Goal: Transaction & Acquisition: Purchase product/service

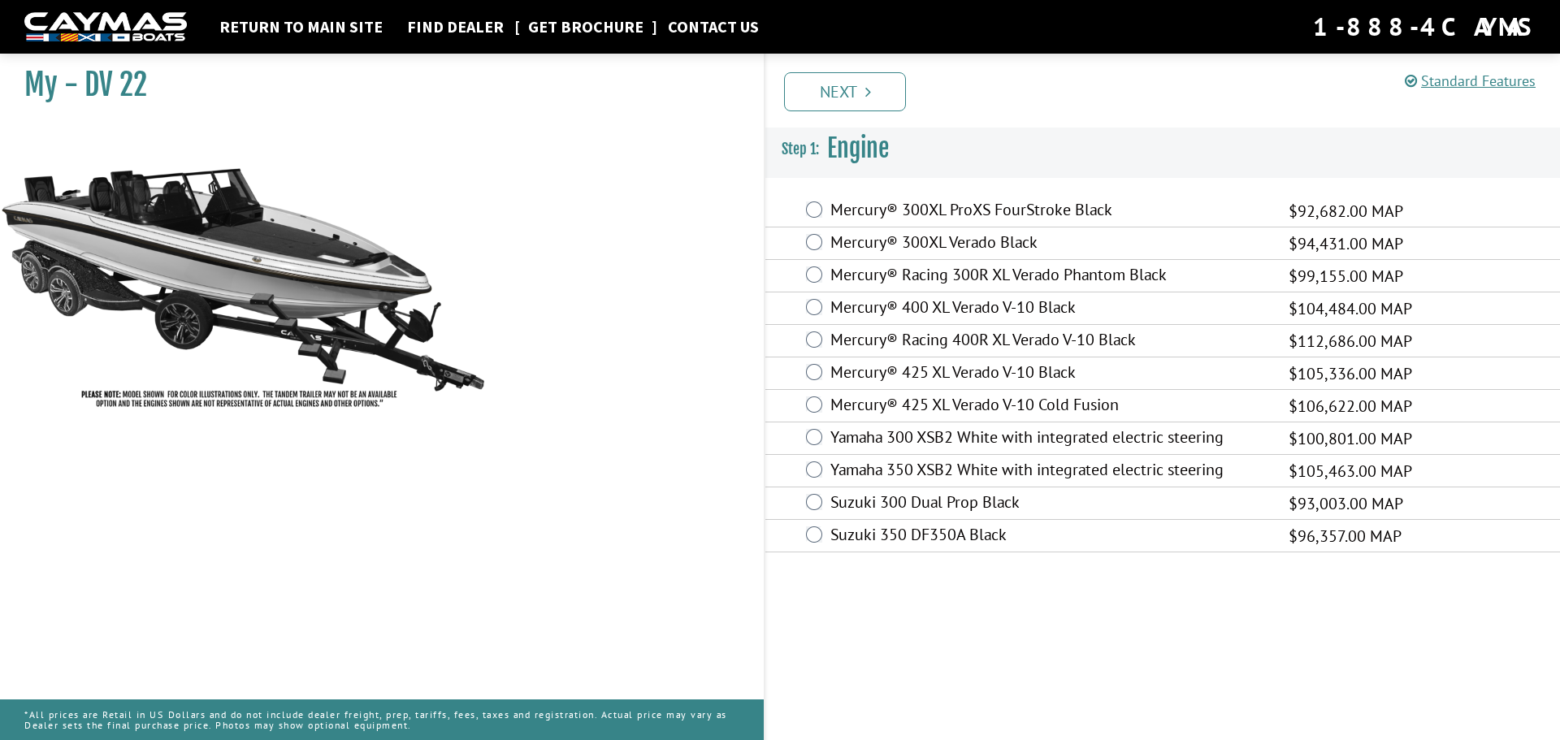
click at [562, 28] on link "Get Brochure" at bounding box center [586, 26] width 132 height 21
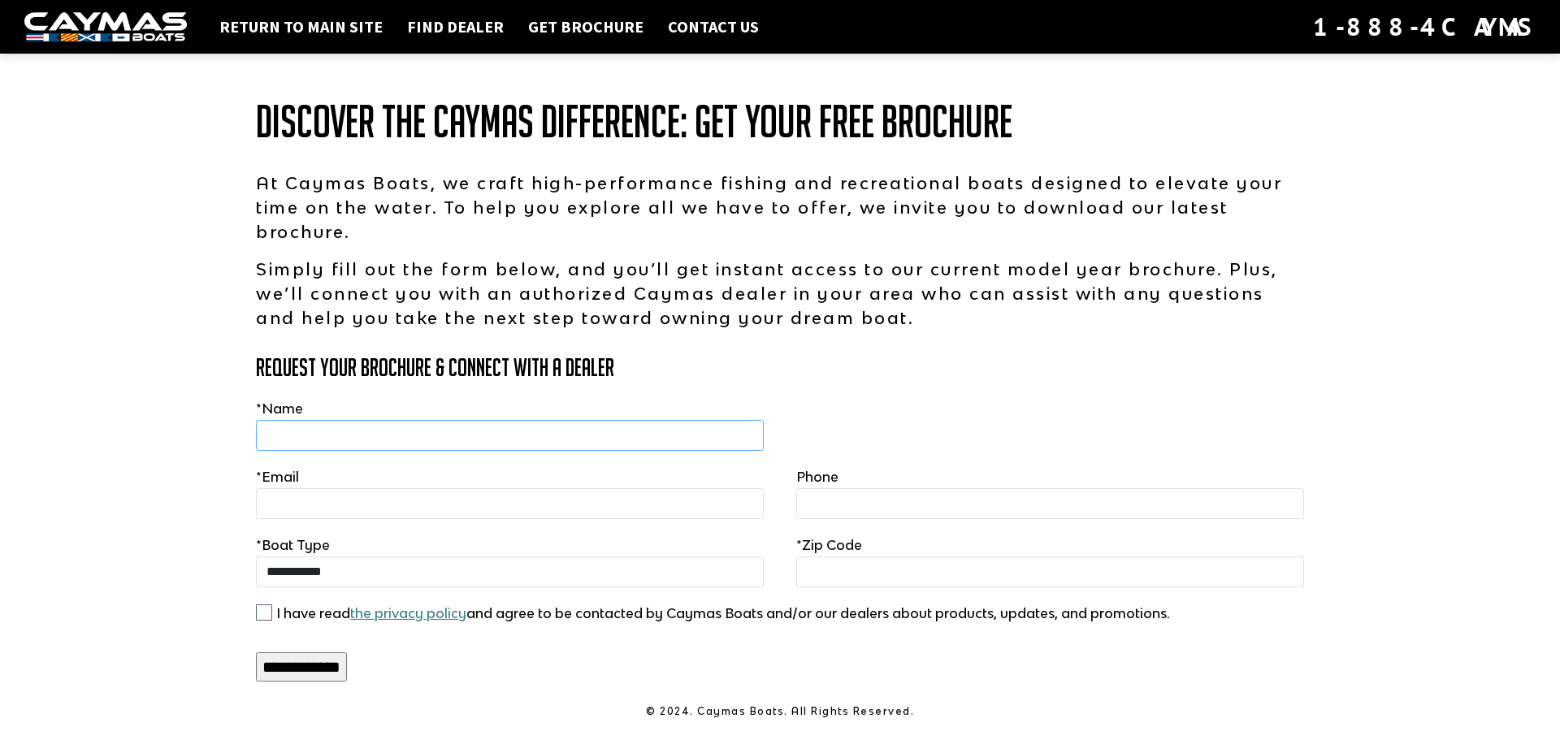
click at [325, 434] on input "text" at bounding box center [510, 435] width 508 height 31
type input "**********"
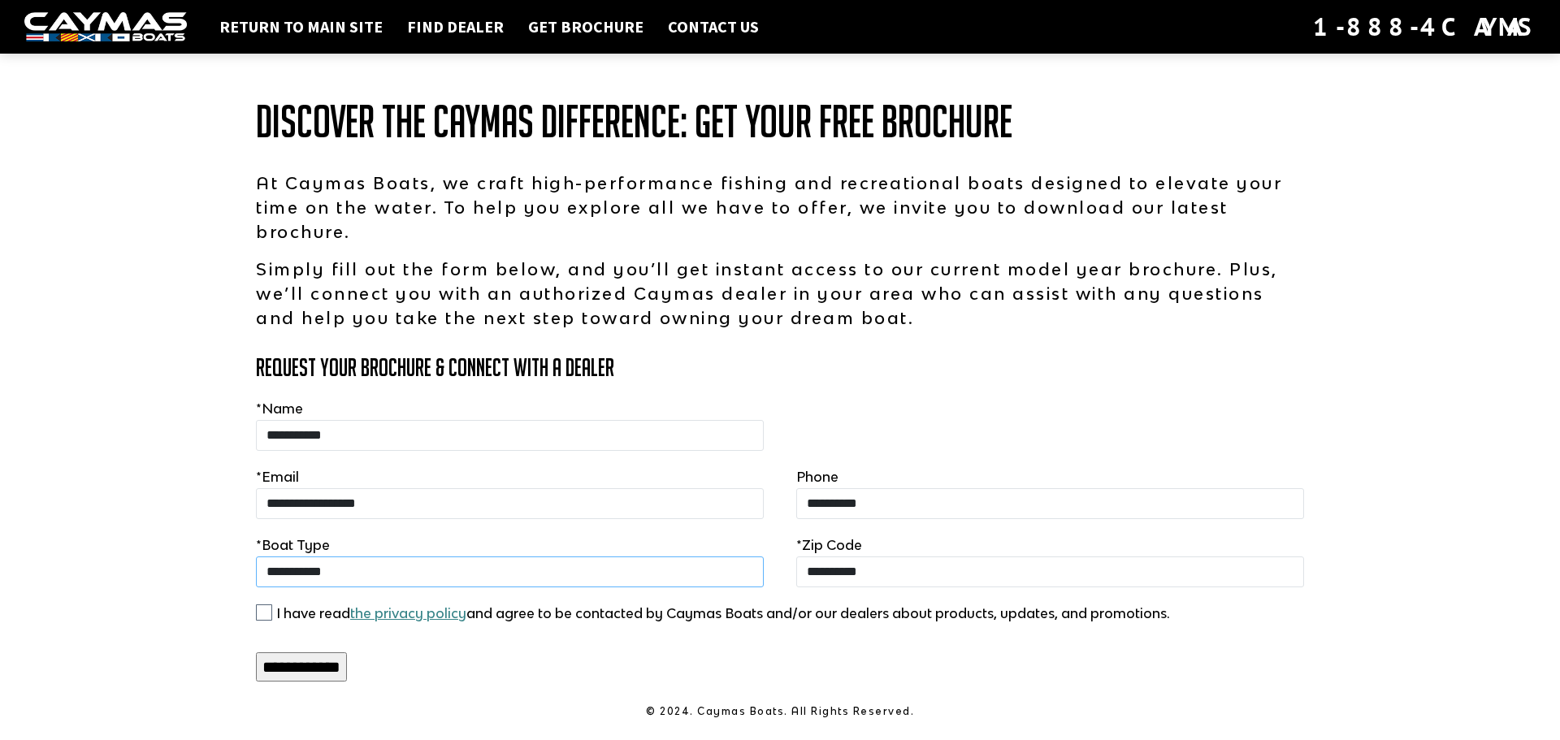
click at [354, 579] on select "**********" at bounding box center [510, 572] width 508 height 31
select select "**********"
click at [256, 557] on select "**********" at bounding box center [510, 572] width 508 height 31
click at [347, 661] on input "**********" at bounding box center [301, 667] width 91 height 29
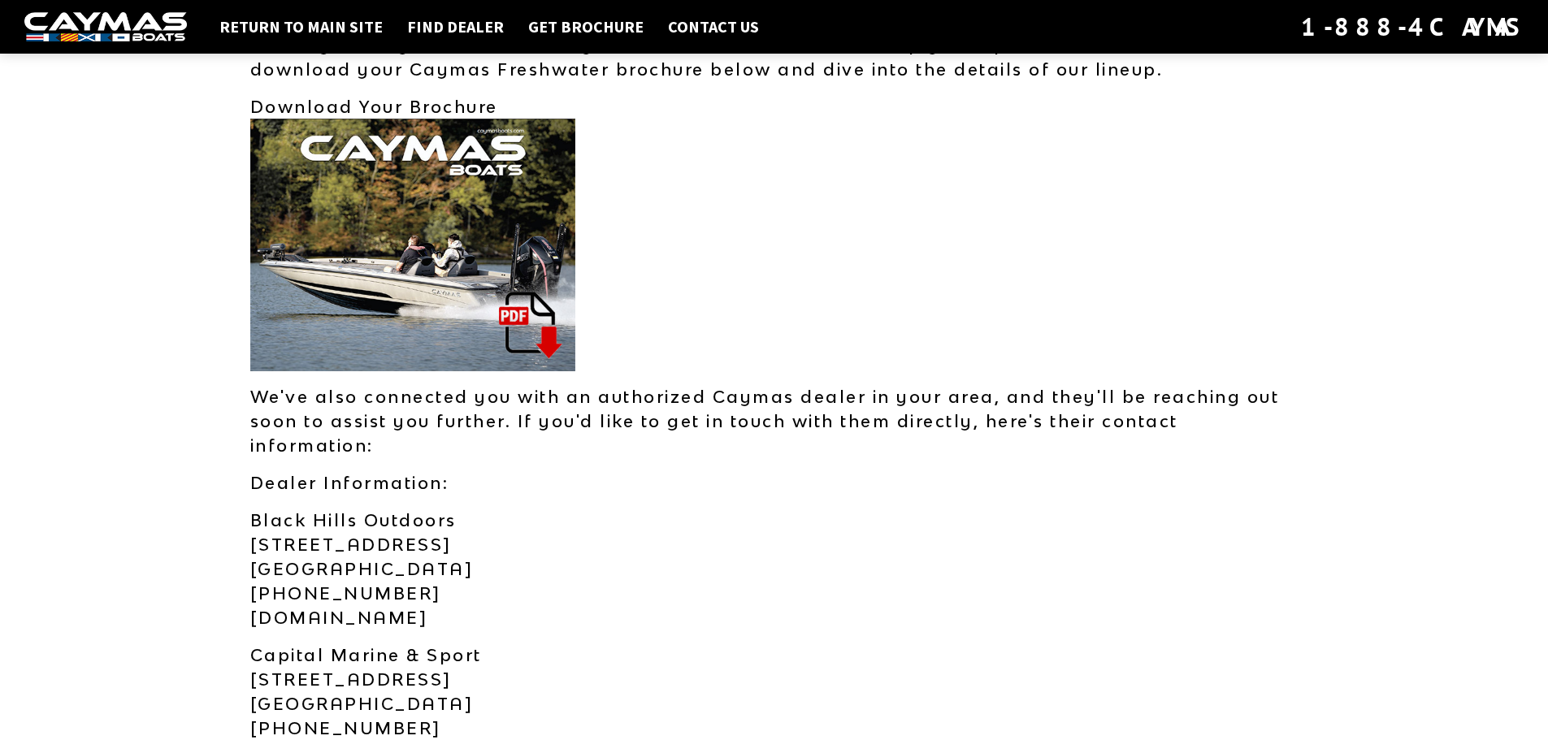
scroll to position [81, 0]
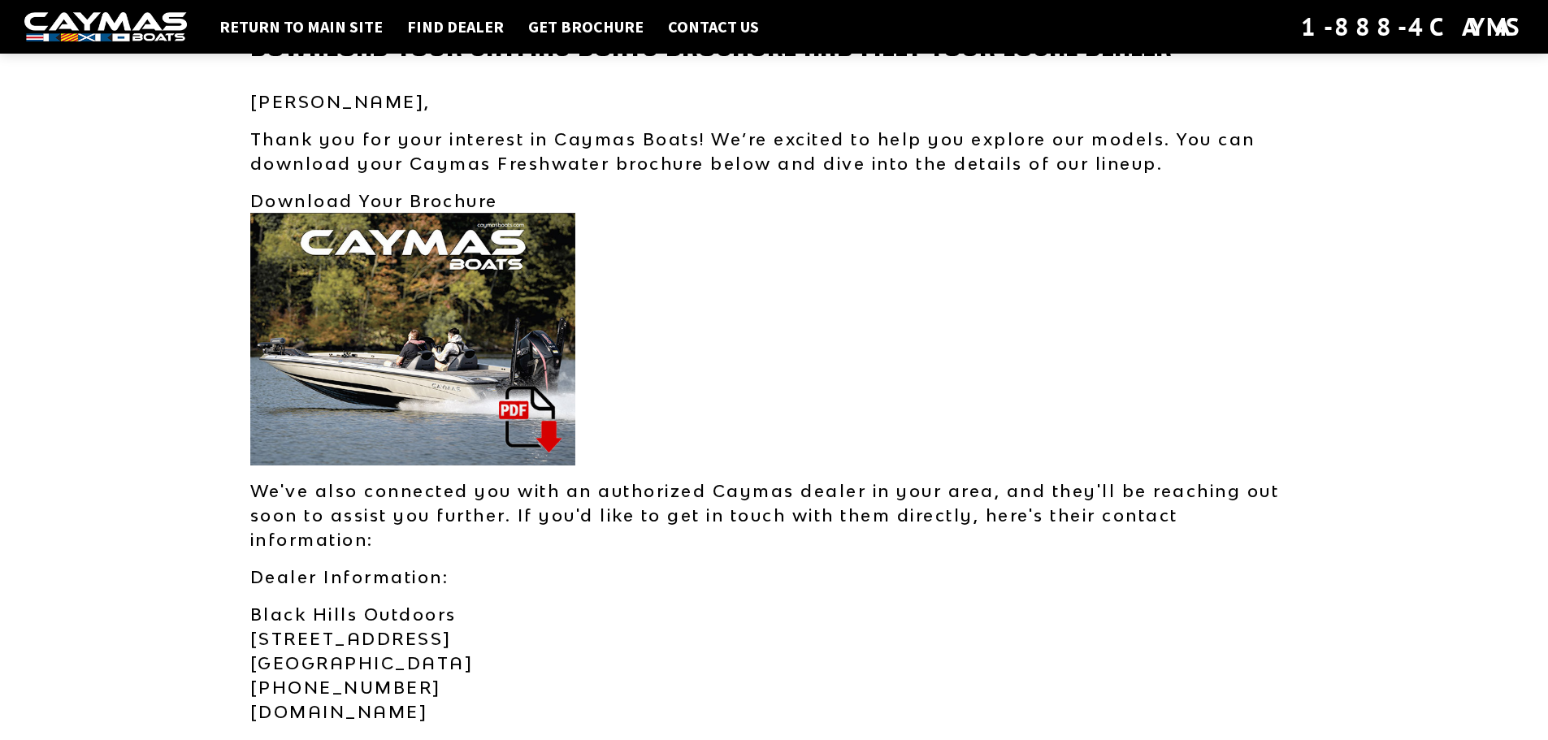
click at [504, 411] on img at bounding box center [412, 339] width 325 height 253
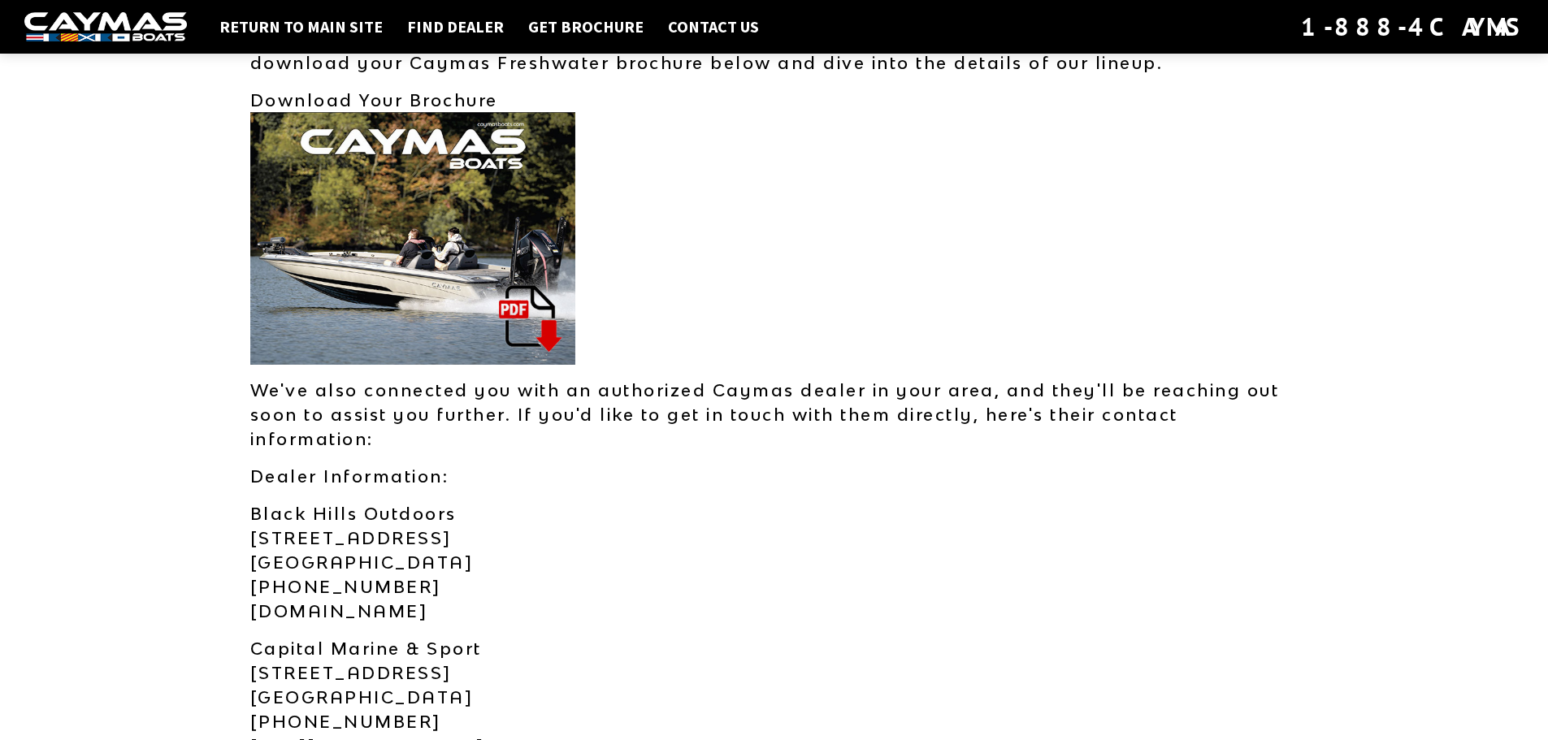
scroll to position [0, 0]
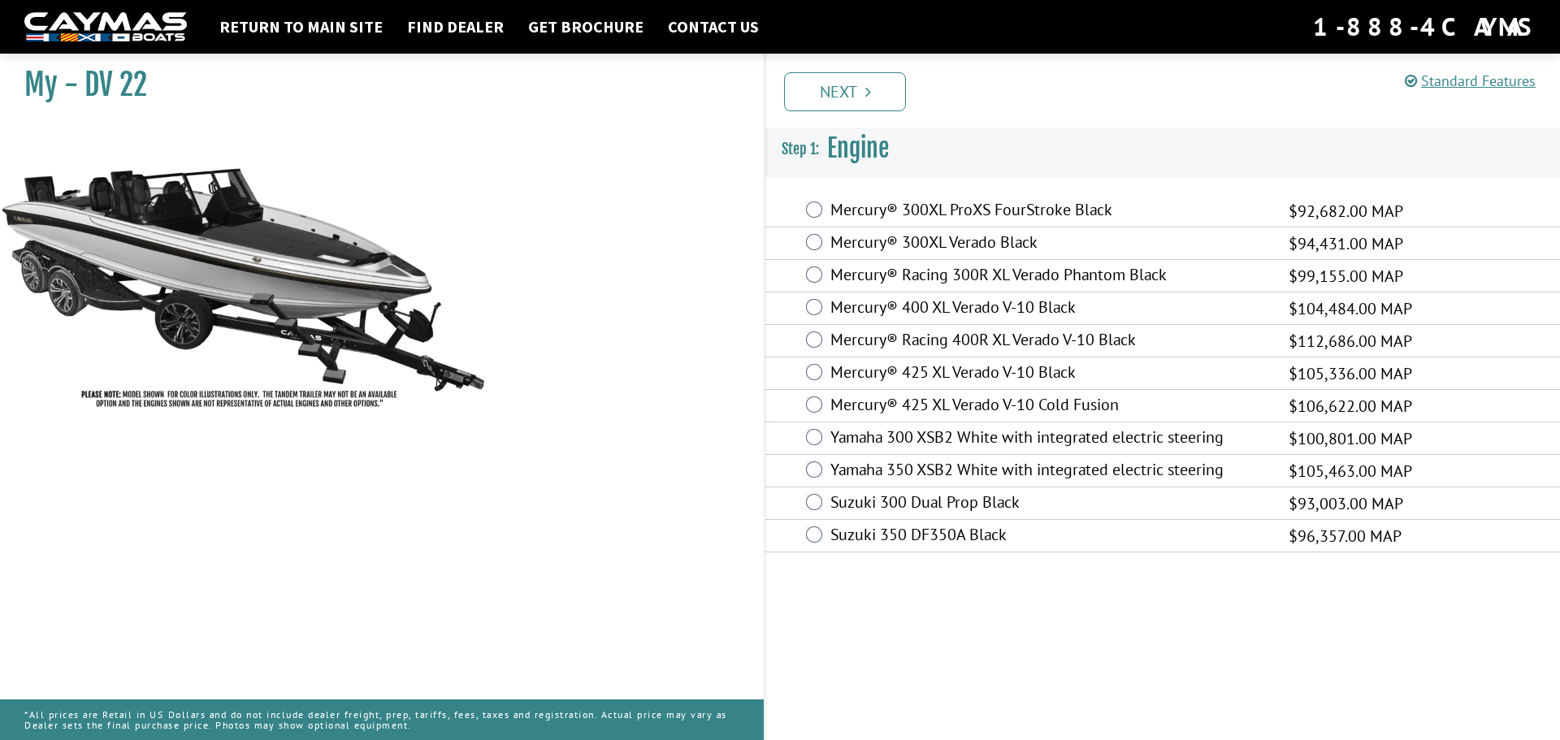
click at [1074, 375] on label "Mercury® 425 XL Verado V-10 Black" at bounding box center [1050, 374] width 438 height 24
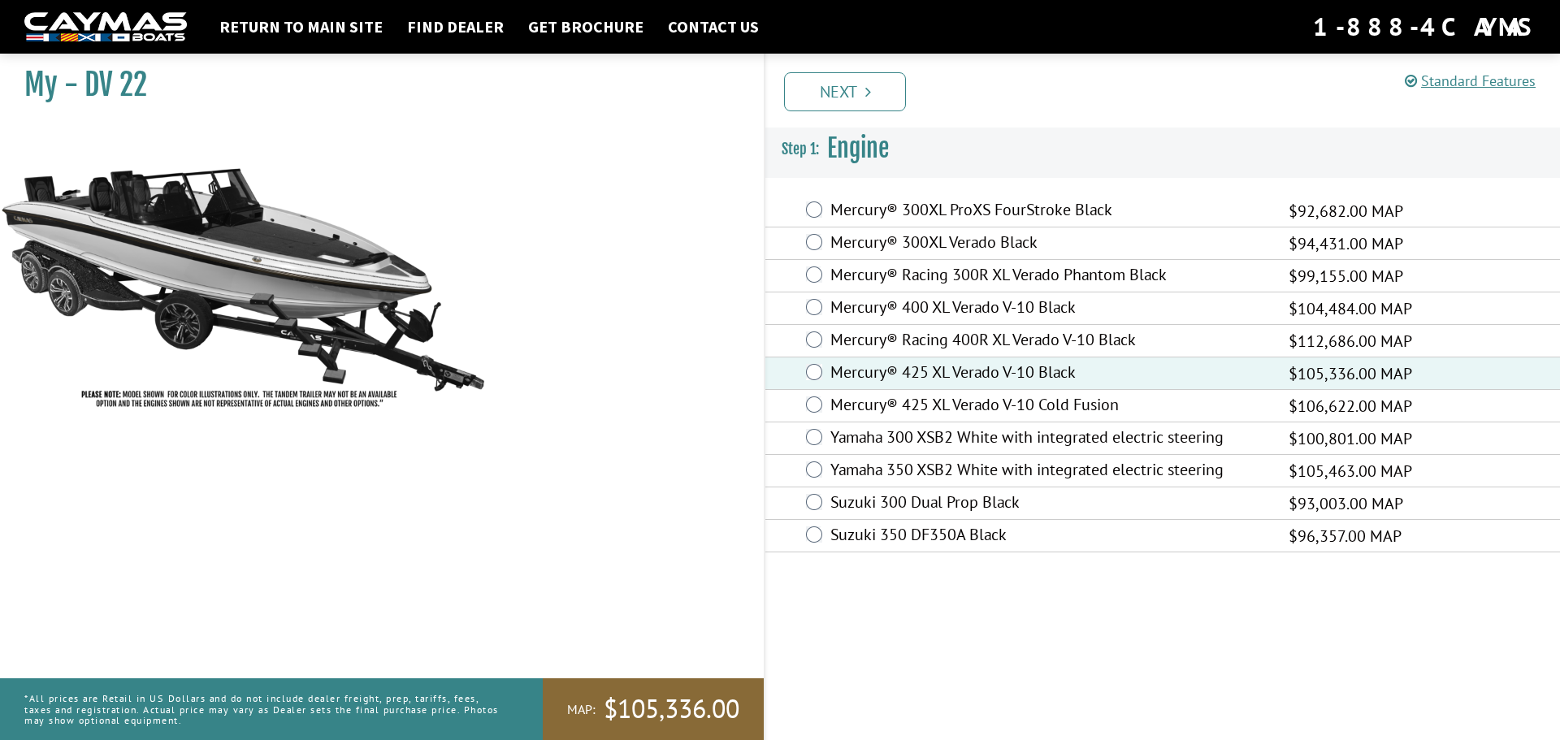
click at [1040, 204] on label "Mercury® 300XL ProXS FourStroke Black" at bounding box center [1050, 212] width 438 height 24
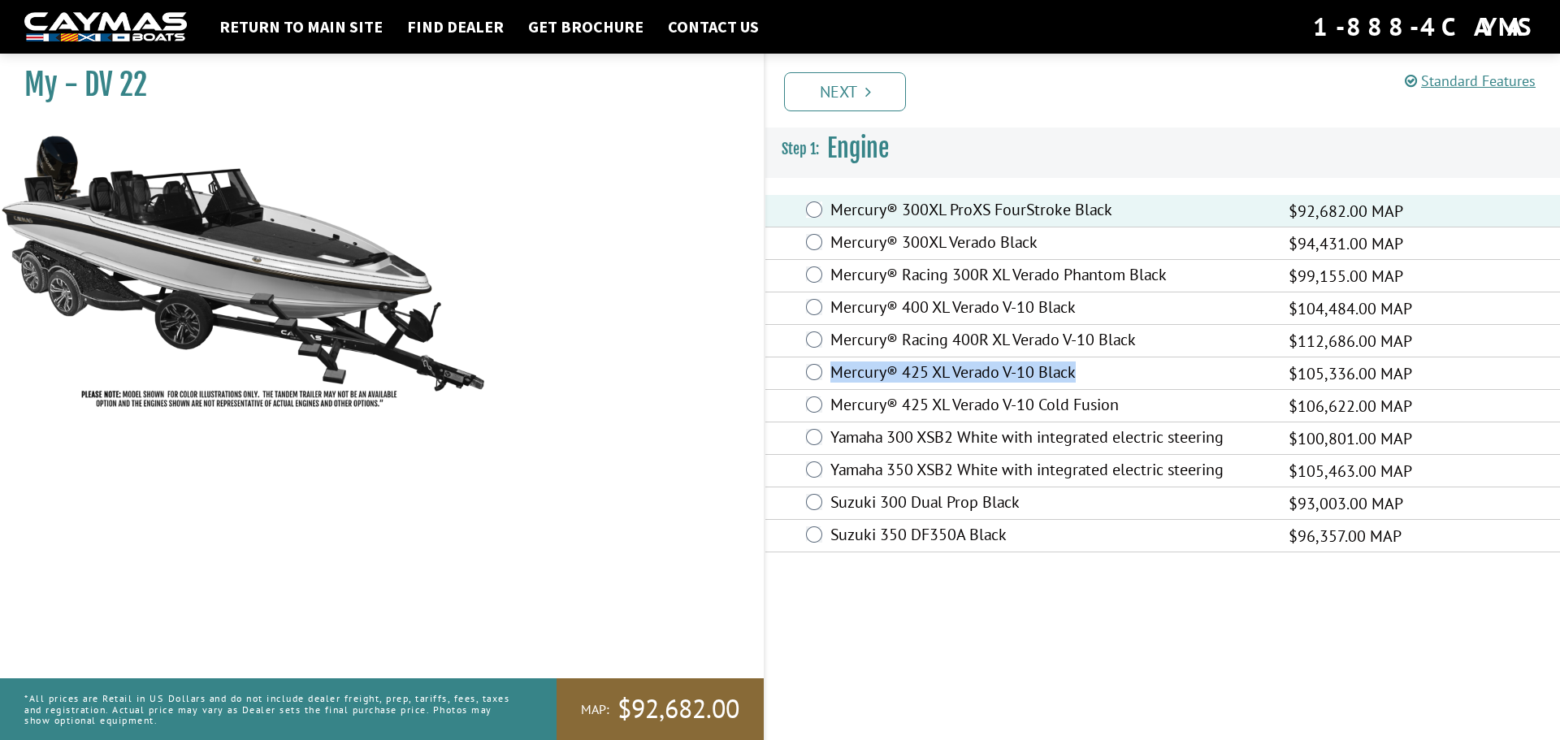
drag, startPoint x: 831, startPoint y: 374, endPoint x: 1103, endPoint y: 362, distance: 272.5
click at [1103, 362] on label "Mercury® 425 XL Verado V-10 Black" at bounding box center [1050, 374] width 438 height 24
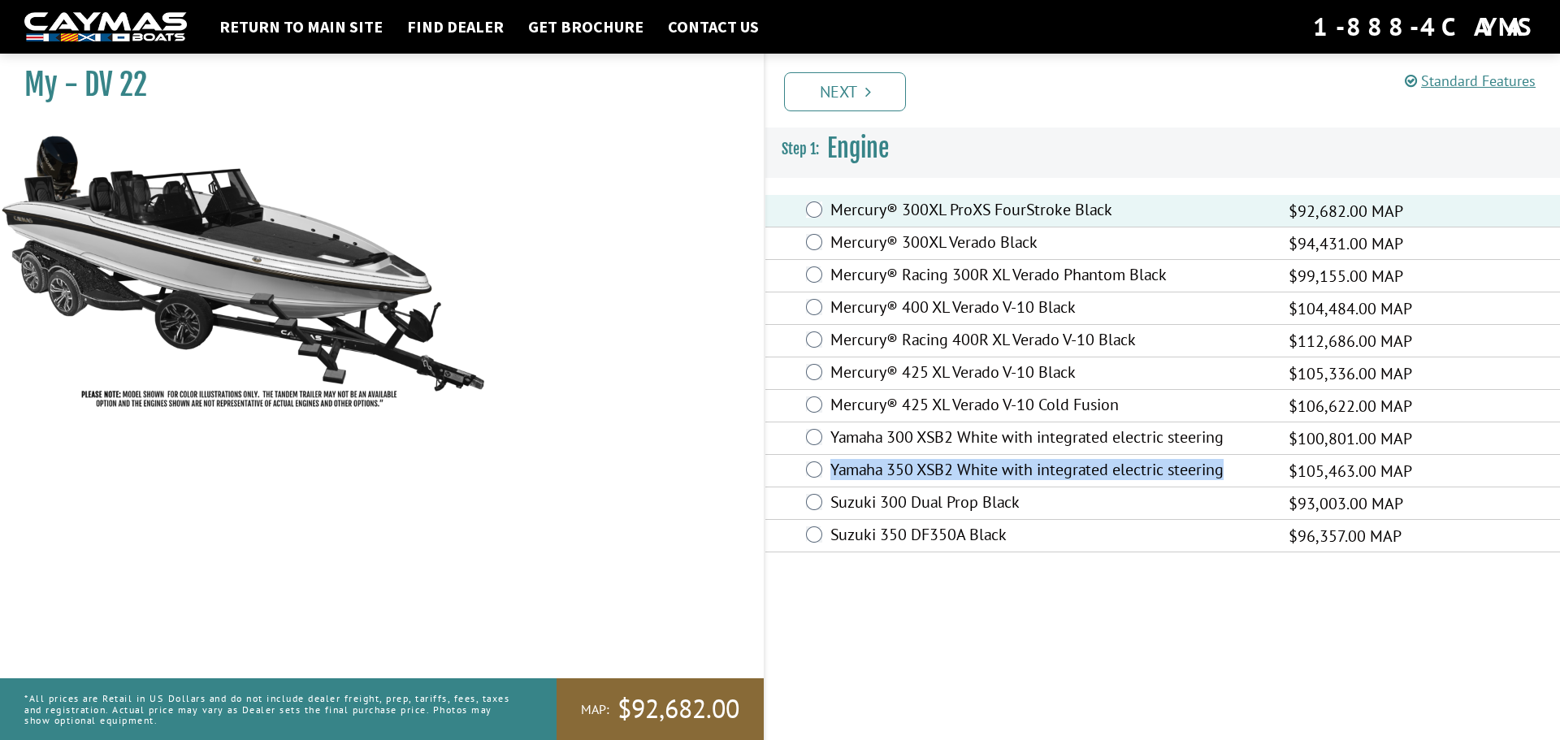
drag, startPoint x: 833, startPoint y: 475, endPoint x: 1252, endPoint y: 472, distance: 418.6
click at [1252, 472] on label "Yamaha 350 XSB2 White with integrated electric steering" at bounding box center [1050, 472] width 438 height 24
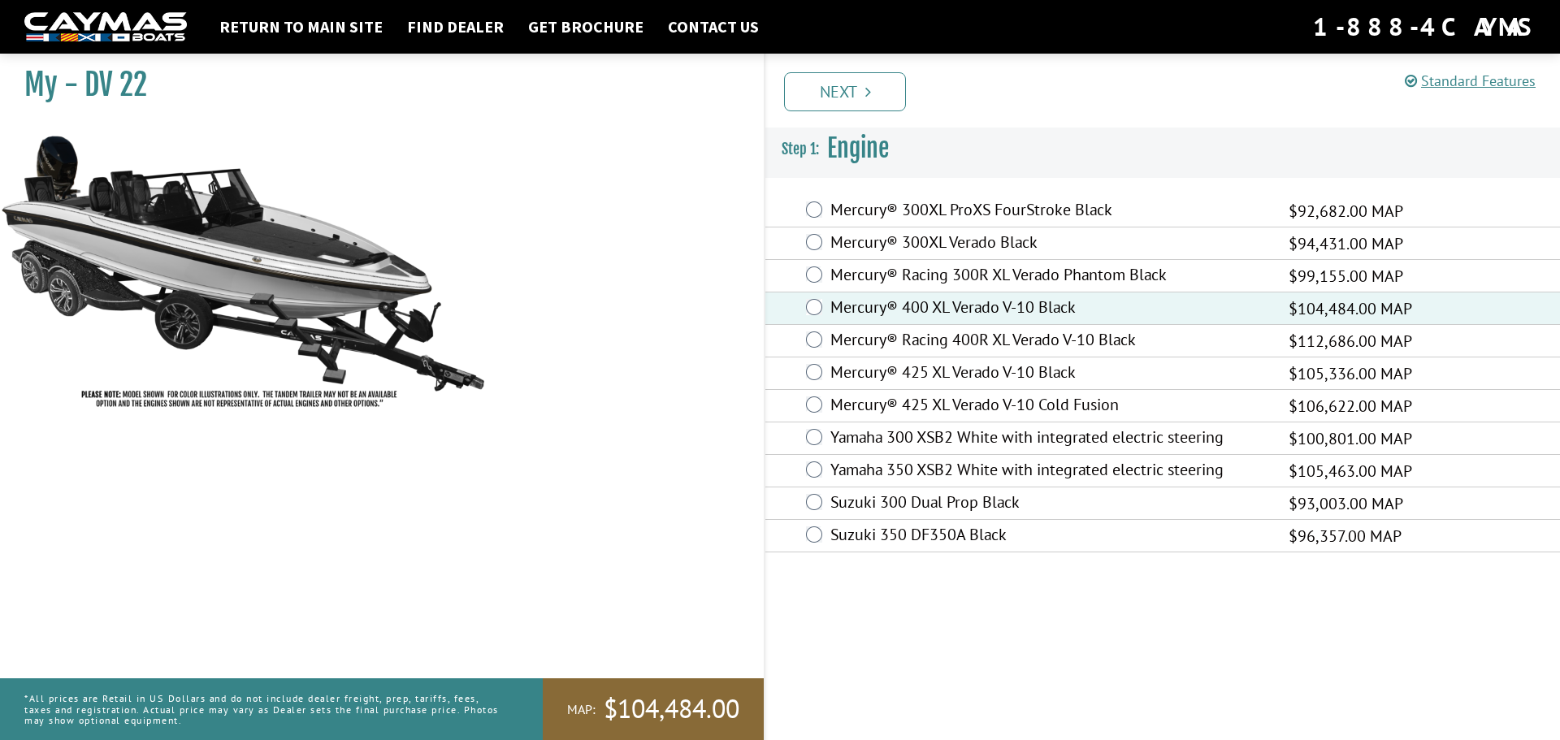
click at [814, 363] on div "Mercury® 425 XL Verado V-10 Black $105,336.00 MAP" at bounding box center [1163, 374] width 795 height 33
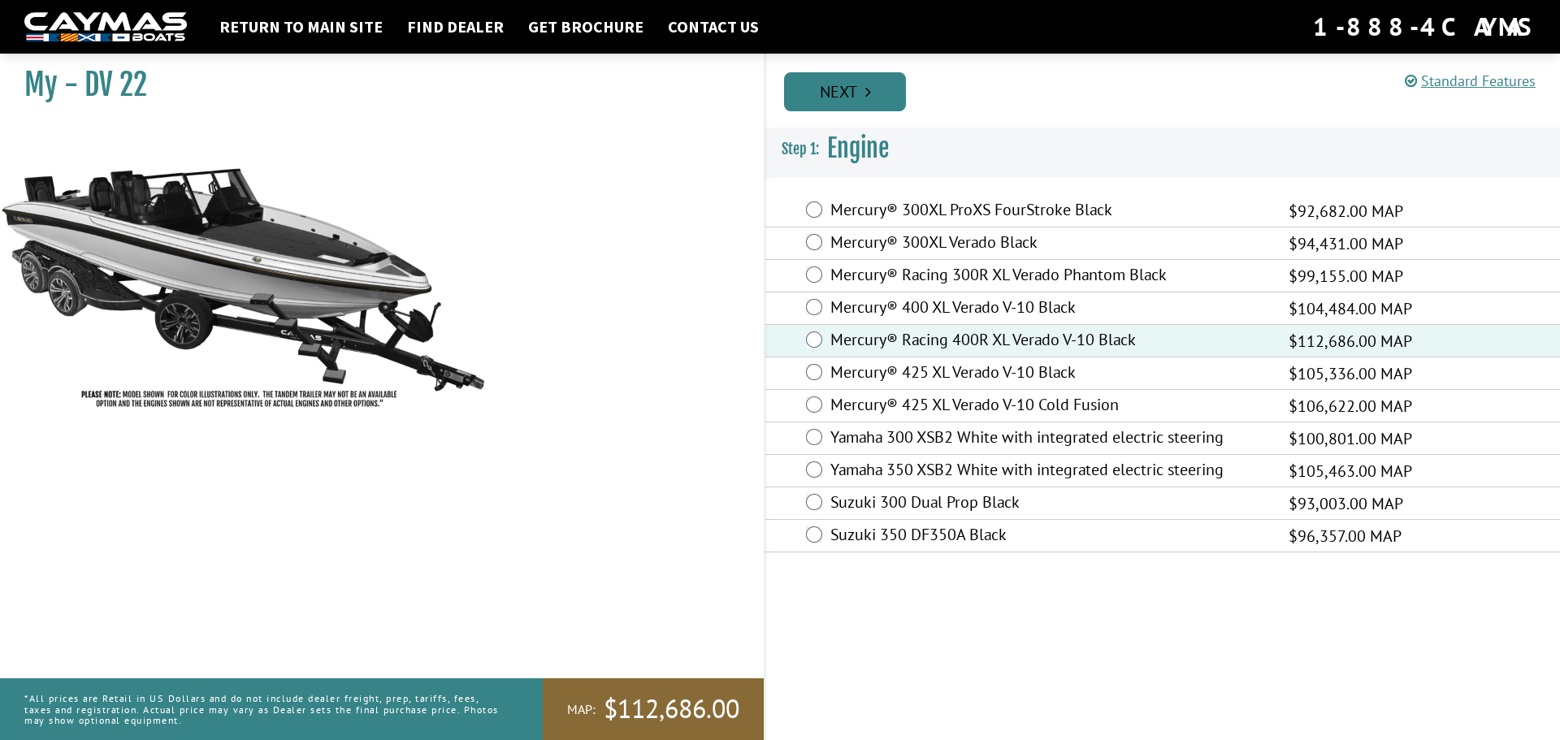
click at [831, 80] on link "Next" at bounding box center [845, 91] width 122 height 39
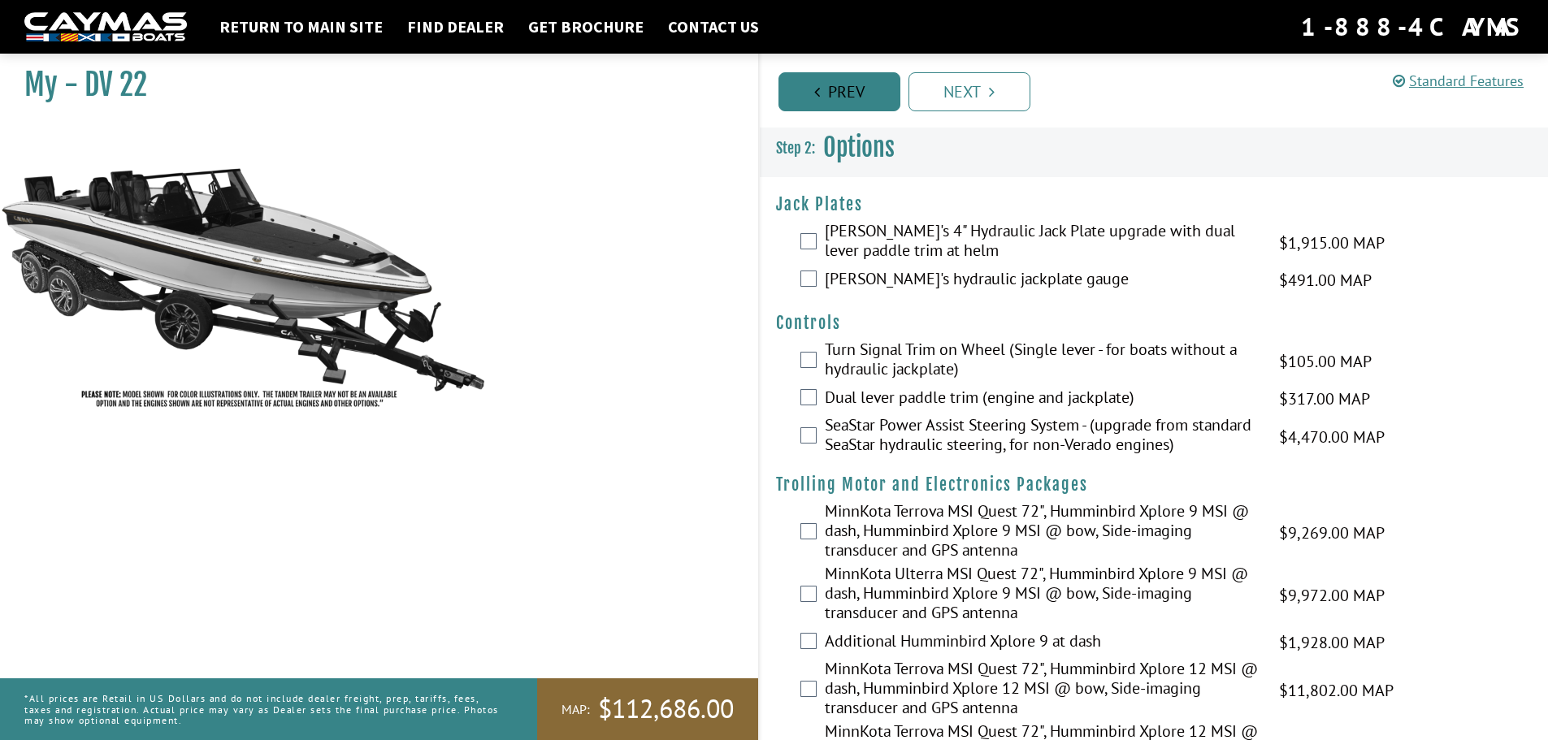
click at [816, 78] on link "Prev" at bounding box center [840, 91] width 122 height 39
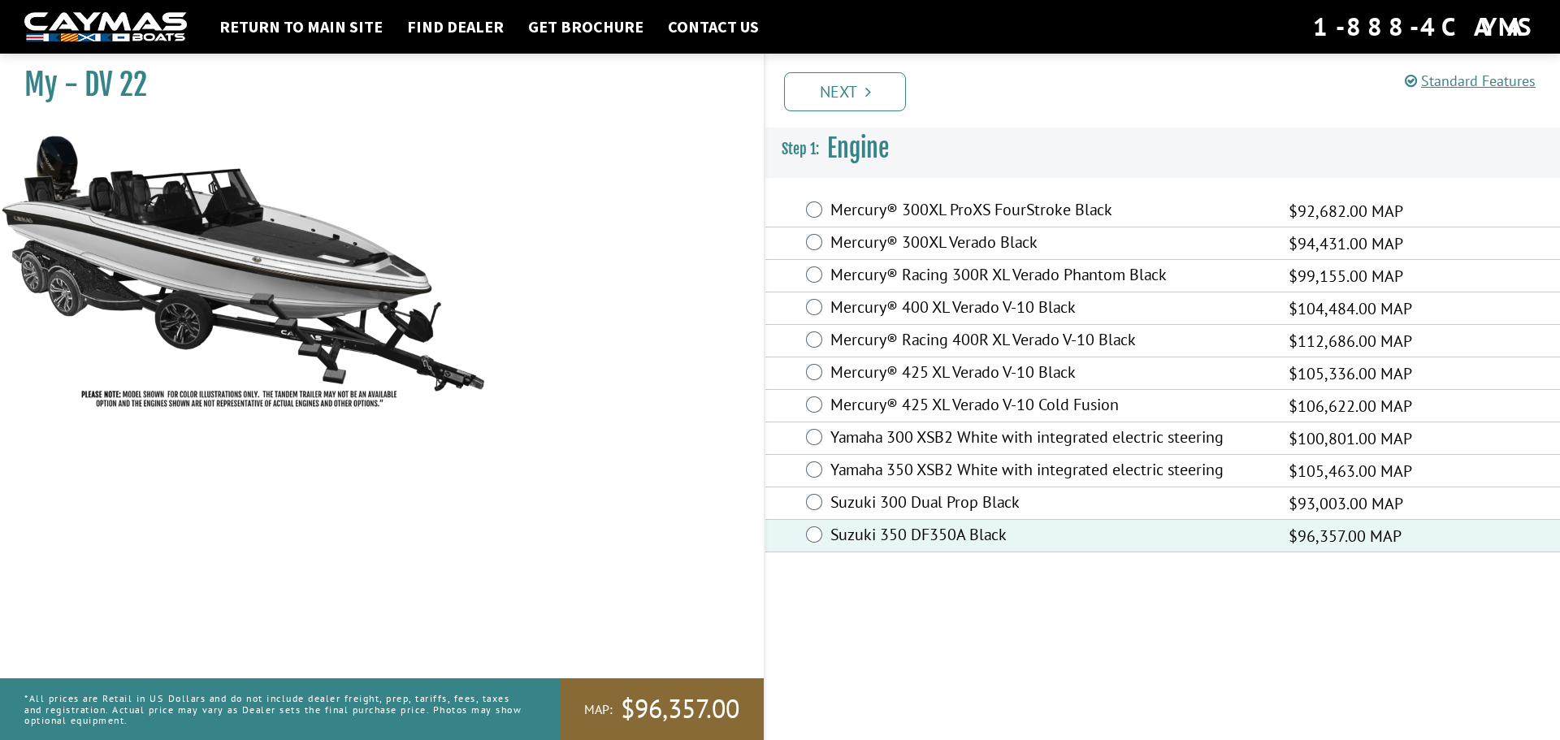
click at [801, 302] on div "Mercury® 400 XL Verado V-10 Black $104,484.00 MAP" at bounding box center [1163, 309] width 795 height 33
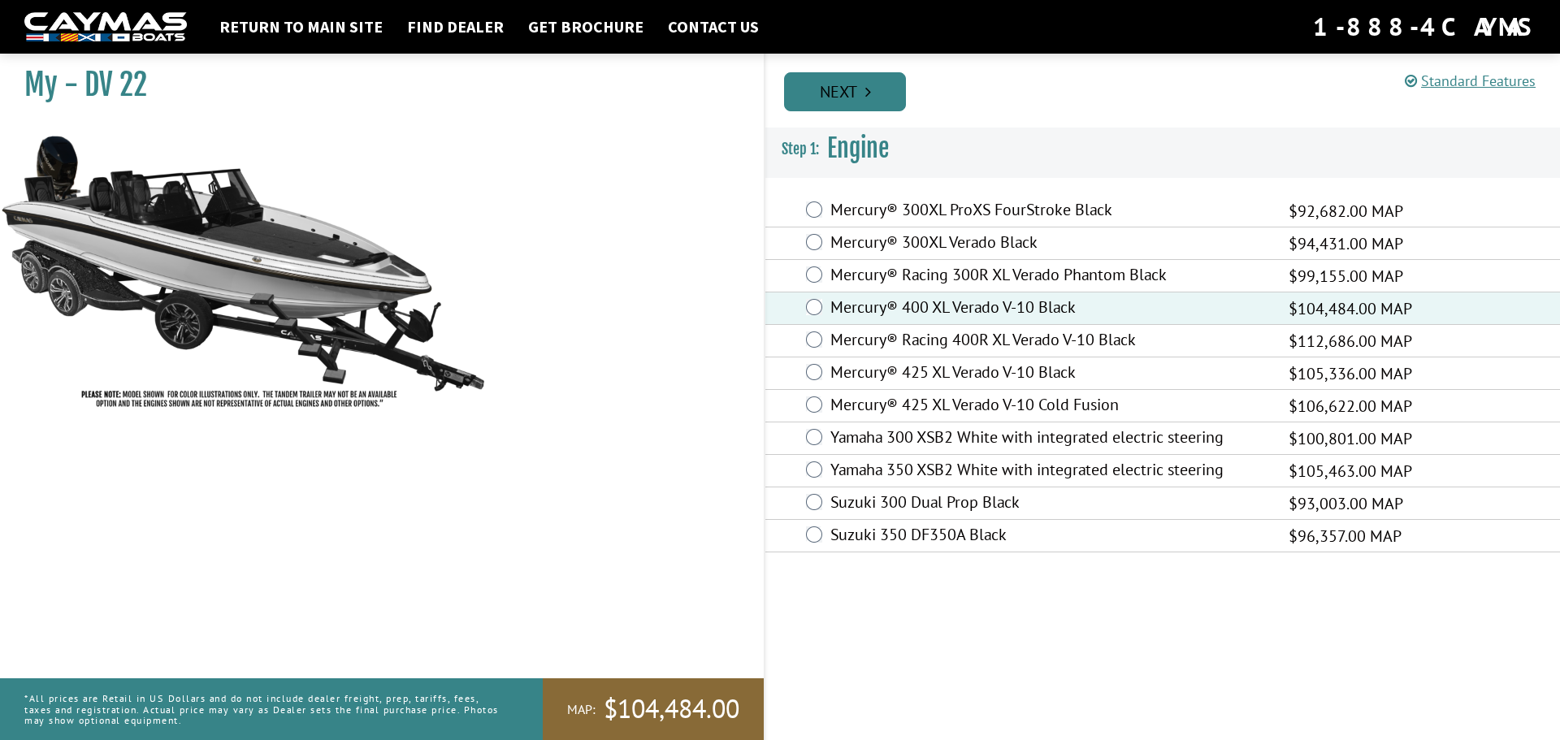
click at [813, 104] on link "Next" at bounding box center [845, 91] width 122 height 39
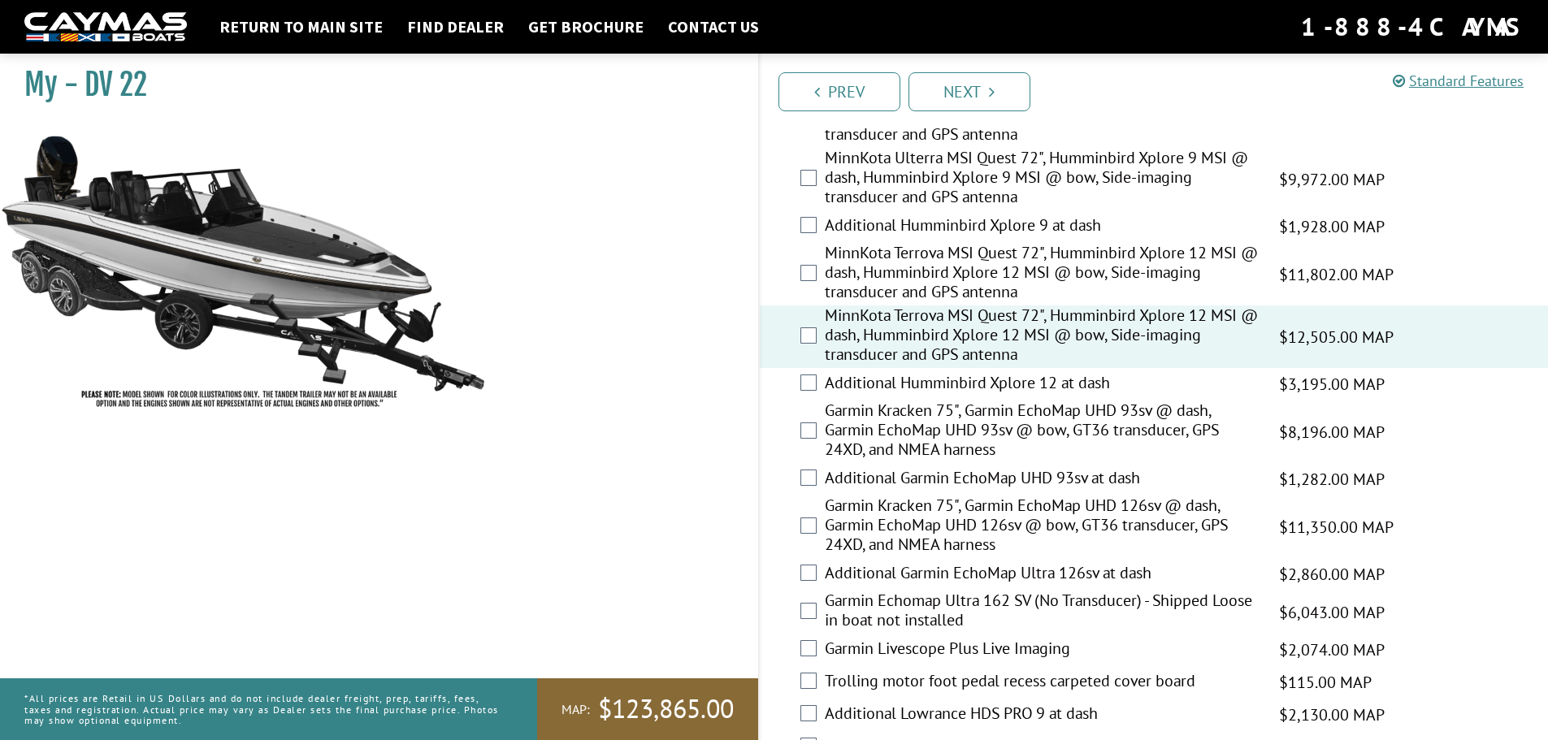
scroll to position [406, 0]
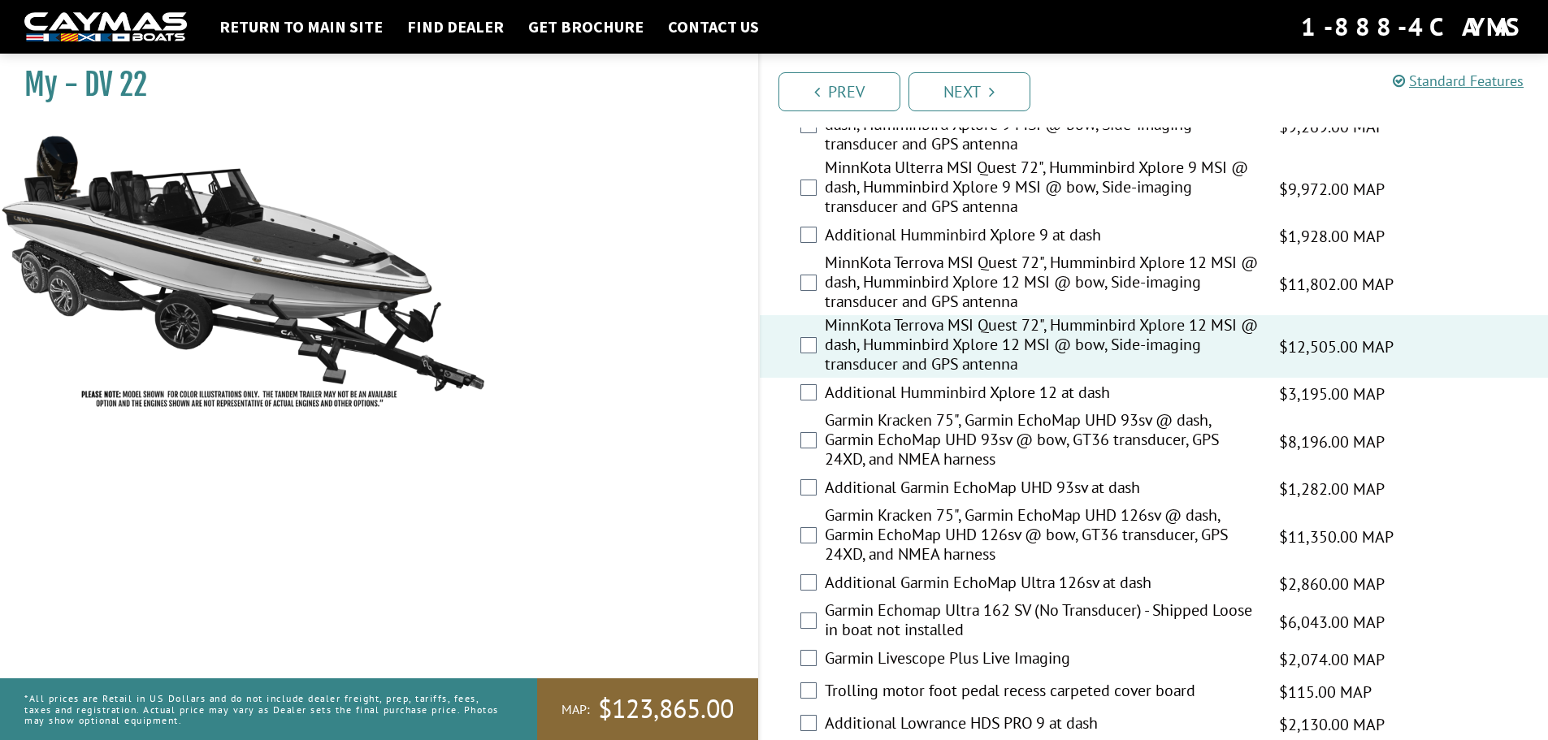
click at [1051, 392] on label "Additional Humminbird Xplore 12 at dash" at bounding box center [1042, 395] width 434 height 24
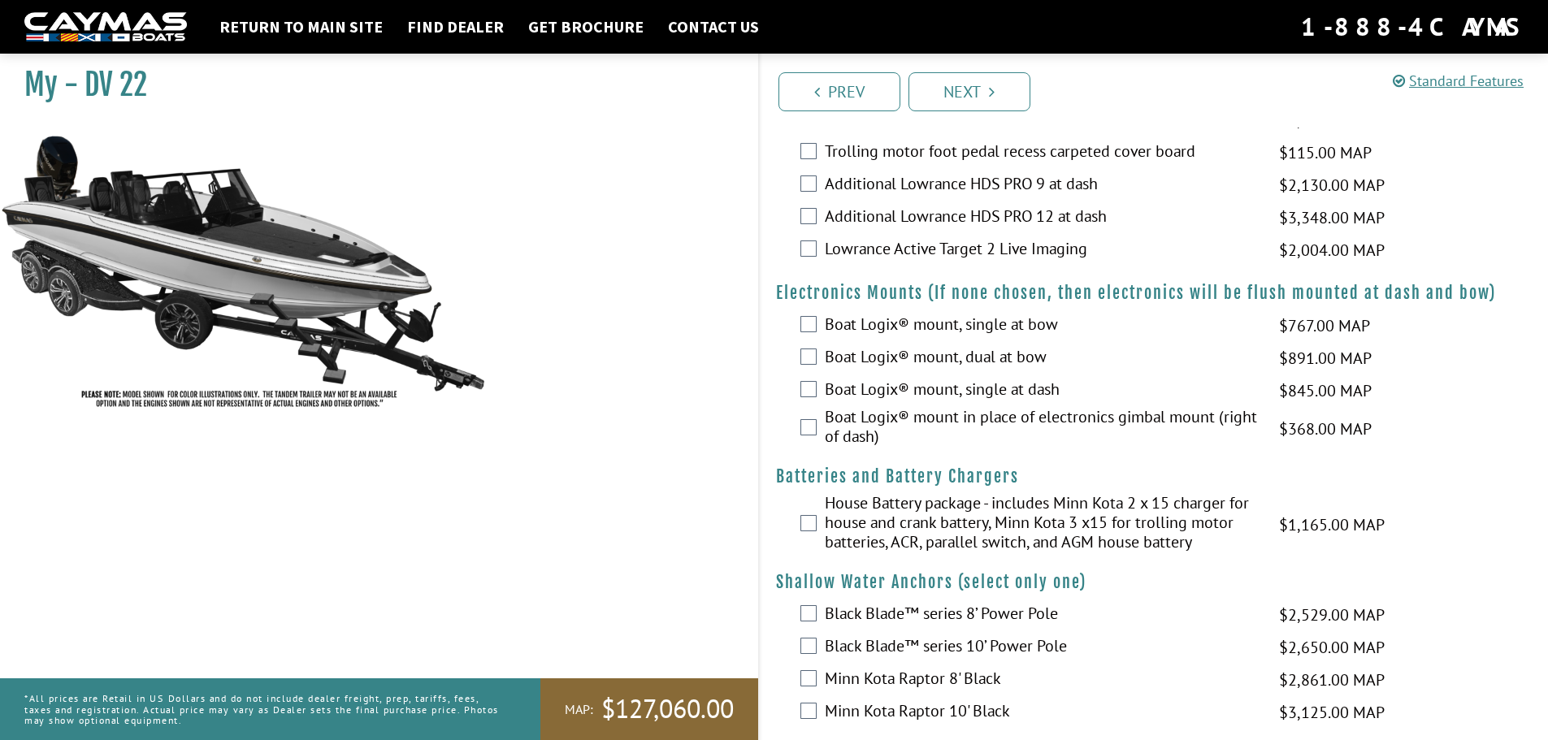
scroll to position [975, 0]
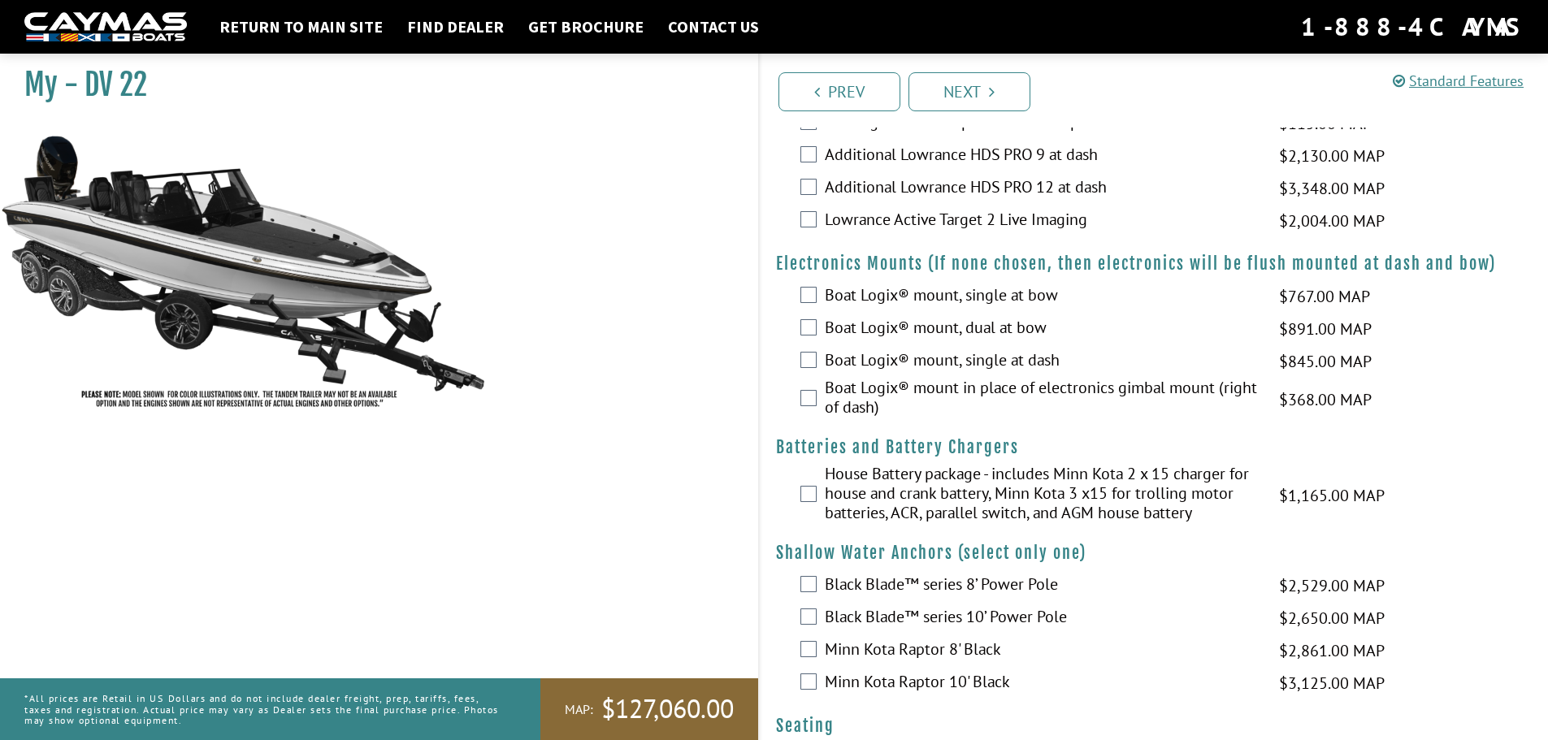
click at [909, 305] on label "Boat Logix® mount, single at bow" at bounding box center [1042, 297] width 434 height 24
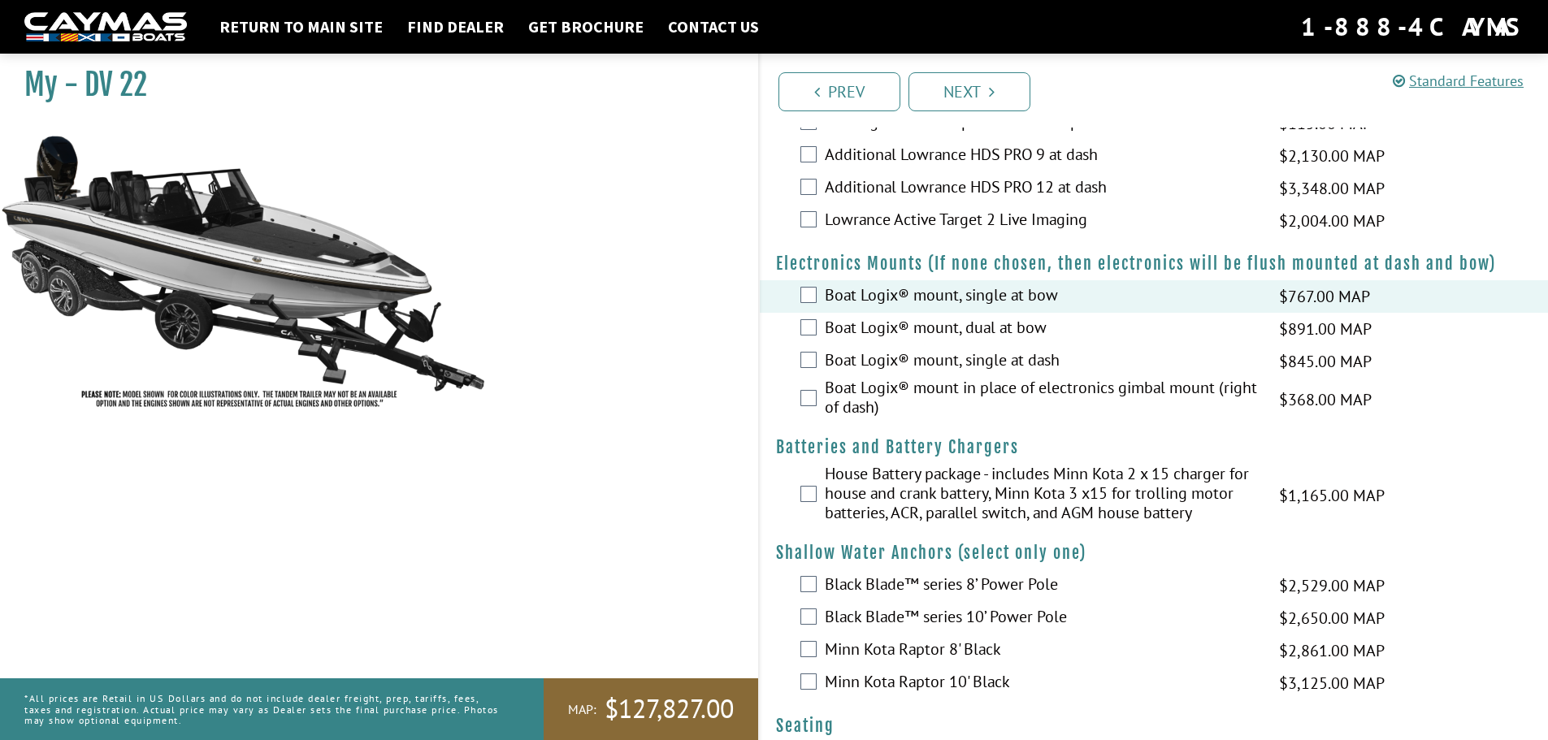
click at [1044, 360] on label "Boat Logix® mount, single at dash" at bounding box center [1042, 362] width 434 height 24
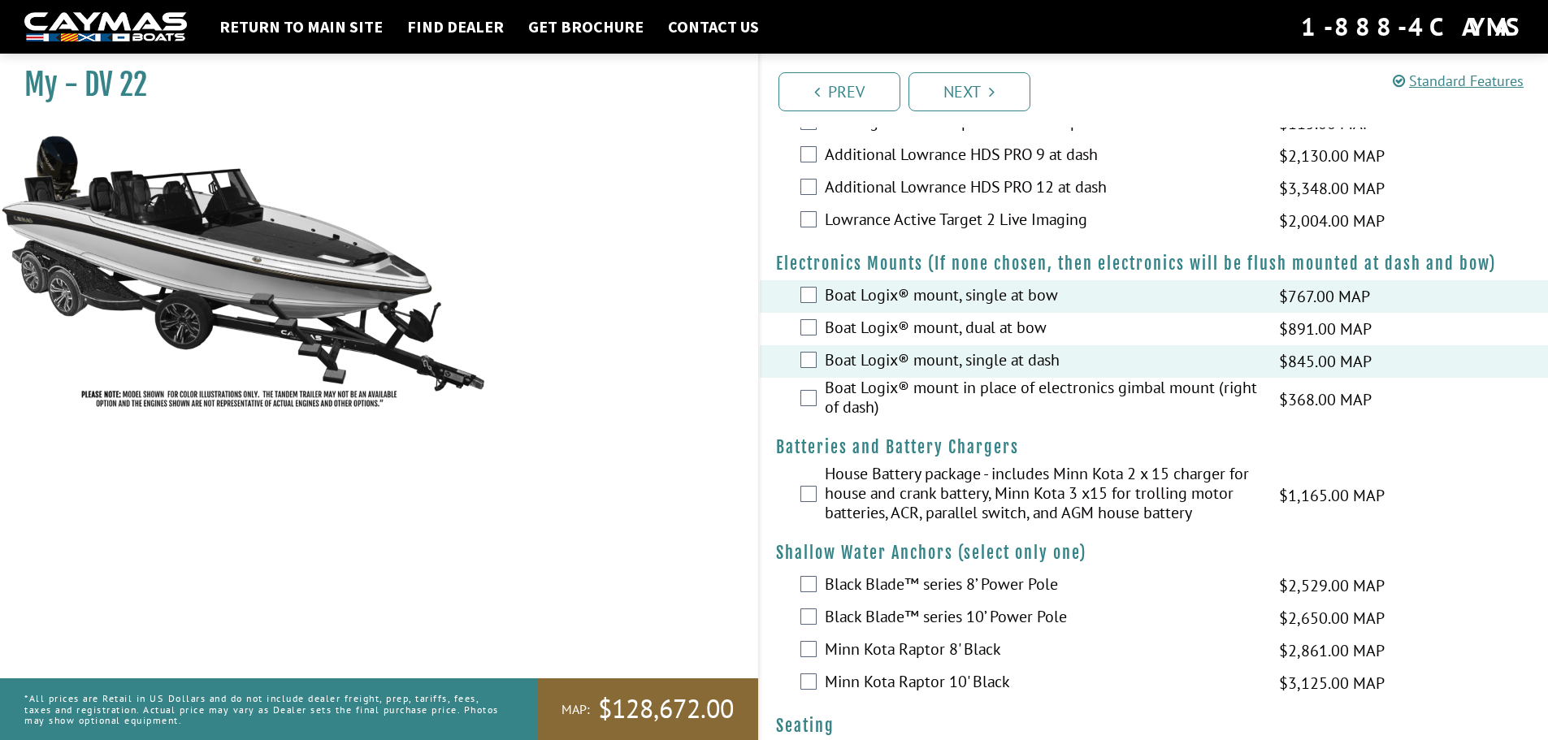
click at [1012, 354] on label "Boat Logix® mount, single at dash" at bounding box center [1042, 362] width 434 height 24
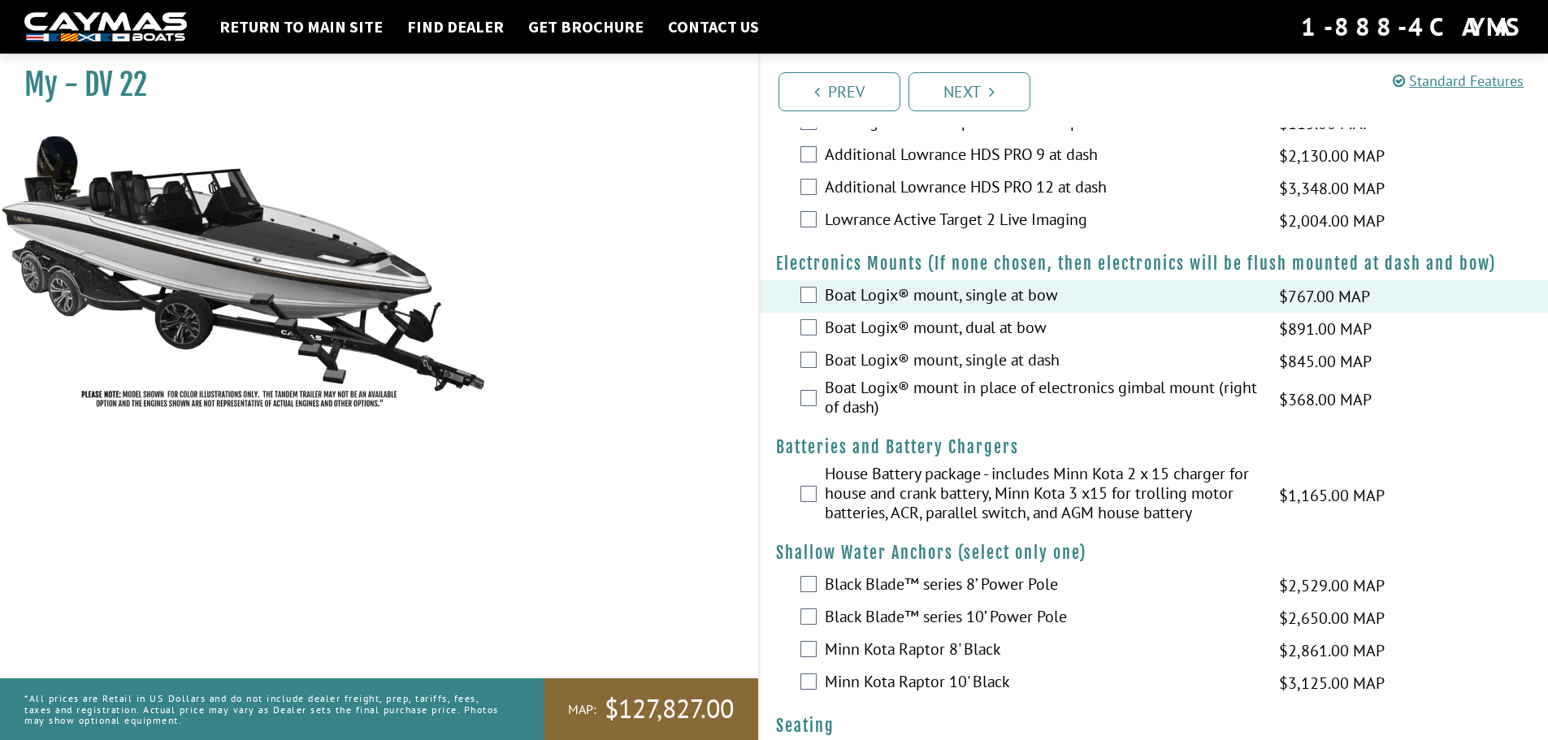
click at [909, 396] on label "Boat Logix® mount in place of electronics gimbal mount (right of dash)" at bounding box center [1042, 399] width 434 height 43
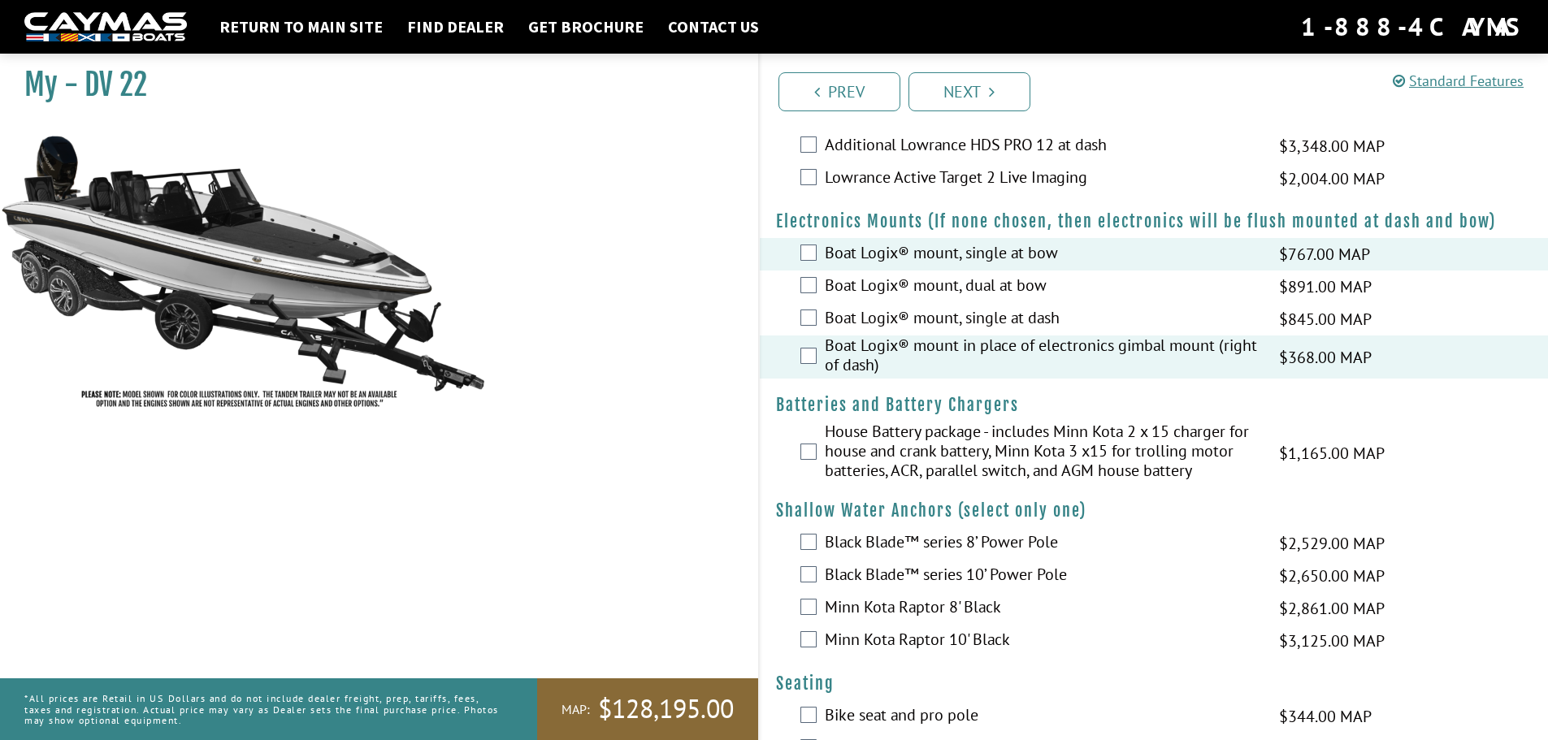
scroll to position [1138, 0]
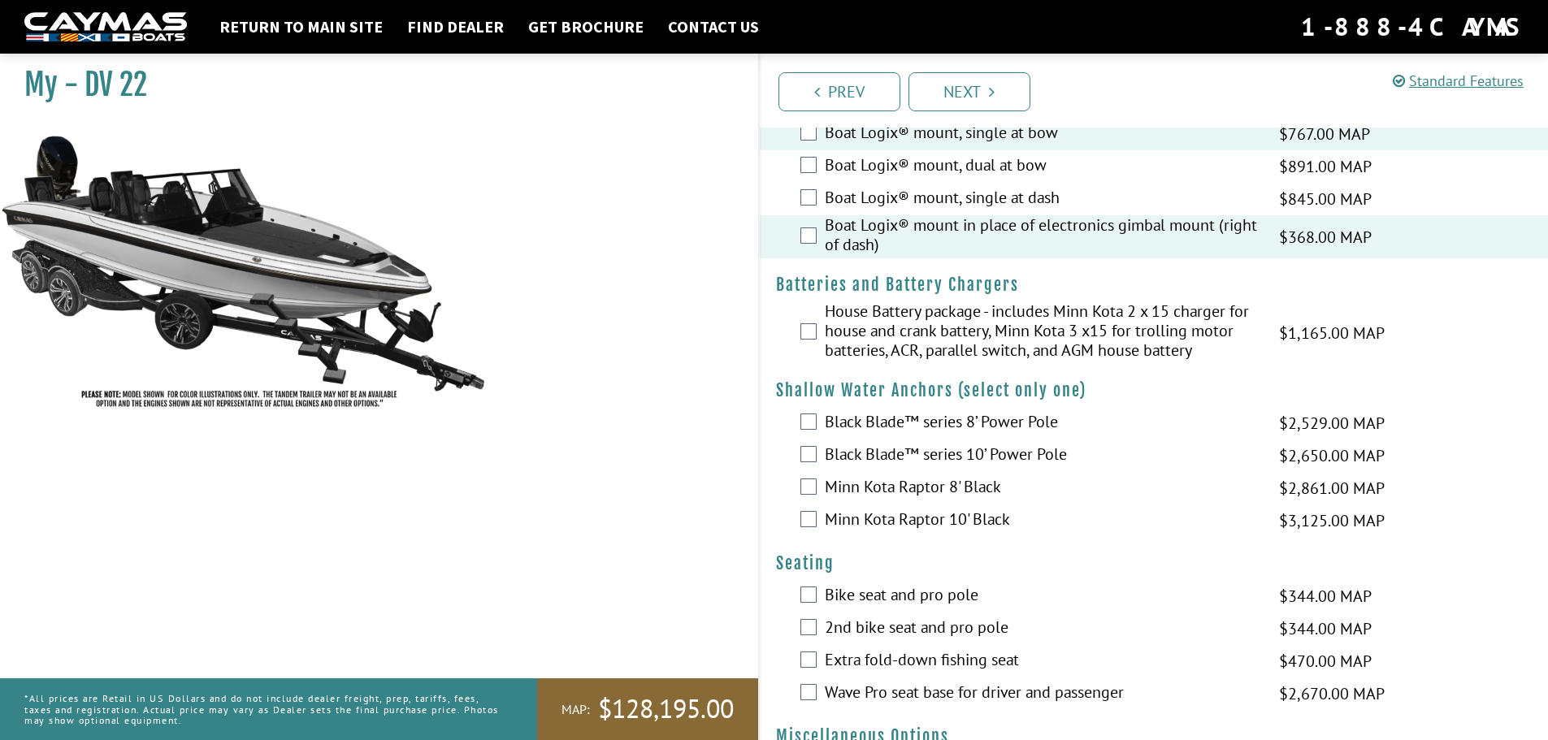
click at [978, 514] on label "Minn Kota Raptor 10' Black" at bounding box center [1042, 522] width 434 height 24
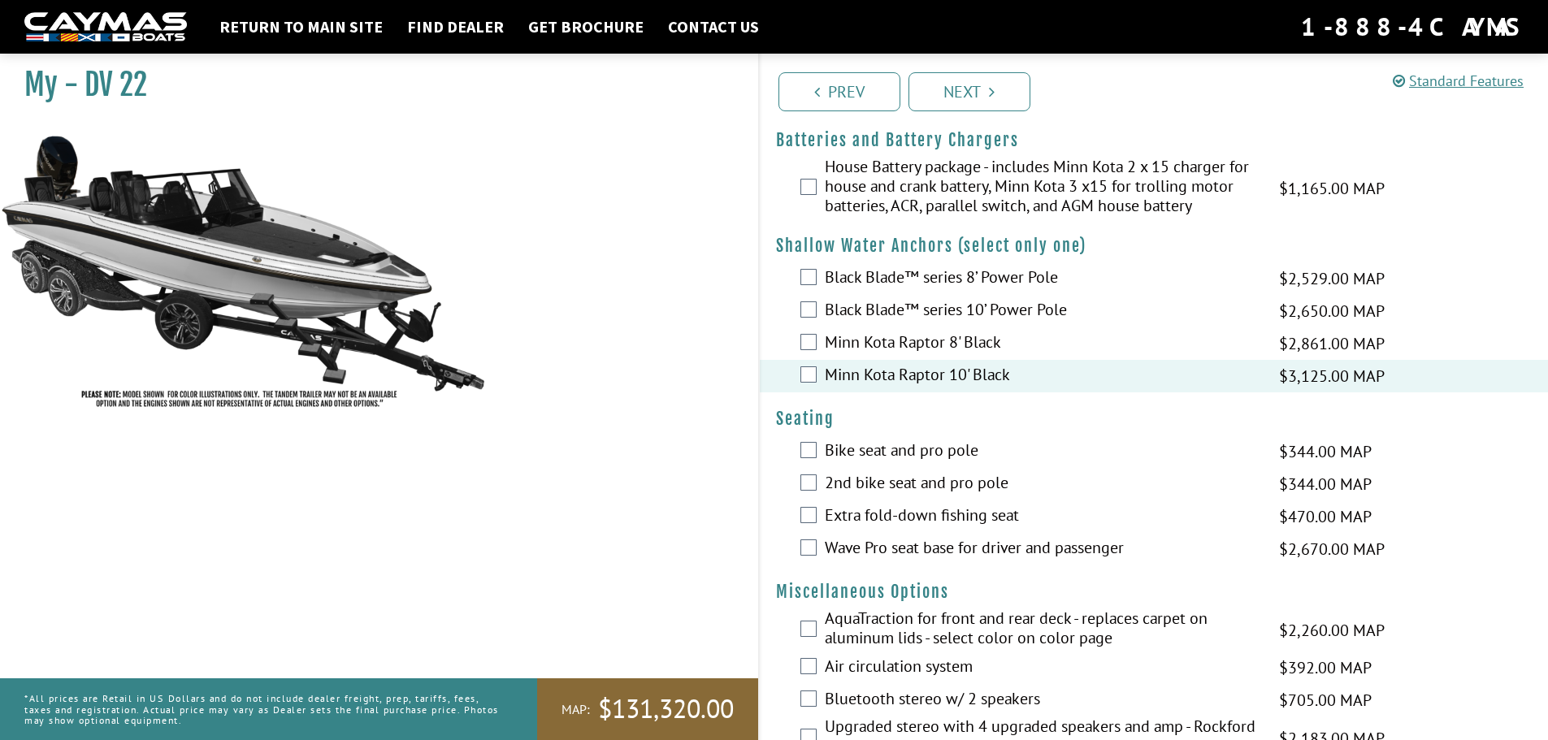
scroll to position [1300, 0]
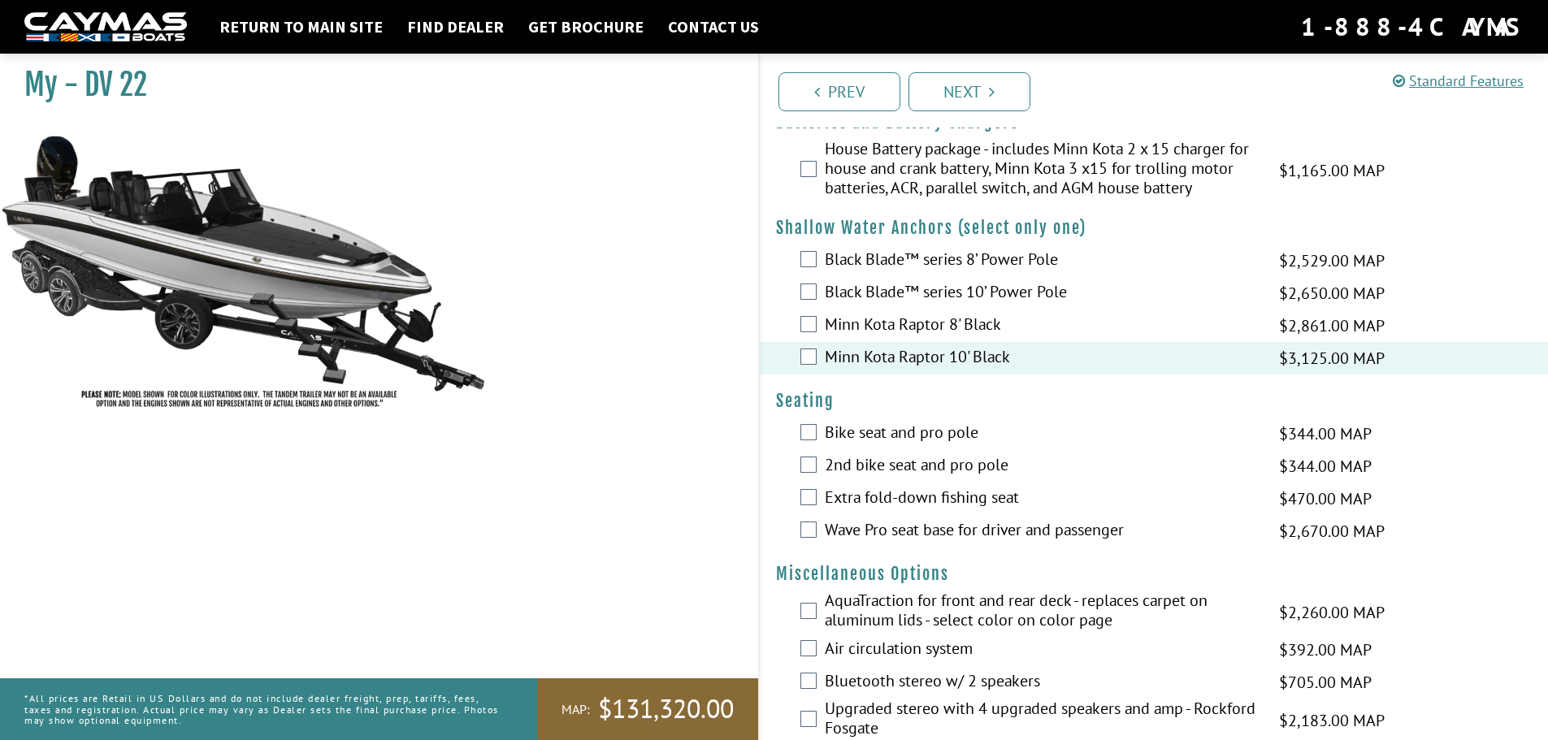
click at [938, 496] on label "Extra fold-down fishing seat" at bounding box center [1042, 500] width 434 height 24
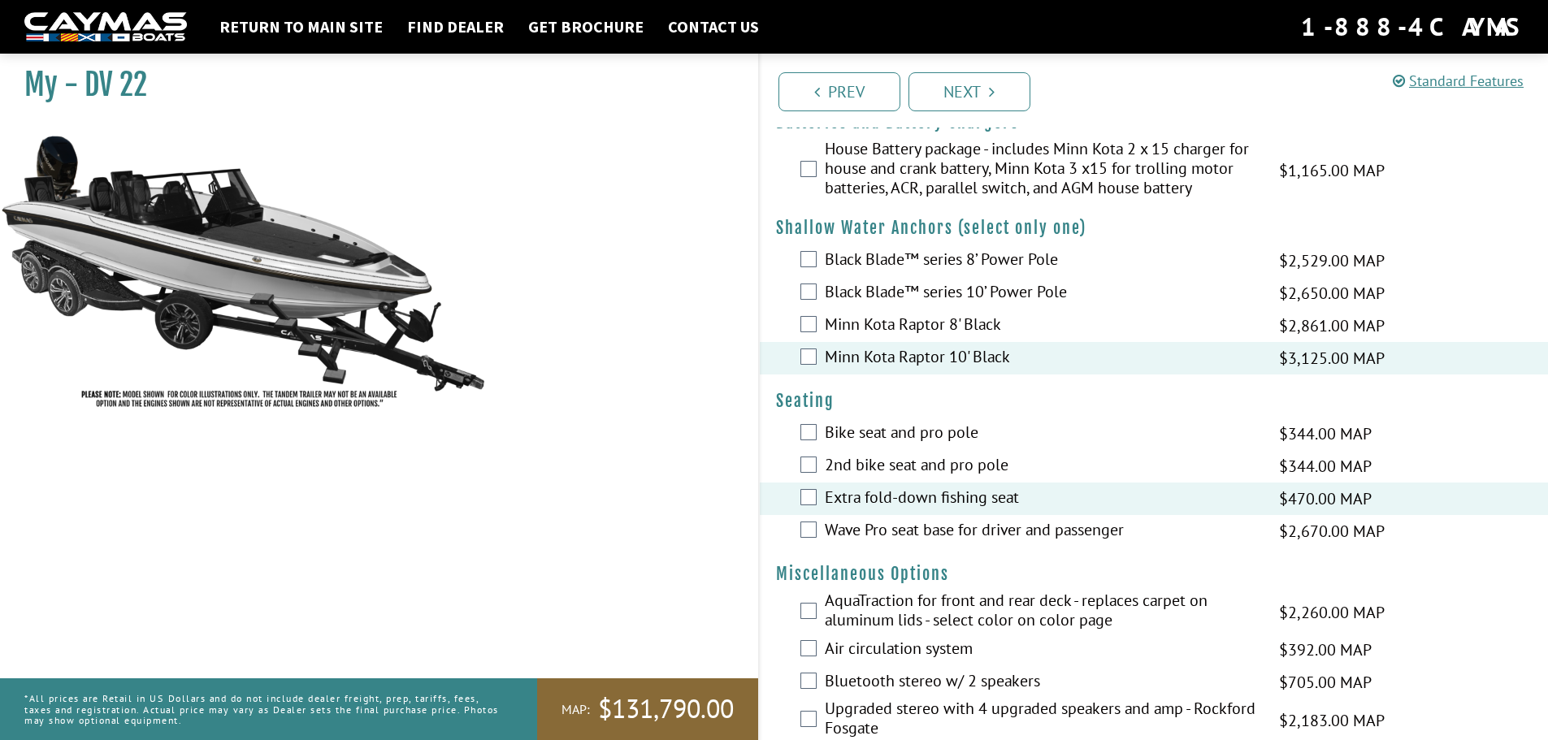
click at [918, 429] on label "Bike seat and pro pole" at bounding box center [1042, 435] width 434 height 24
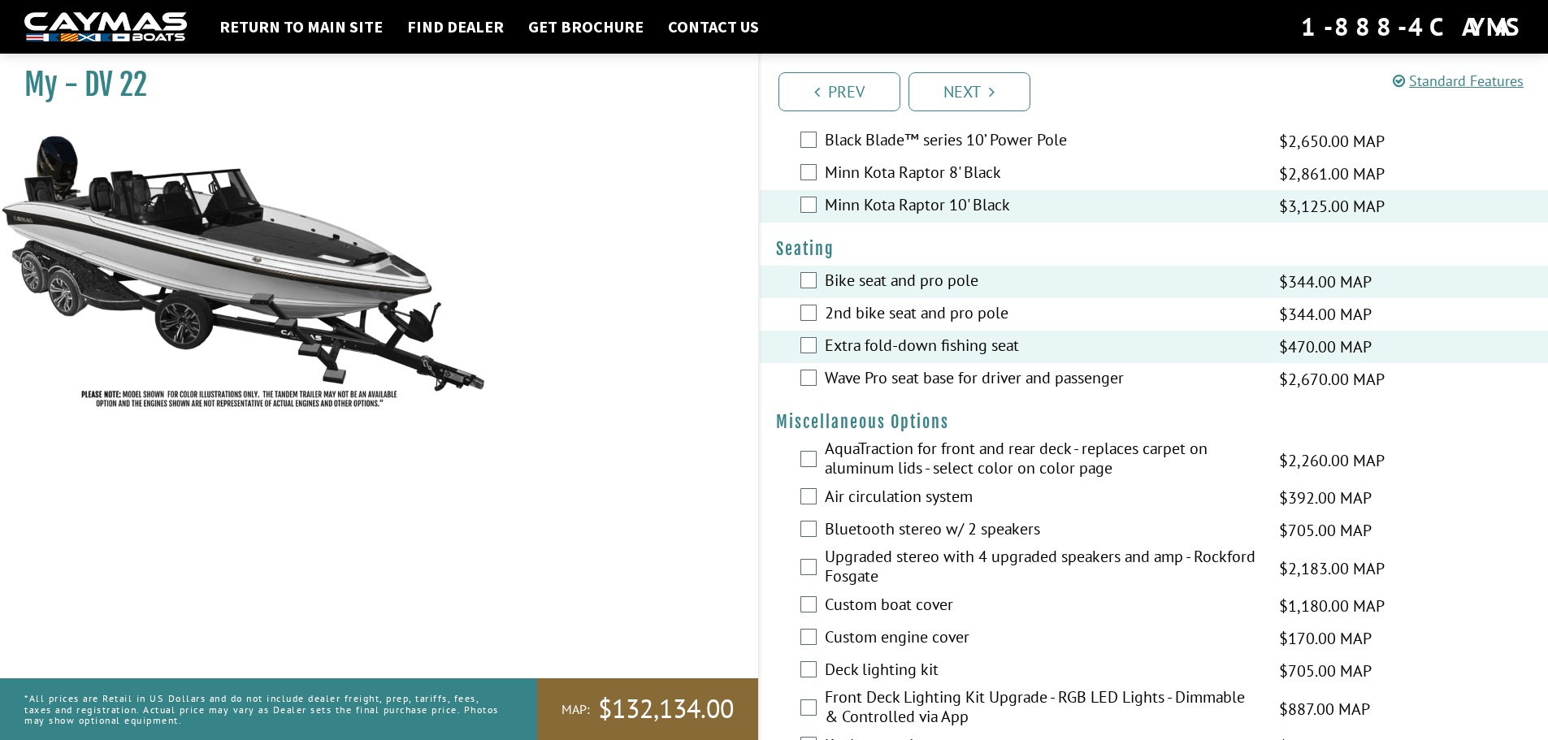
scroll to position [1463, 0]
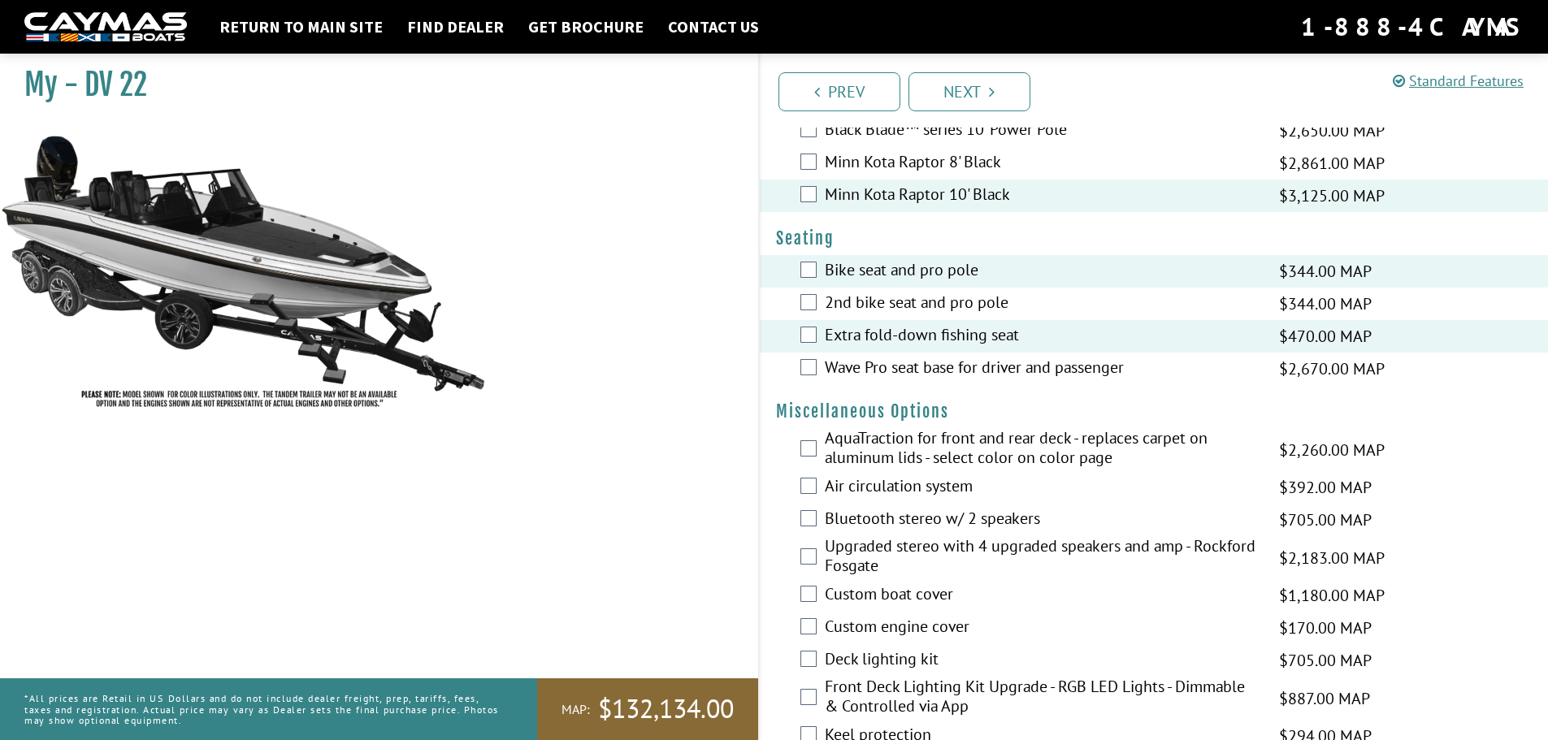
click at [996, 332] on label "Extra fold-down fishing seat" at bounding box center [1042, 337] width 434 height 24
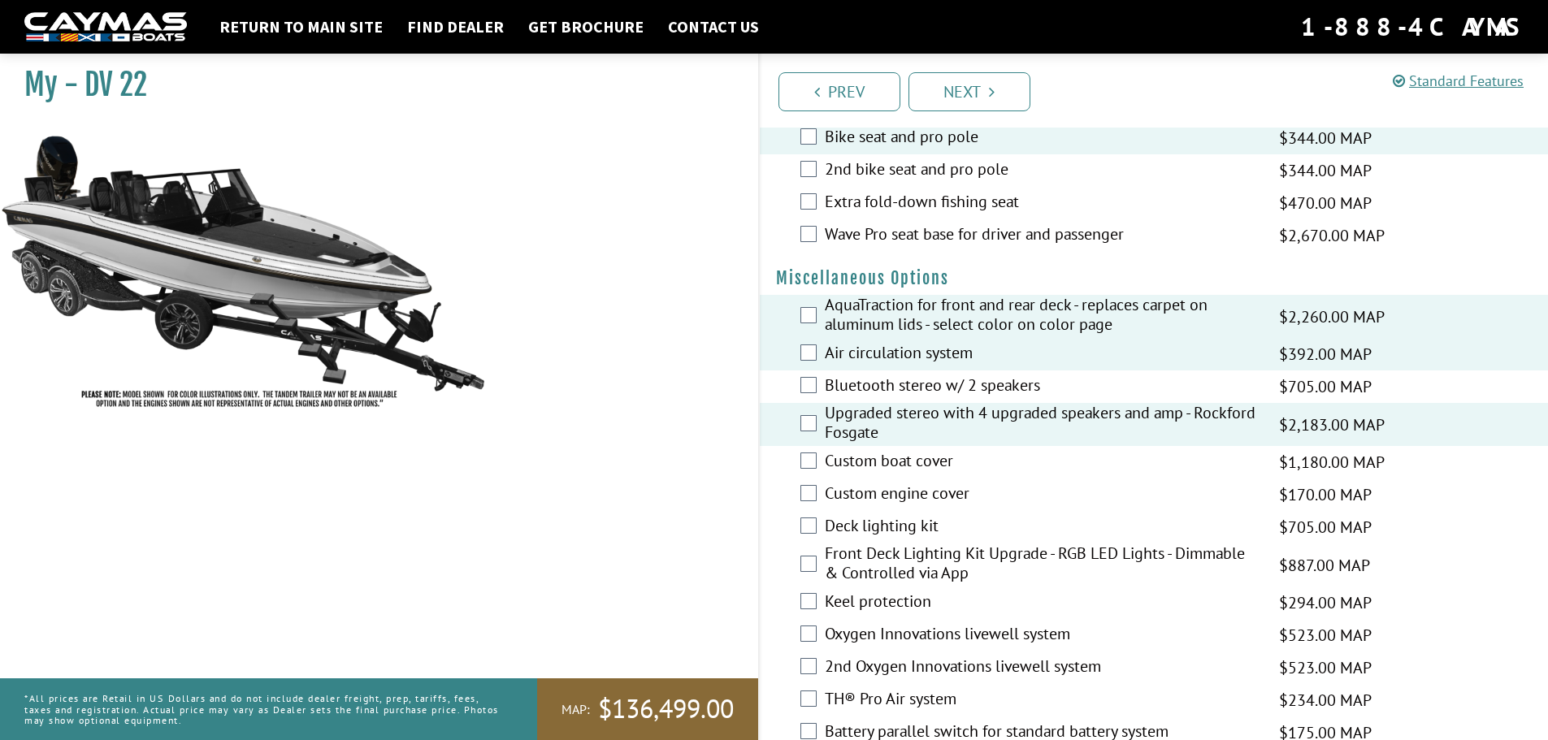
scroll to position [1625, 0]
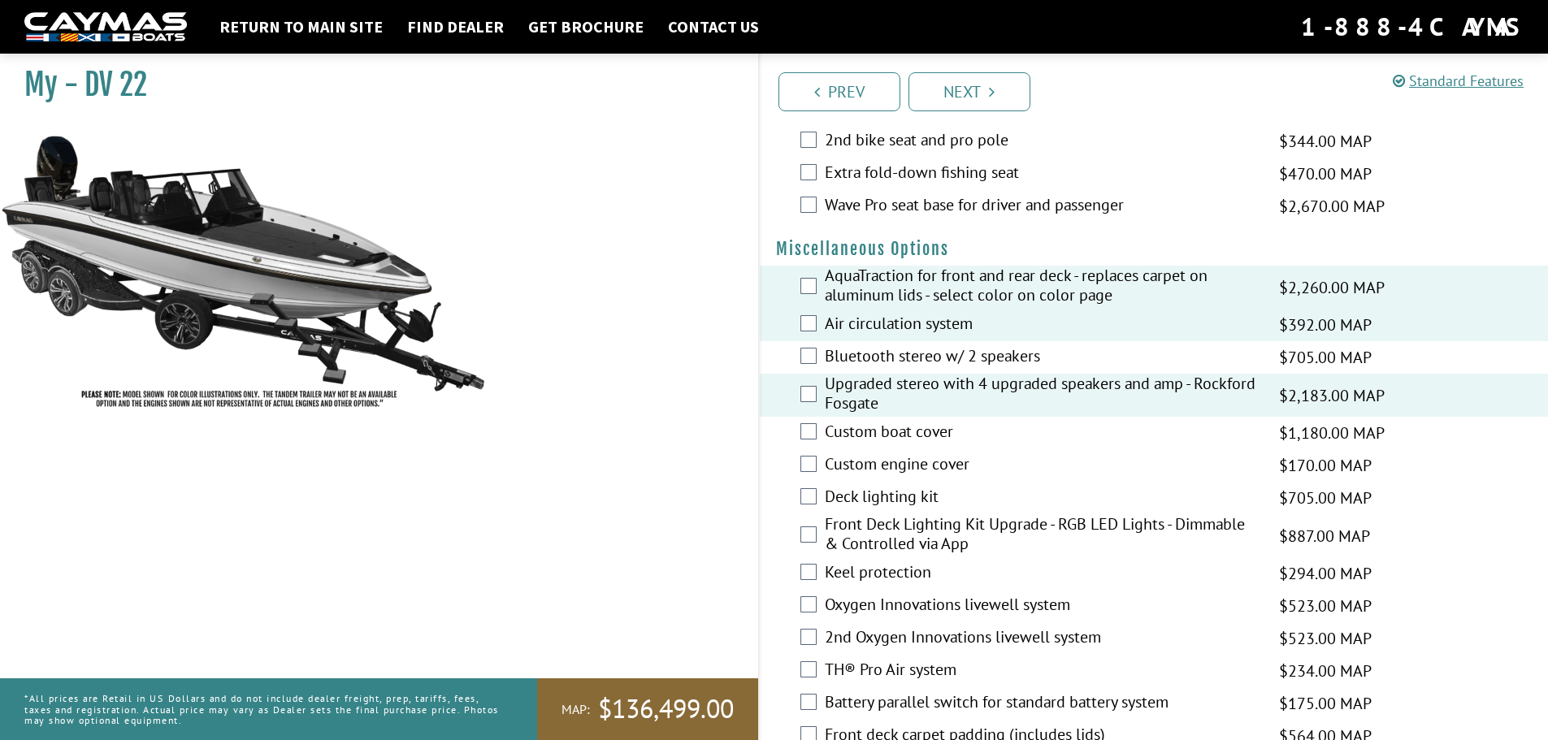
click at [956, 437] on label "Custom boat cover" at bounding box center [1042, 434] width 434 height 24
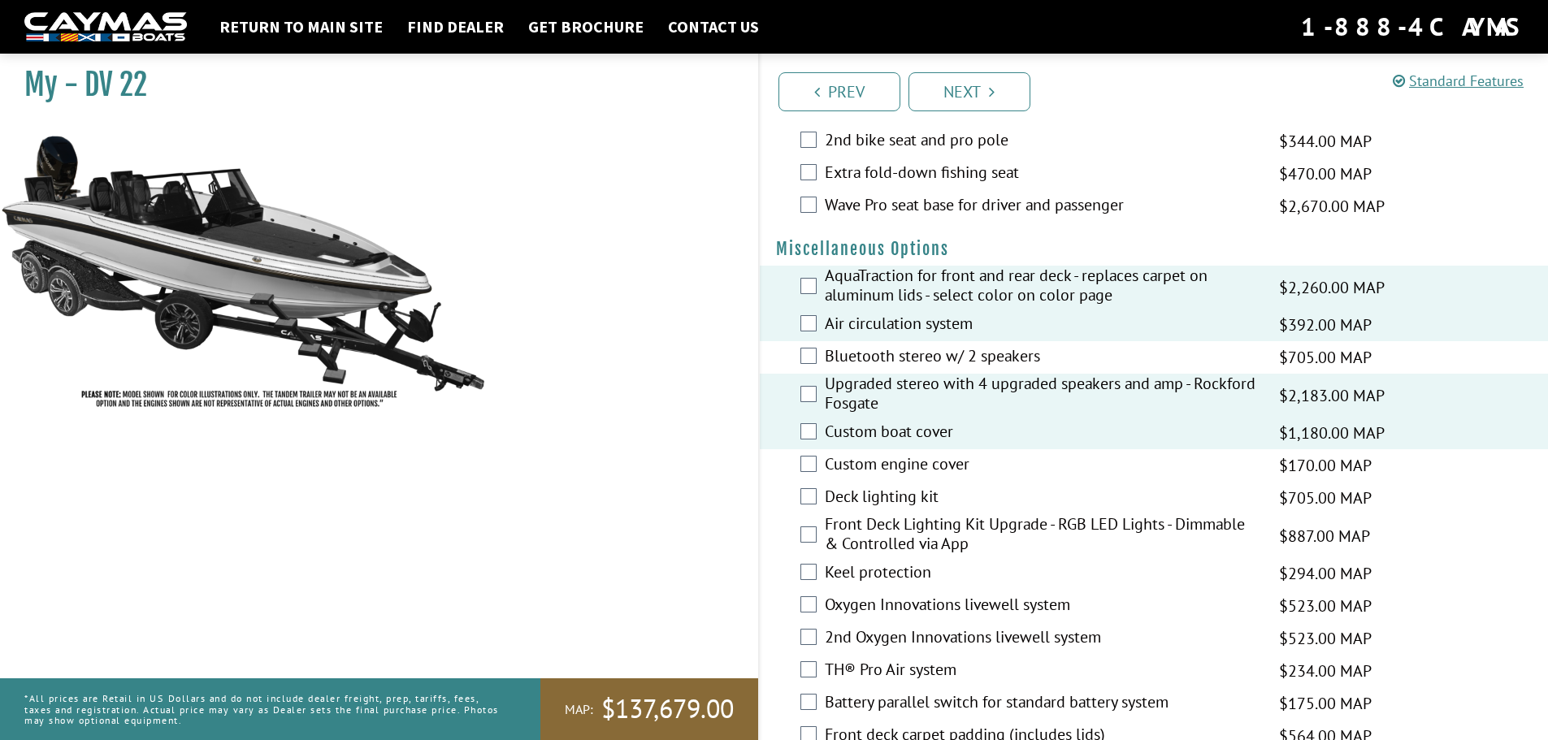
scroll to position [1707, 0]
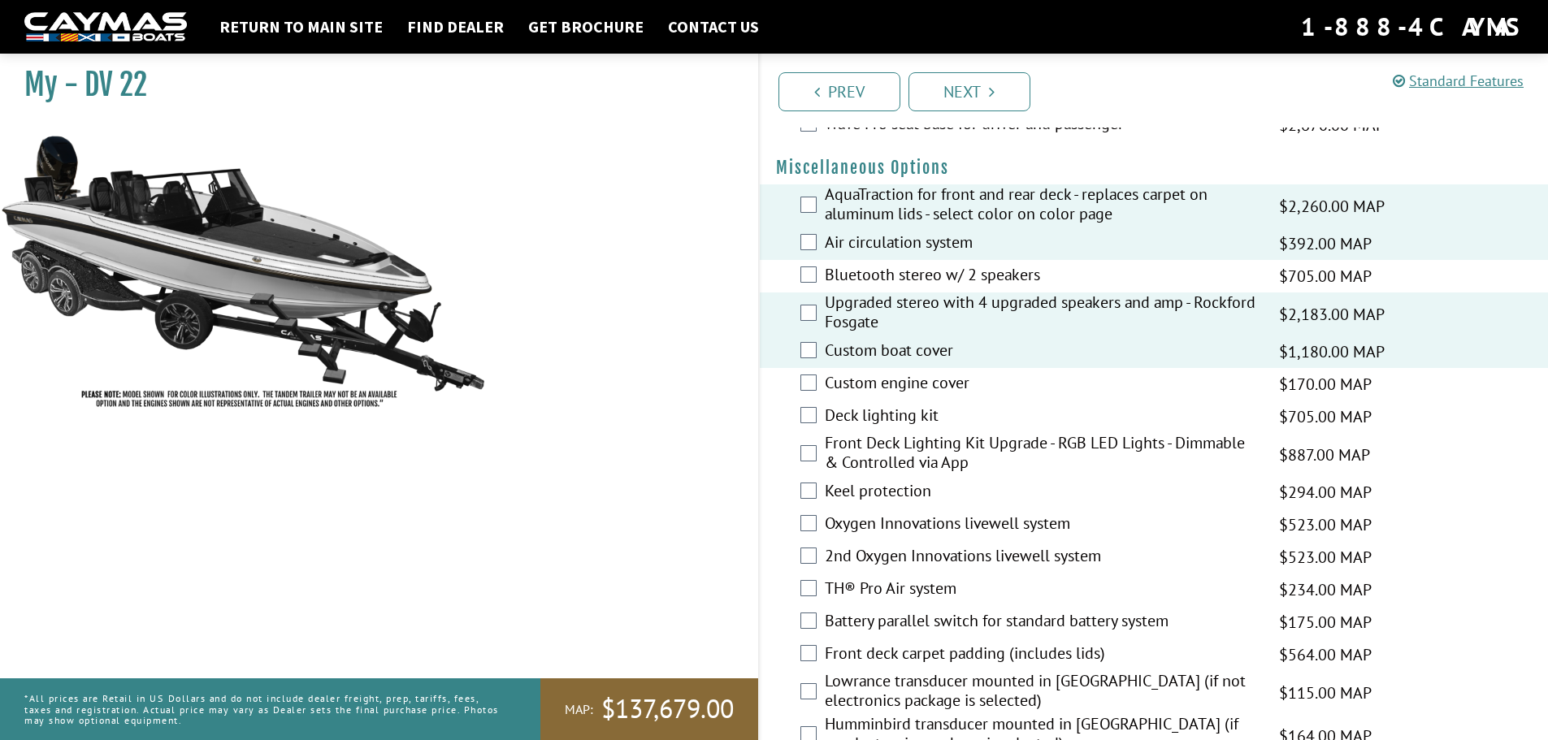
click at [914, 414] on label "Deck lighting kit" at bounding box center [1042, 418] width 434 height 24
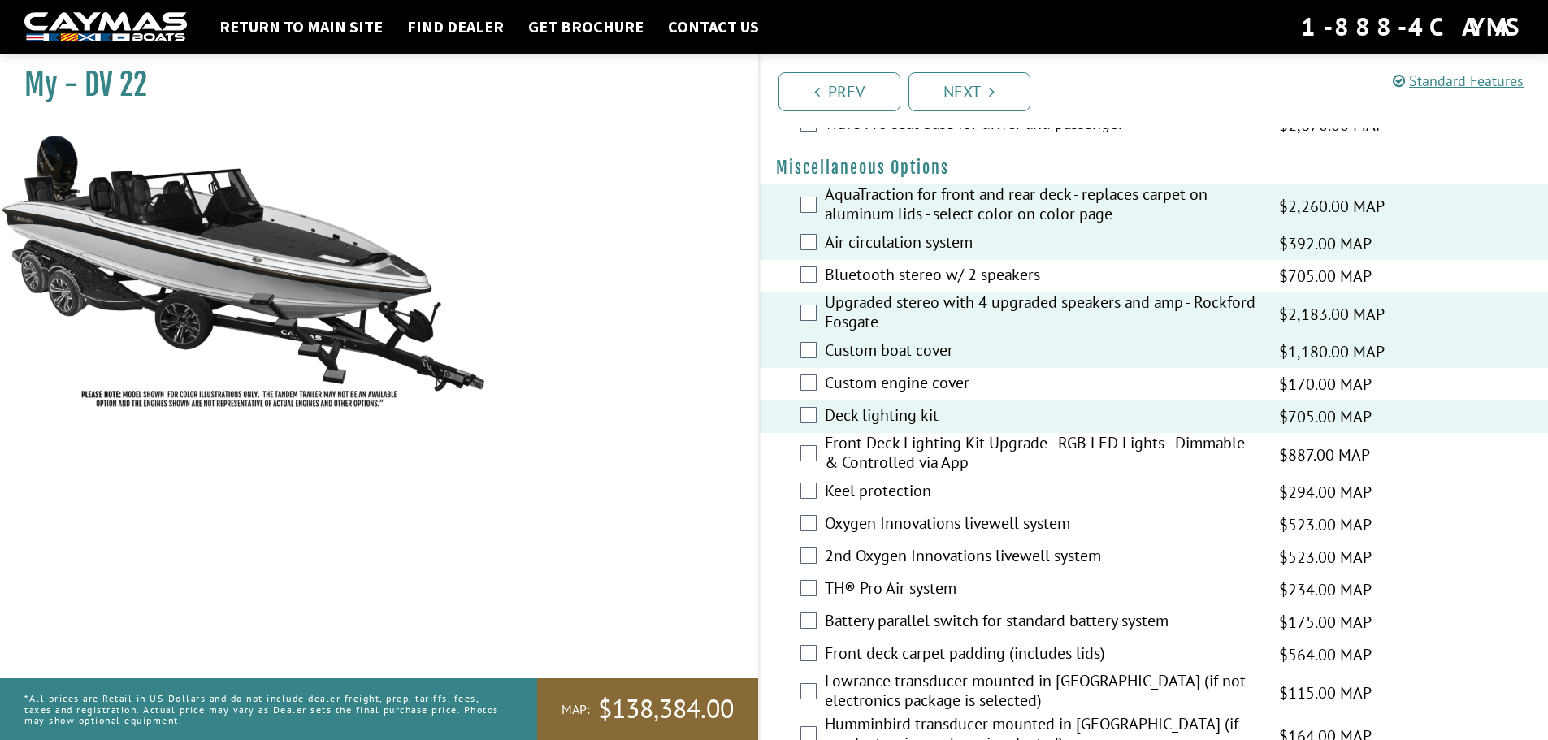
click at [896, 451] on label "Front Deck Lighting Kit Upgrade - RGB LED Lights - Dimmable & Controlled via App" at bounding box center [1042, 454] width 434 height 43
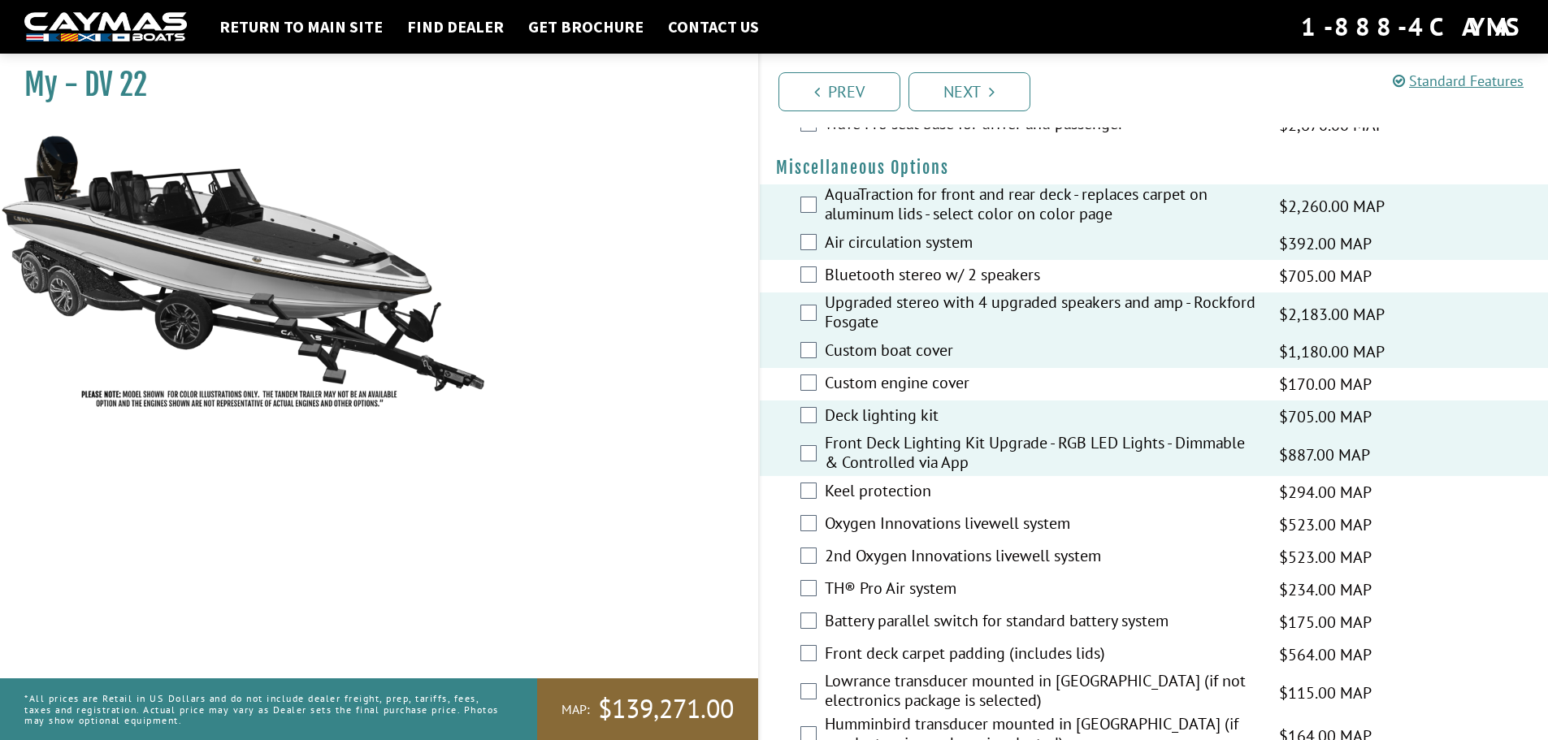
click at [882, 414] on label "Deck lighting kit" at bounding box center [1042, 418] width 434 height 24
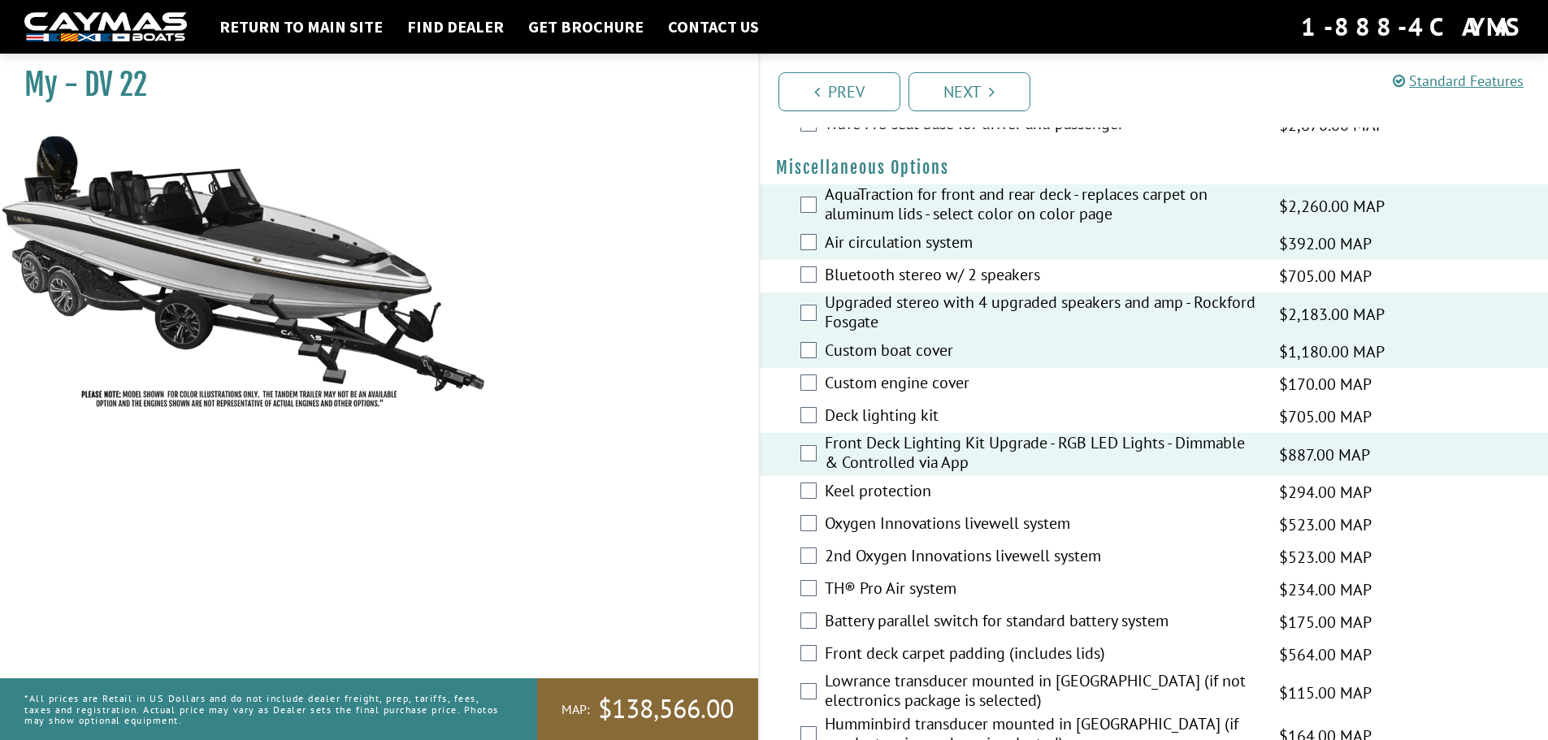
click at [875, 491] on label "Keel protection" at bounding box center [1042, 493] width 434 height 24
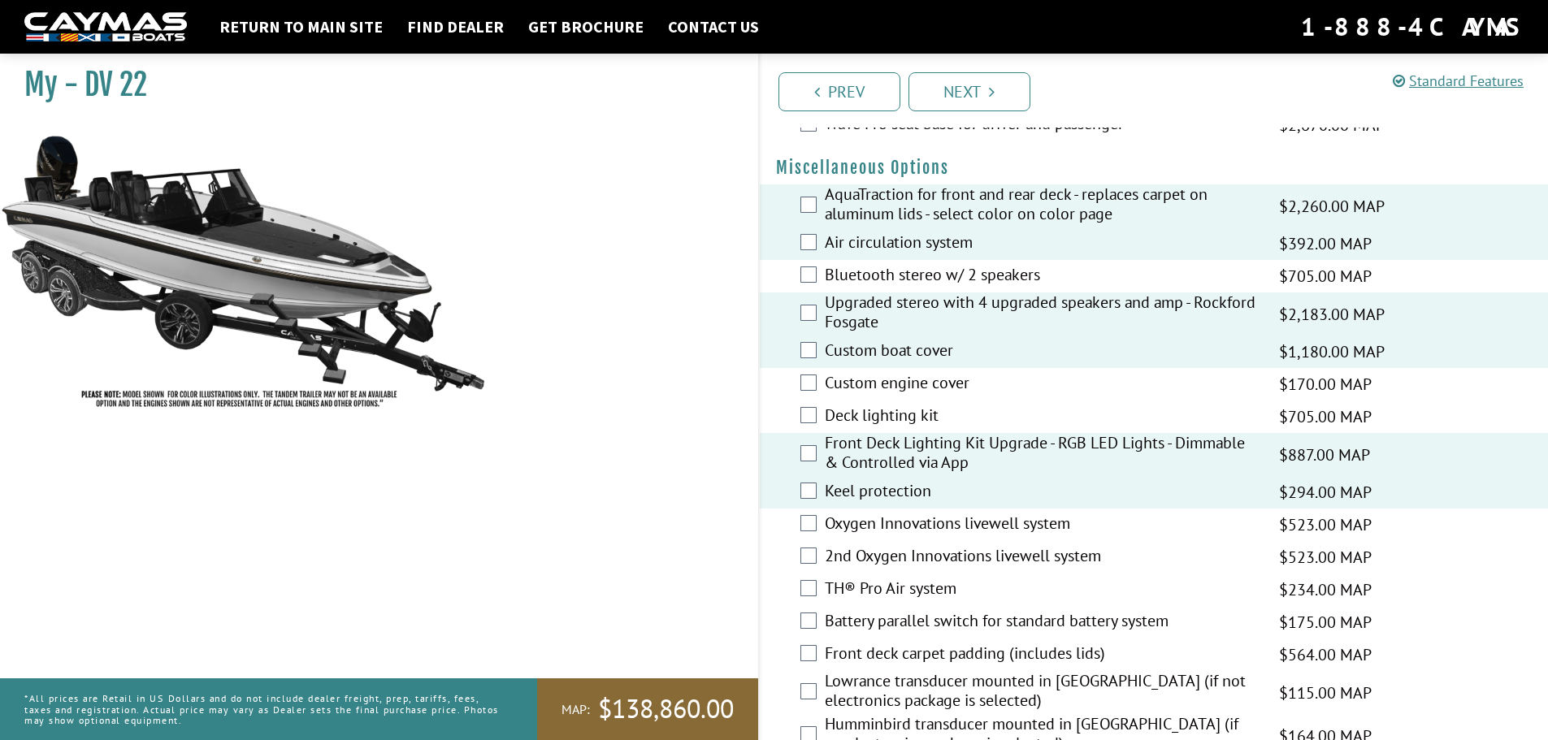
click at [879, 525] on label "Oxygen Innovations livewell system" at bounding box center [1042, 526] width 434 height 24
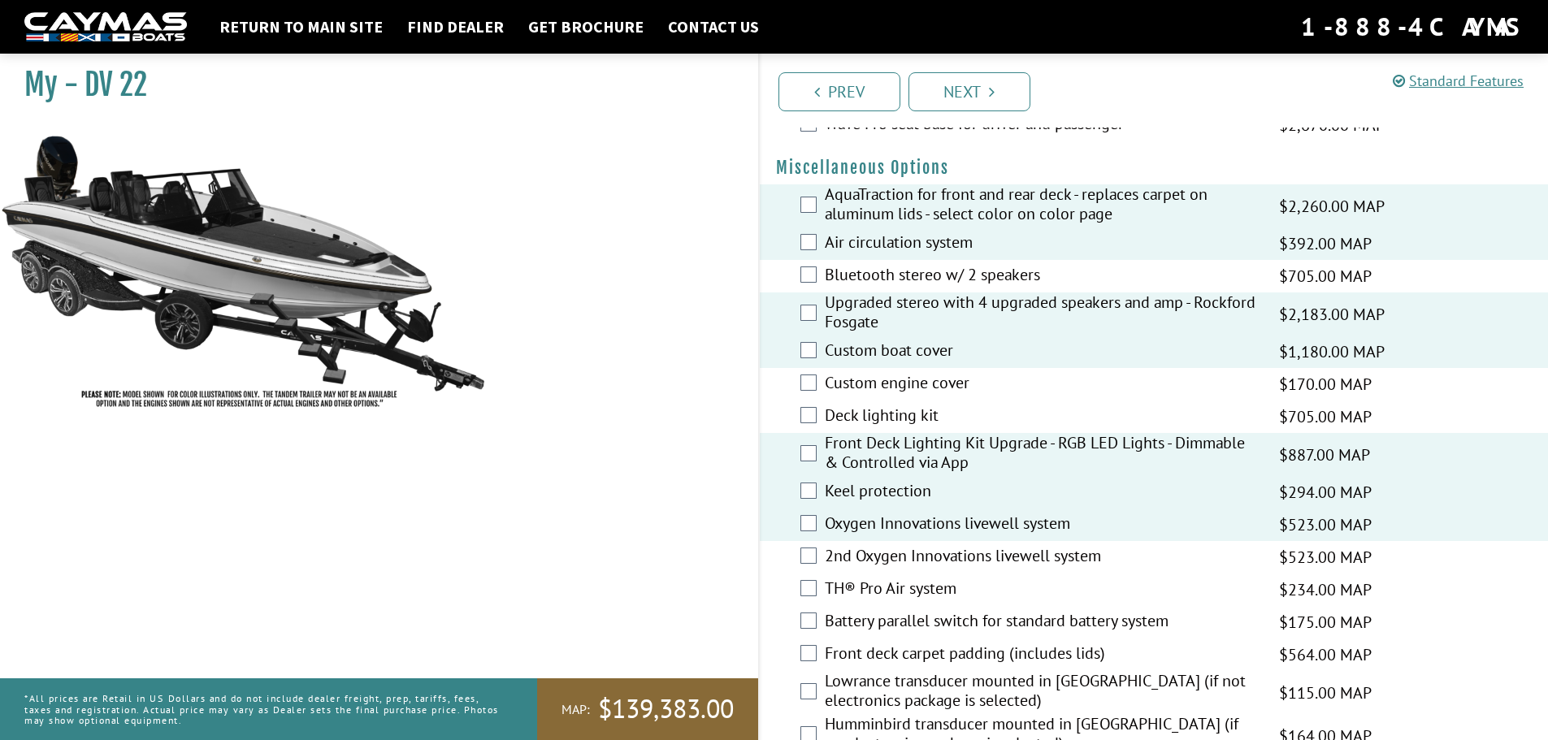
scroll to position [1788, 0]
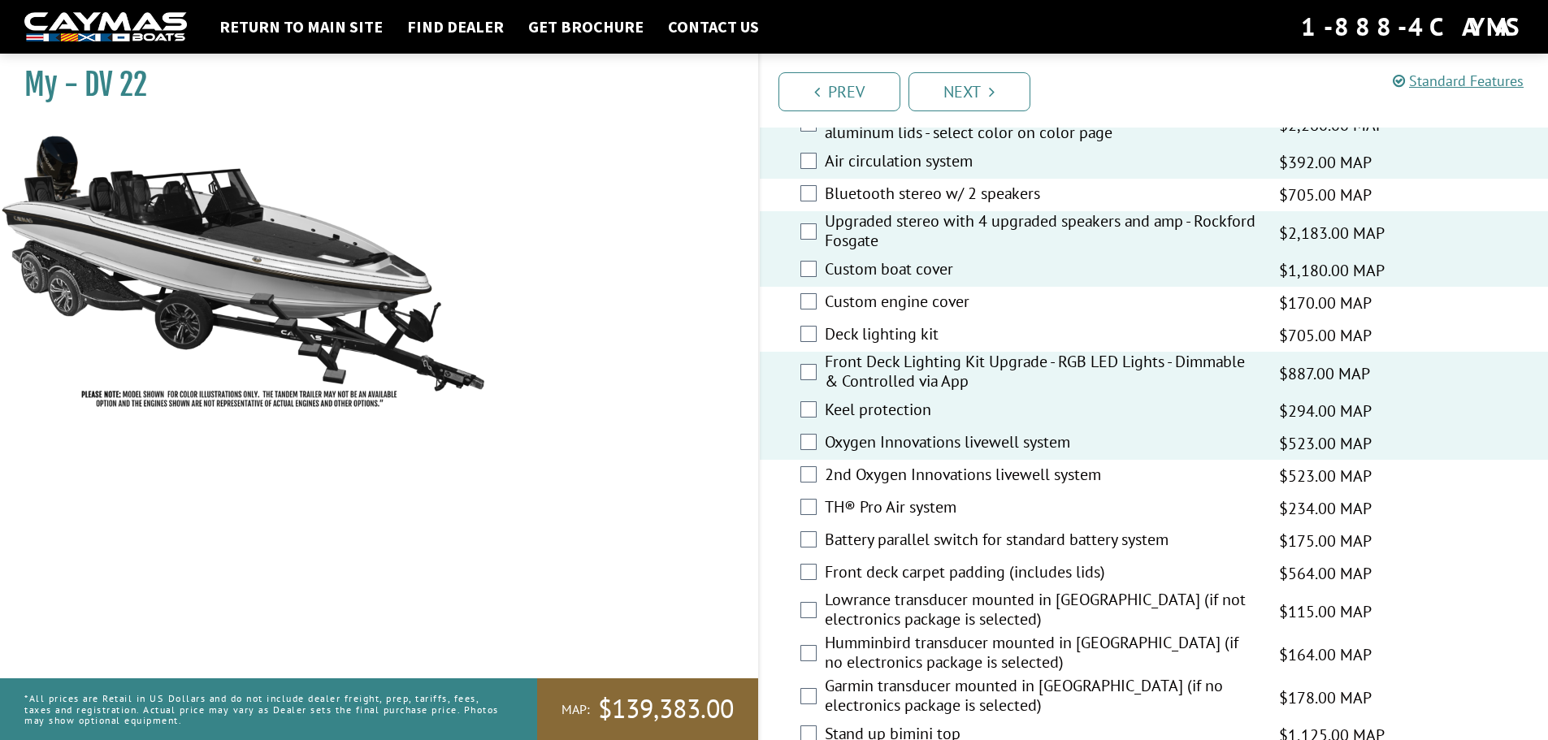
click at [956, 505] on label "TH® Pro Air system" at bounding box center [1042, 509] width 434 height 24
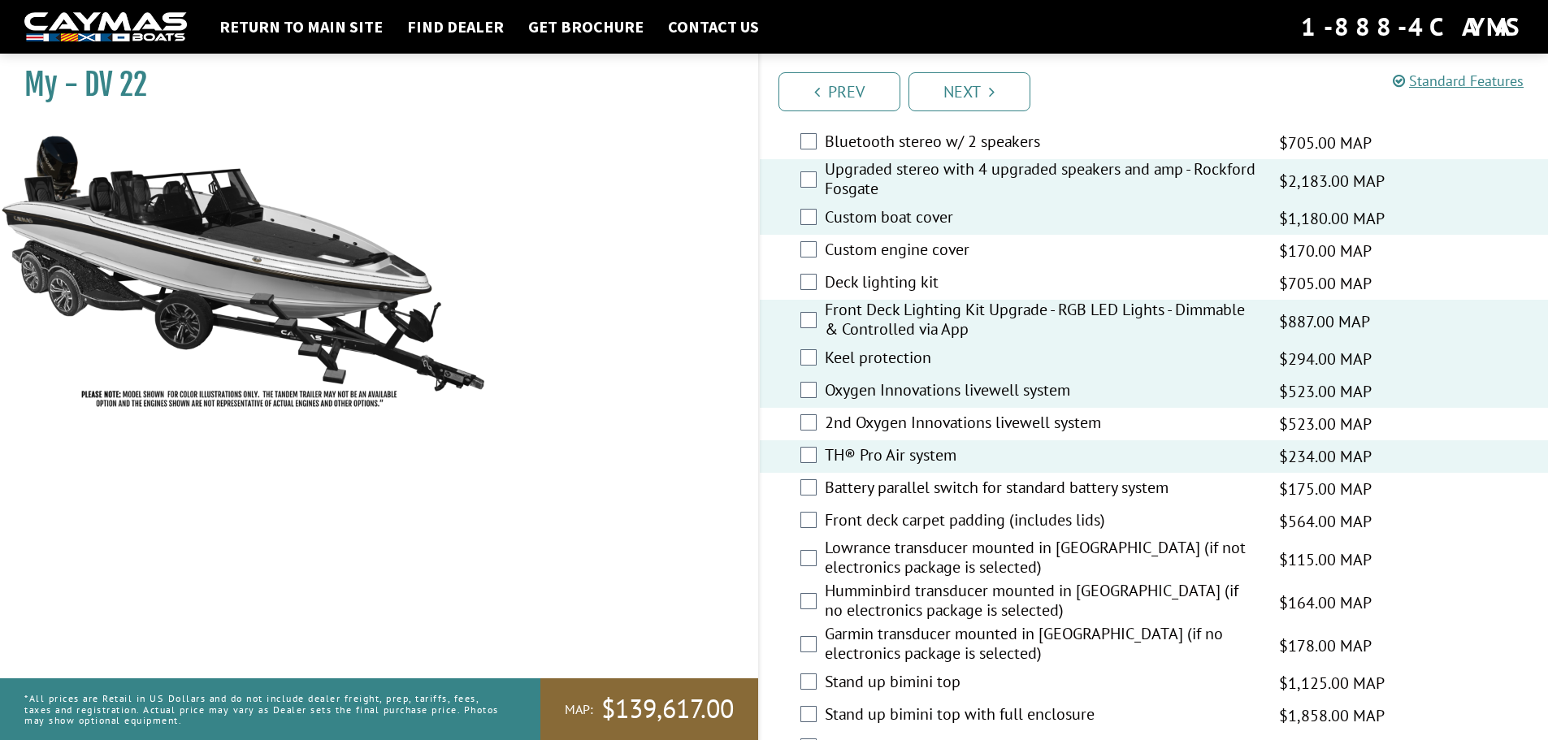
scroll to position [1869, 0]
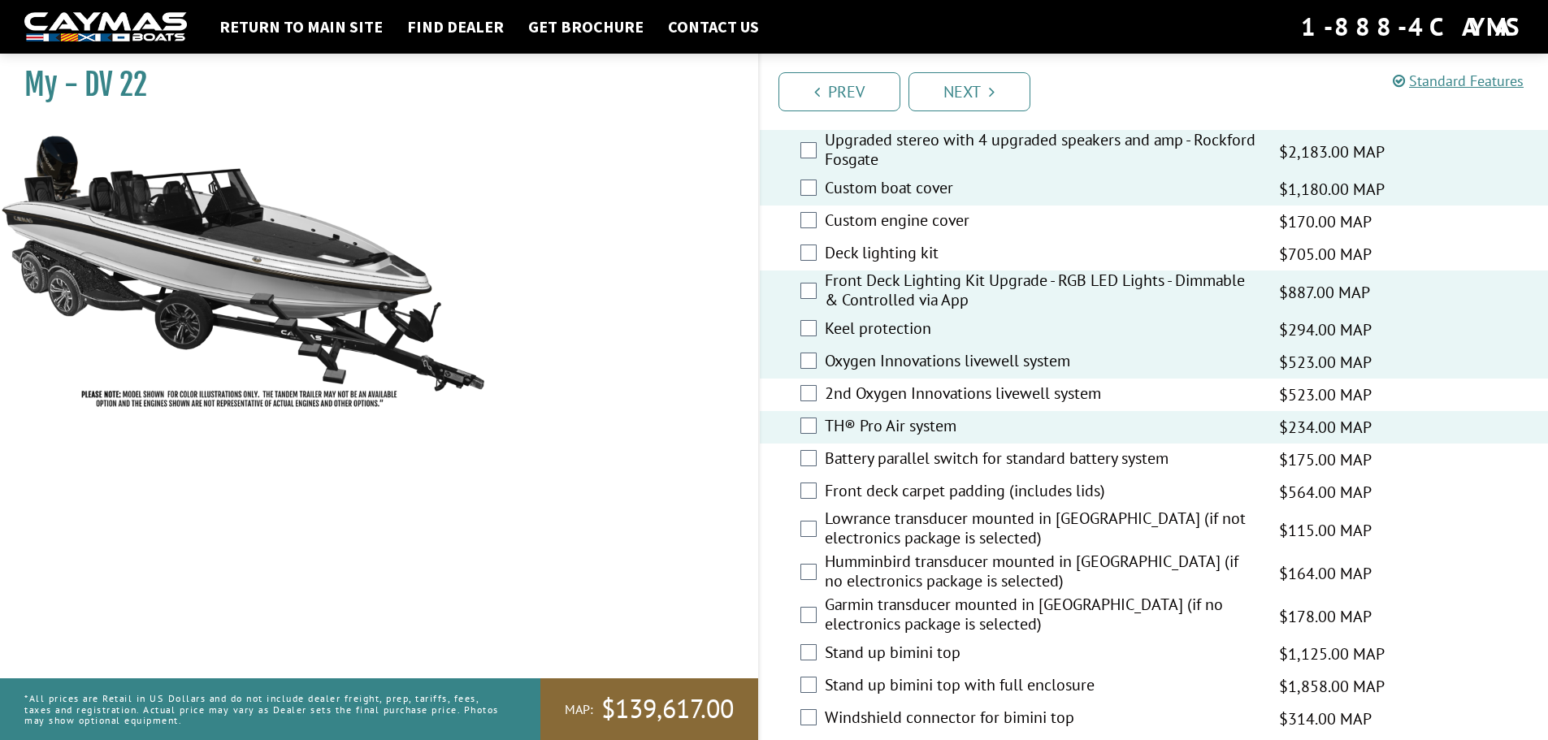
click at [936, 575] on label "Humminbird transducer mounted in hull (if no electronics package is selected)" at bounding box center [1042, 573] width 434 height 43
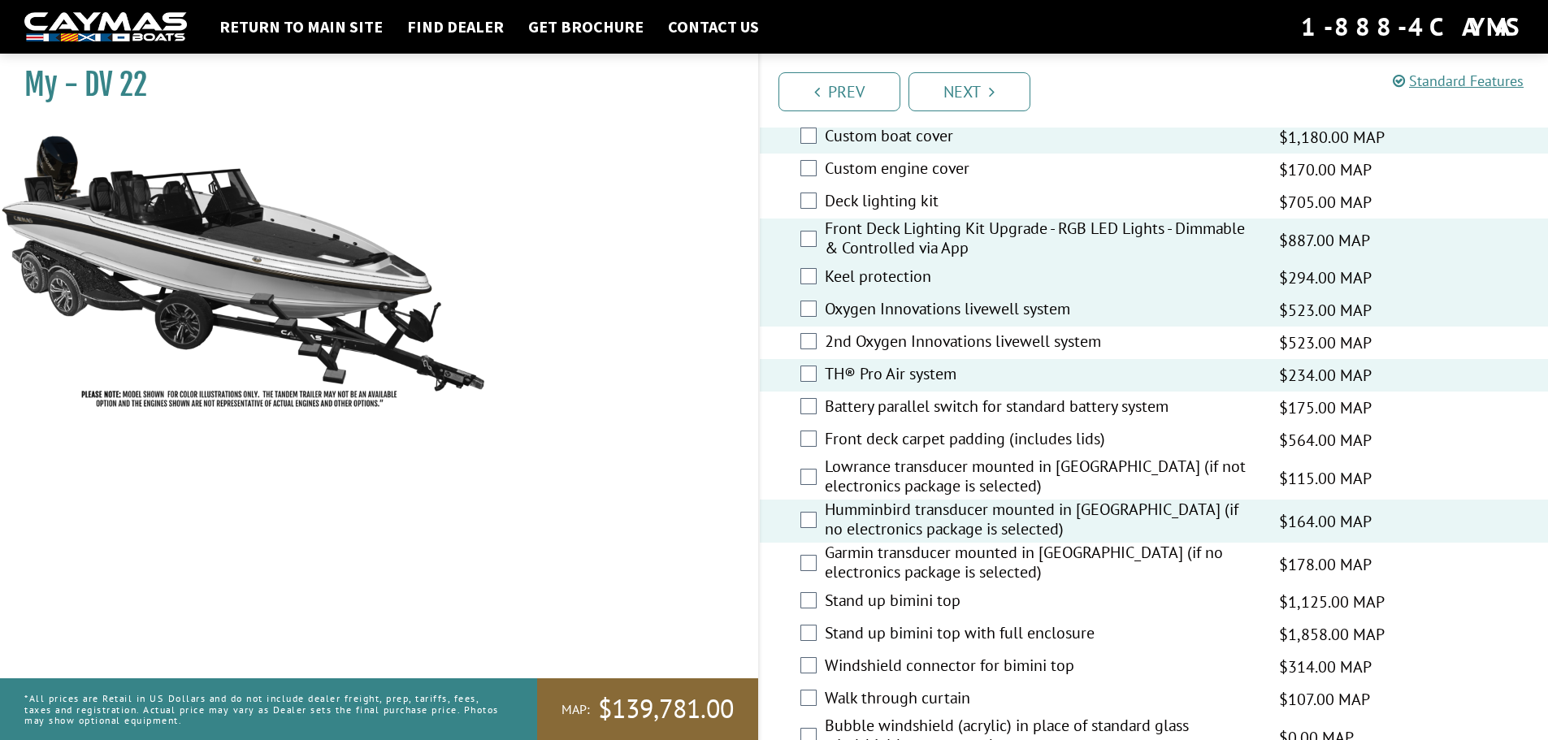
scroll to position [1951, 0]
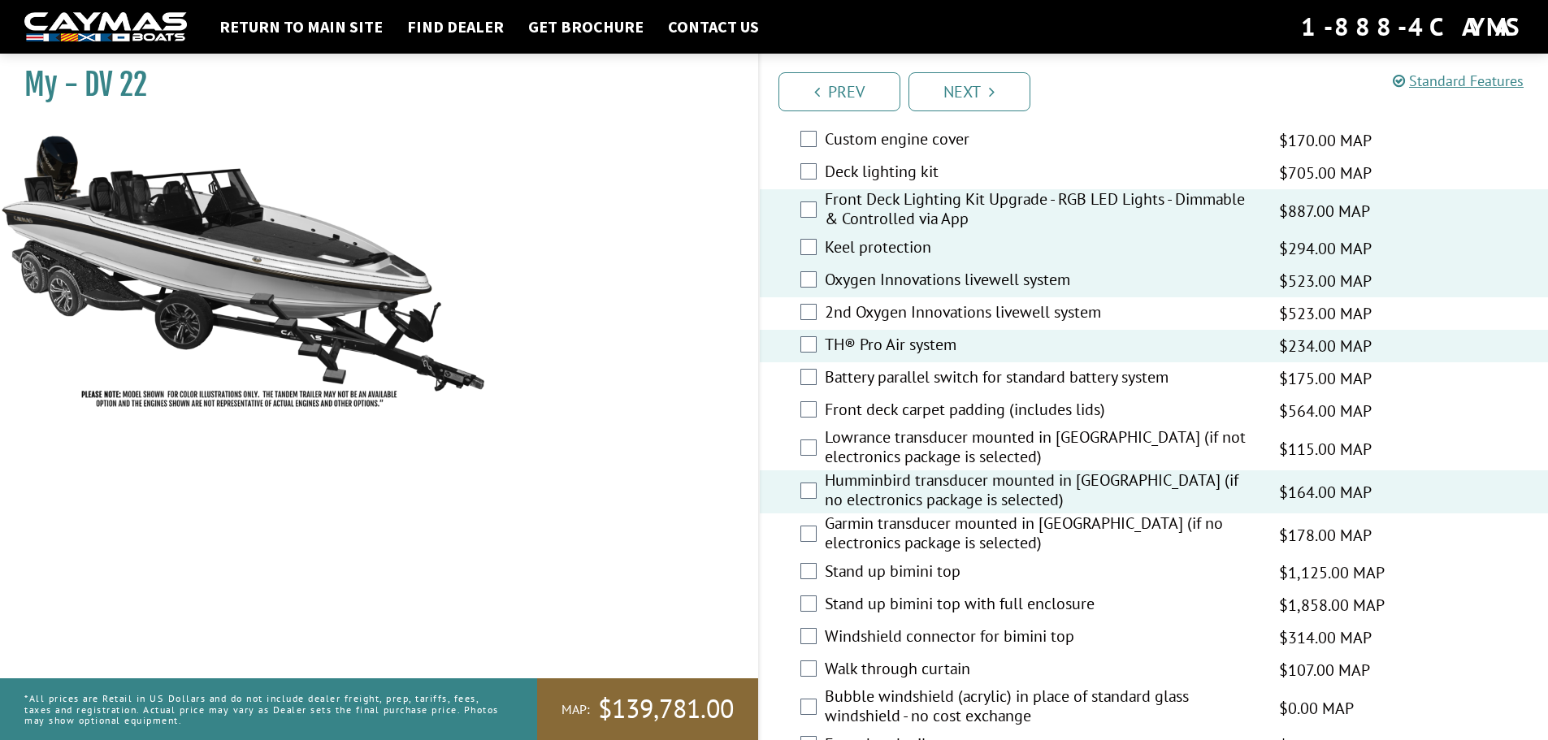
click at [936, 575] on label "Stand up bimini top" at bounding box center [1042, 574] width 434 height 24
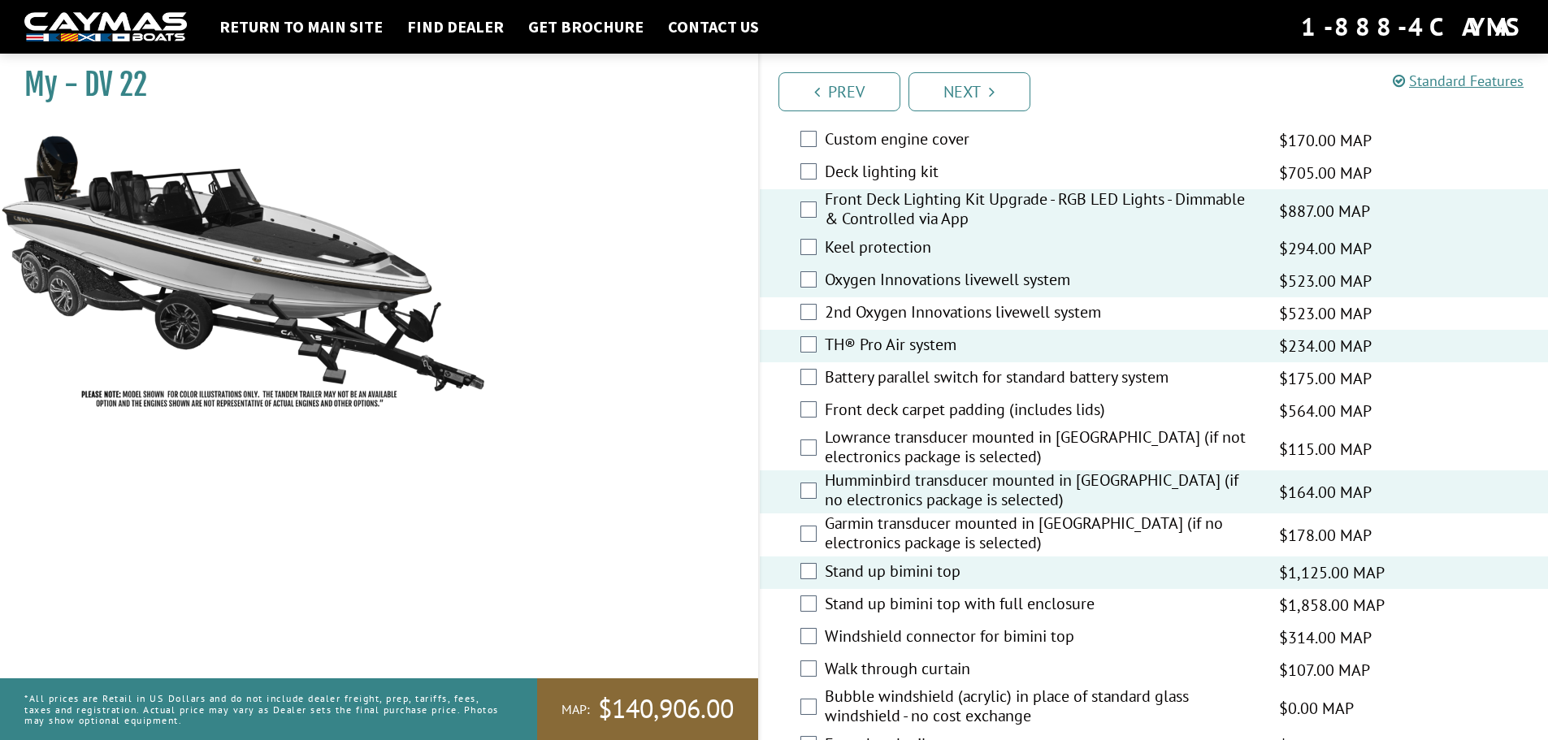
scroll to position [2032, 0]
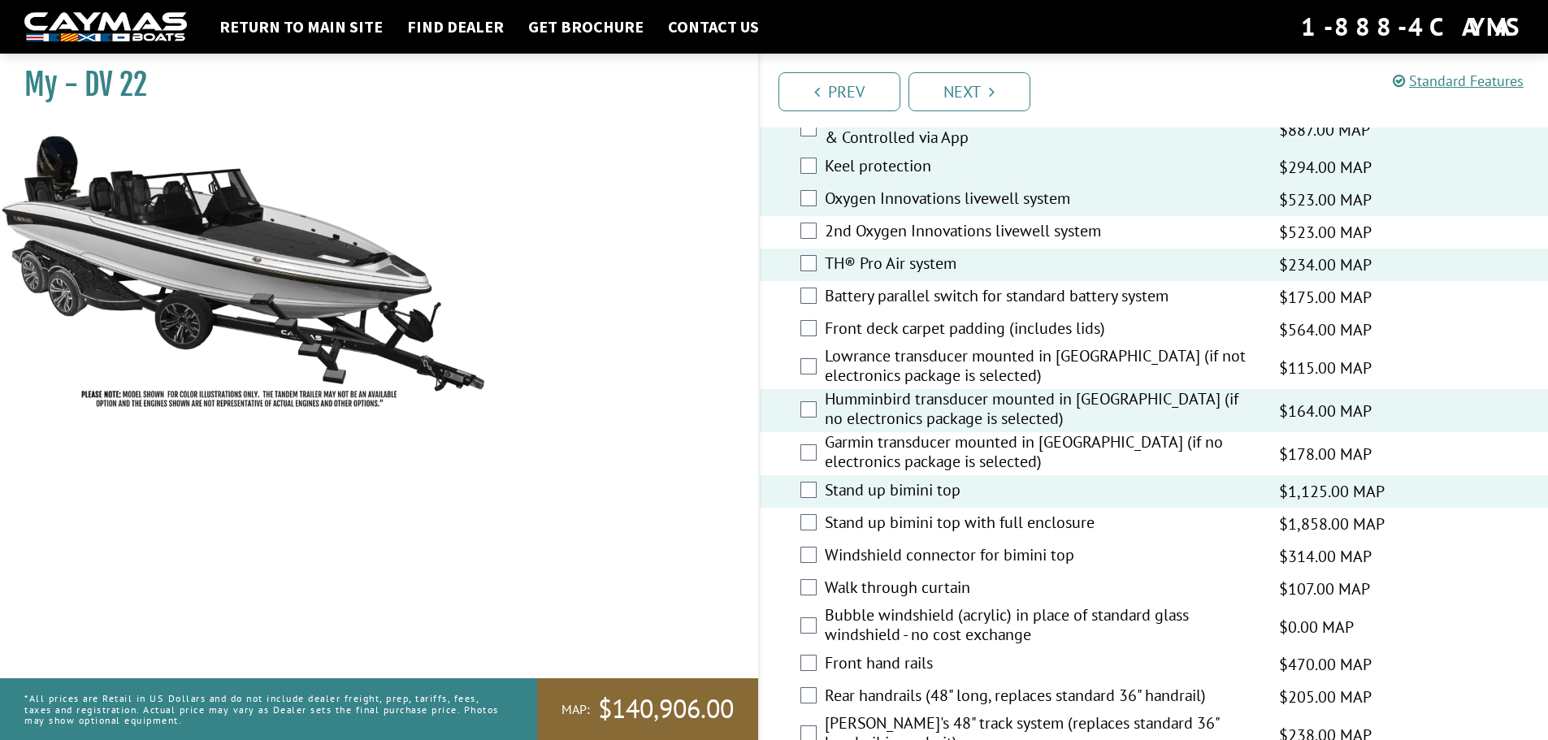
click at [1064, 559] on label "Windshield connector for bimini top" at bounding box center [1042, 557] width 434 height 24
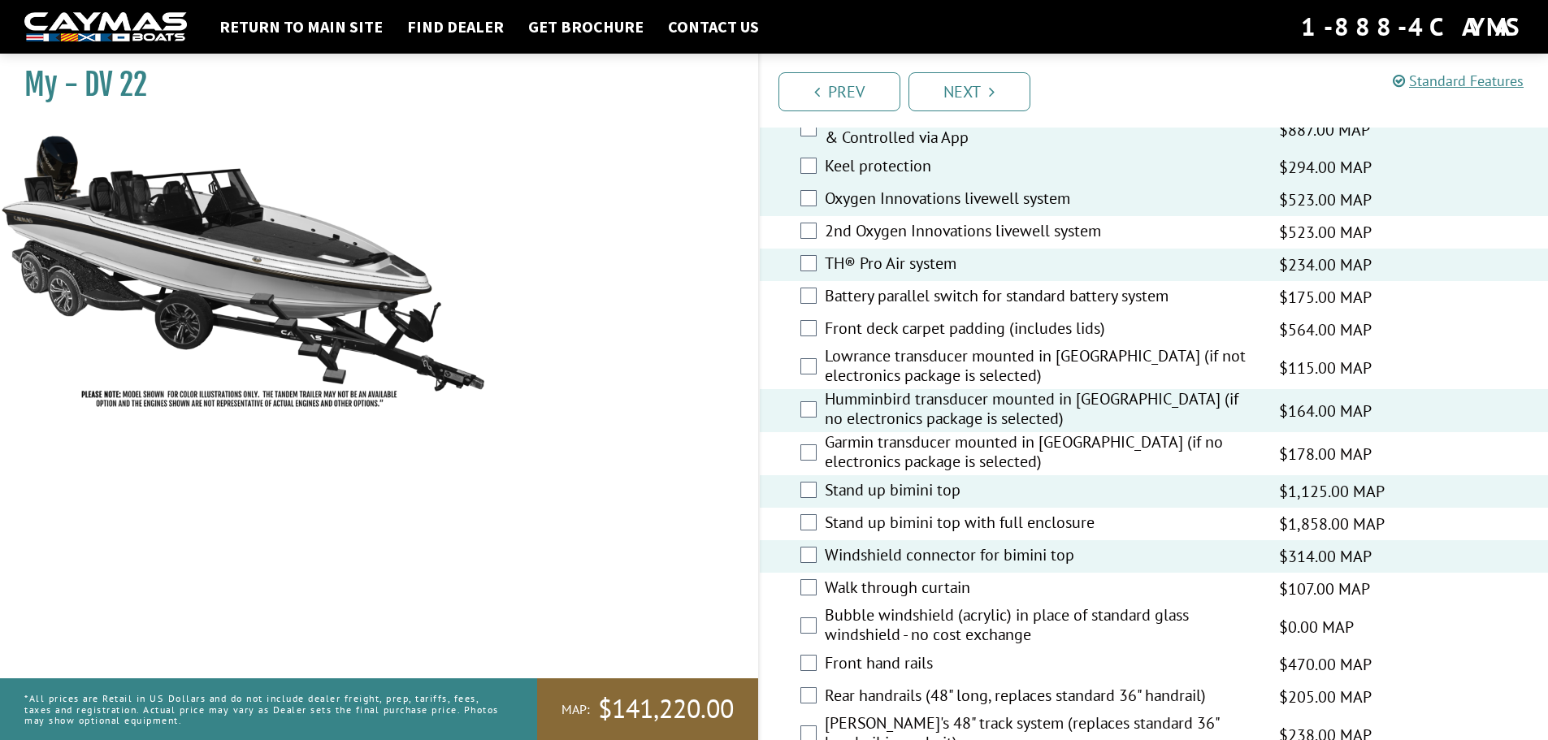
click at [953, 597] on label "Walk through curtain" at bounding box center [1042, 590] width 434 height 24
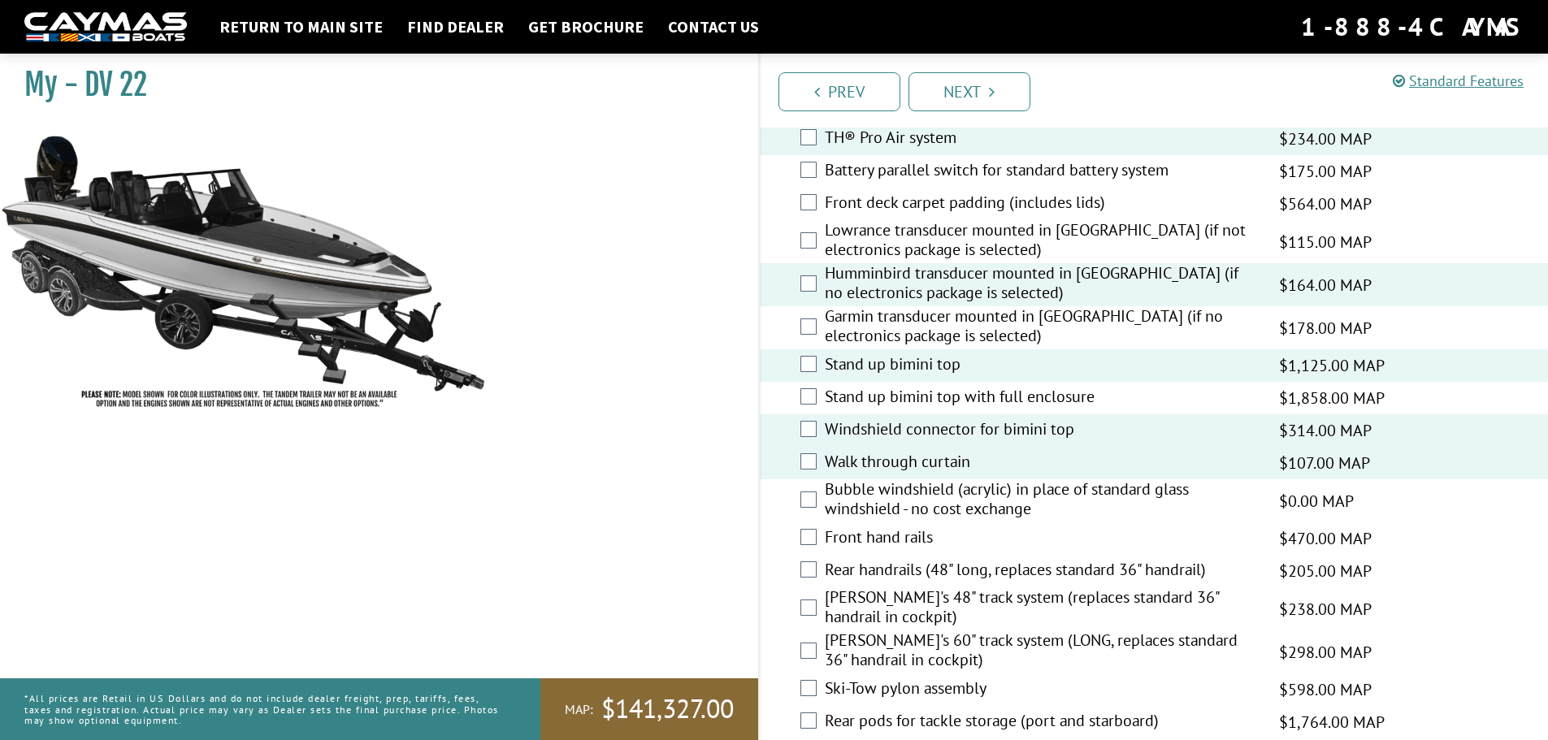
scroll to position [2194, 0]
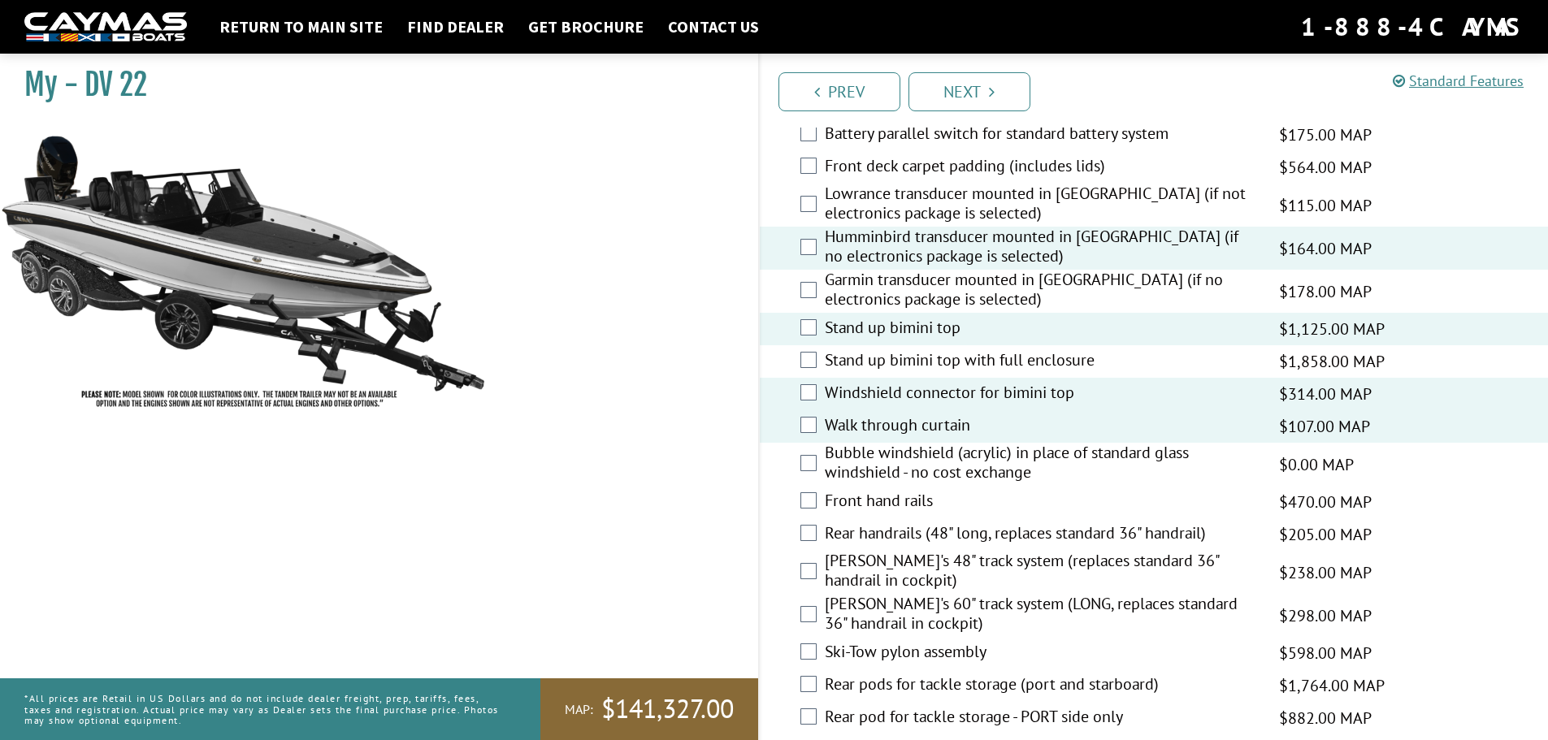
click at [892, 538] on label "Rear handrails (48" long, replaces standard 36" handrail)" at bounding box center [1042, 535] width 434 height 24
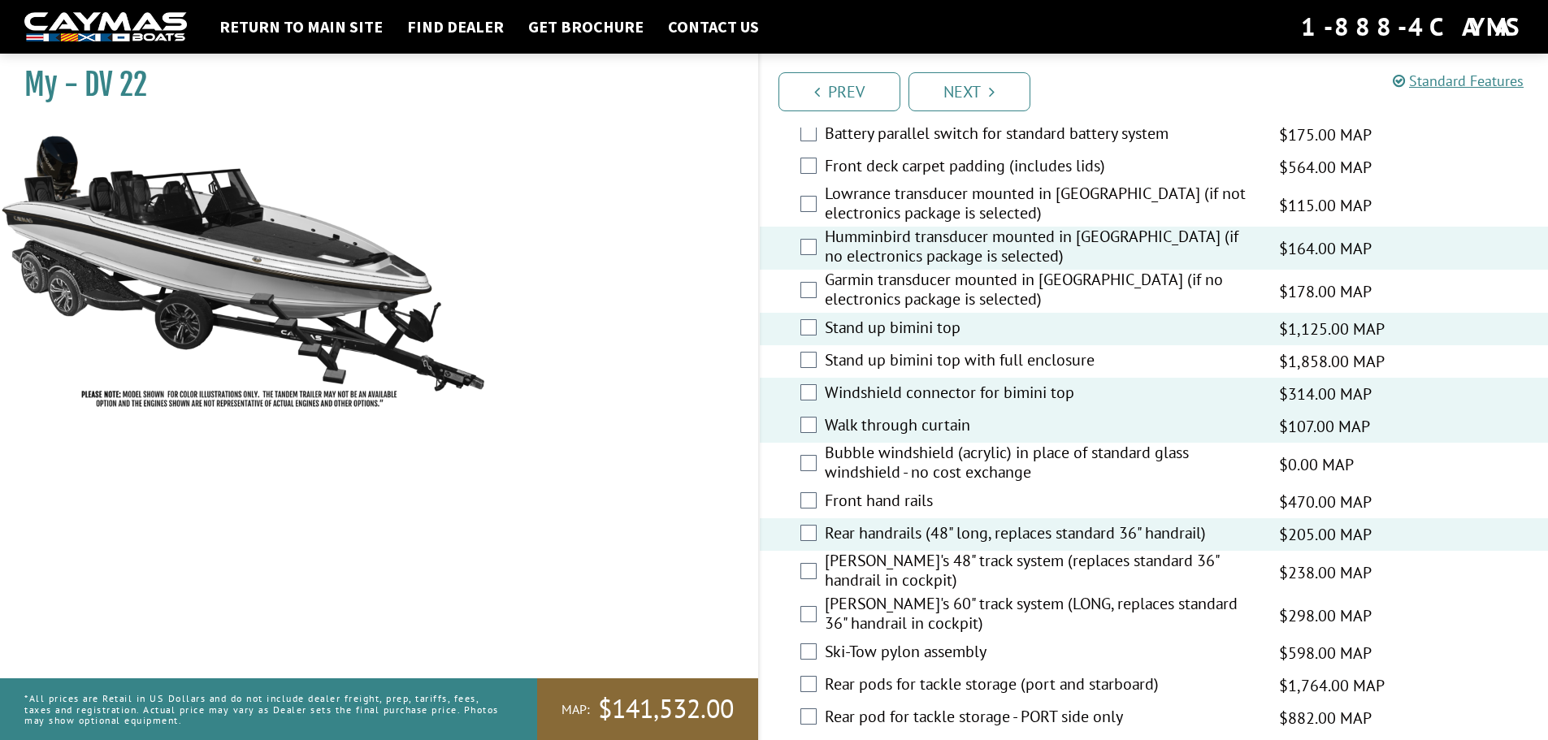
click at [905, 497] on label "Front hand rails" at bounding box center [1042, 503] width 434 height 24
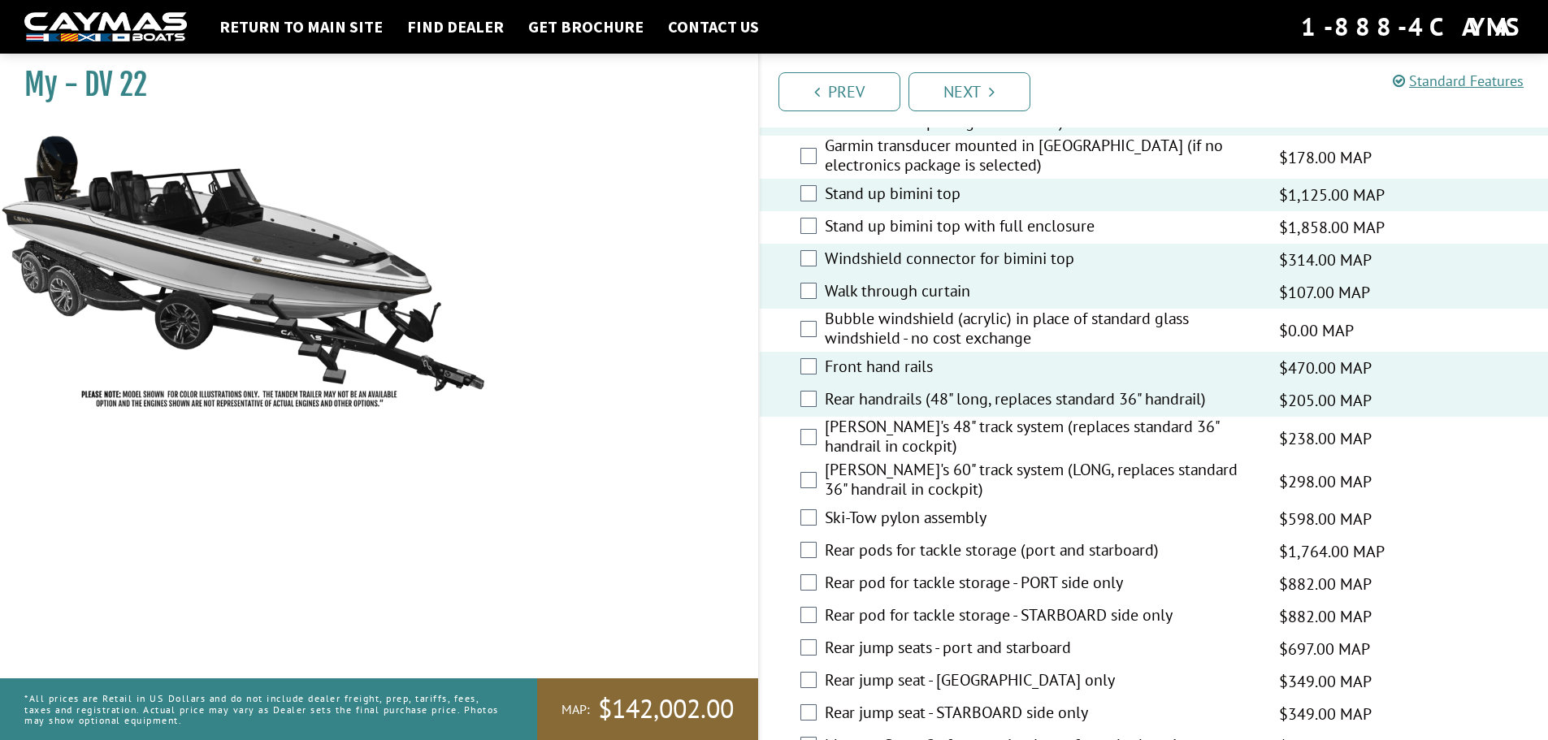
scroll to position [2357, 0]
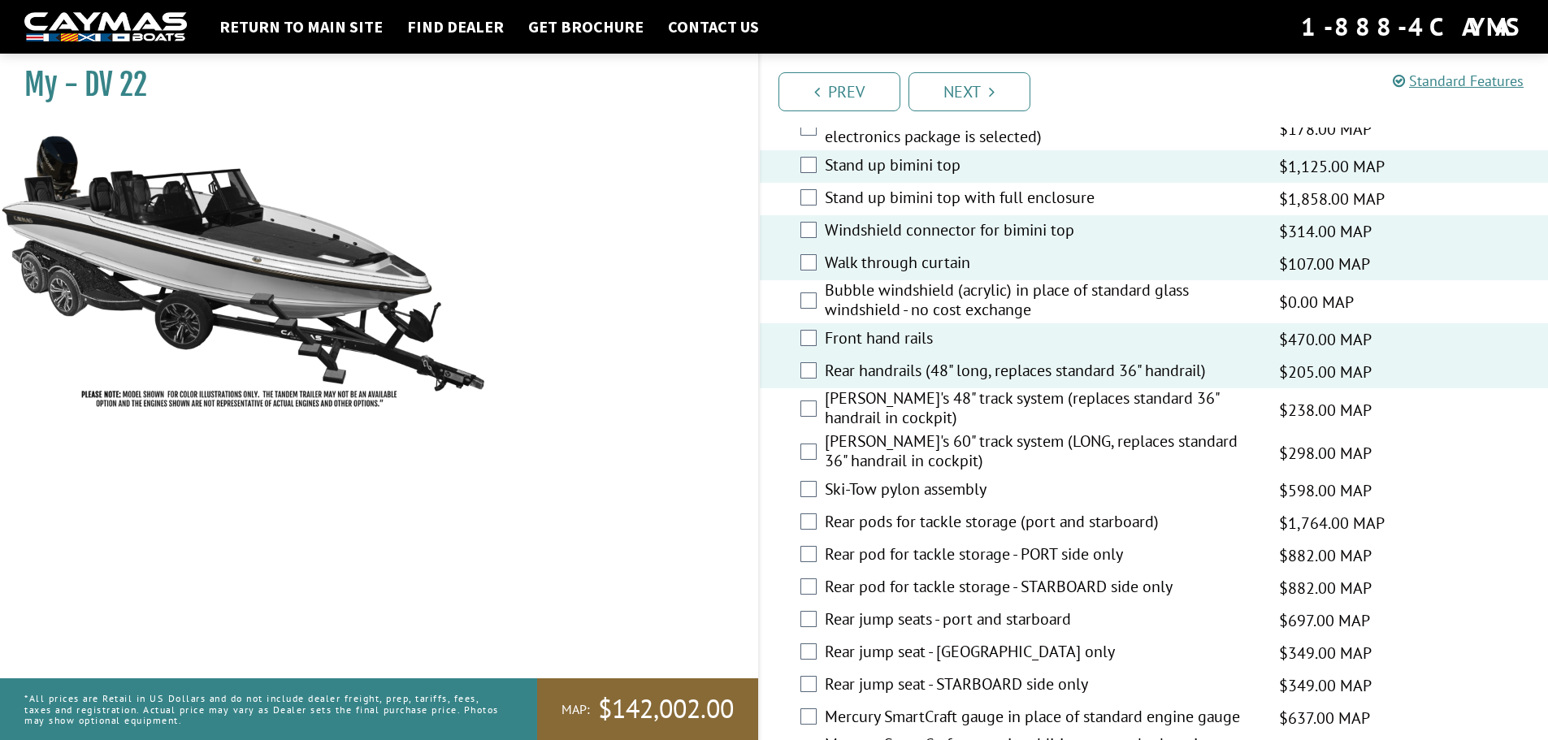
click at [1118, 520] on label "Rear pods for tackle storage (port and starboard)" at bounding box center [1042, 524] width 434 height 24
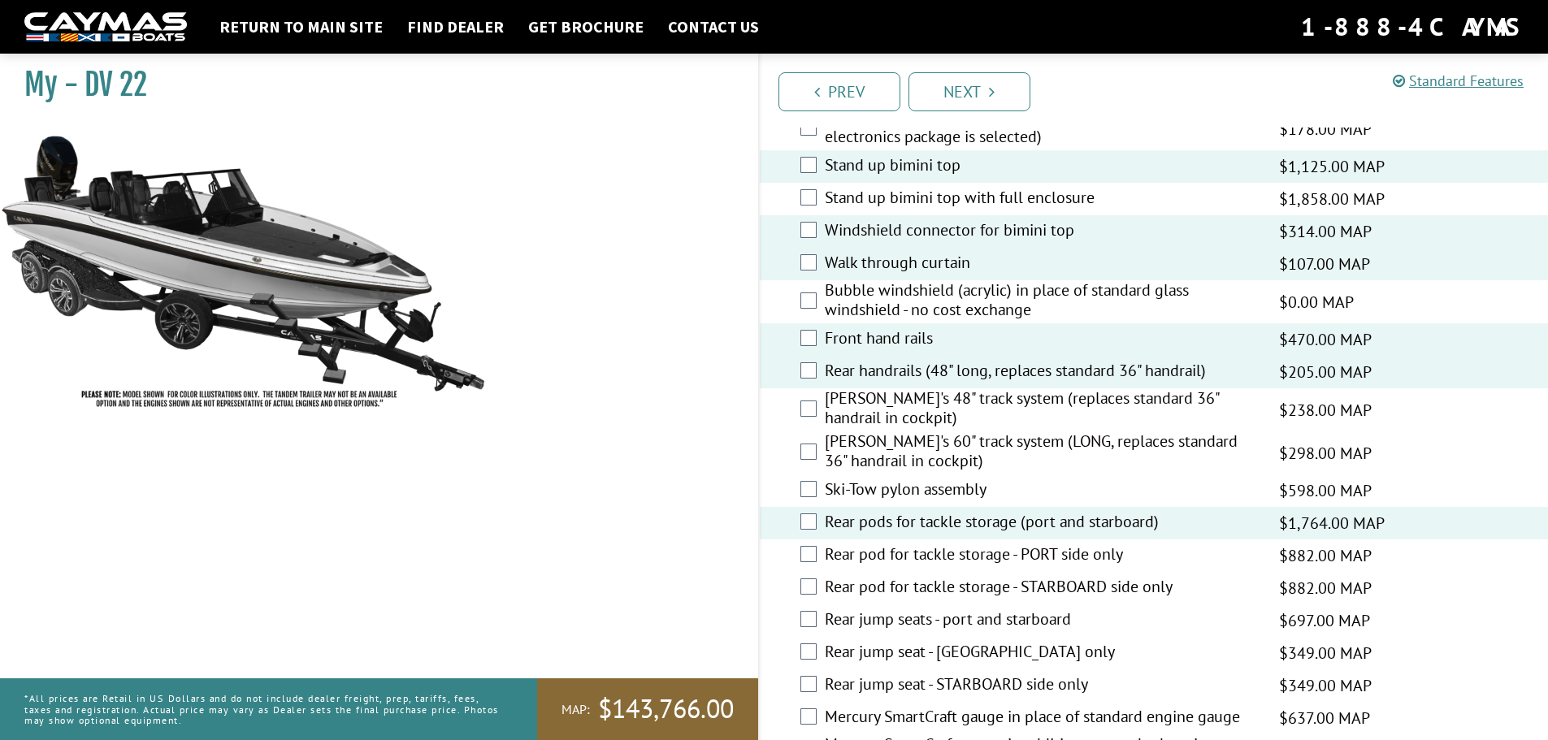
scroll to position [2438, 0]
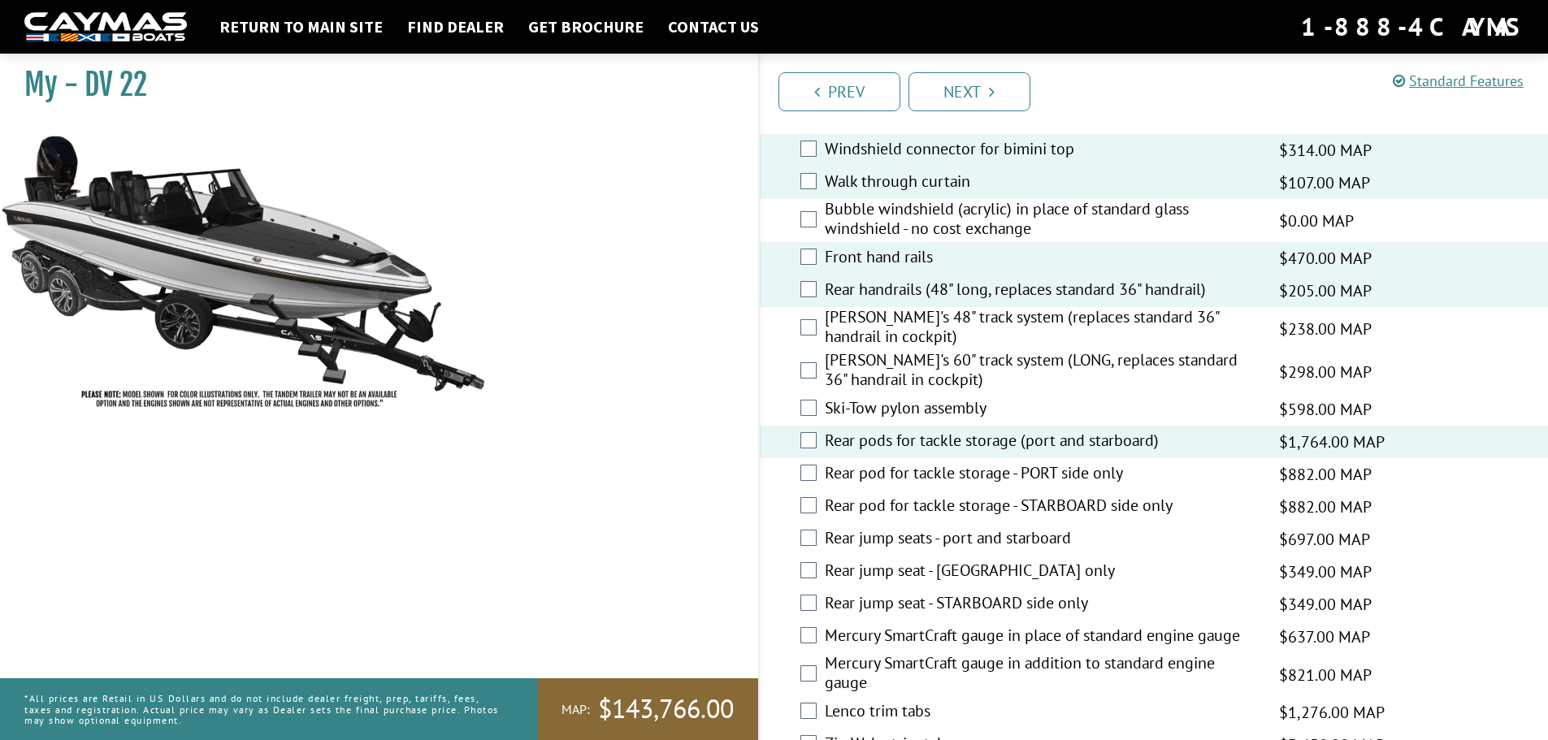
click at [1055, 532] on label "Rear jump seats - port and starboard" at bounding box center [1042, 540] width 434 height 24
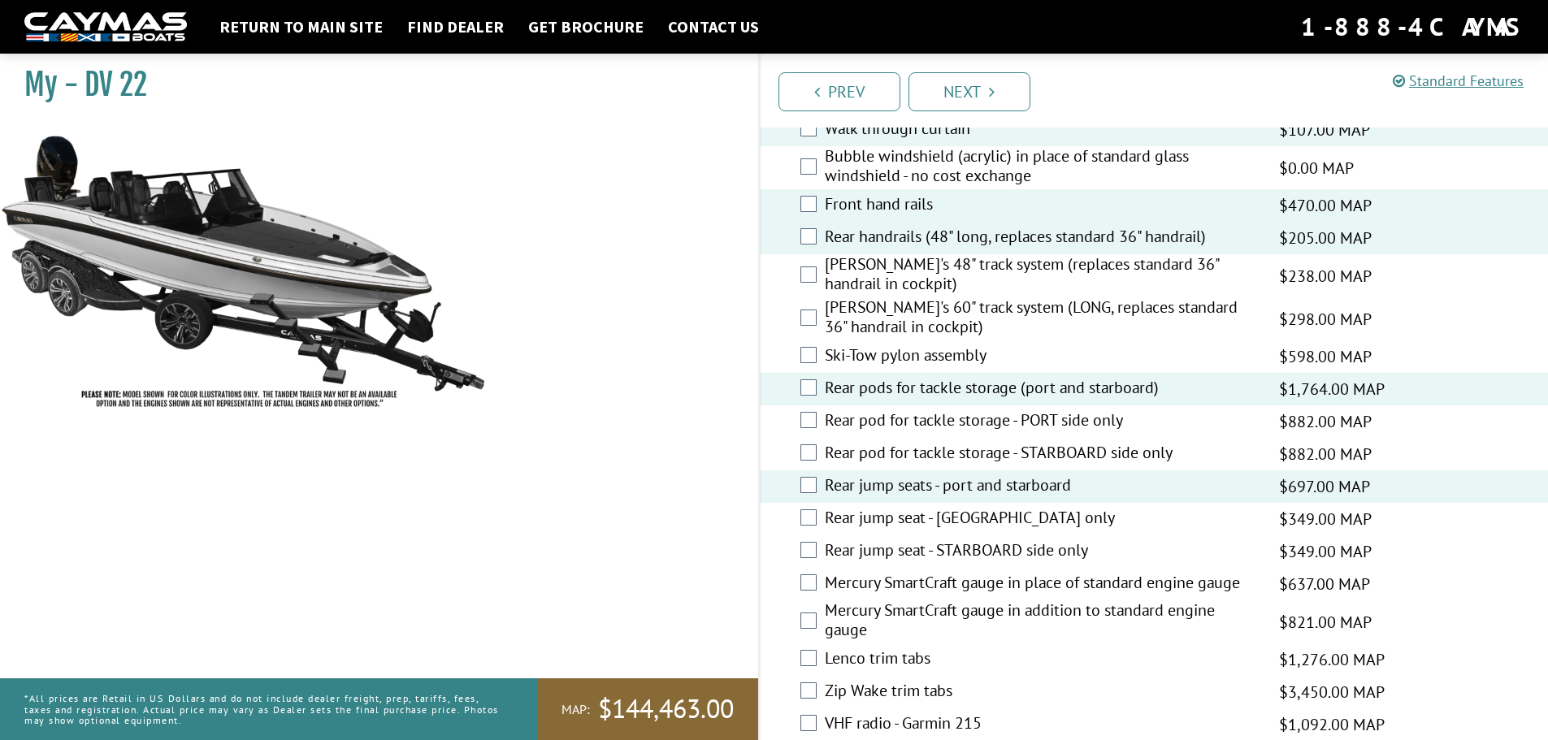
scroll to position [2519, 0]
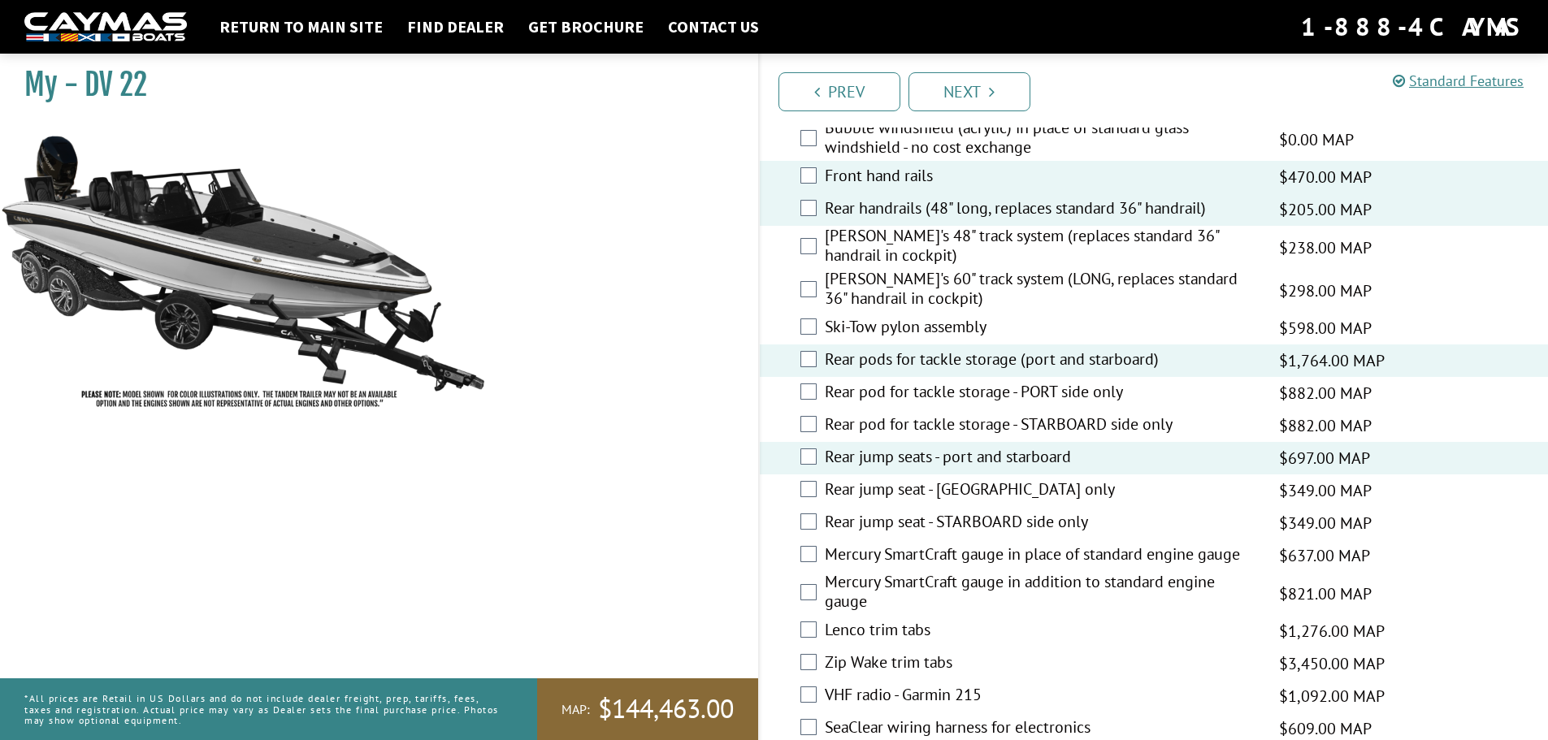
click at [1182, 549] on label "Mercury SmartCraft gauge in place of standard engine gauge" at bounding box center [1042, 557] width 434 height 24
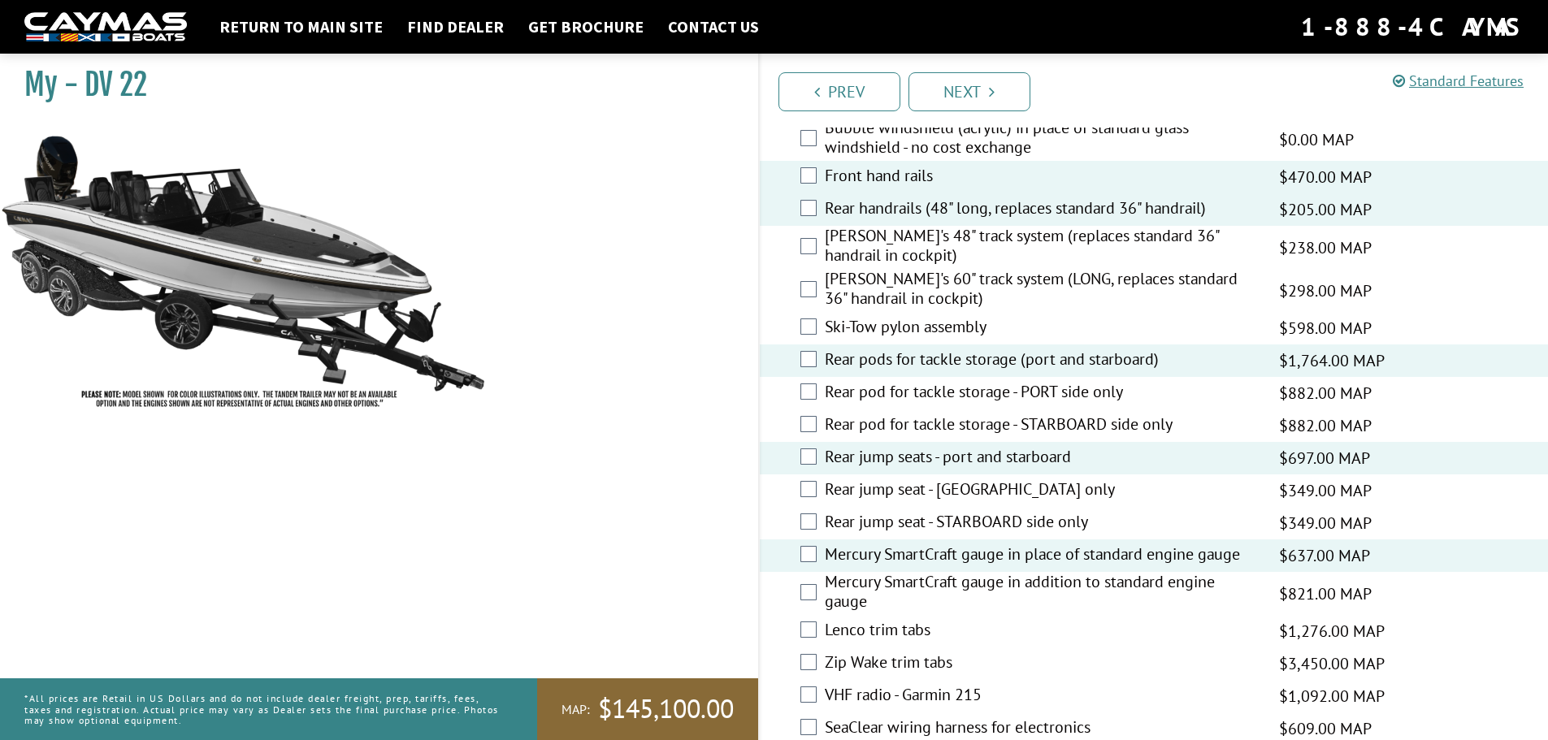
click at [1157, 584] on label "Mercury SmartCraft gauge in addition to standard engine gauge" at bounding box center [1042, 593] width 434 height 43
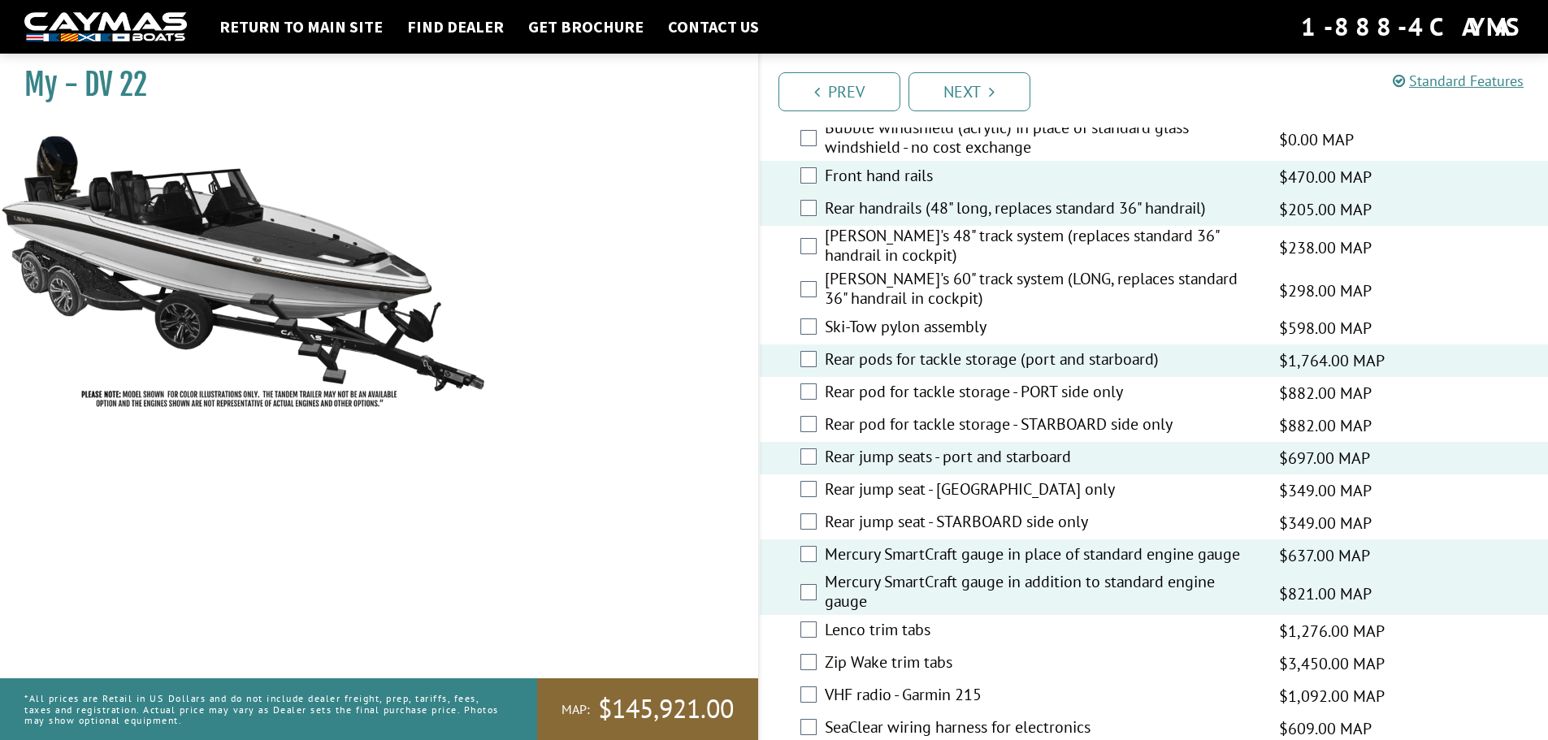
click at [1165, 548] on label "Mercury SmartCraft gauge in place of standard engine gauge" at bounding box center [1042, 557] width 434 height 24
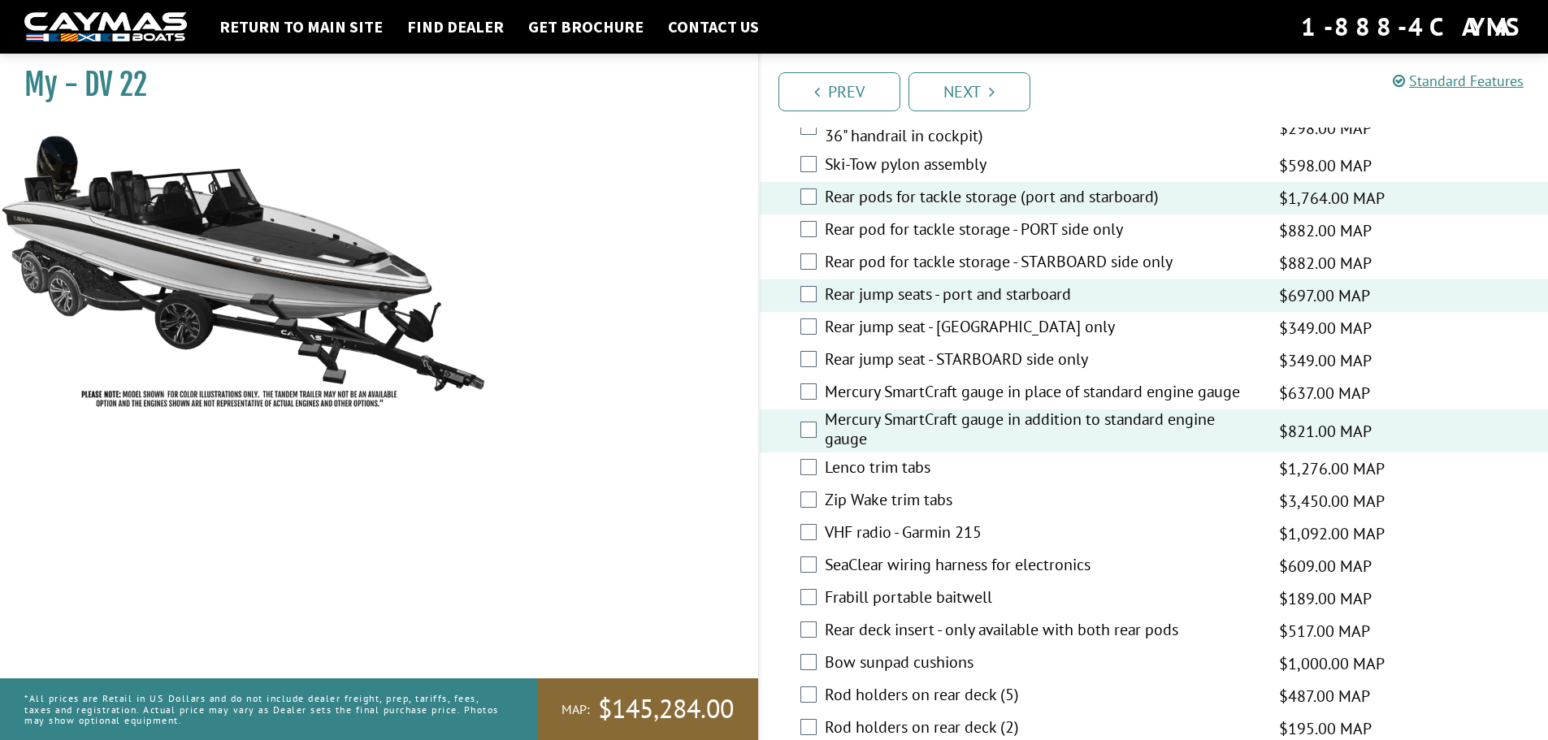
scroll to position [2763, 0]
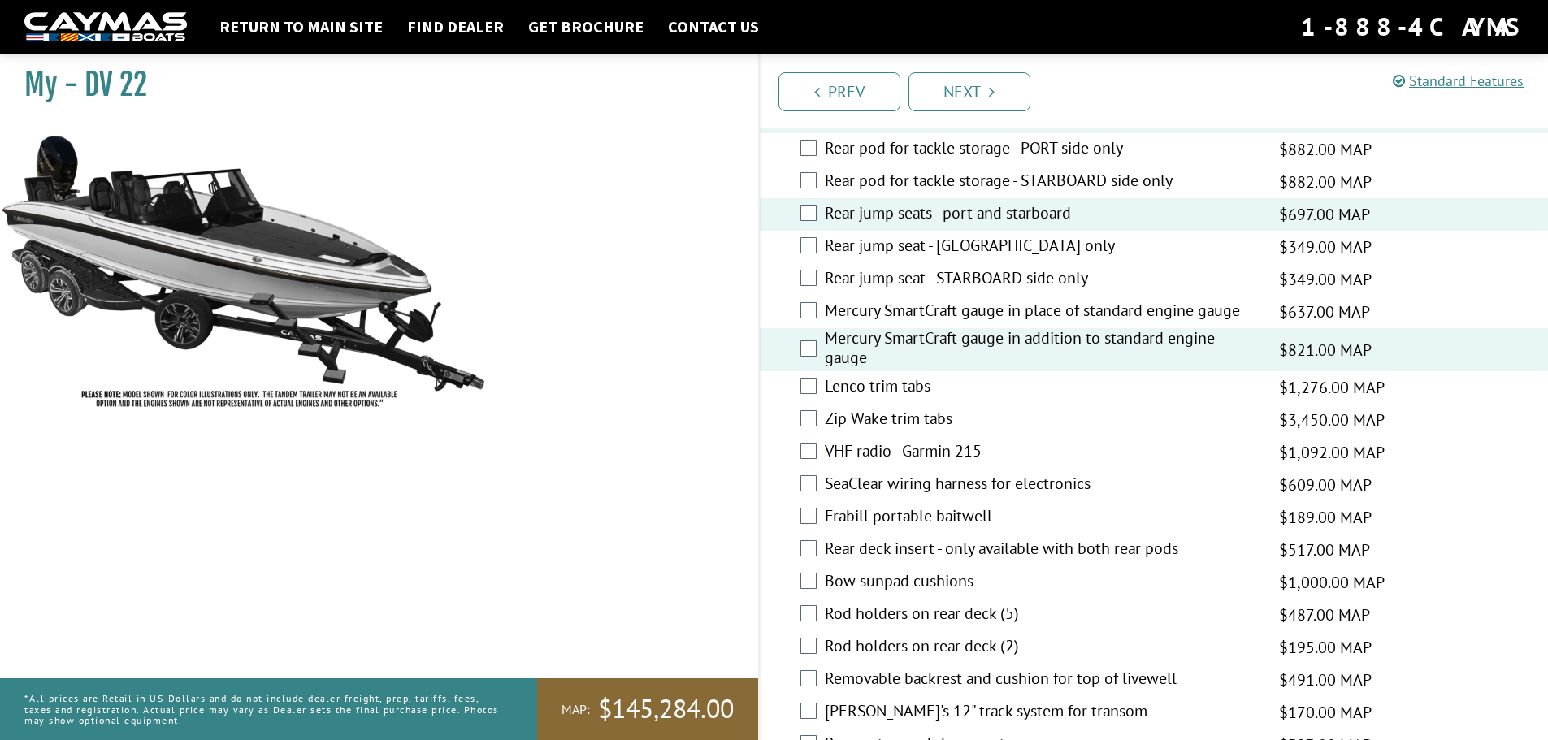
click at [887, 519] on label "Frabill portable baitwell" at bounding box center [1042, 518] width 434 height 24
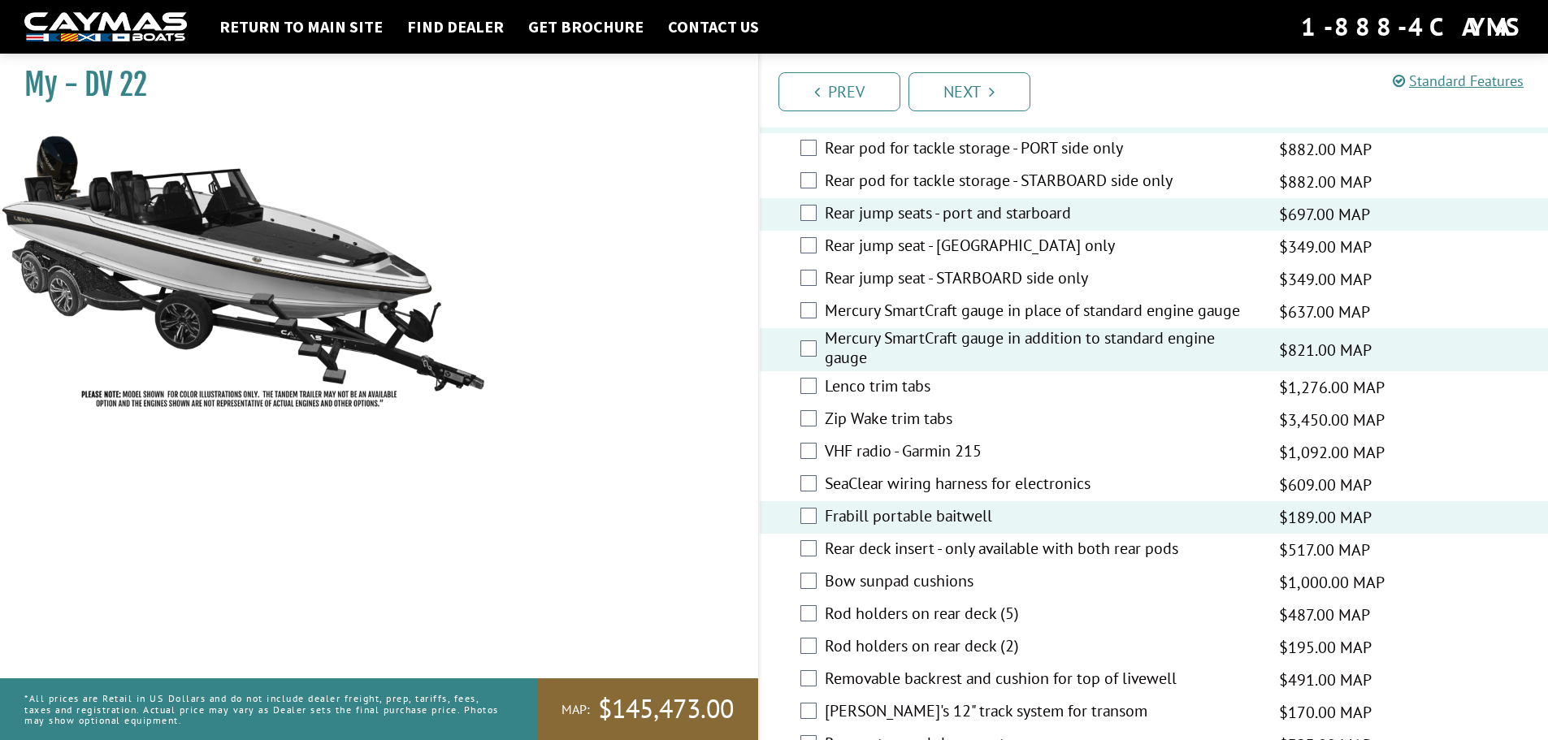
click at [1179, 548] on label "Rear deck insert - only available with both rear pods" at bounding box center [1042, 551] width 434 height 24
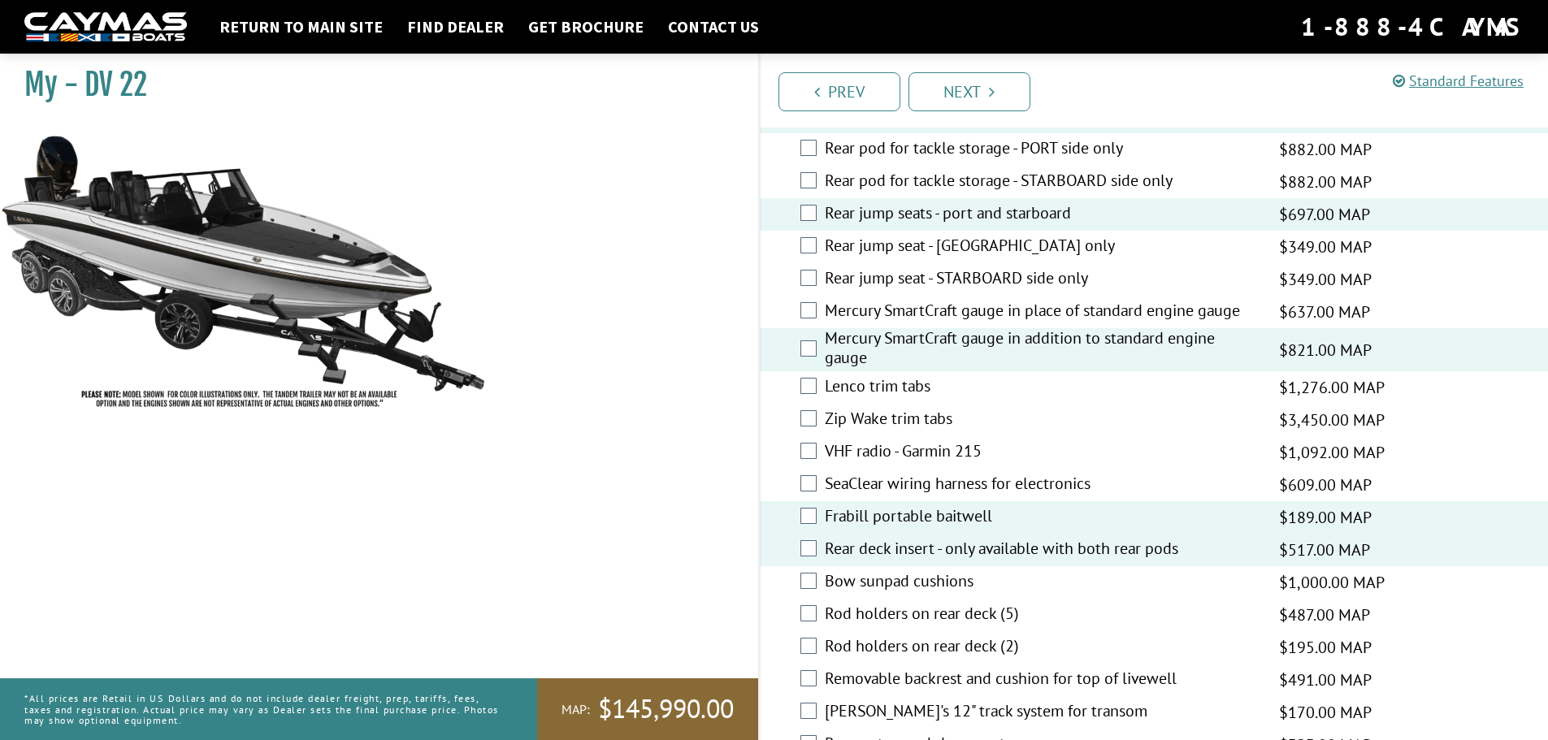
scroll to position [2845, 0]
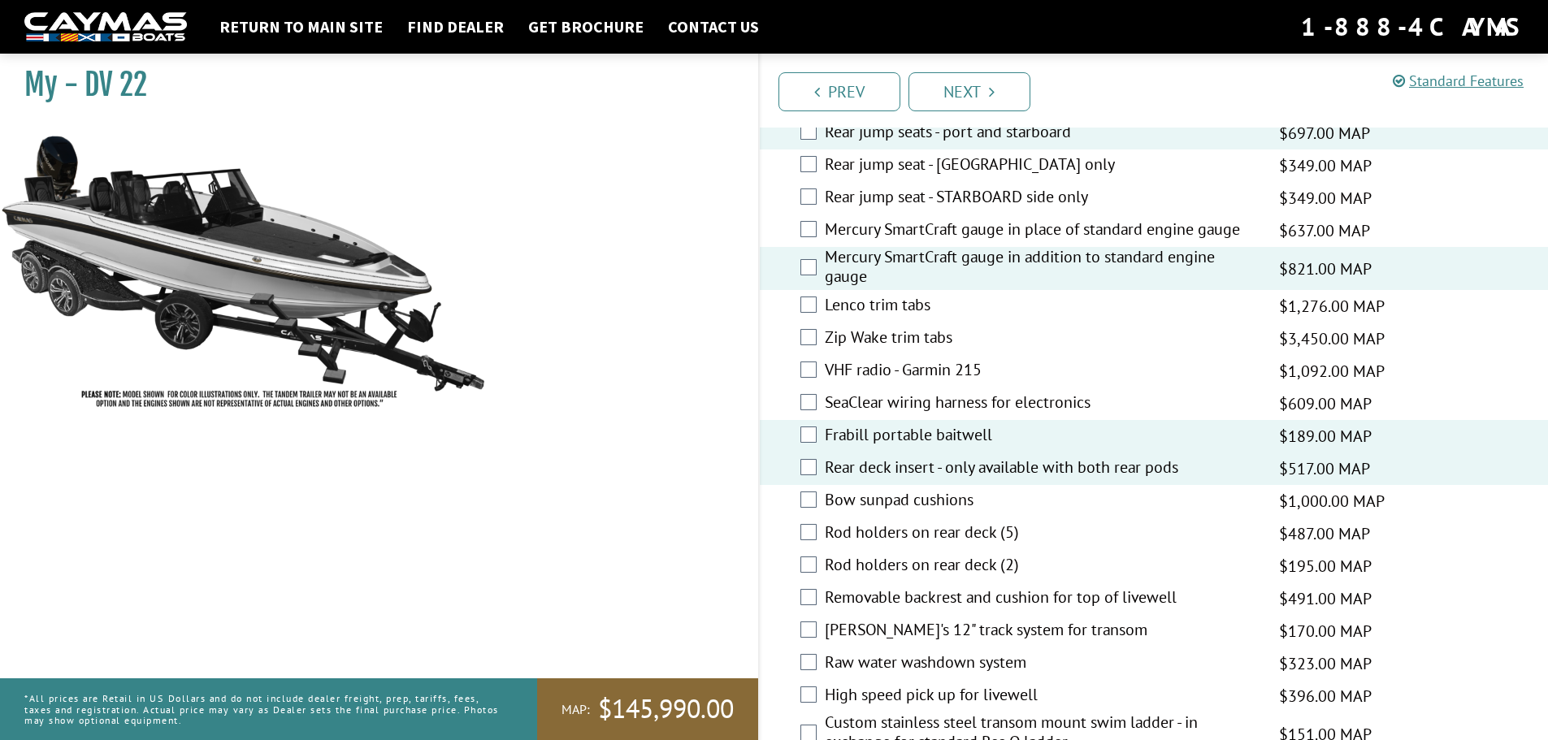
click at [910, 536] on label "Rod holders on rear deck (5)" at bounding box center [1042, 535] width 434 height 24
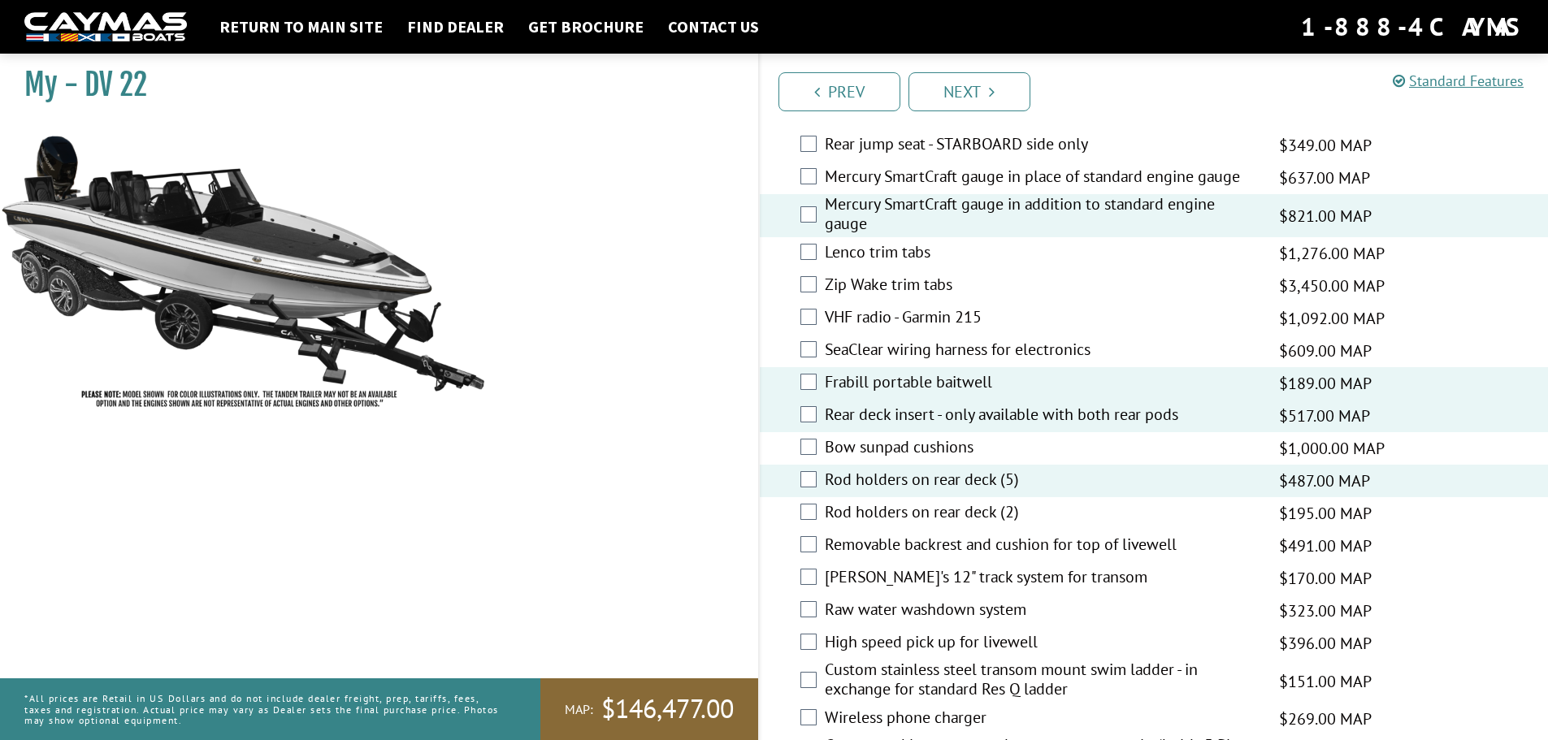
scroll to position [2926, 0]
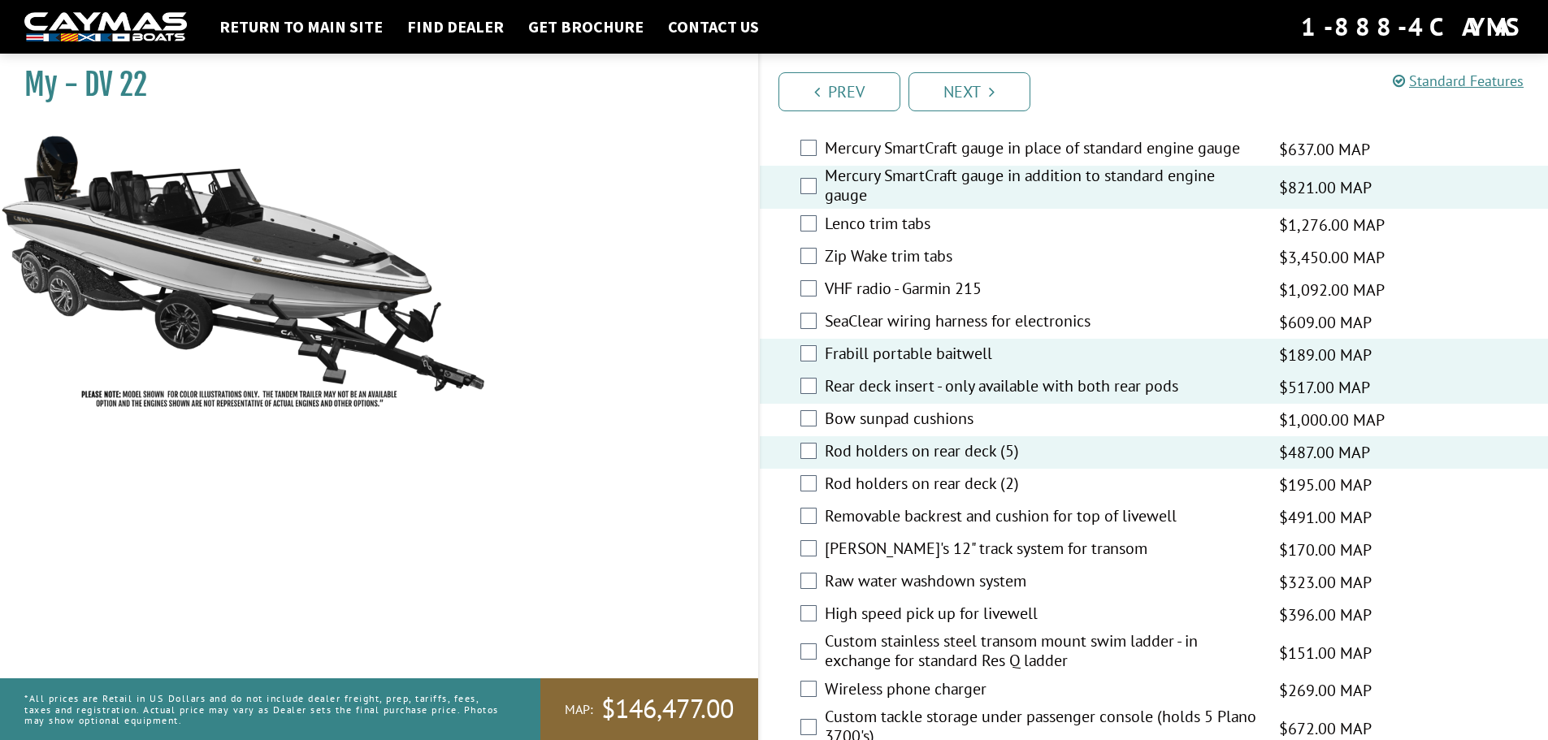
click at [979, 556] on label "Bert's 12" track system for transom" at bounding box center [1042, 551] width 434 height 24
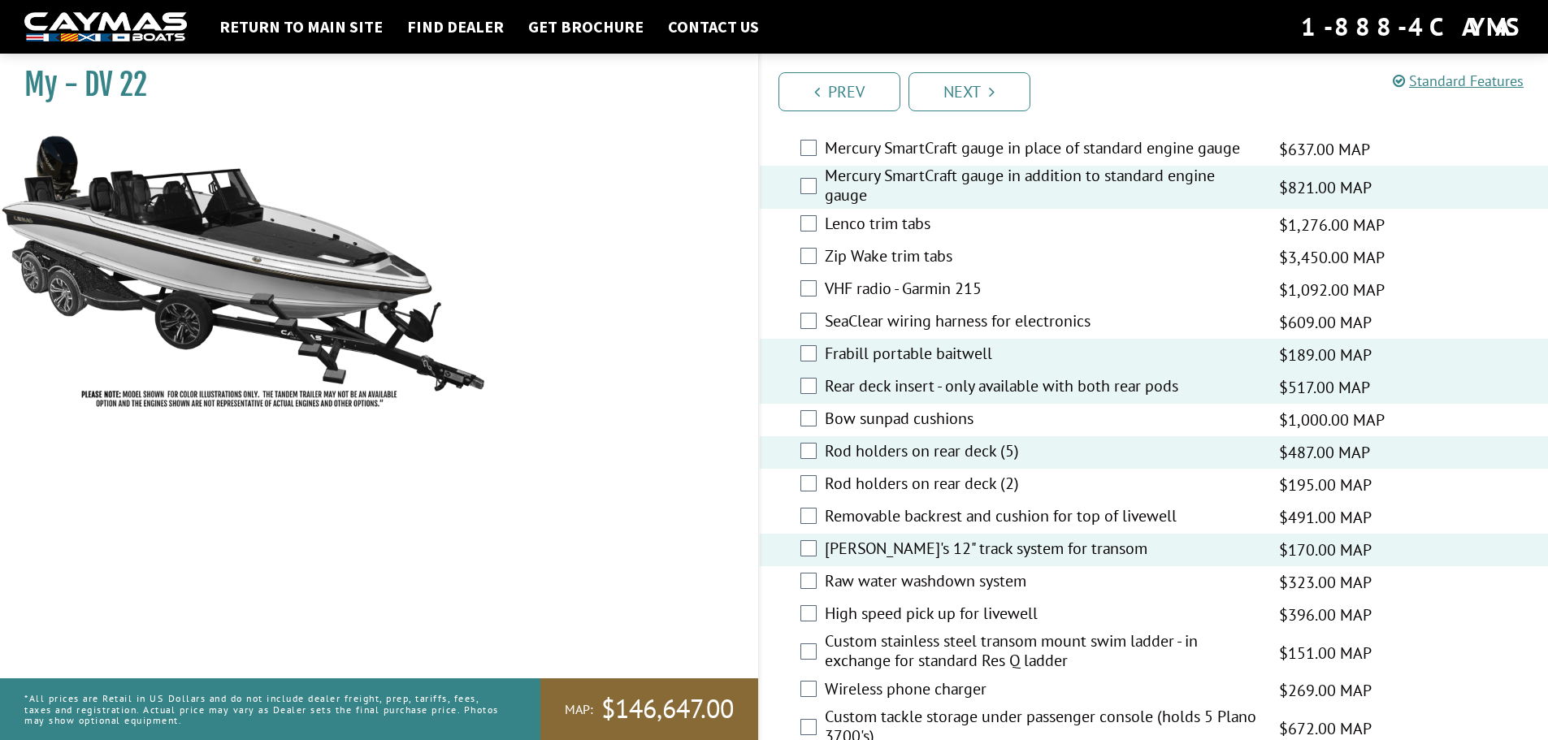
click at [974, 584] on label "Raw water washdown system" at bounding box center [1042, 583] width 434 height 24
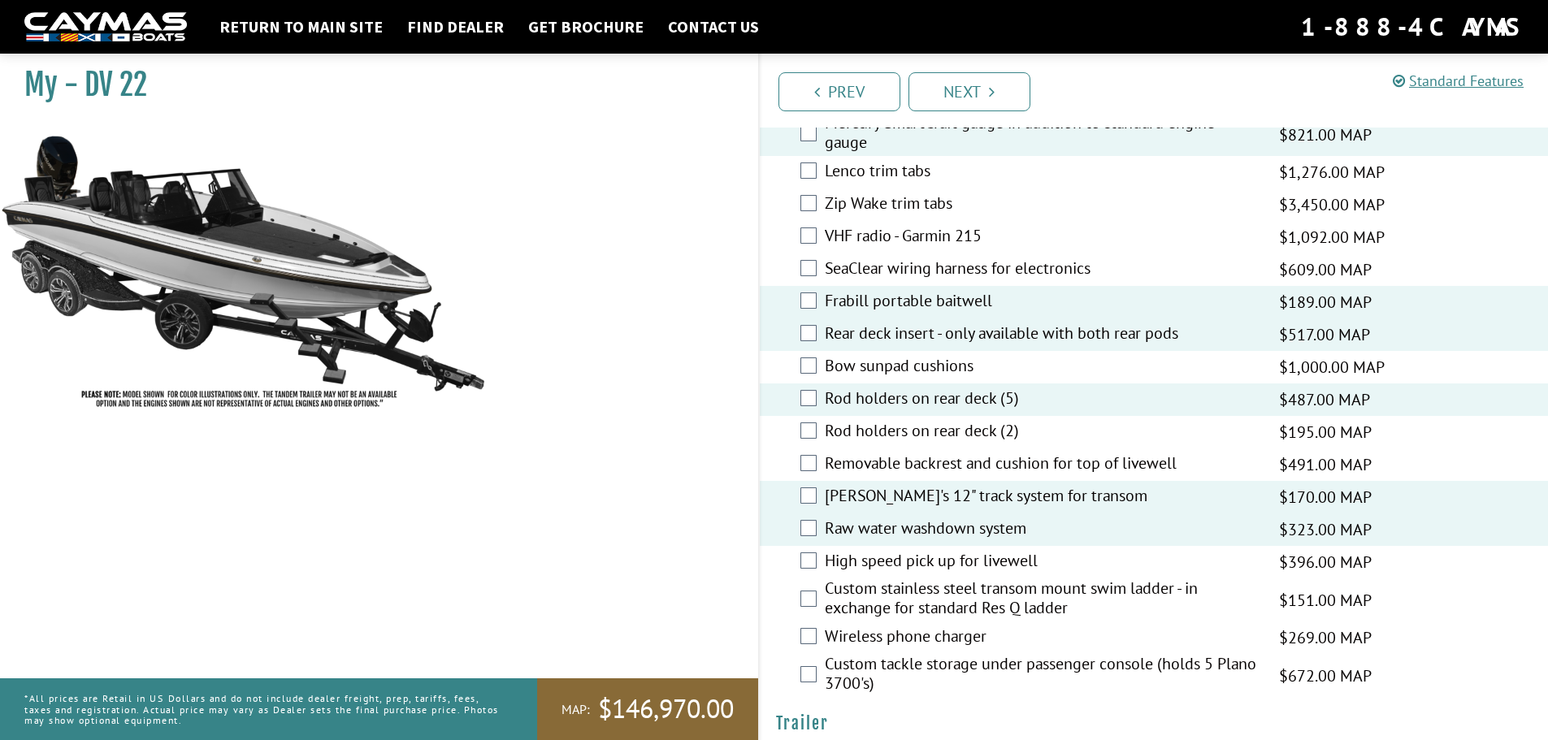
scroll to position [3007, 0]
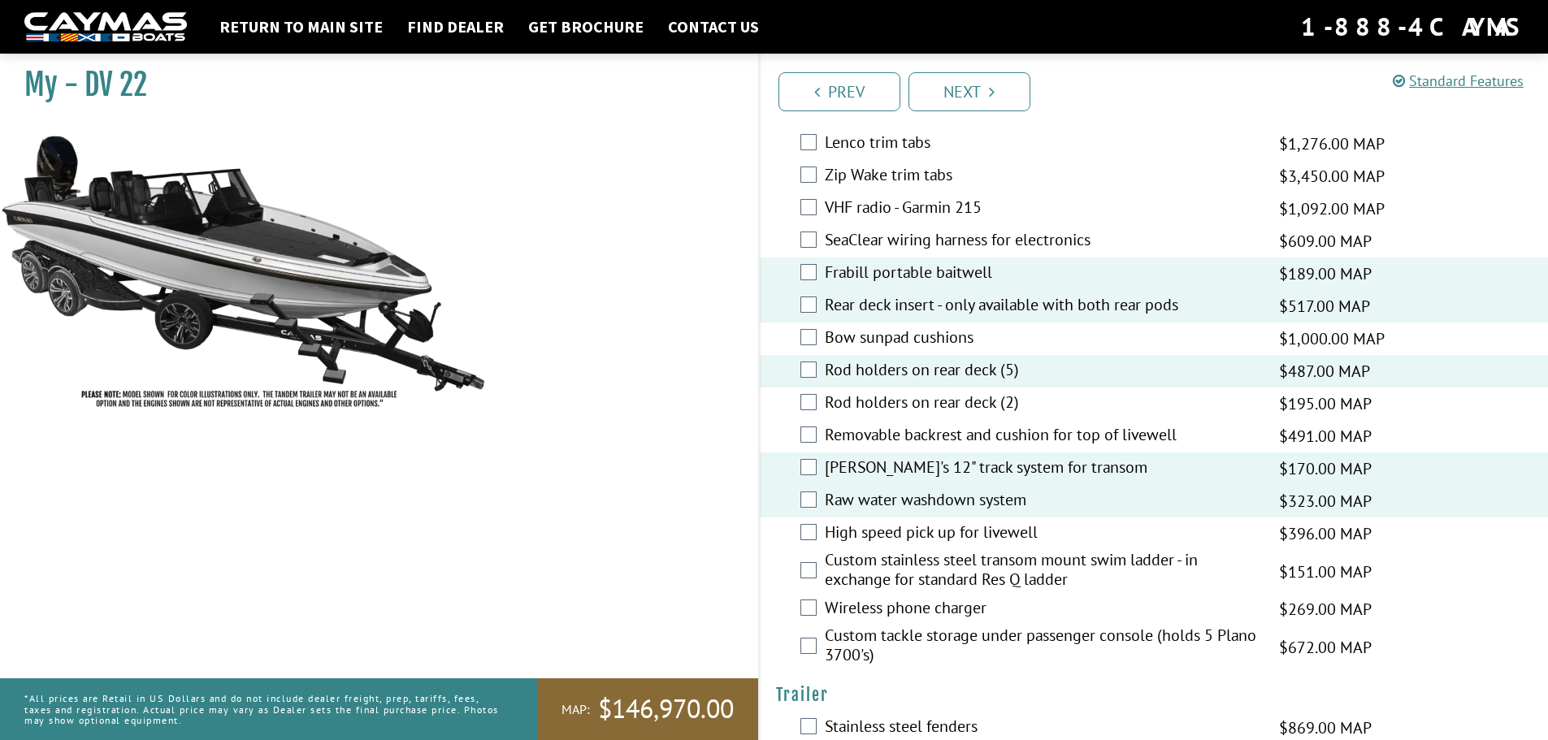
click at [966, 530] on label "High speed pick up for livewell" at bounding box center [1042, 535] width 434 height 24
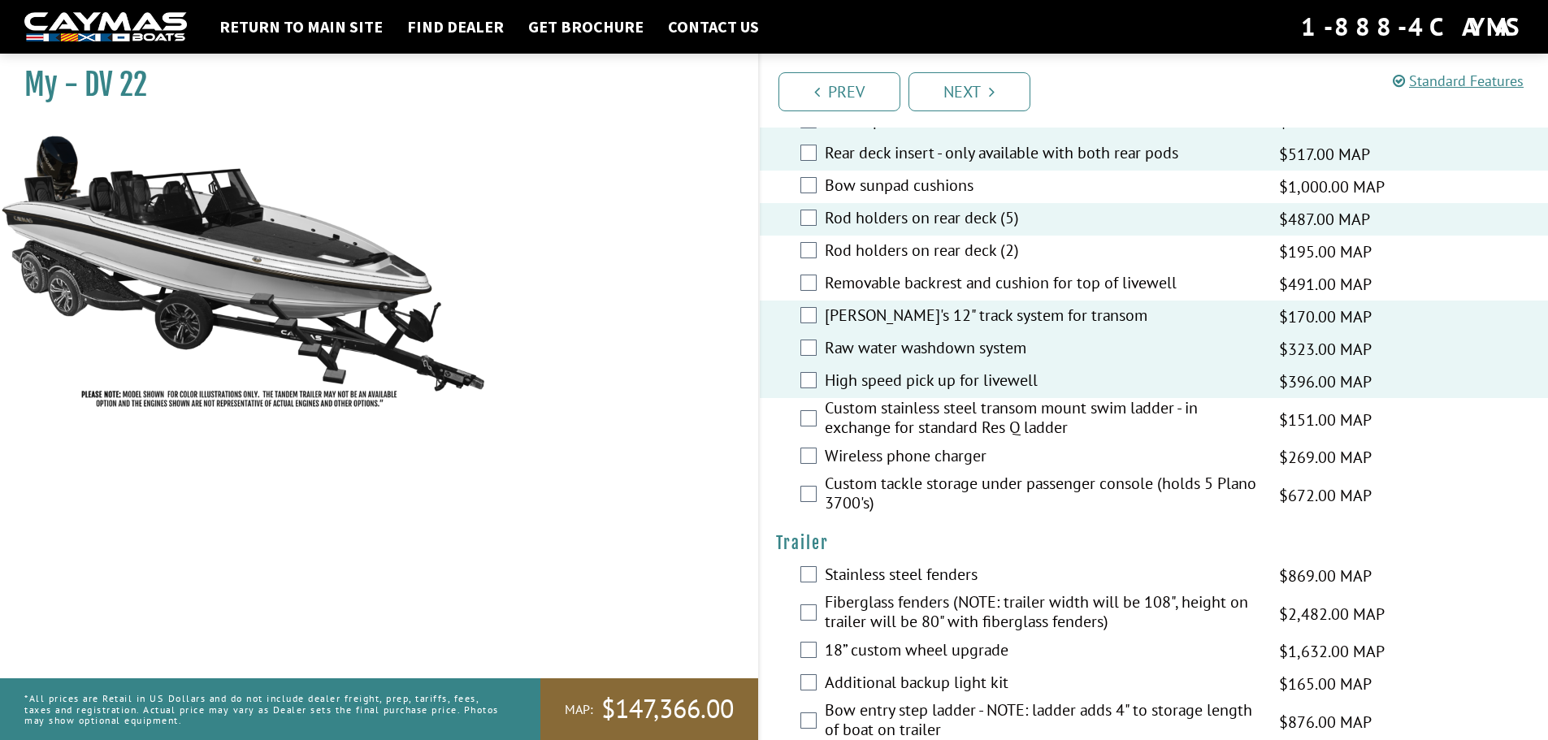
scroll to position [3170, 0]
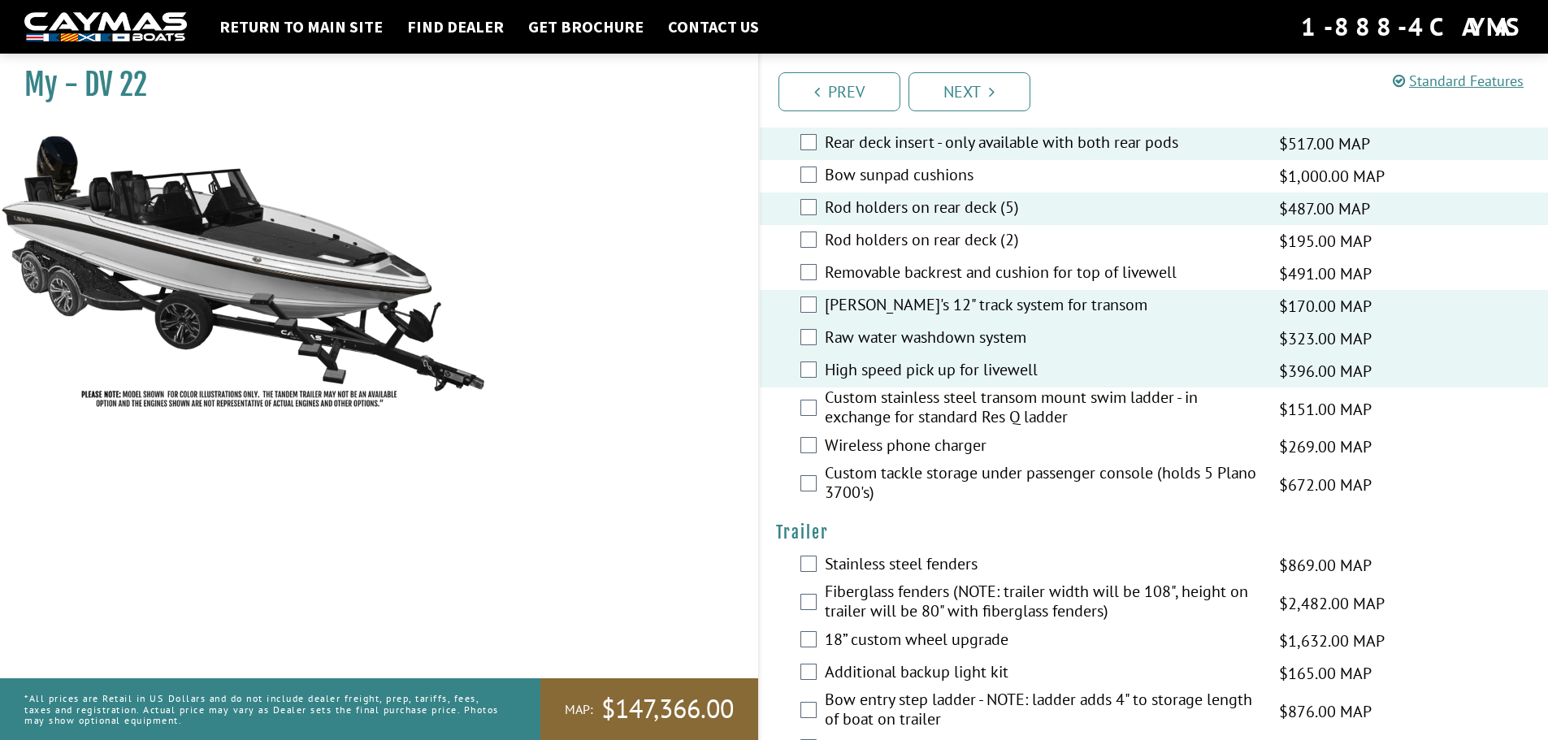
click at [909, 448] on label "Wireless phone charger" at bounding box center [1042, 448] width 434 height 24
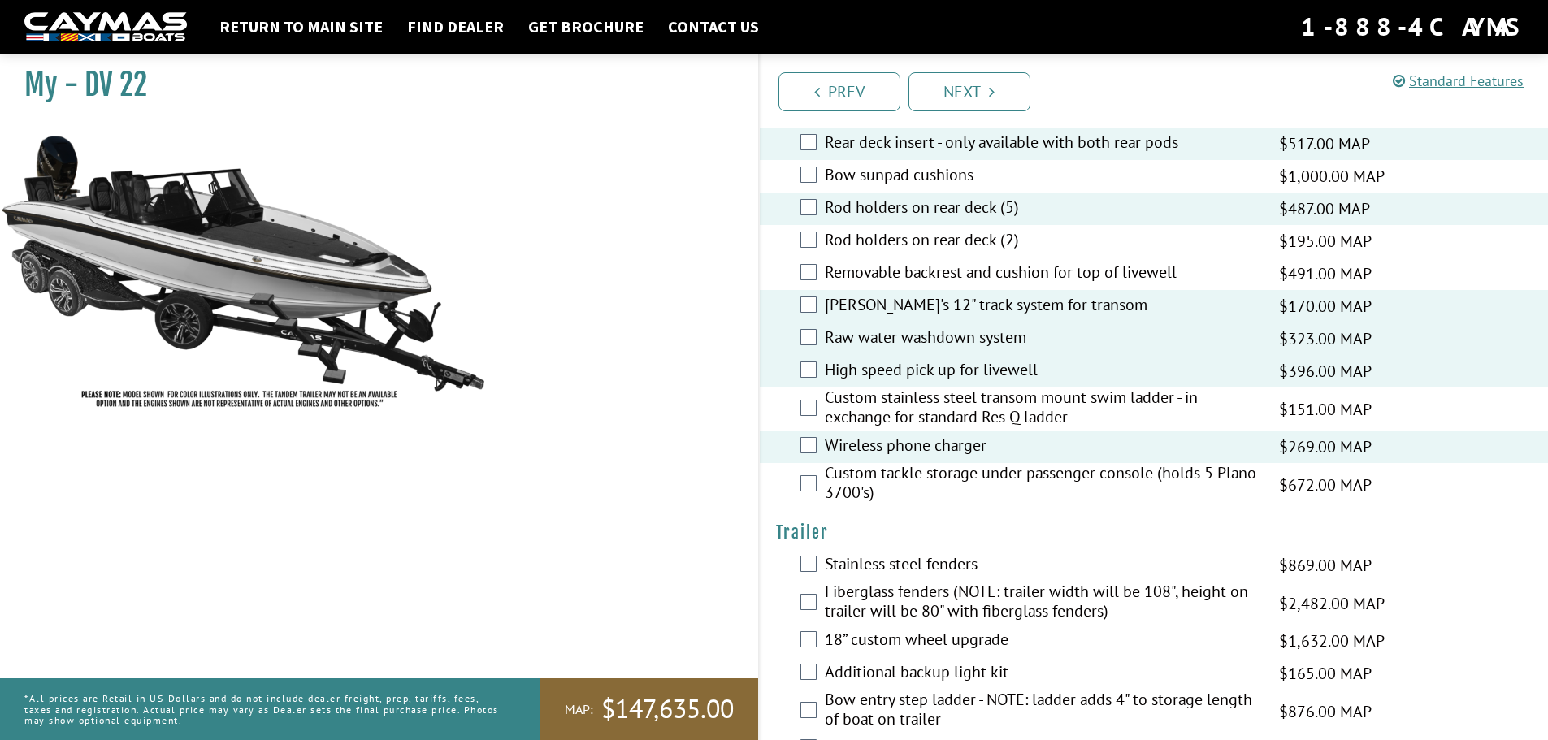
click at [907, 471] on label "Custom tackle storage under passenger console (holds 5 Plano 3700's)" at bounding box center [1042, 484] width 434 height 43
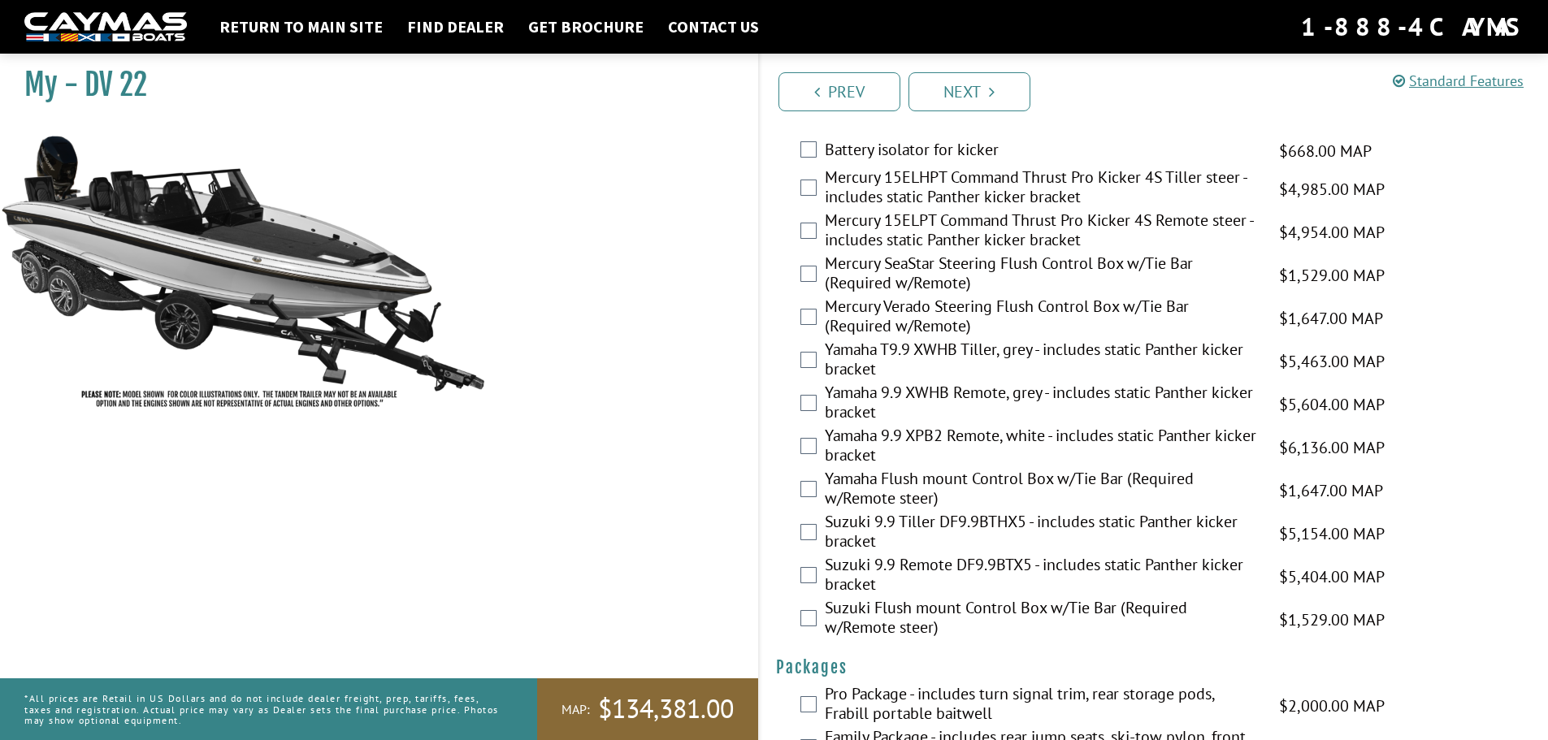
scroll to position [3774, 0]
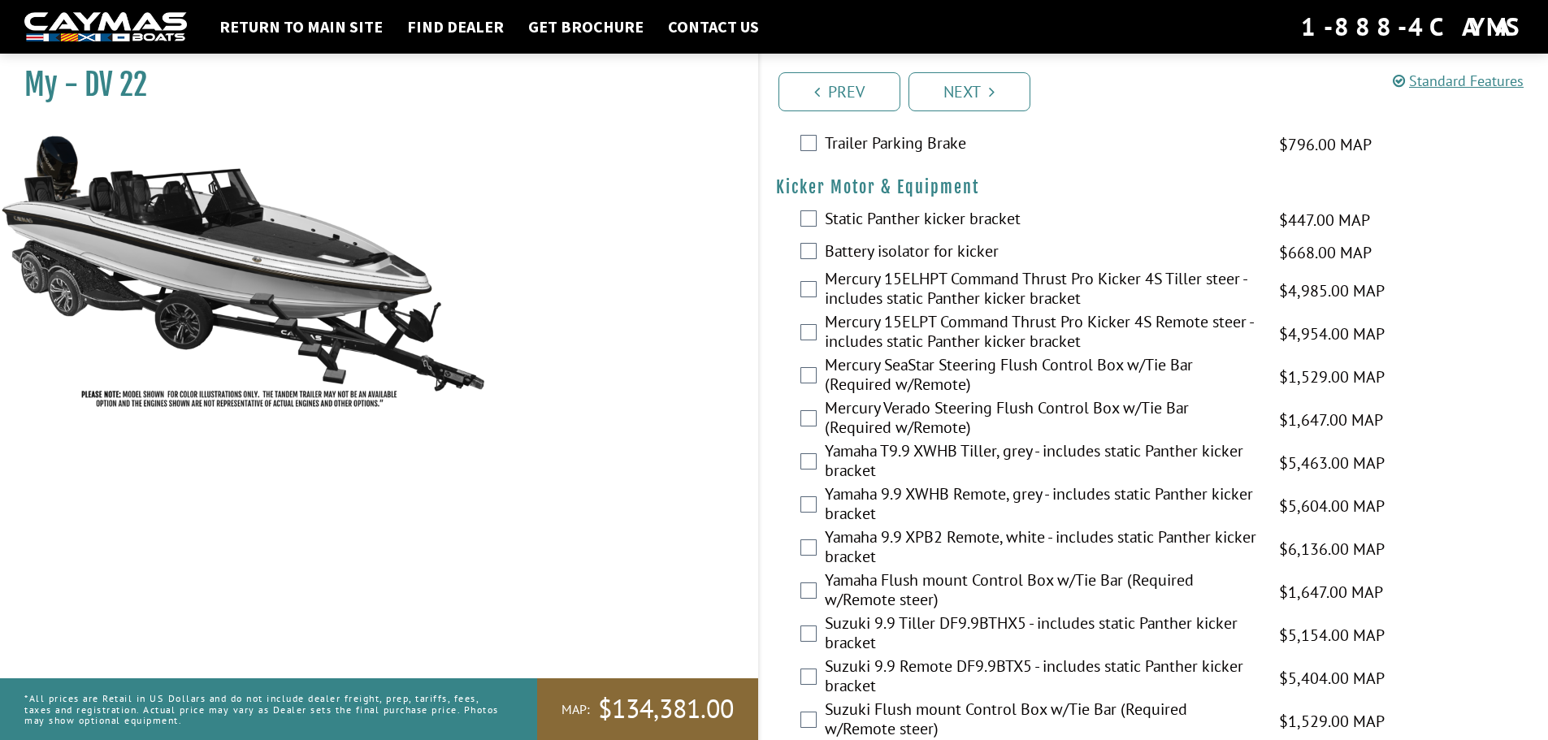
click at [928, 219] on label "Static Panther kicker bracket" at bounding box center [1042, 221] width 434 height 24
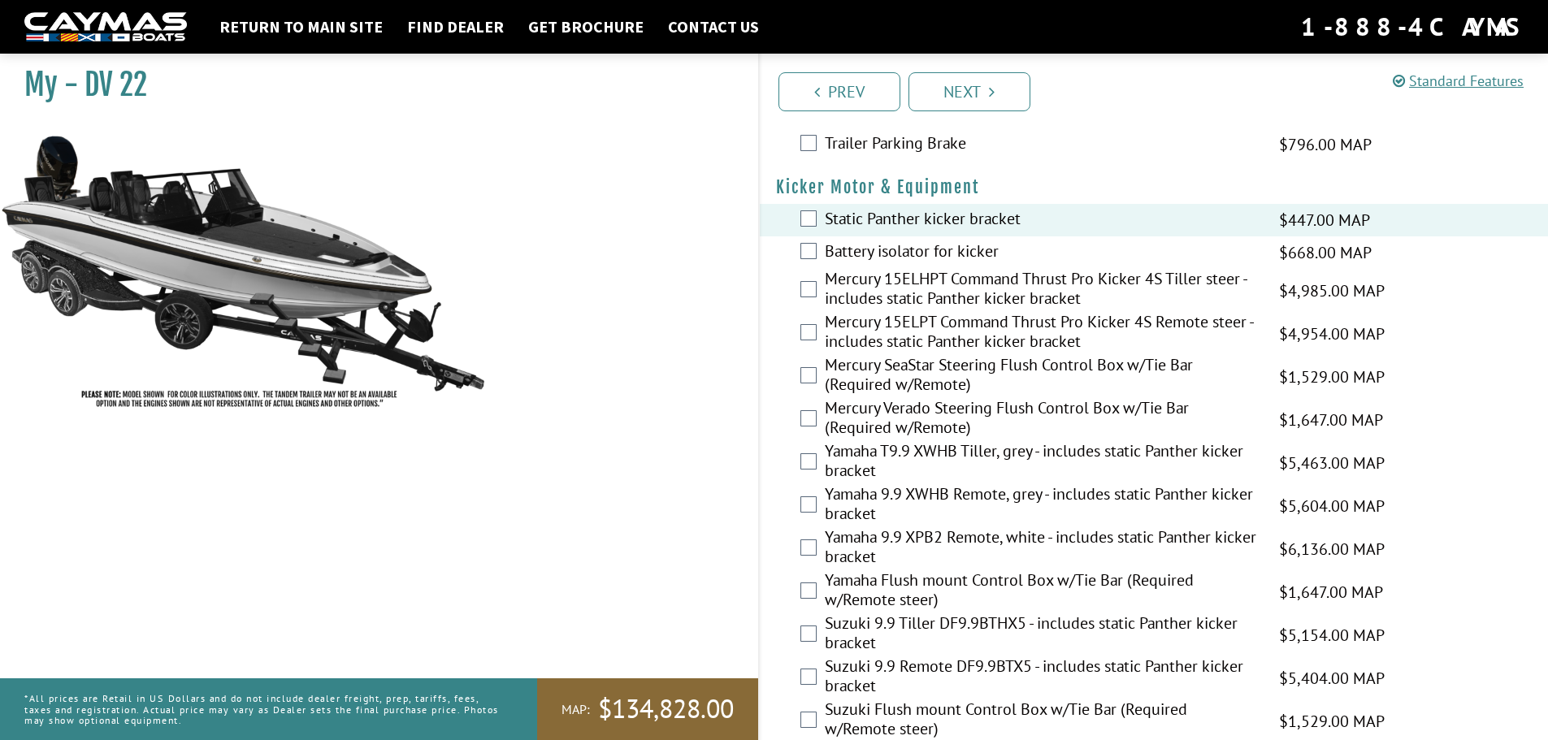
click at [911, 320] on label "Mercury 15ELPT Command Thrust Pro Kicker 4S Remote steer - includes static Pant…" at bounding box center [1042, 333] width 434 height 43
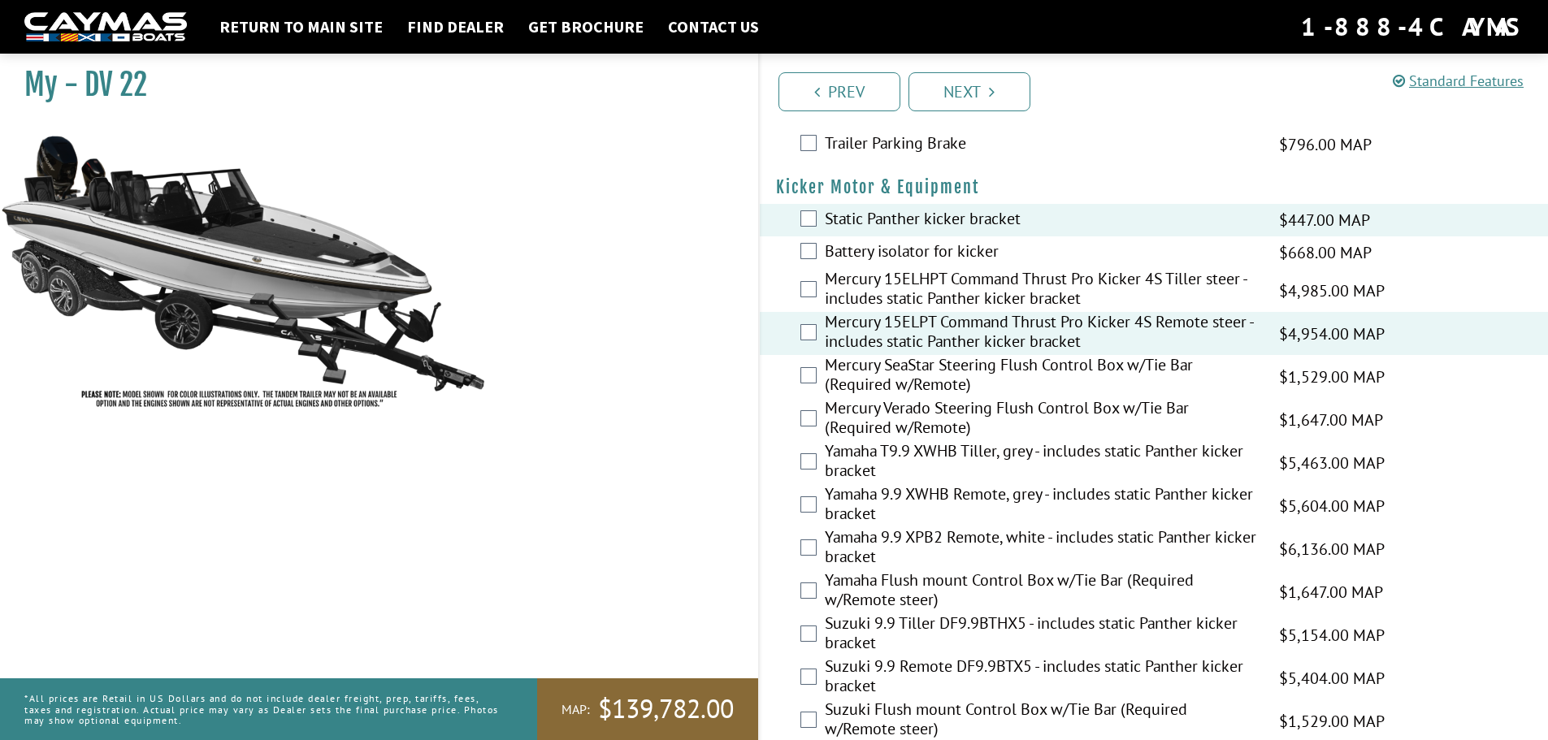
click at [880, 422] on label "Mercury Verado Steering Flush Control Box w/Tie Bar (Required w/Remote)" at bounding box center [1042, 419] width 434 height 43
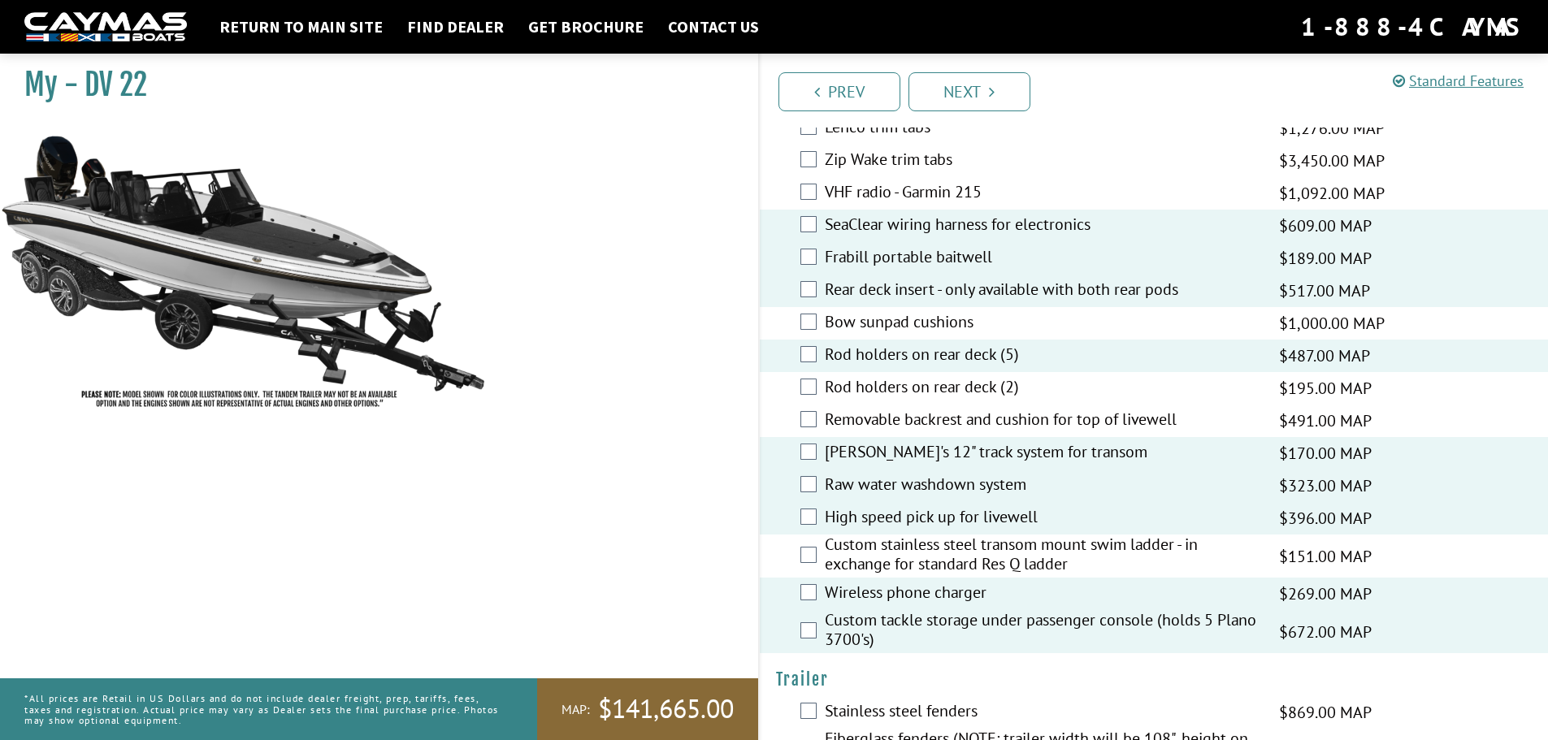
scroll to position [3011, 0]
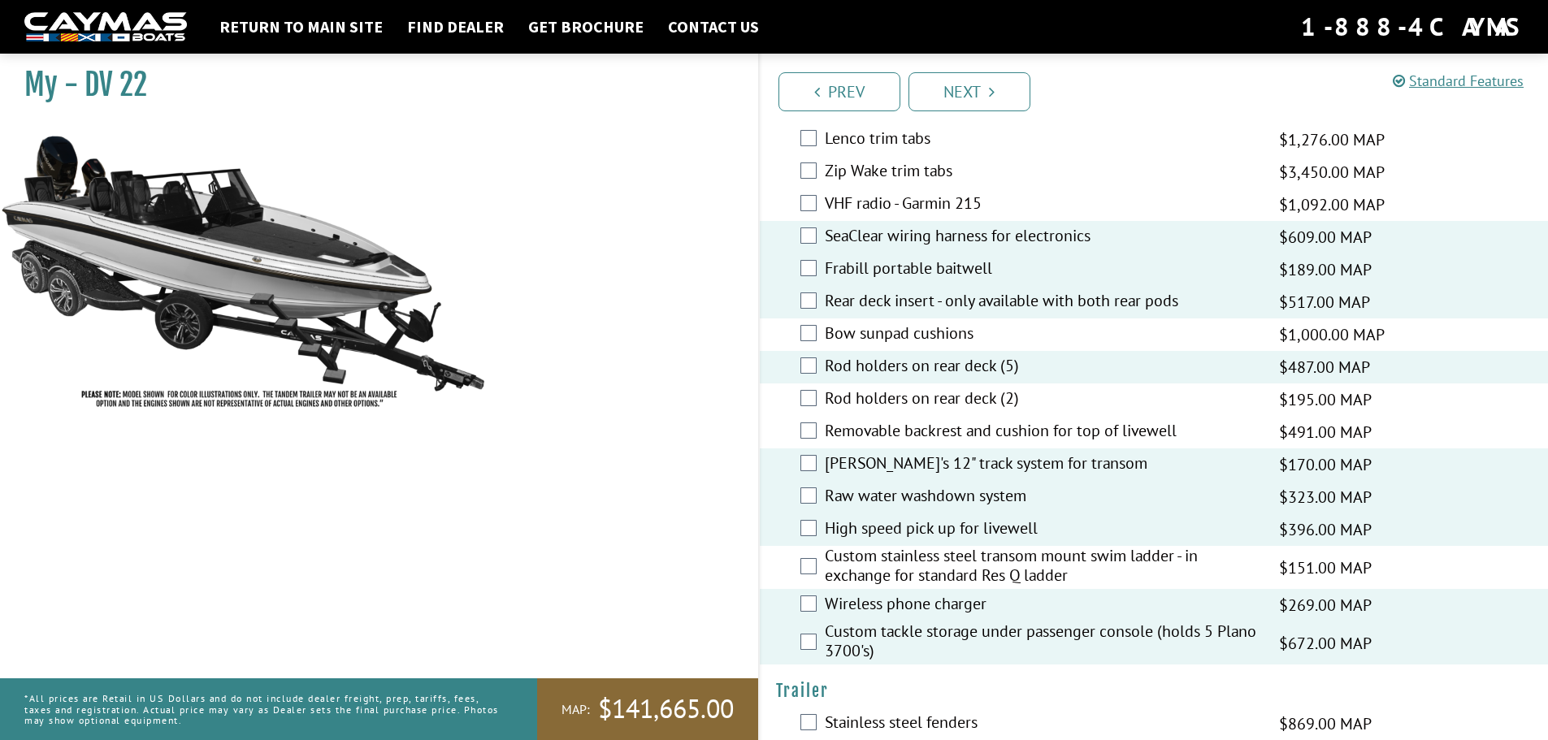
click at [961, 272] on label "Frabill portable baitwell" at bounding box center [1042, 270] width 434 height 24
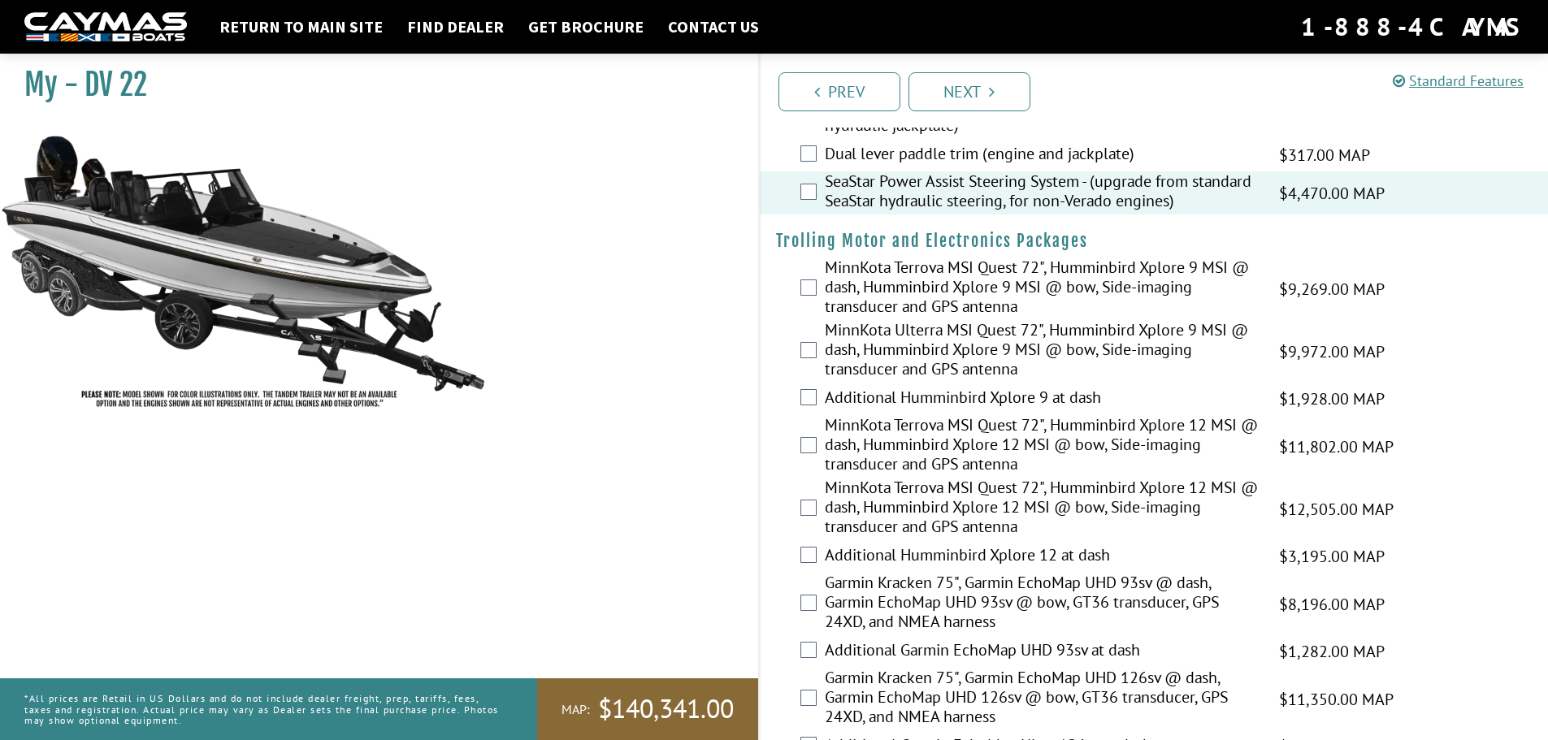
scroll to position [0, 0]
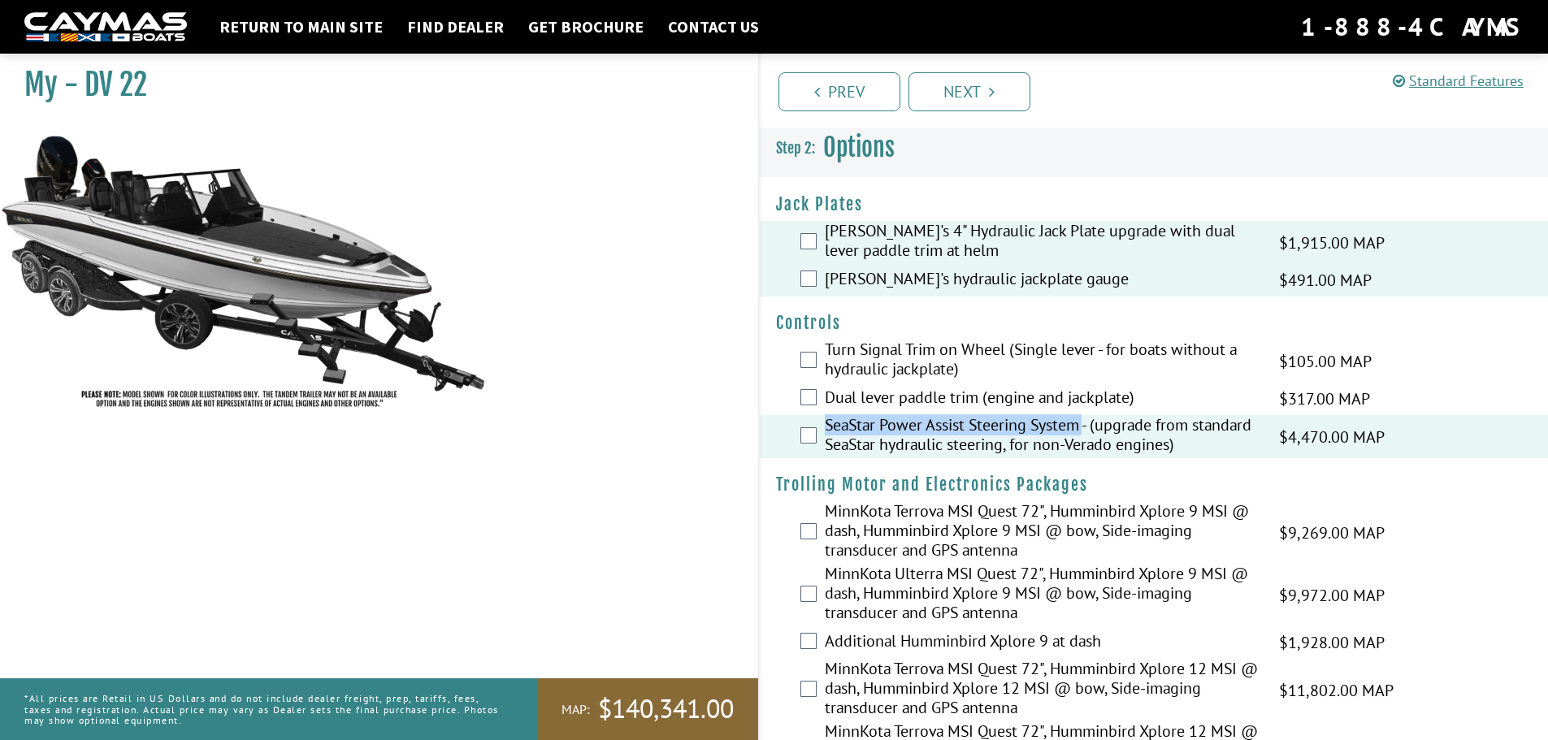
drag, startPoint x: 823, startPoint y: 427, endPoint x: 1087, endPoint y: 419, distance: 263.4
click at [1087, 419] on div "SeaStar Power Assist Steering System - (upgrade from standard SeaStar hydraulic…" at bounding box center [1154, 436] width 789 height 43
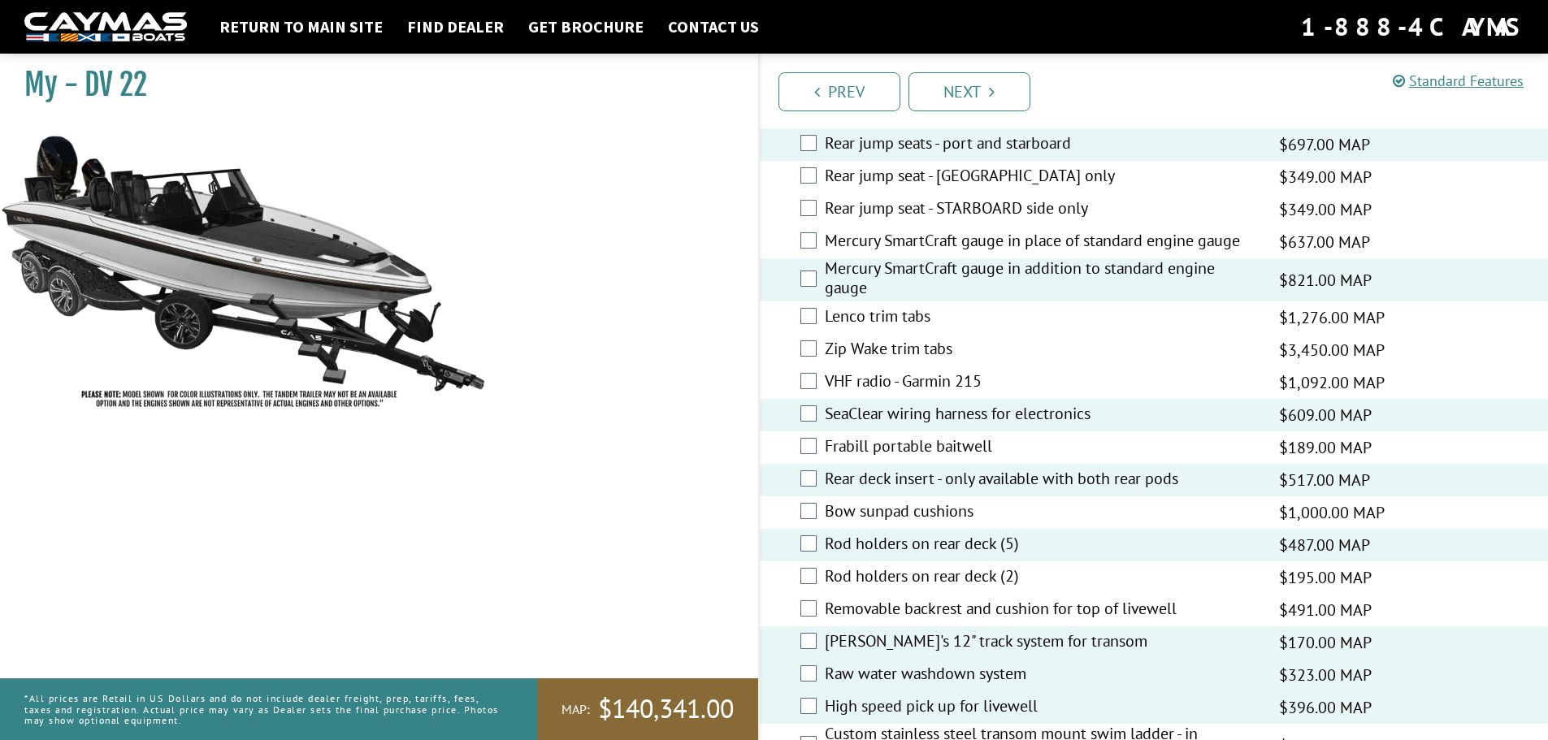
scroll to position [2845, 0]
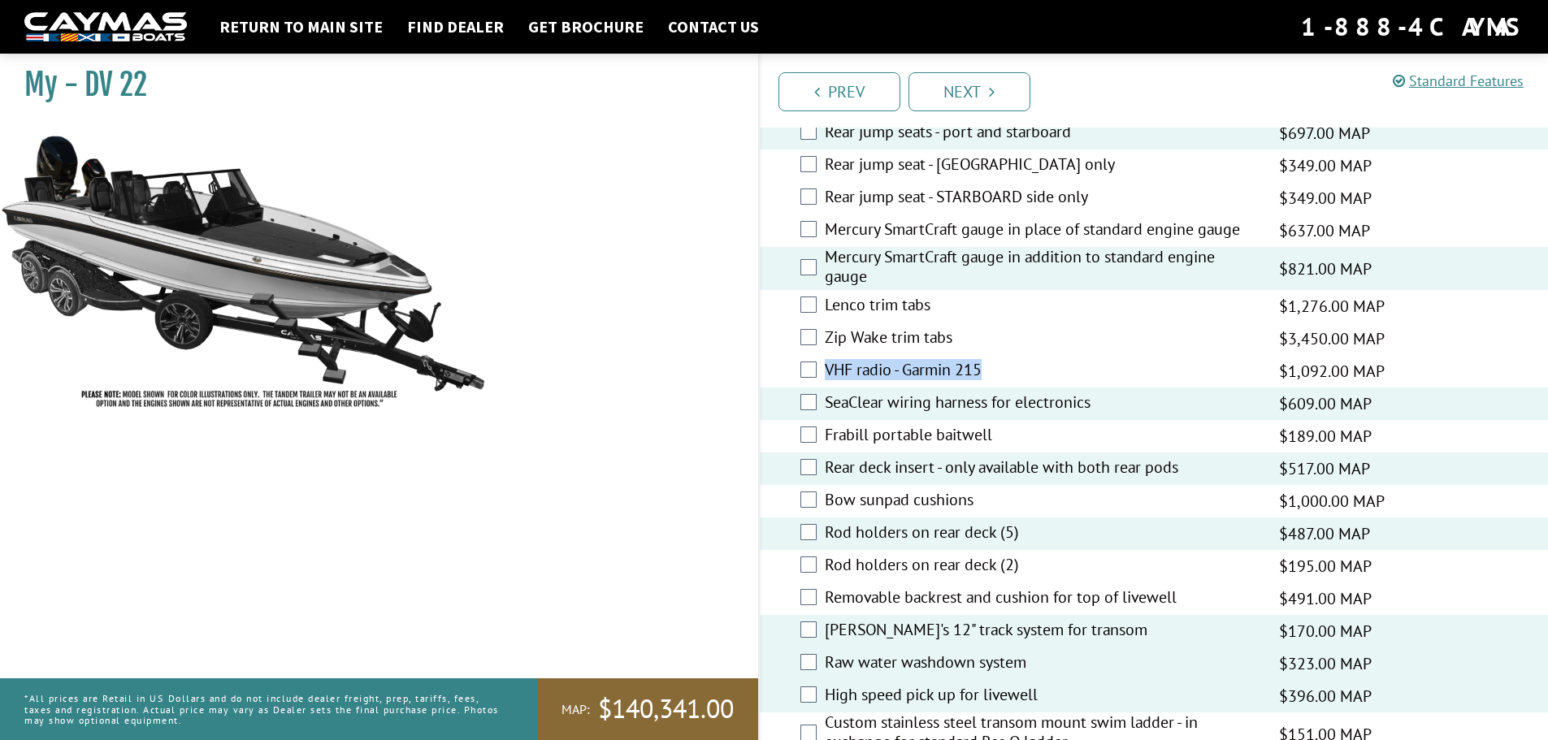
drag, startPoint x: 827, startPoint y: 368, endPoint x: 996, endPoint y: 371, distance: 169.1
click at [996, 371] on label "VHF radio - Garmin 215" at bounding box center [1042, 372] width 434 height 24
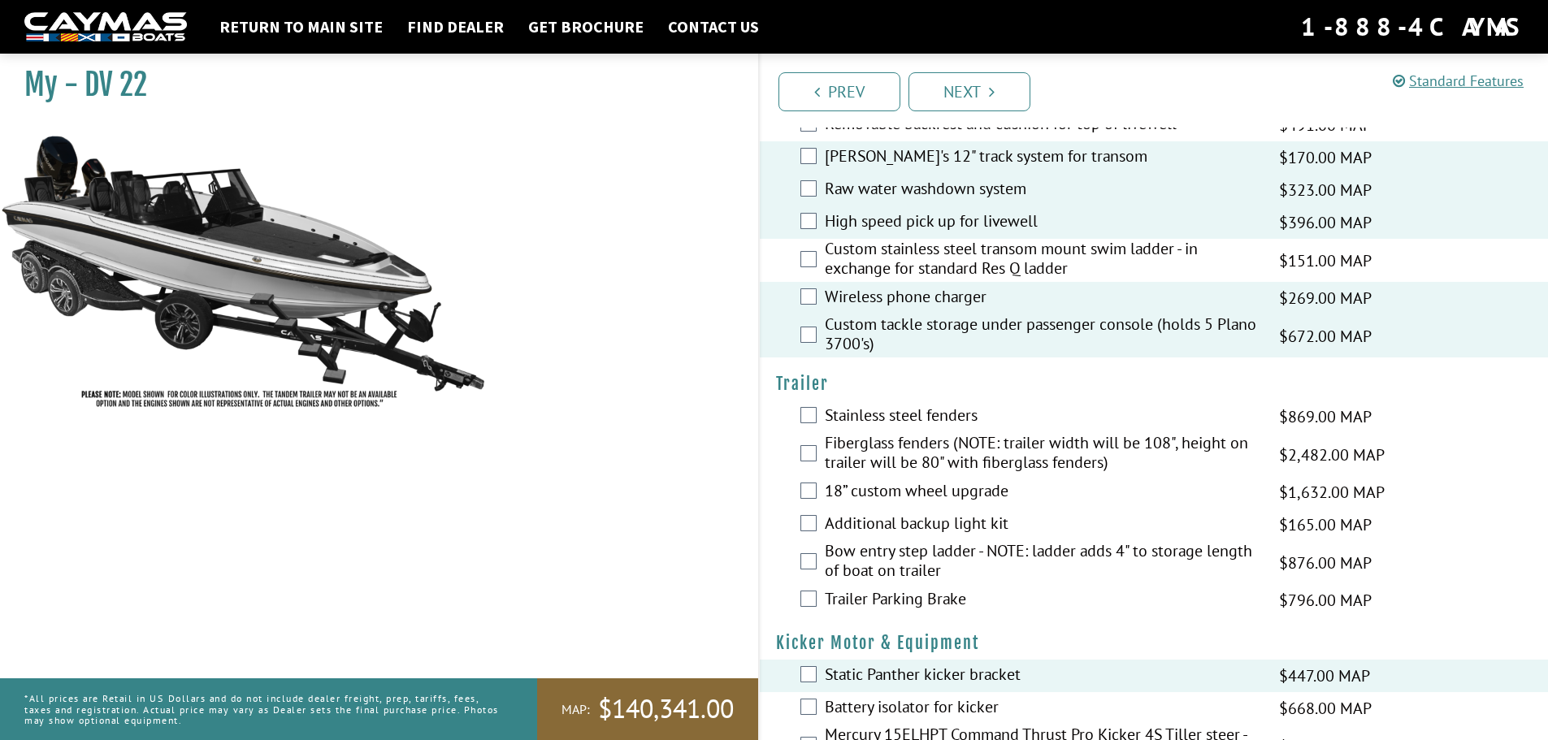
scroll to position [3332, 0]
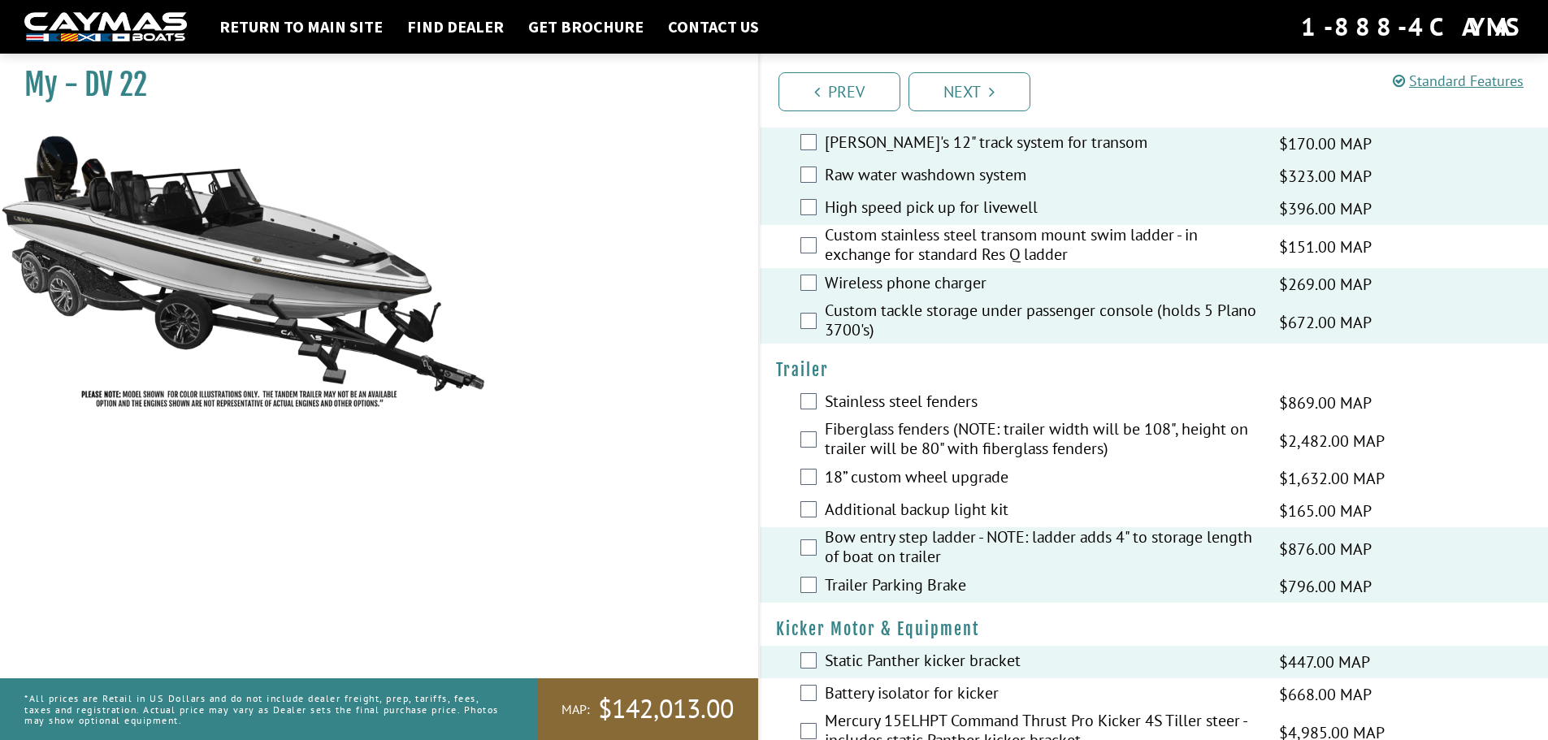
click at [799, 505] on div "Additional backup light kit $165.00 MAP $195.00 MSRP" at bounding box center [1154, 511] width 789 height 33
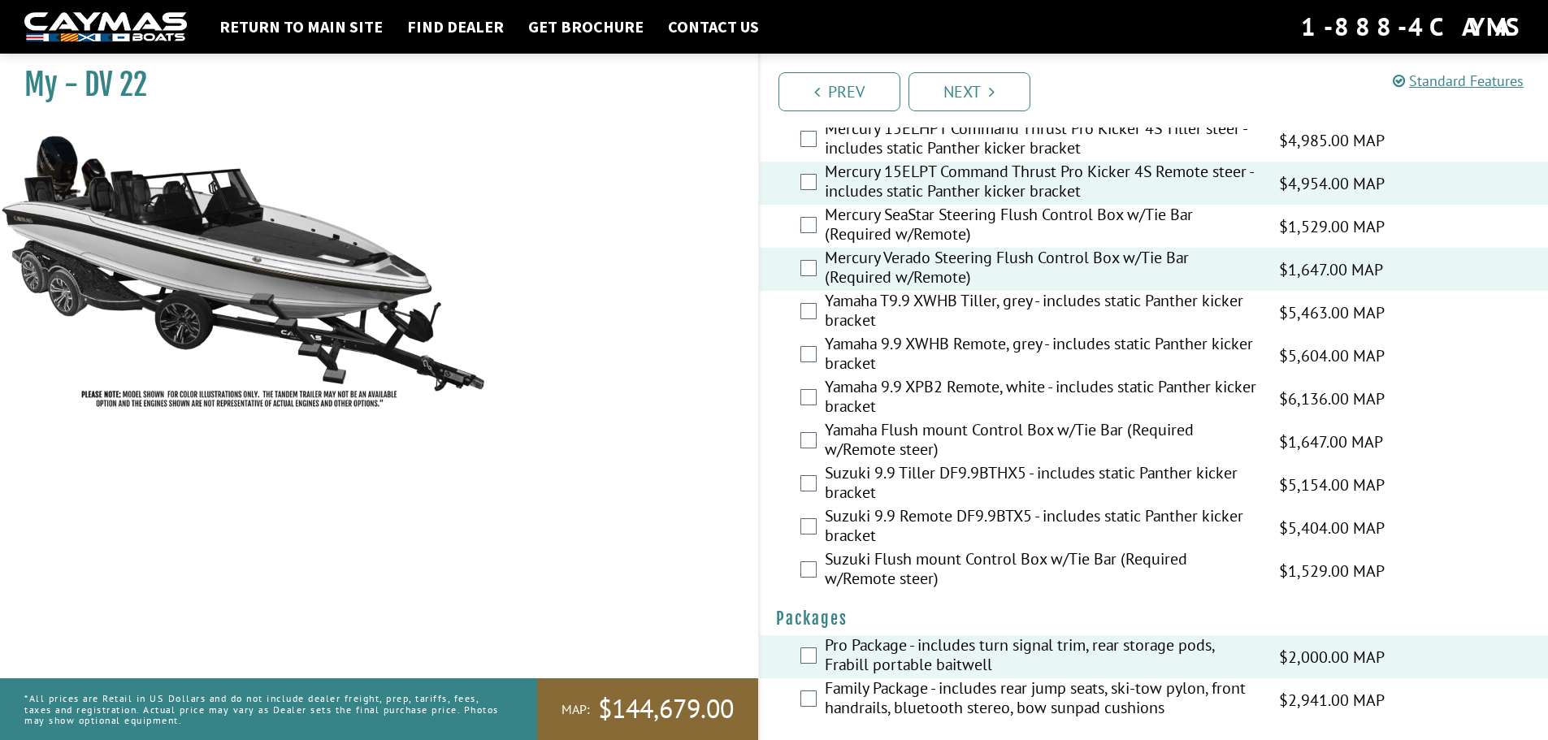
scroll to position [3937, 0]
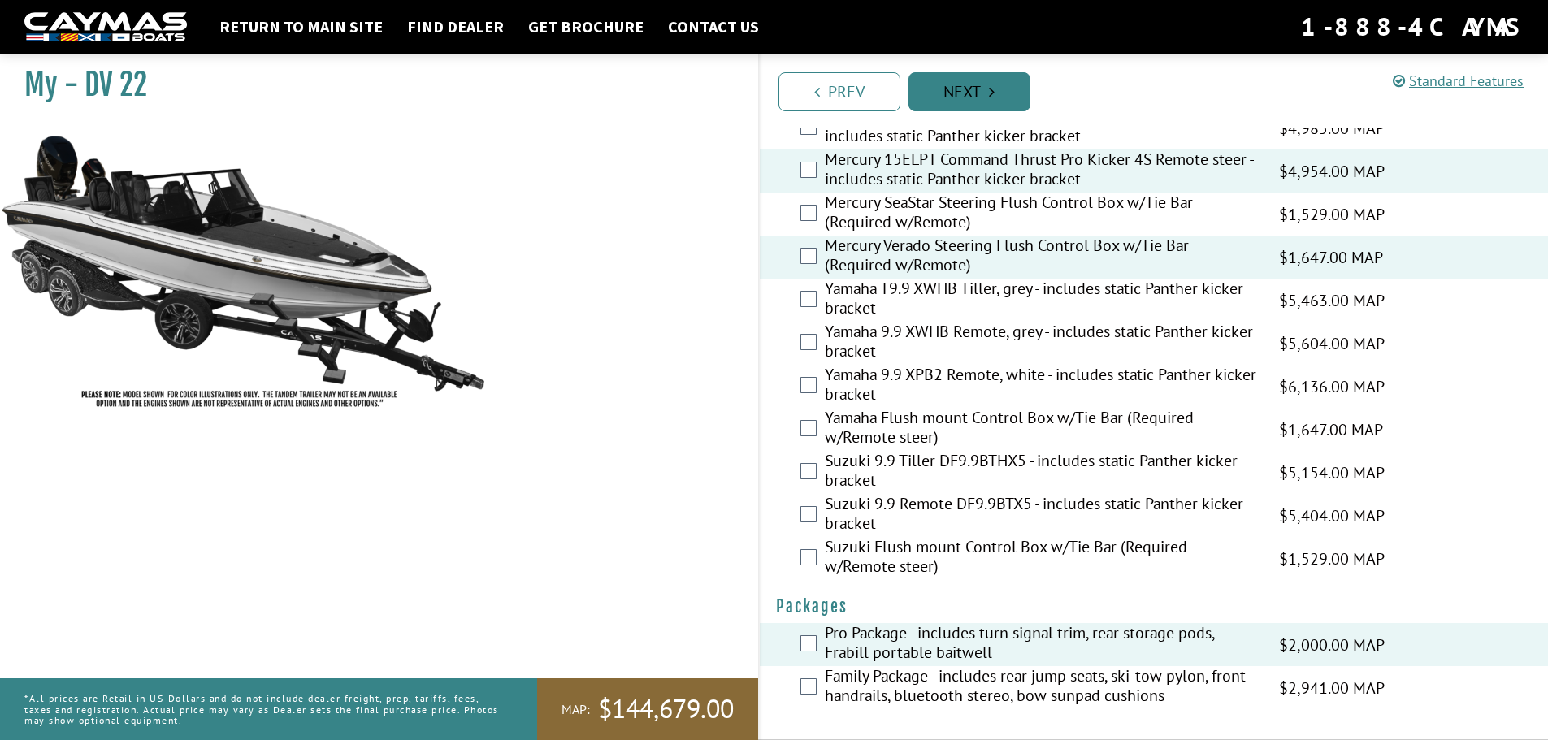
click at [992, 102] on link "Next" at bounding box center [970, 91] width 122 height 39
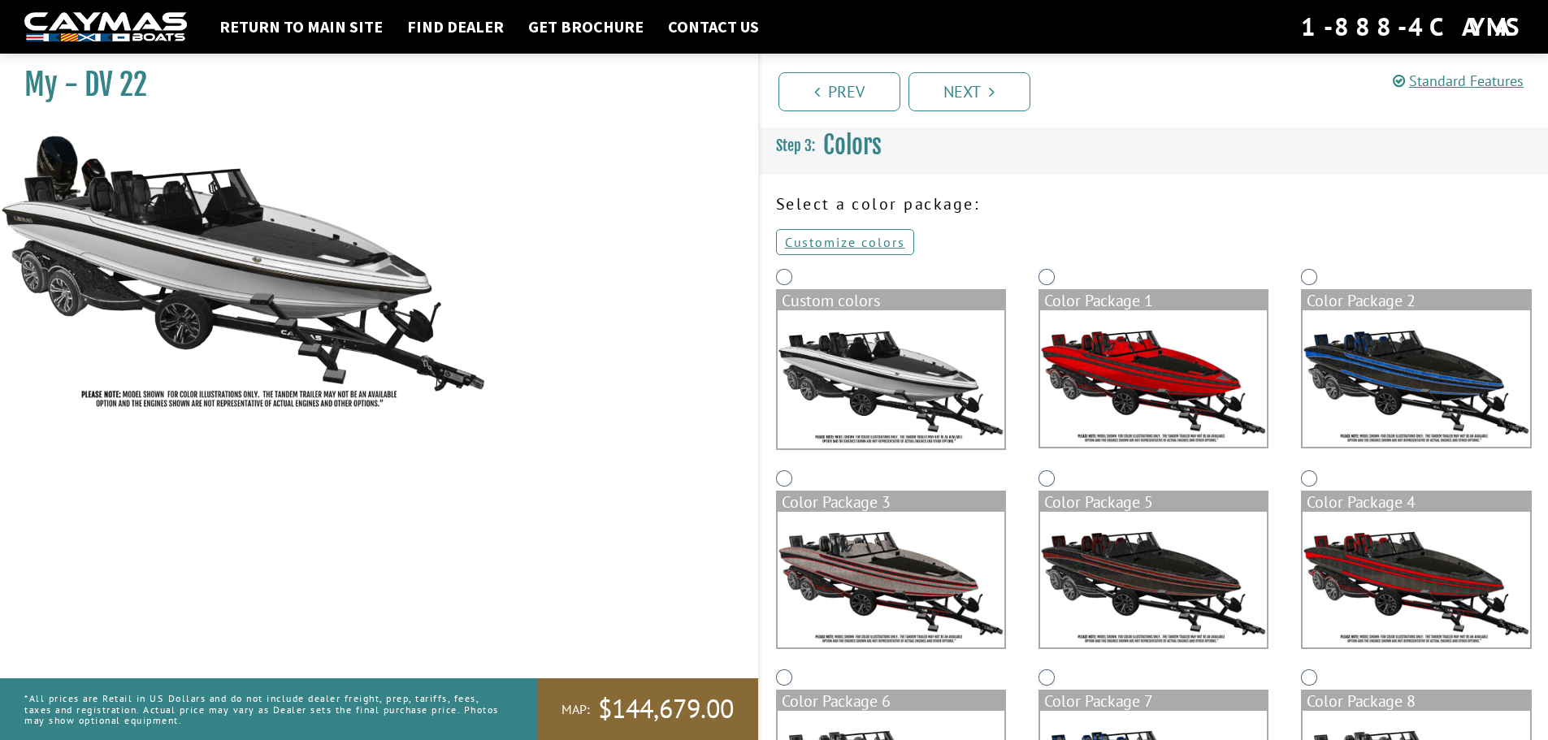
scroll to position [0, 0]
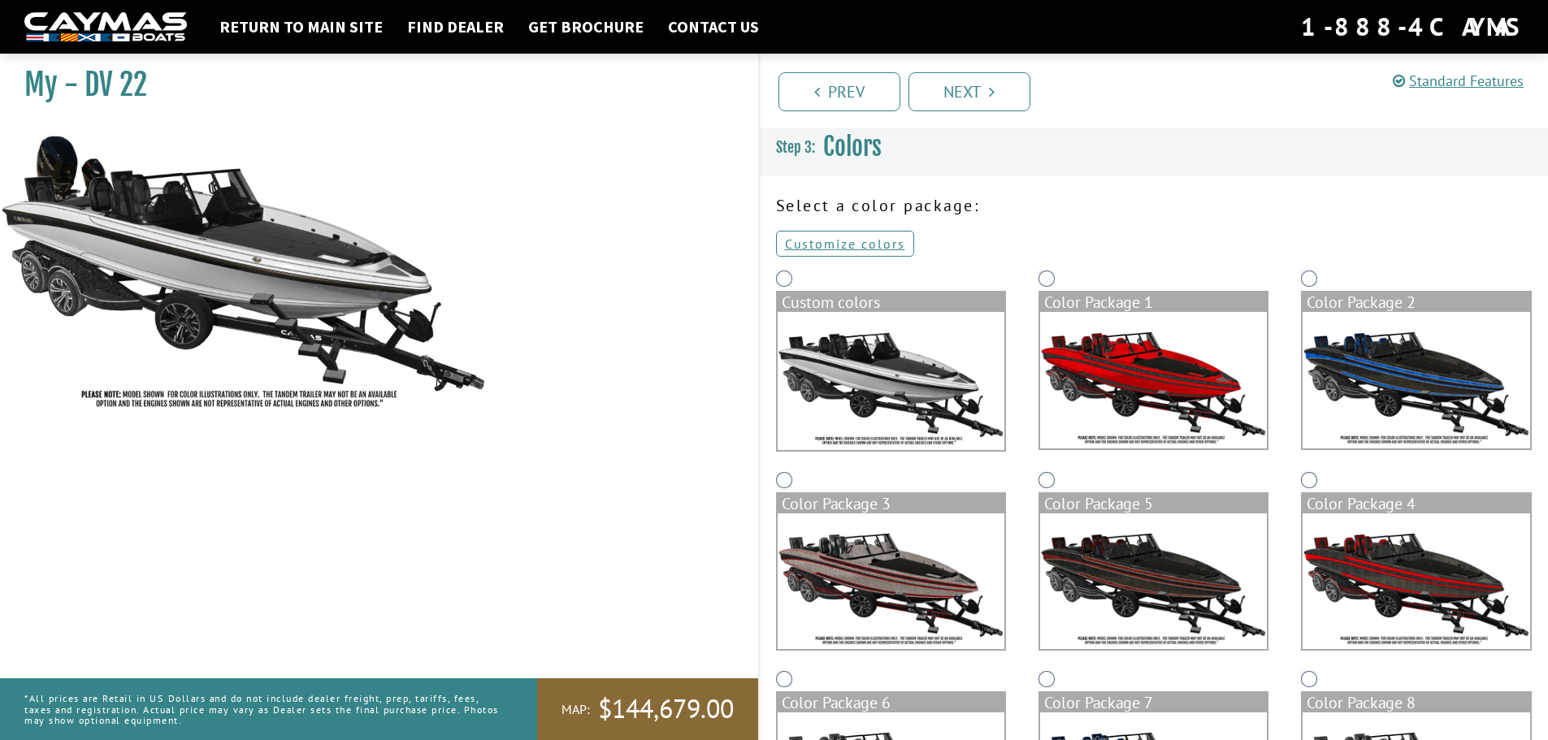
click at [1160, 412] on img at bounding box center [1153, 380] width 227 height 137
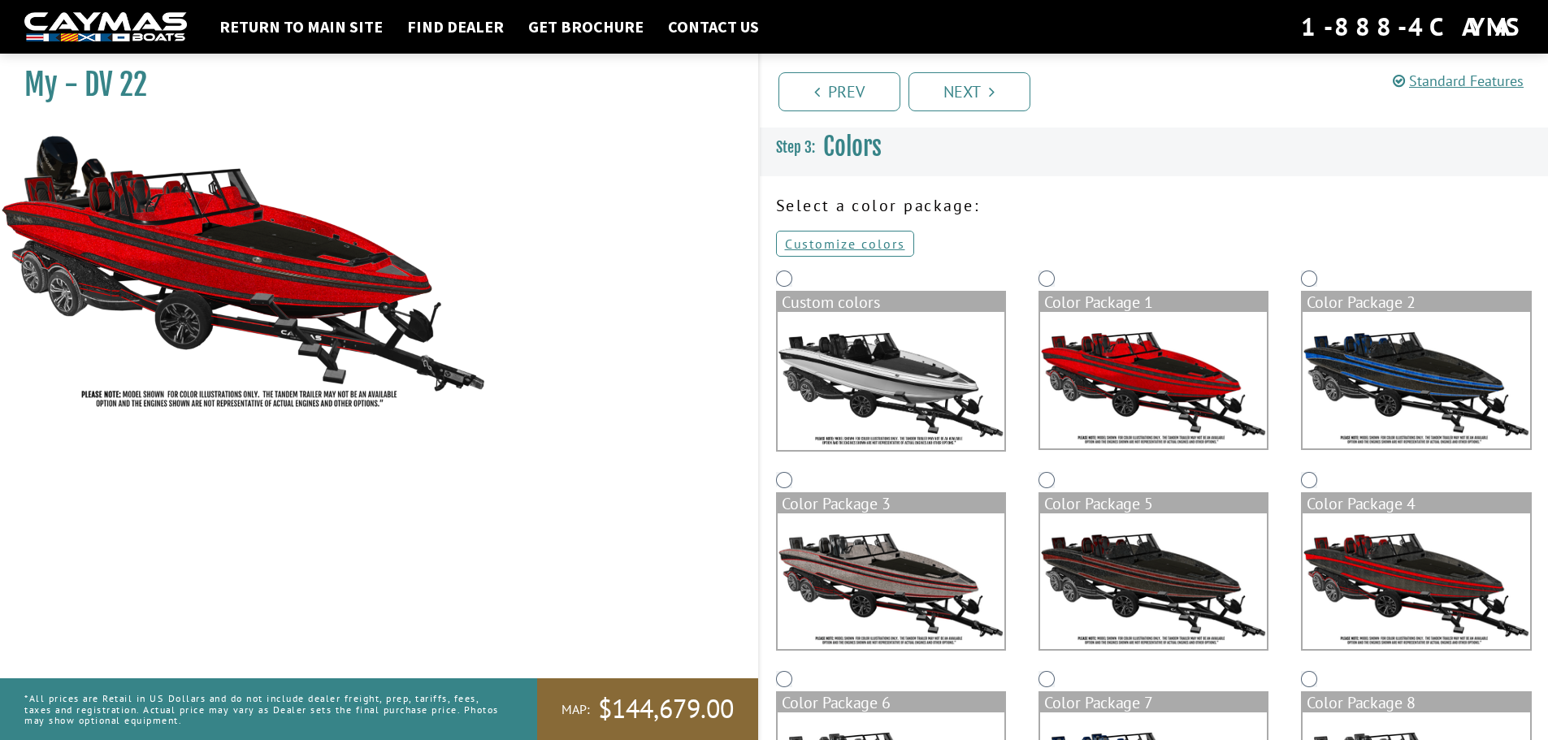
click at [887, 385] on img at bounding box center [891, 381] width 227 height 138
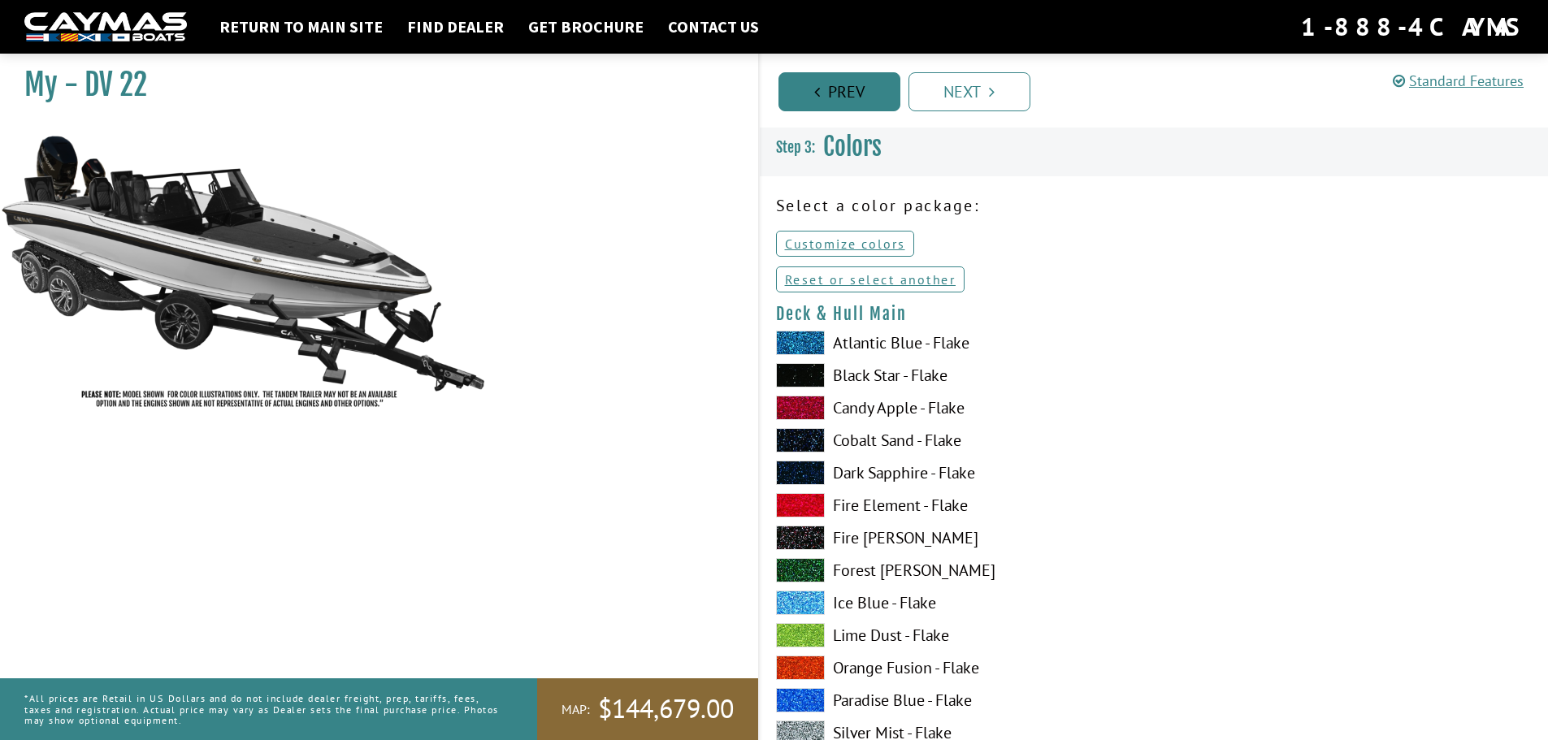
click at [844, 88] on link "Prev" at bounding box center [840, 91] width 122 height 39
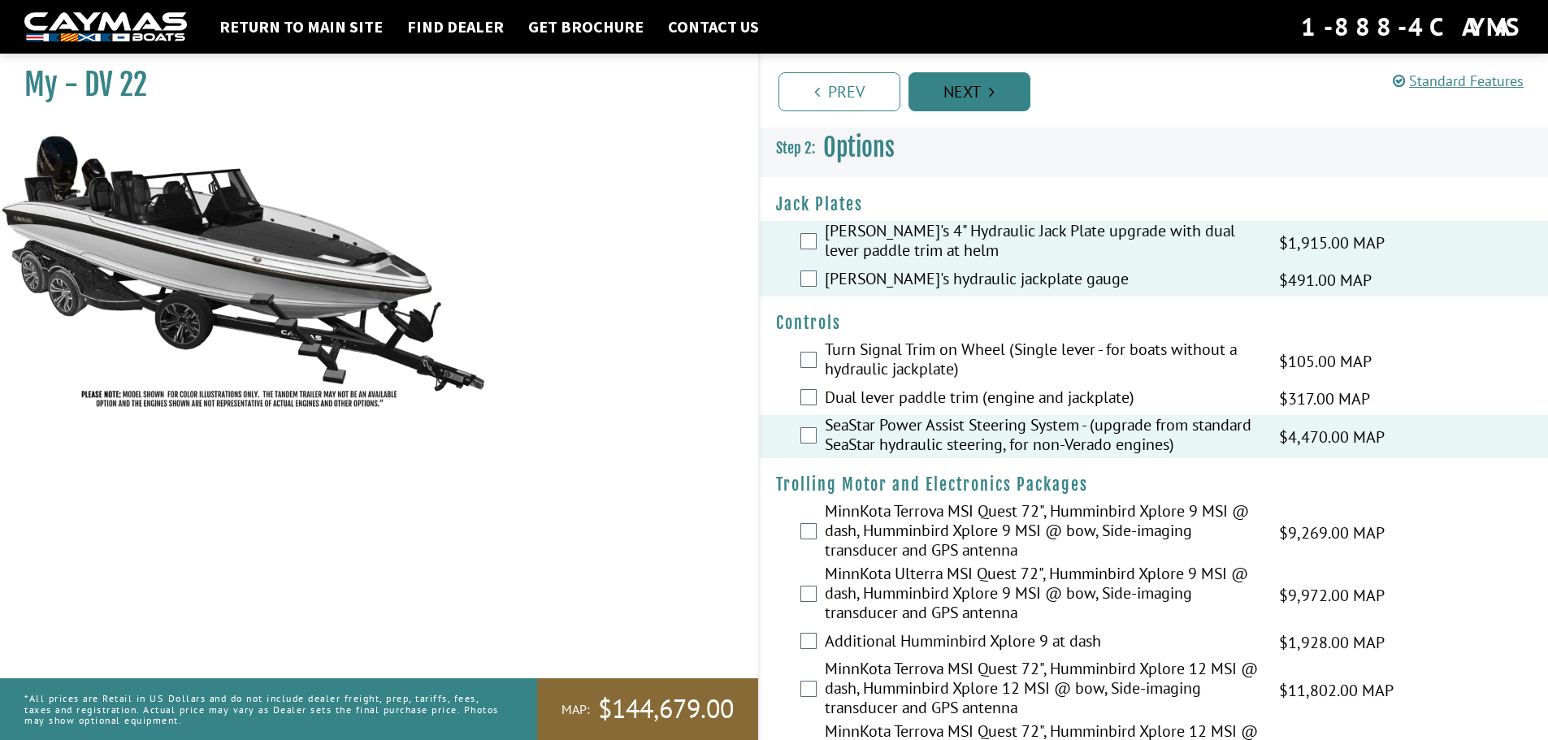
click at [961, 94] on link "Next" at bounding box center [970, 91] width 122 height 39
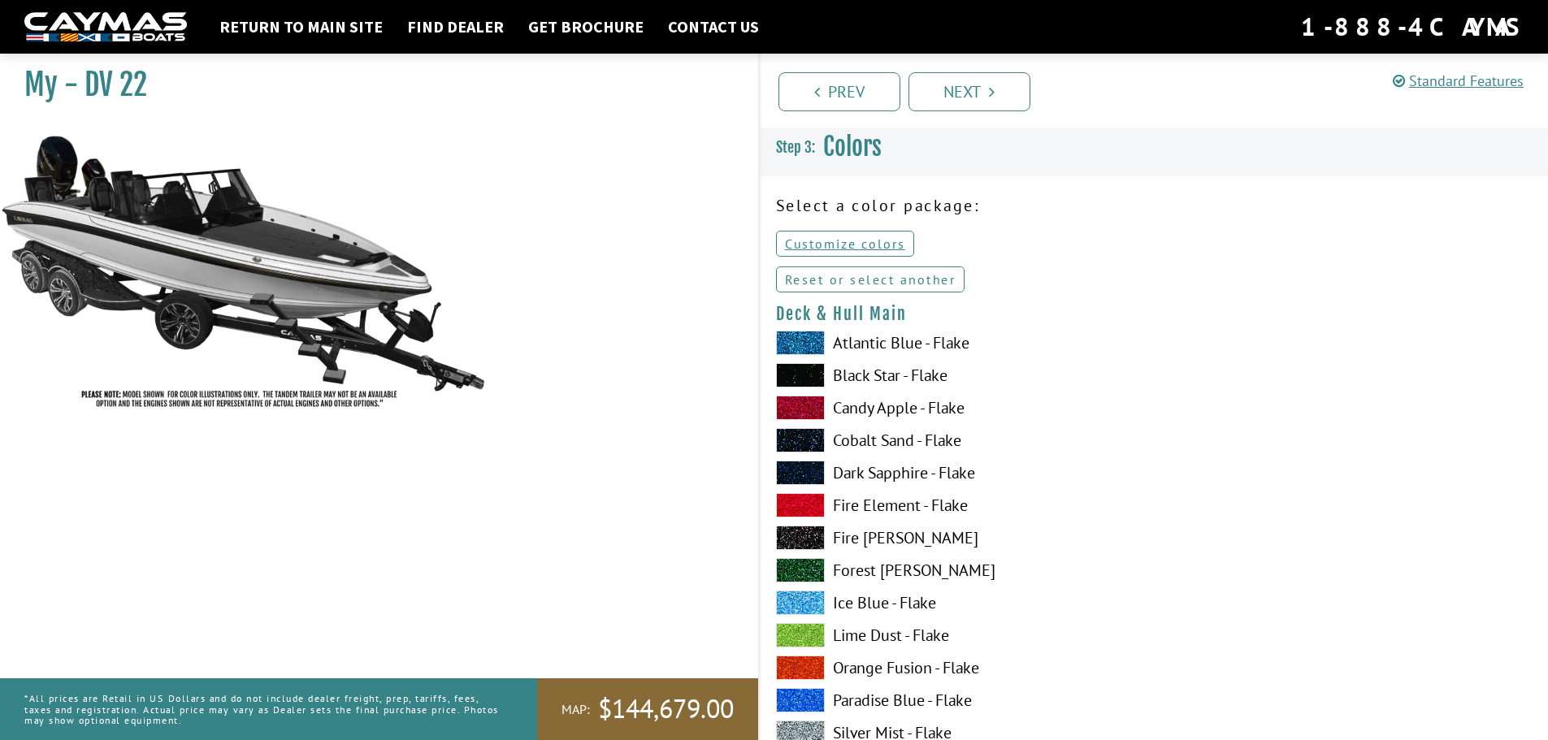
click at [893, 278] on link "Reset or select another" at bounding box center [870, 280] width 189 height 26
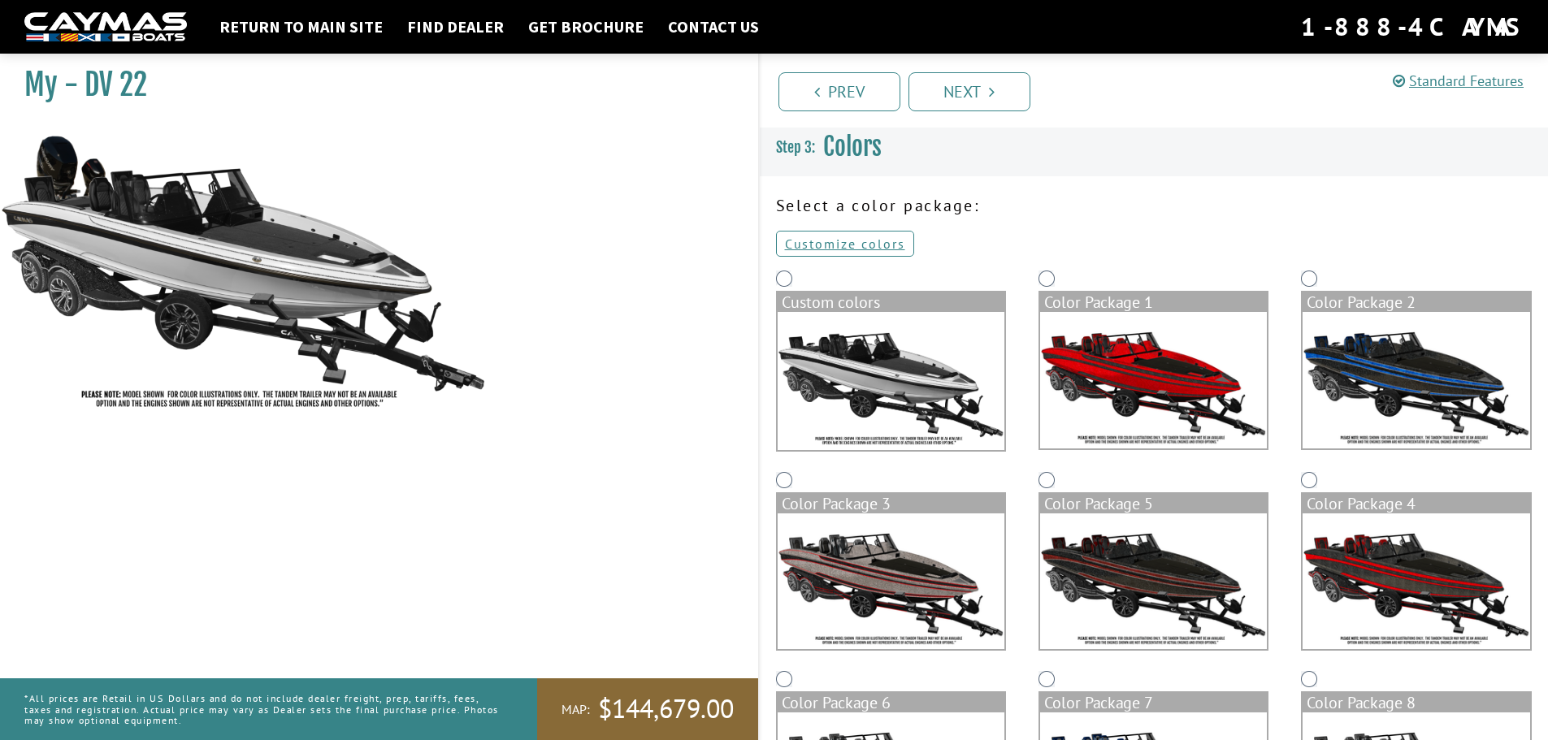
click at [817, 362] on img at bounding box center [891, 381] width 227 height 138
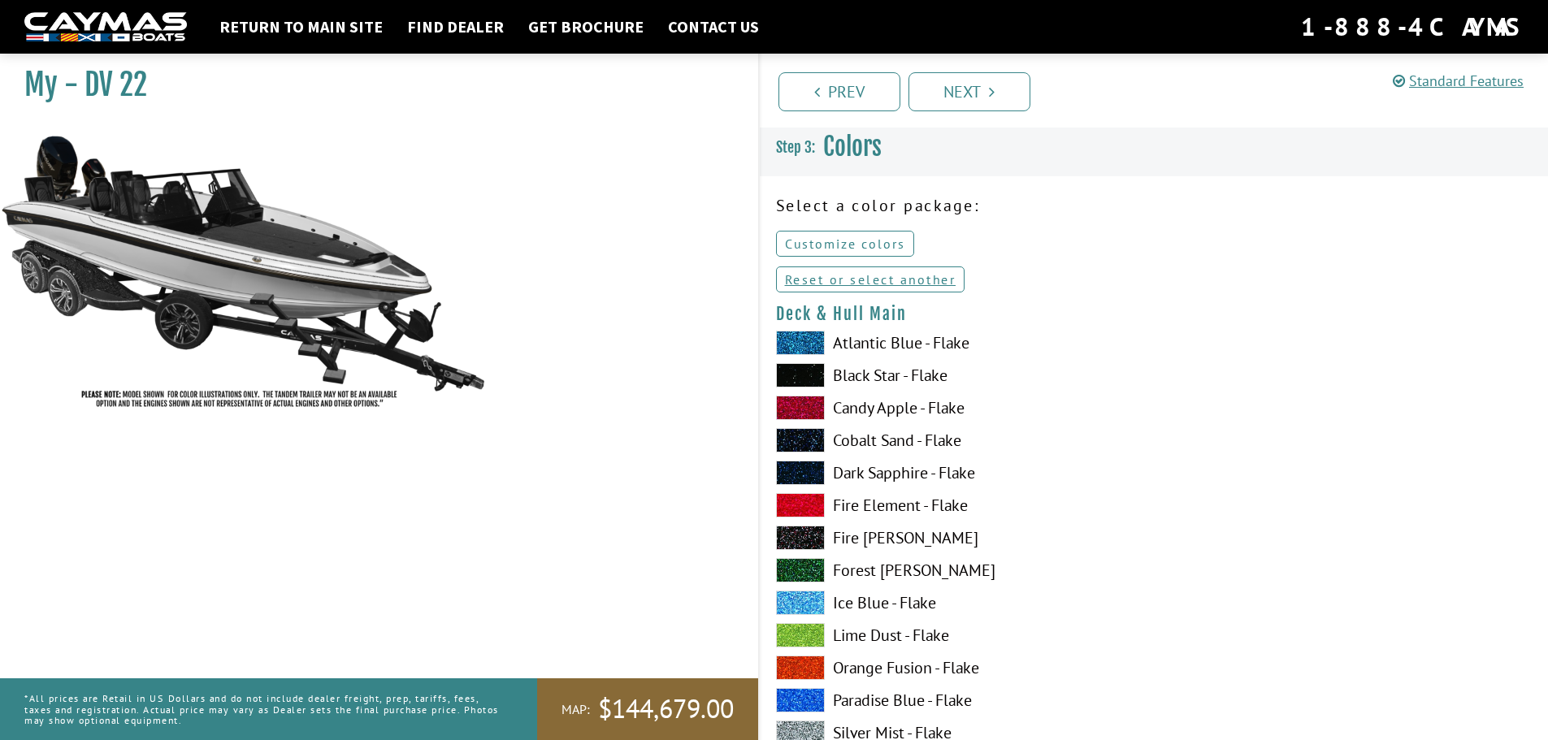
click at [818, 245] on link "Customize colors" at bounding box center [845, 244] width 138 height 26
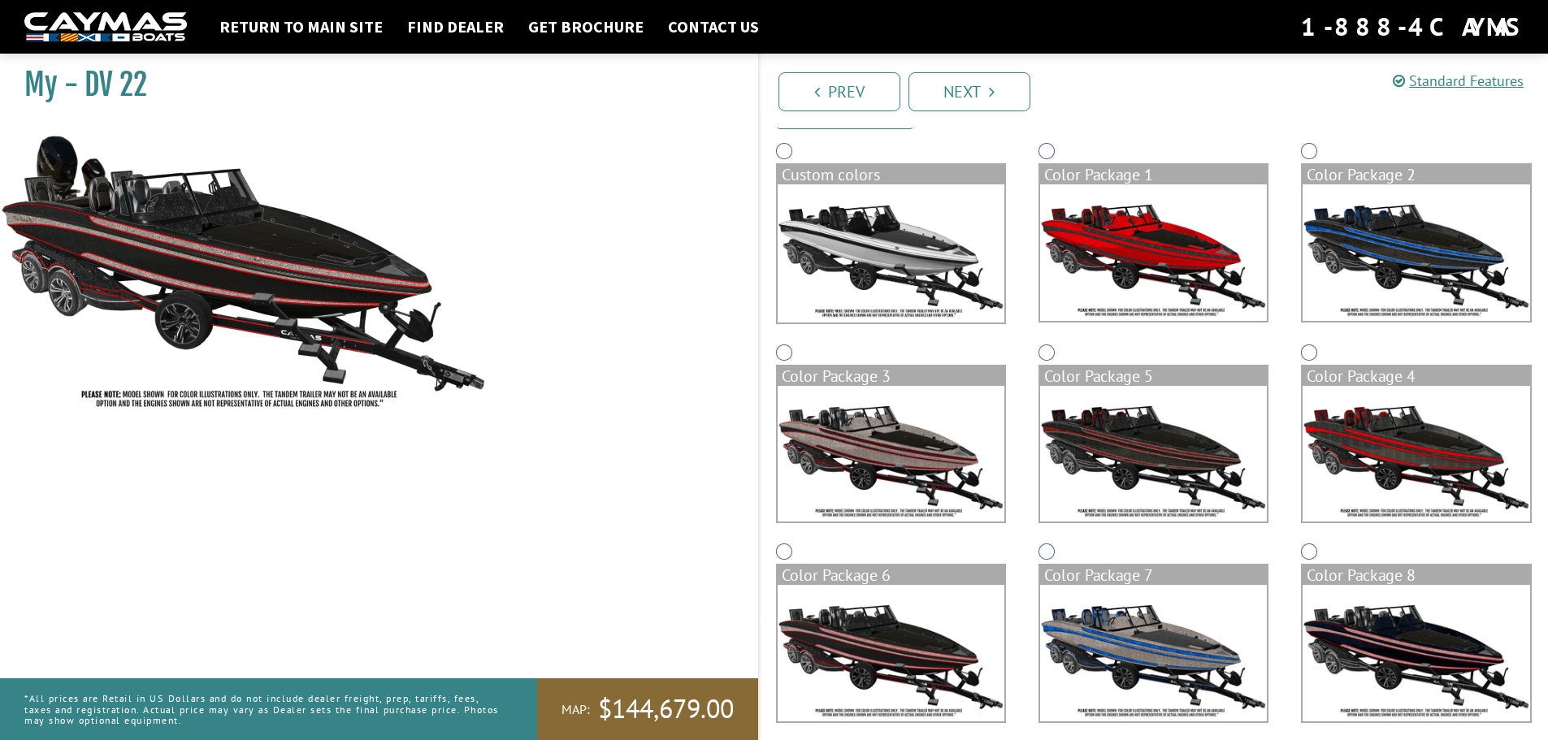
scroll to position [98, 0]
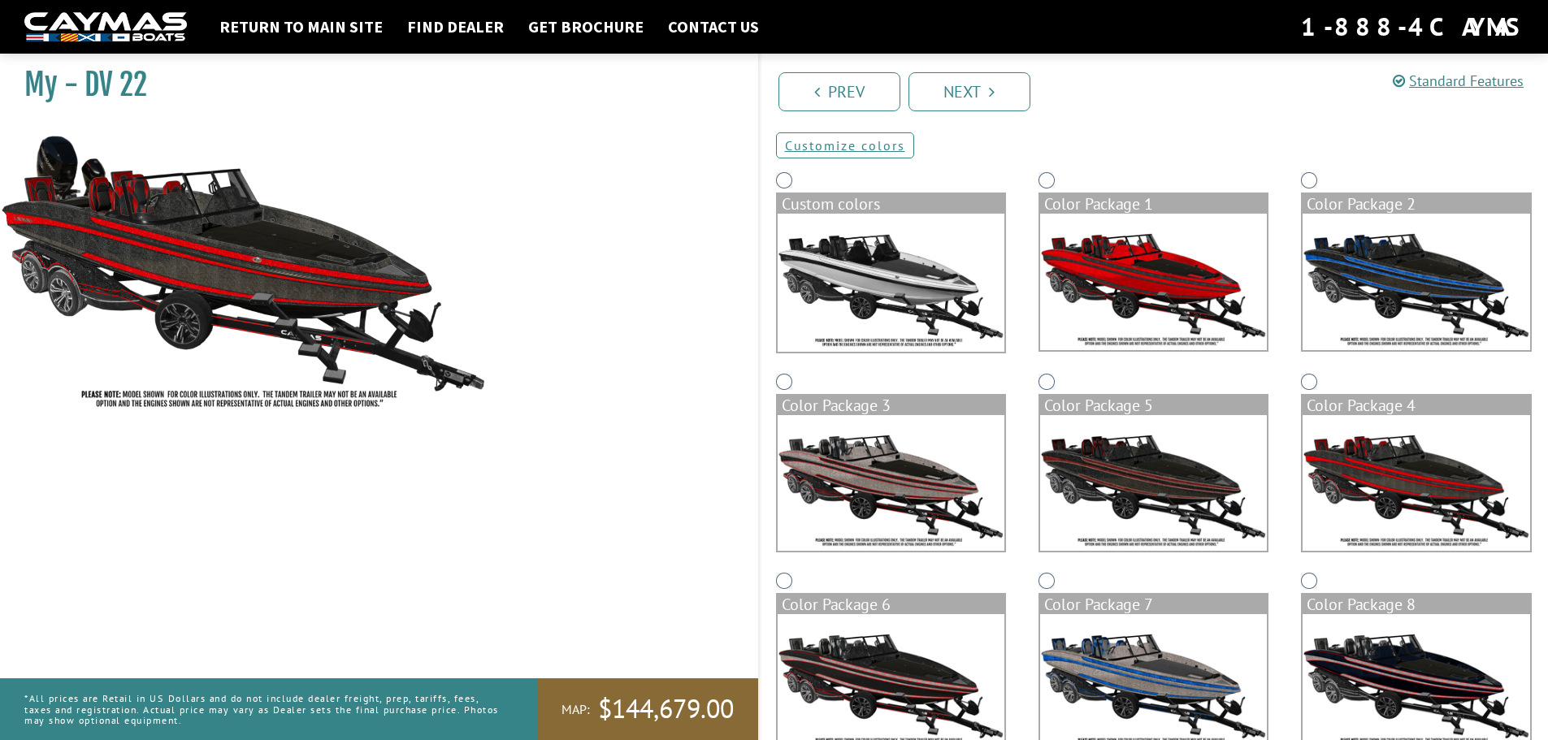
click at [867, 245] on img at bounding box center [891, 283] width 227 height 138
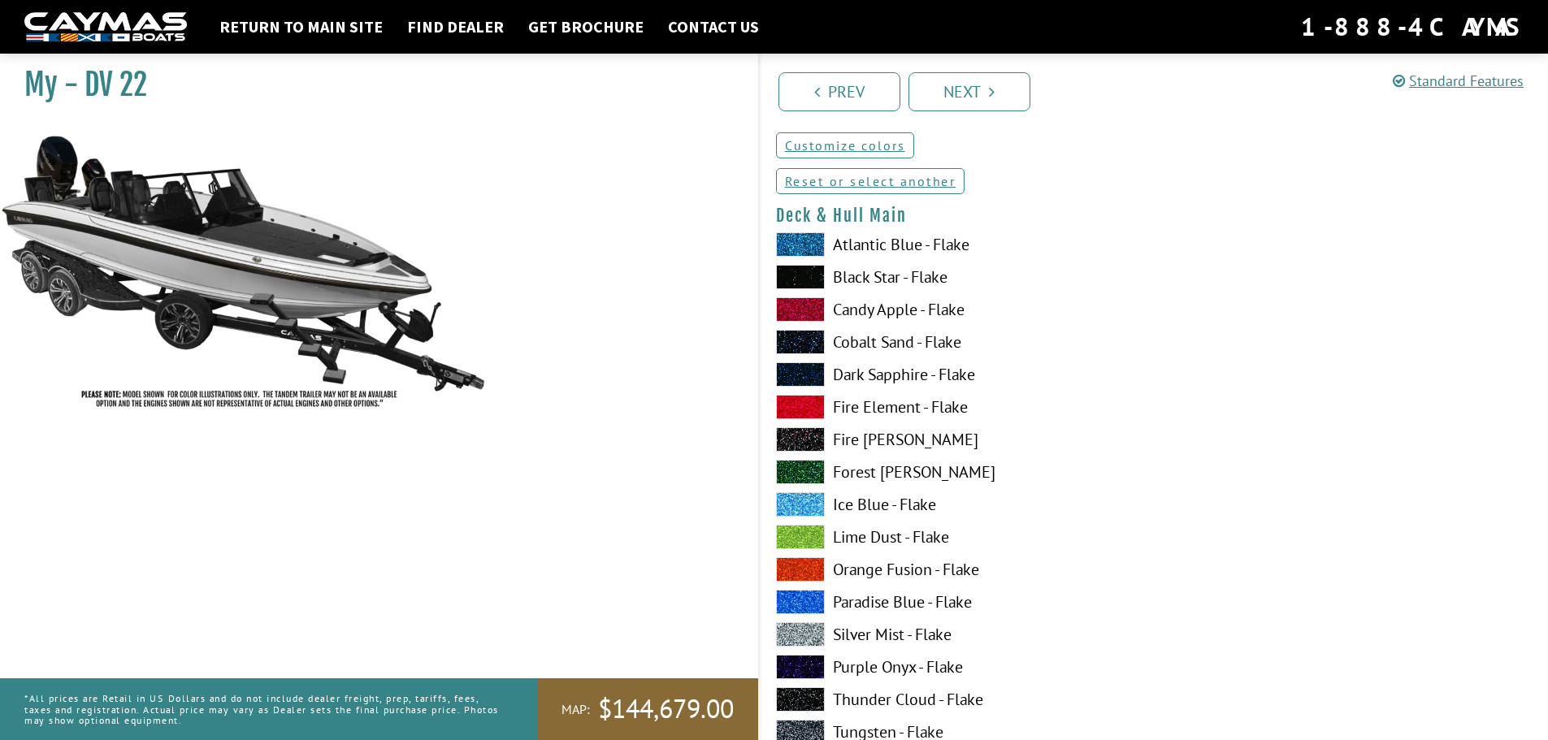
click at [799, 405] on span at bounding box center [800, 407] width 49 height 24
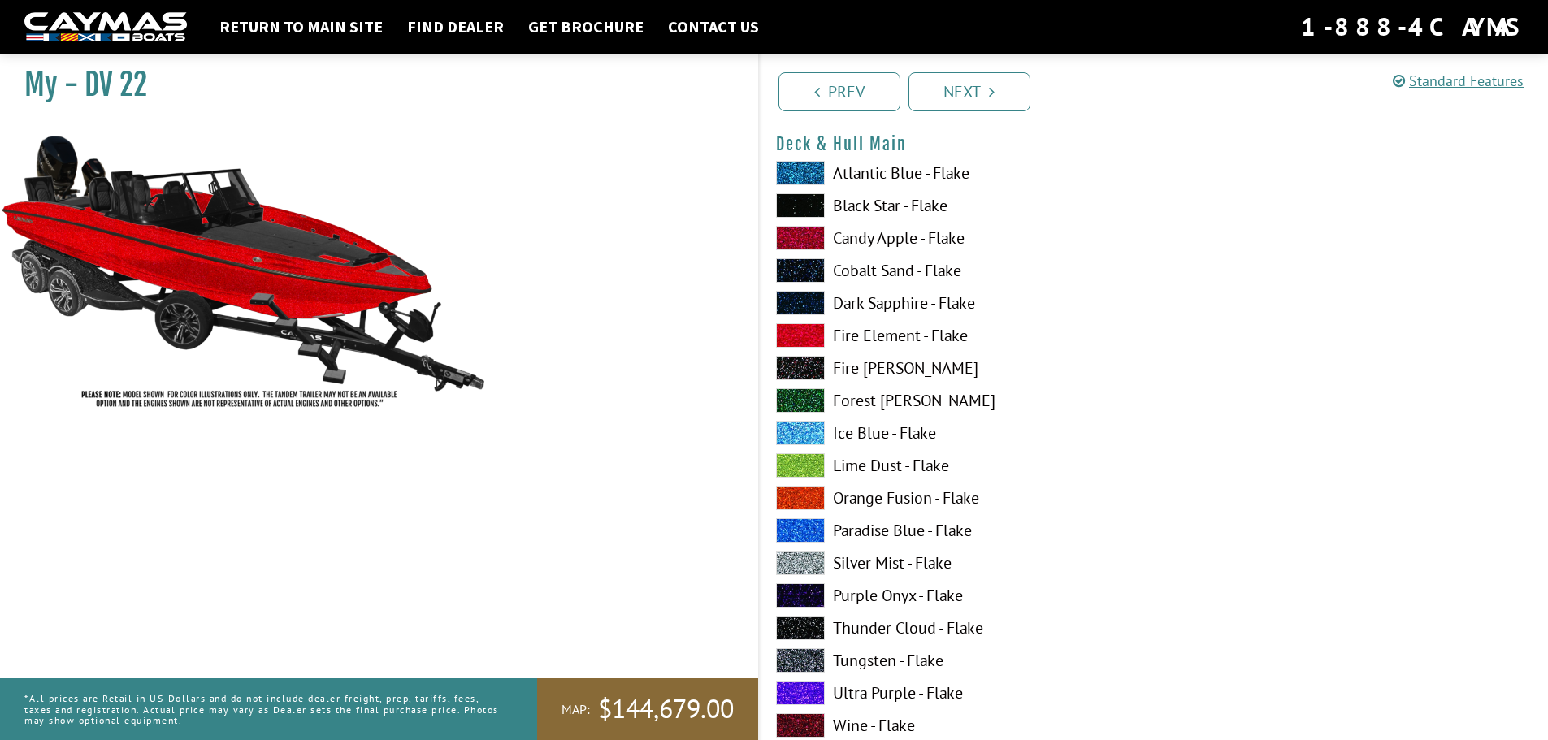
scroll to position [0, 0]
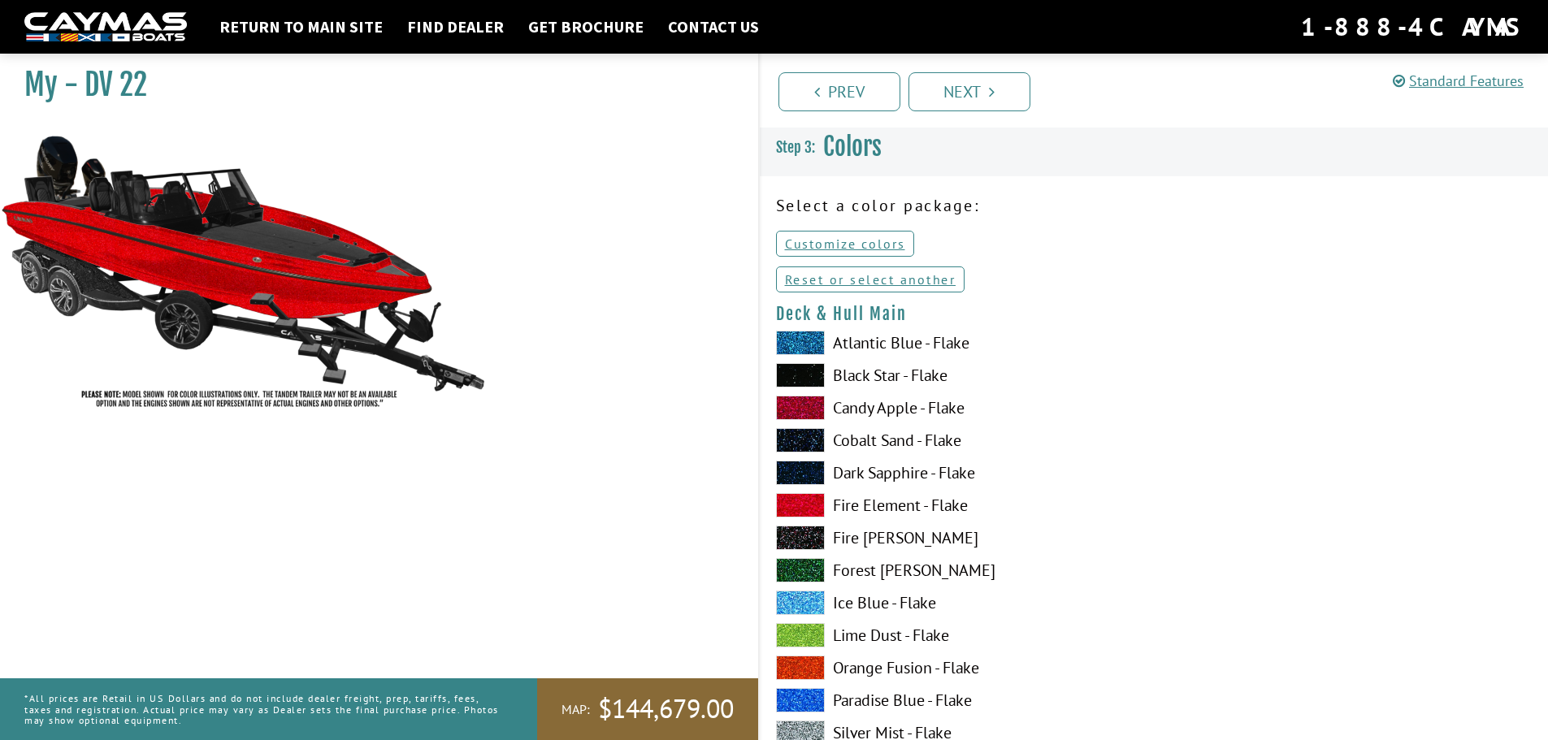
click at [779, 534] on span at bounding box center [800, 538] width 49 height 24
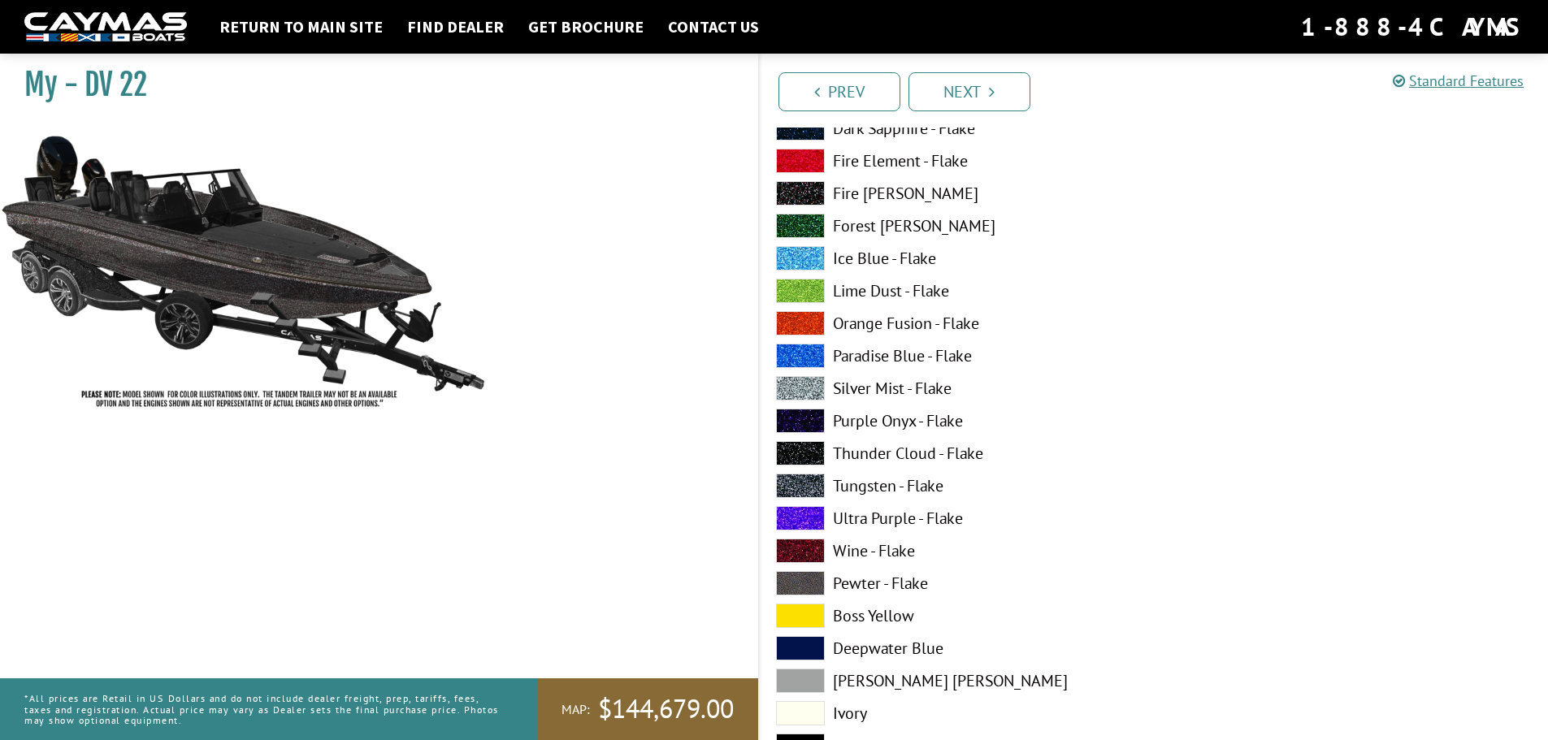
scroll to position [488, 0]
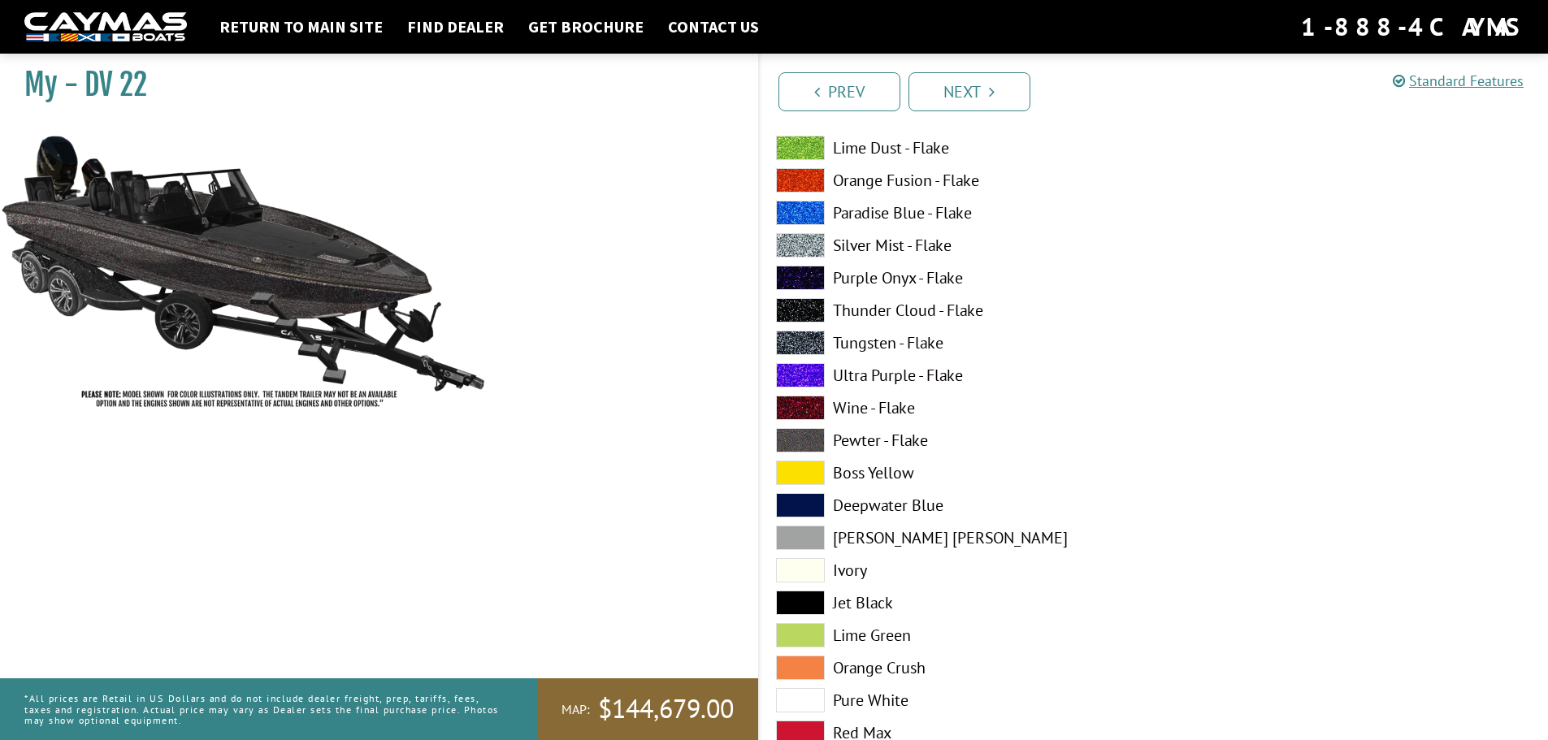
click at [807, 560] on span at bounding box center [800, 570] width 49 height 24
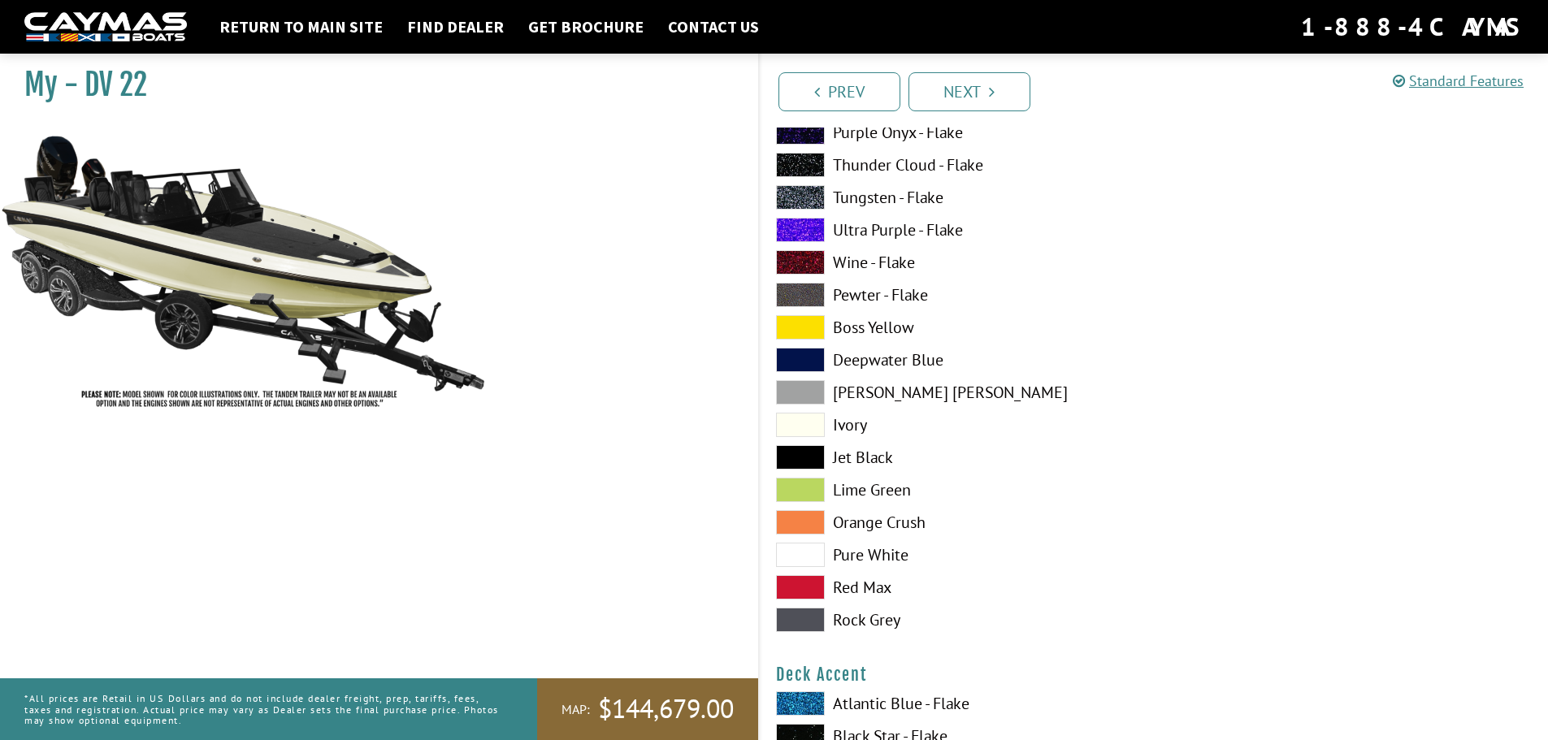
scroll to position [731, 0]
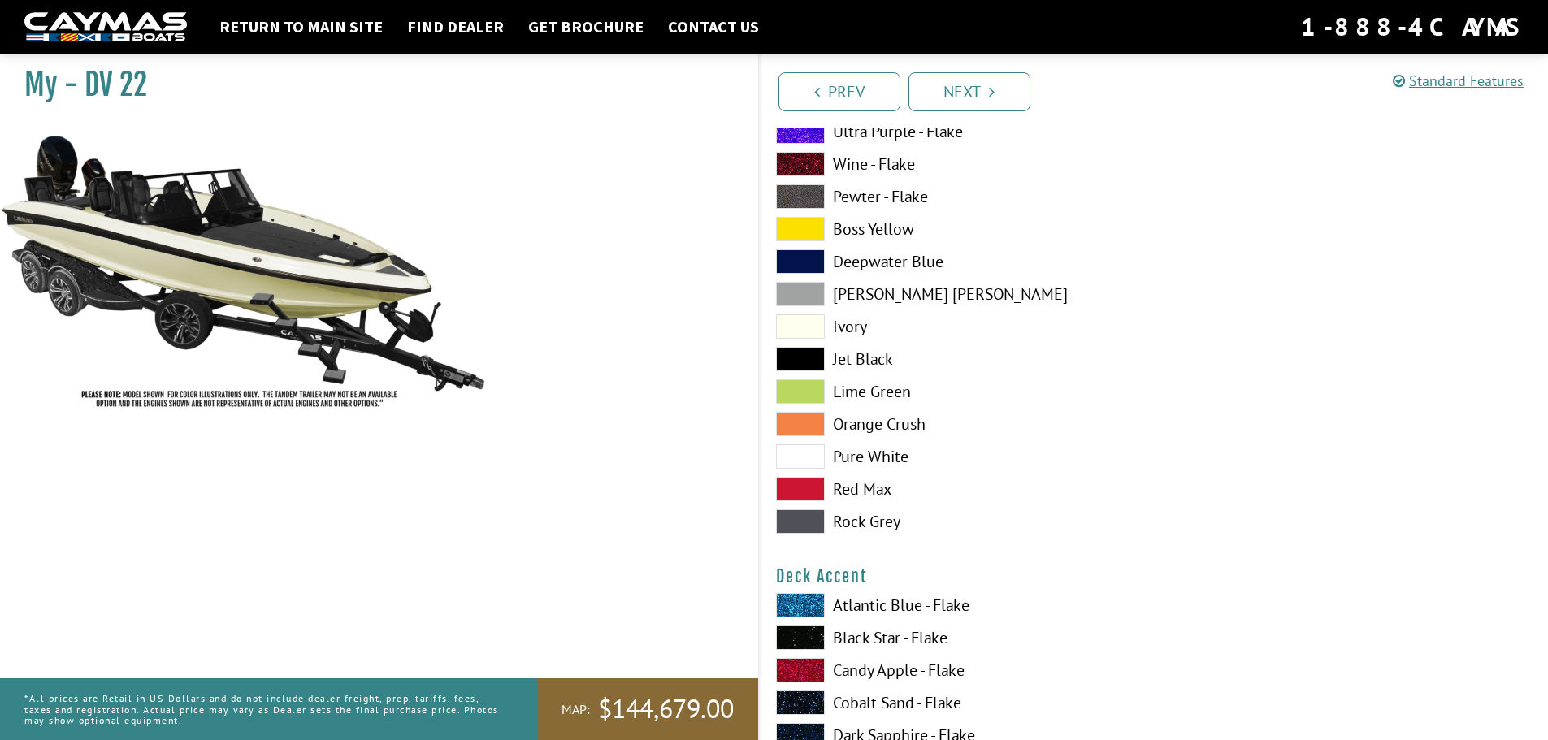
click at [818, 452] on span at bounding box center [800, 457] width 49 height 24
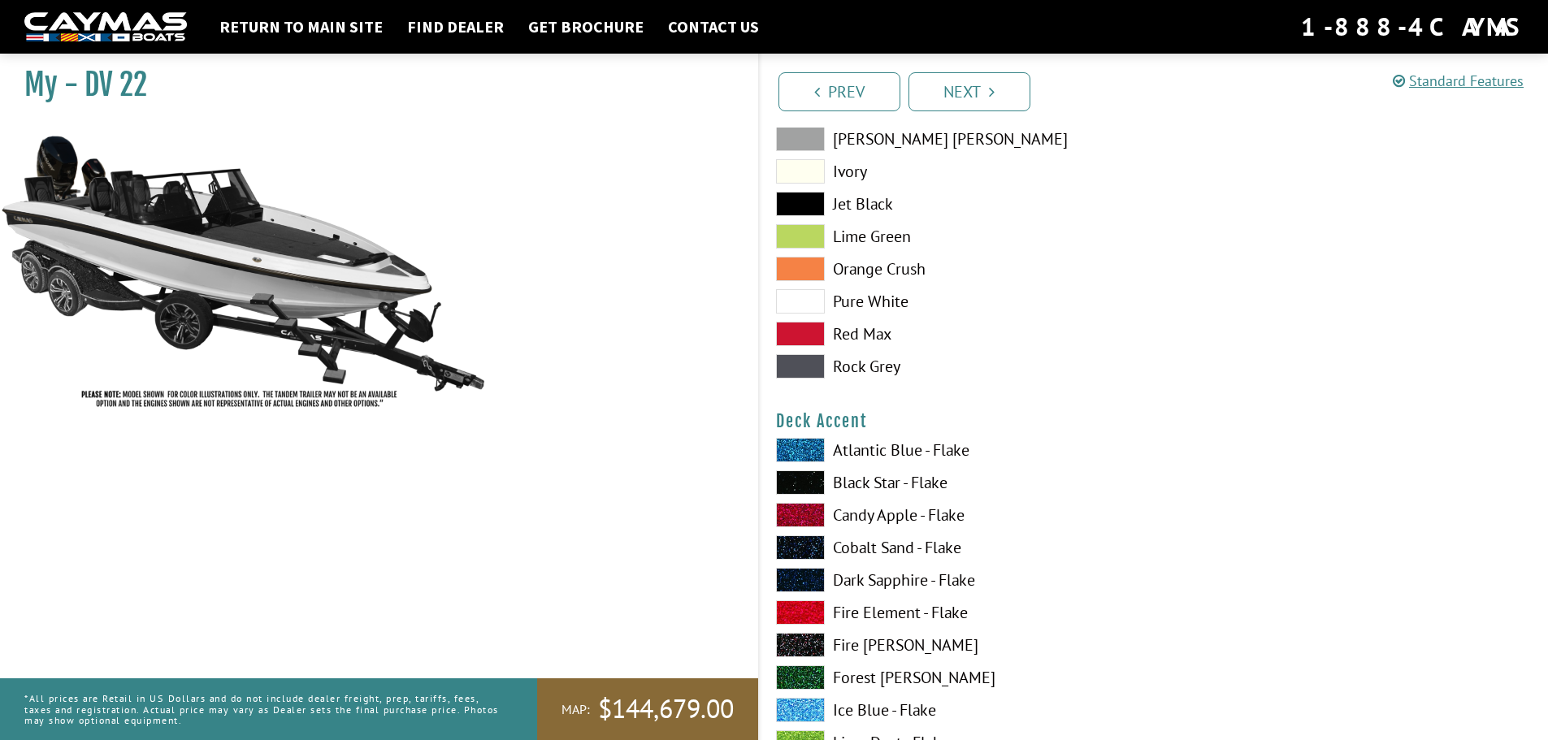
scroll to position [894, 0]
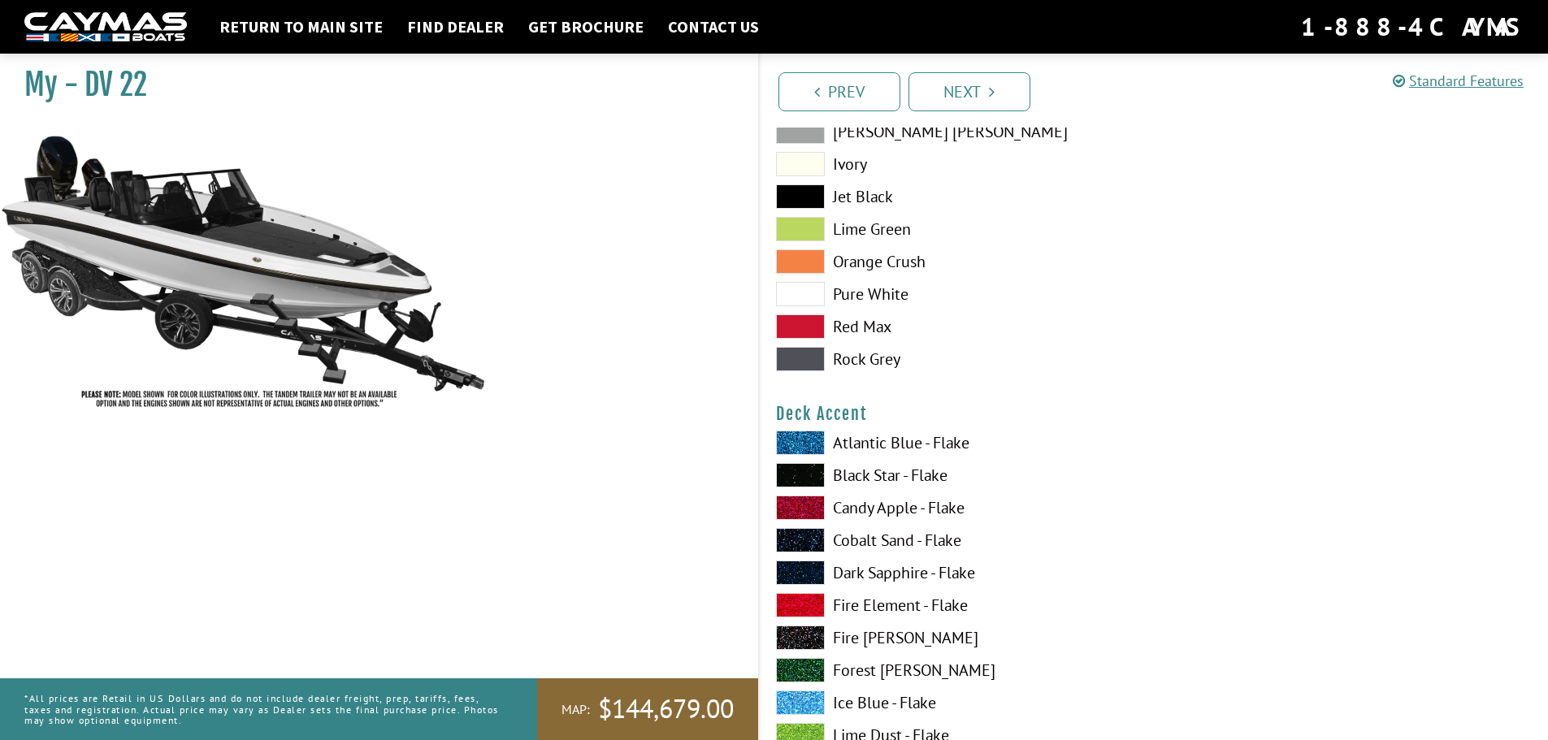
click at [792, 506] on span at bounding box center [800, 508] width 49 height 24
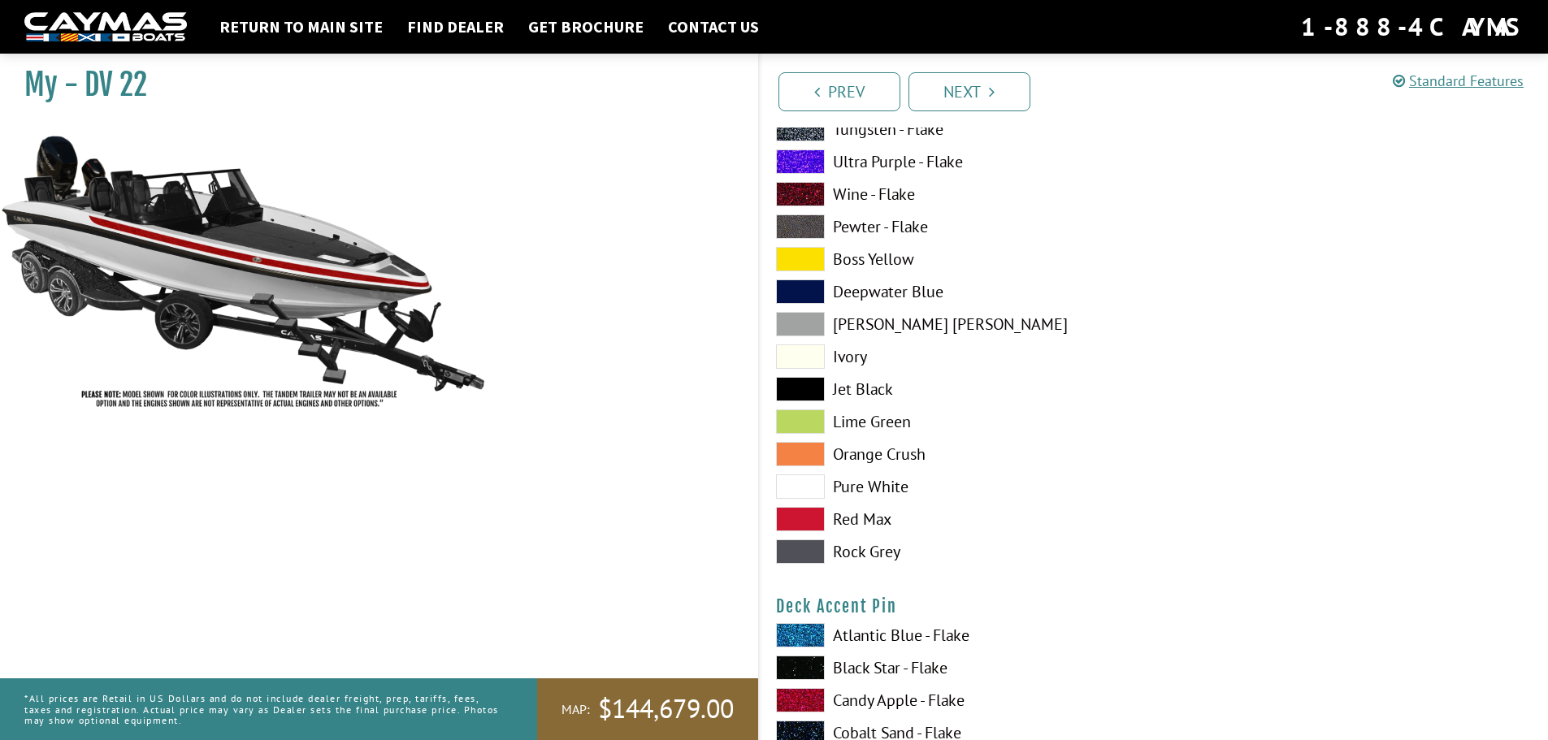
scroll to position [1869, 0]
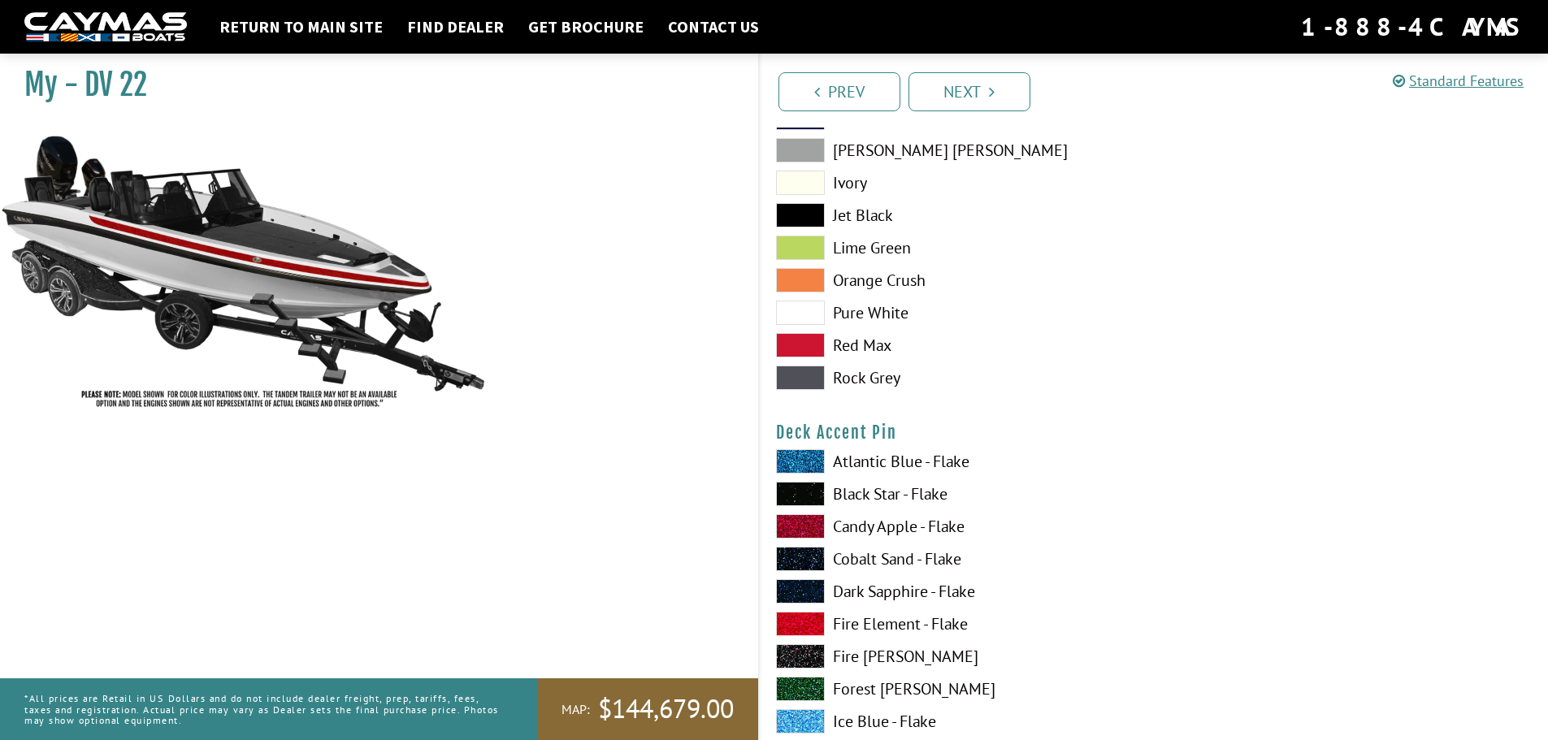
click at [801, 495] on span at bounding box center [800, 494] width 49 height 24
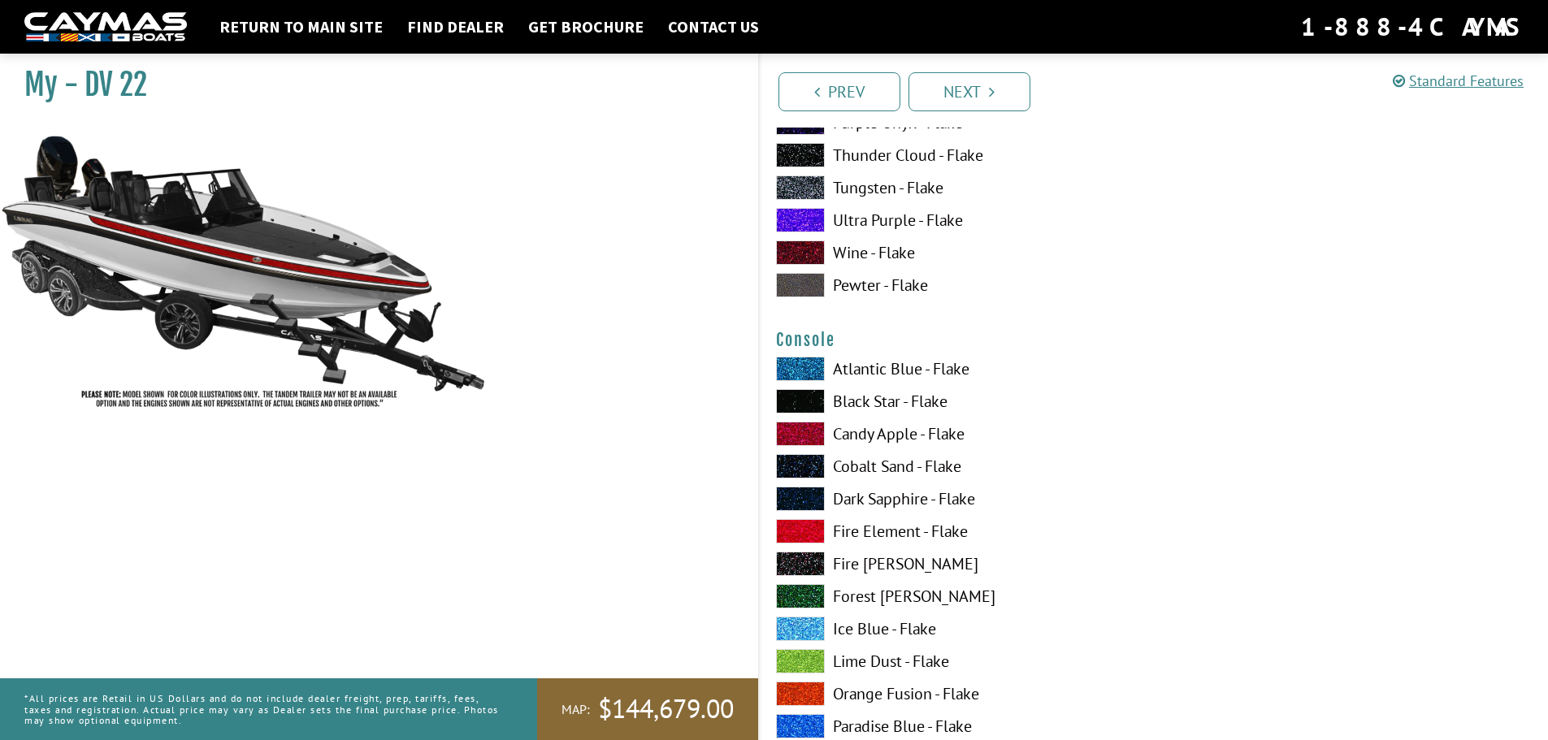
scroll to position [2682, 0]
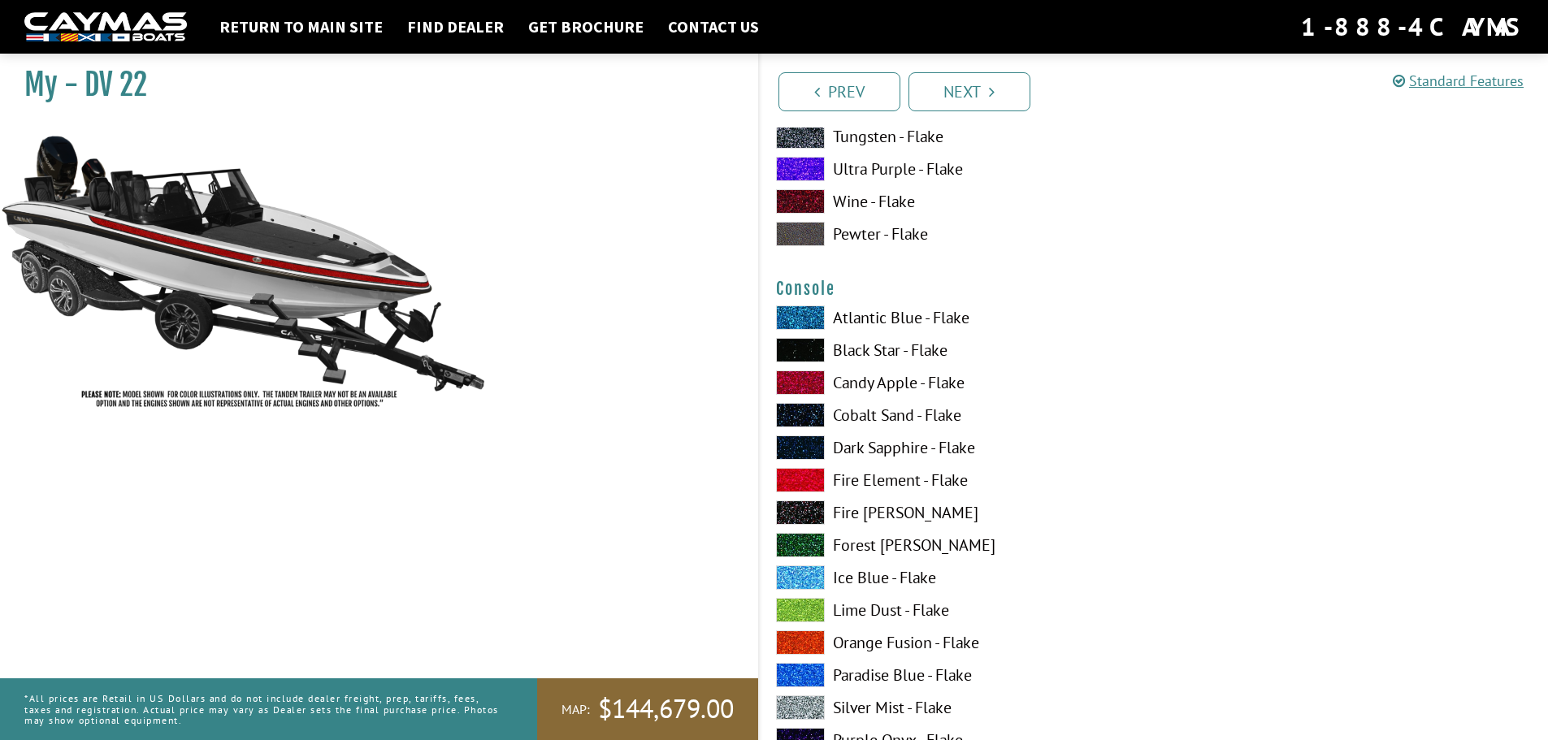
click at [806, 610] on span at bounding box center [800, 610] width 49 height 24
click at [815, 376] on span at bounding box center [800, 383] width 49 height 24
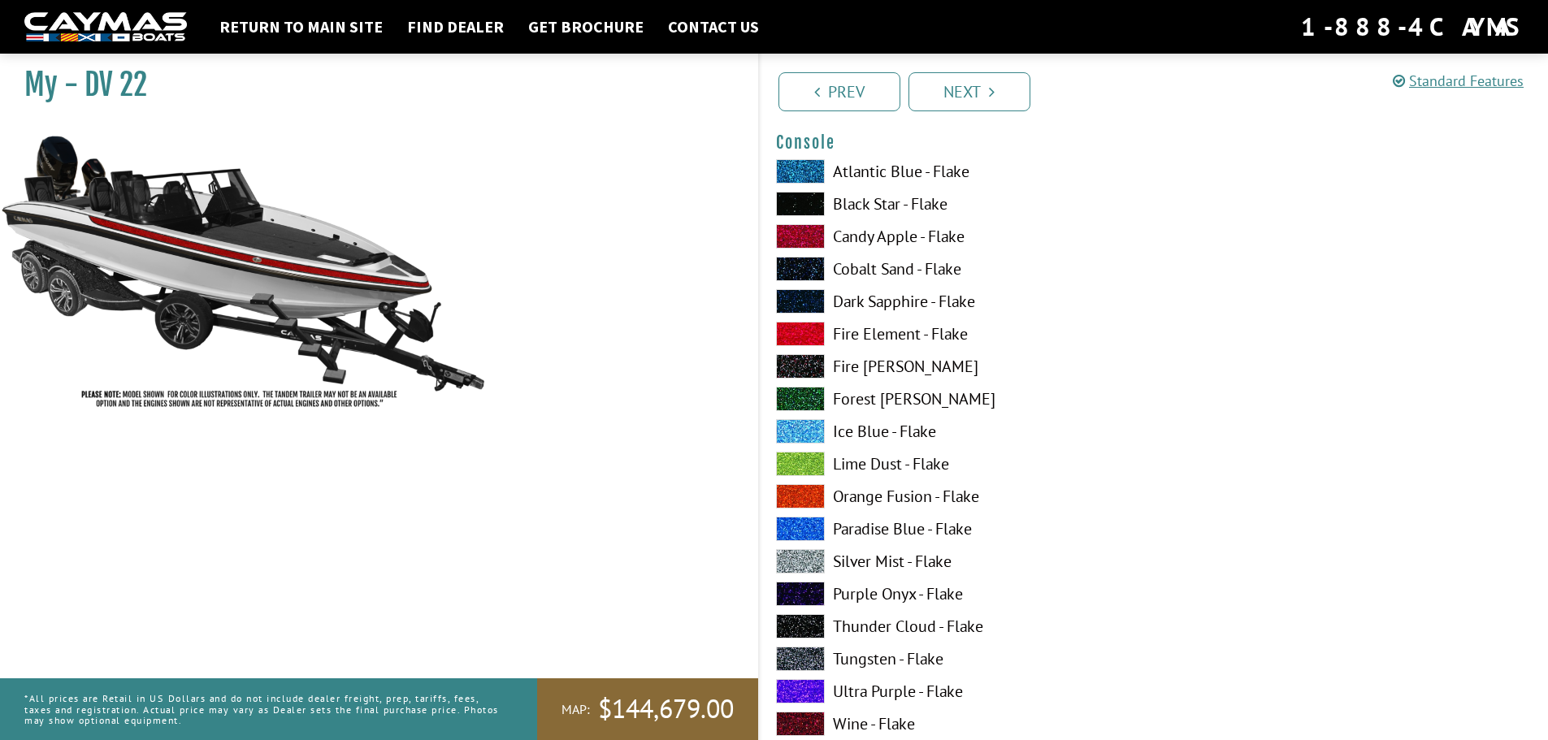
scroll to position [2845, 0]
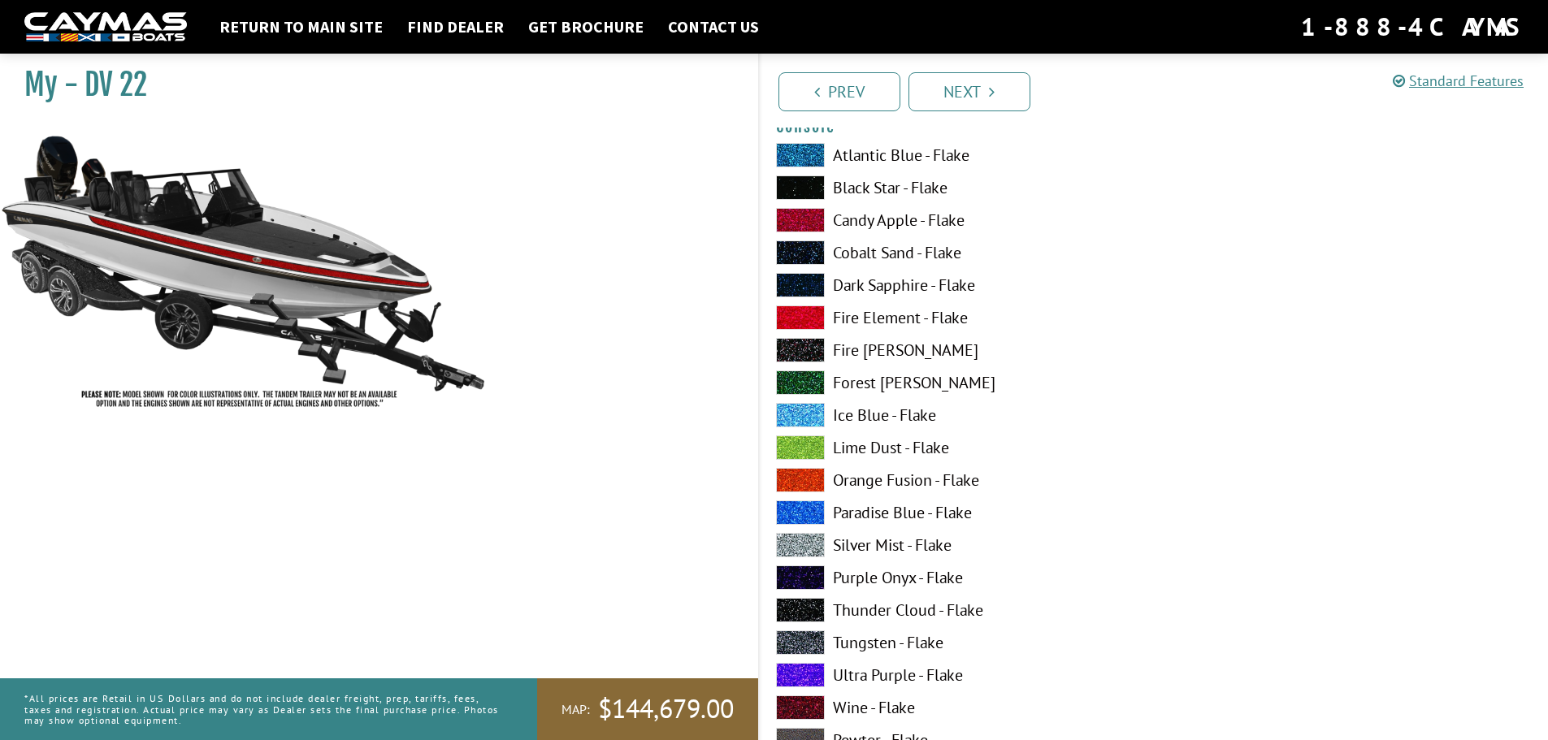
click at [788, 357] on span at bounding box center [800, 350] width 49 height 24
click at [806, 189] on span at bounding box center [800, 188] width 49 height 24
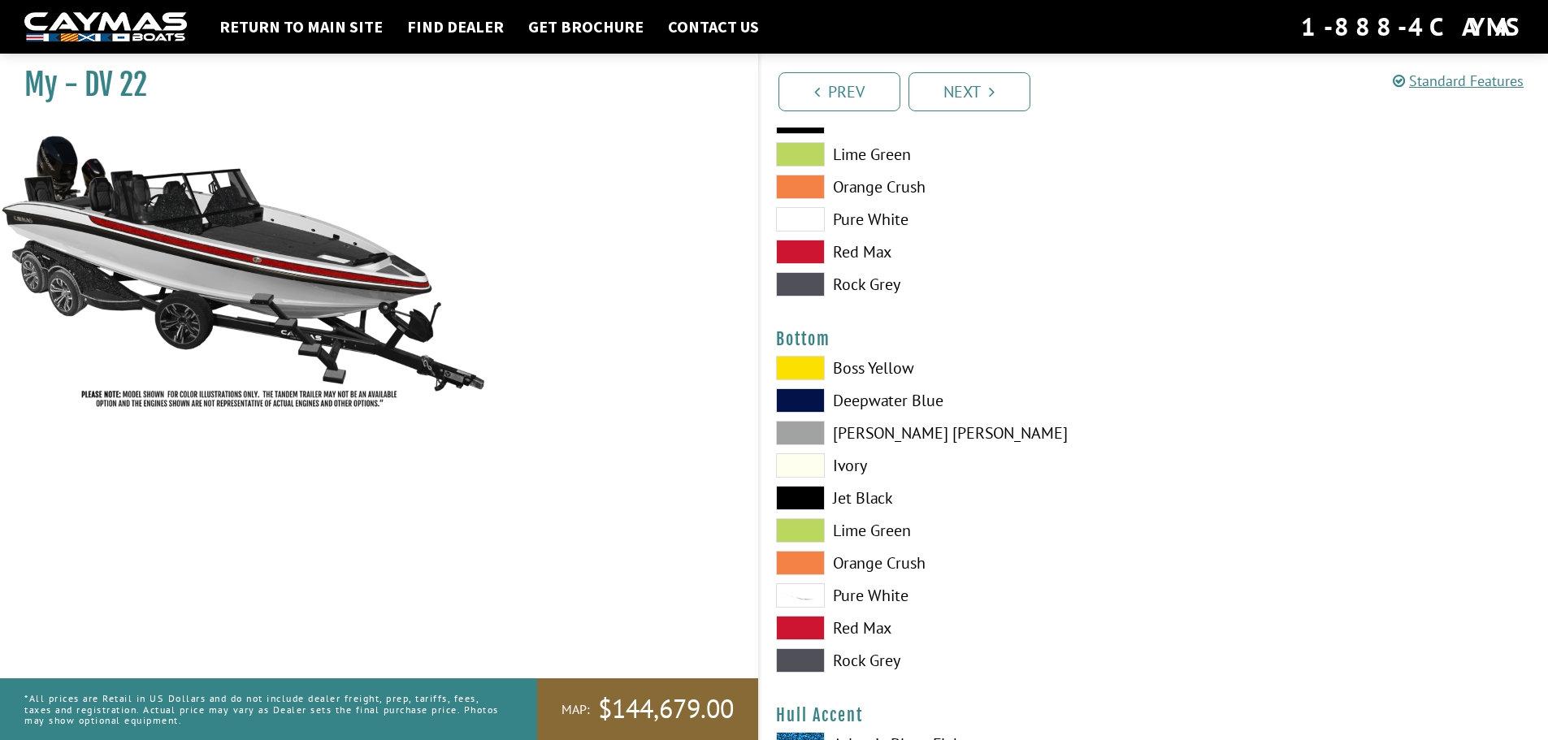
scroll to position [3657, 0]
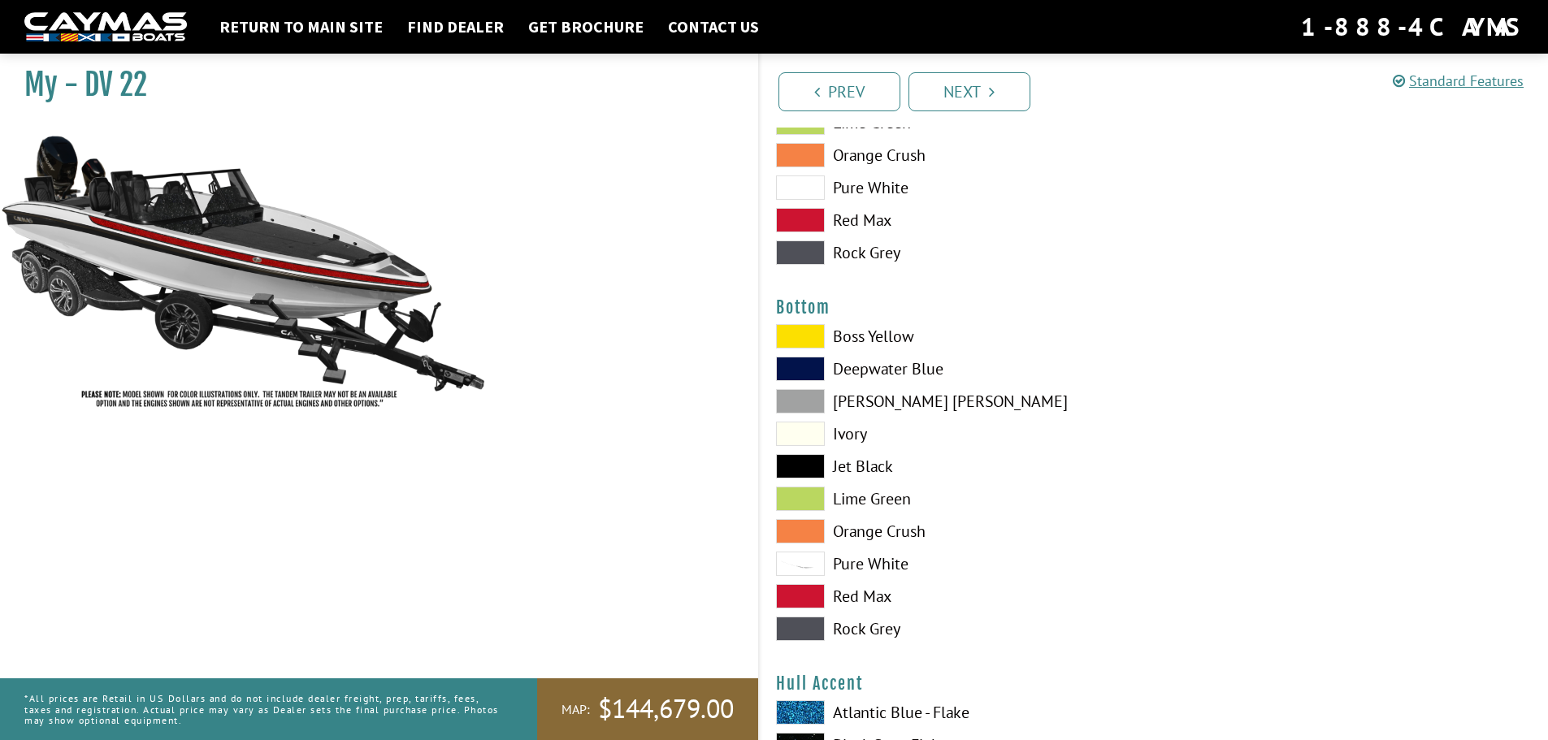
click at [804, 337] on span at bounding box center [800, 336] width 49 height 24
click at [802, 463] on span at bounding box center [800, 466] width 49 height 24
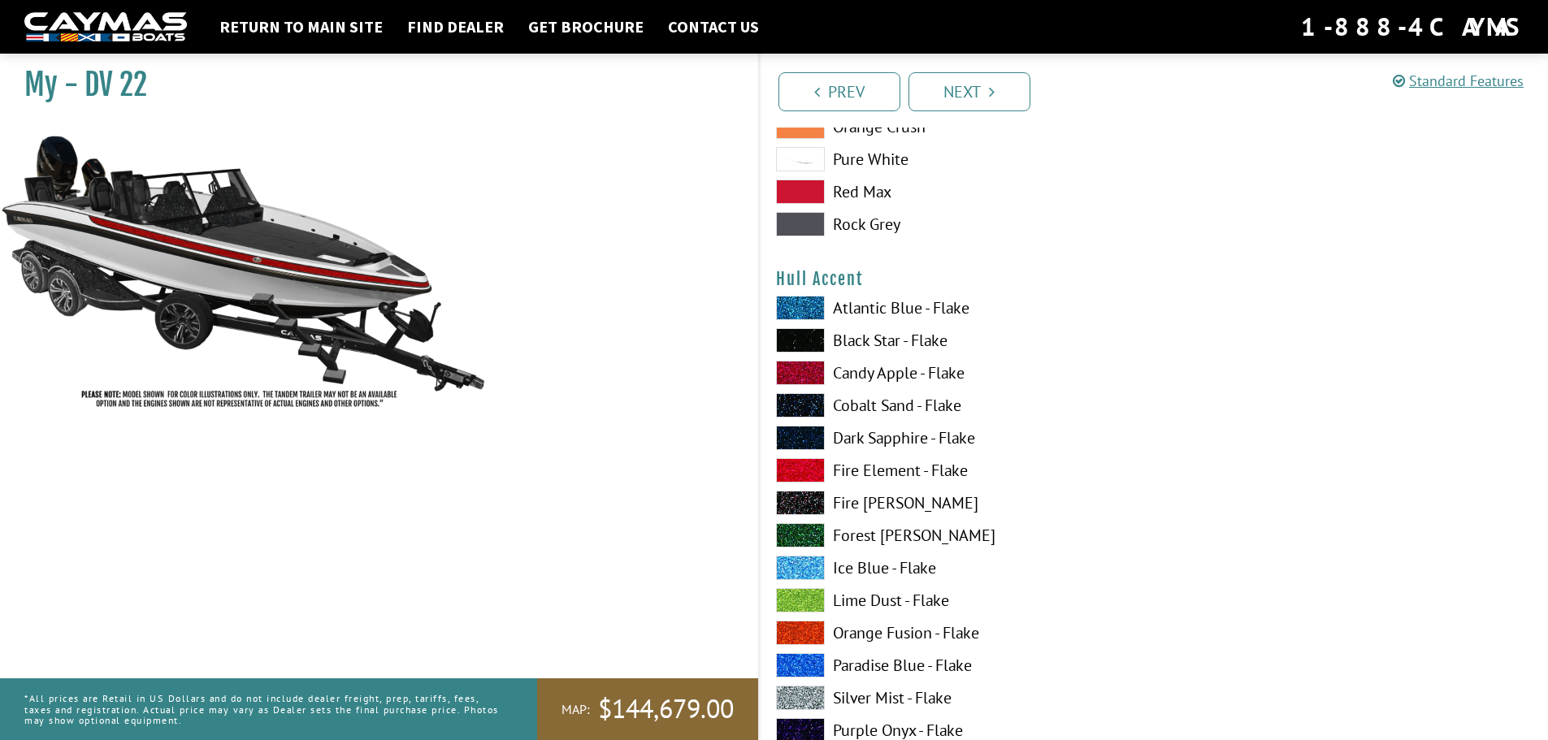
scroll to position [4064, 0]
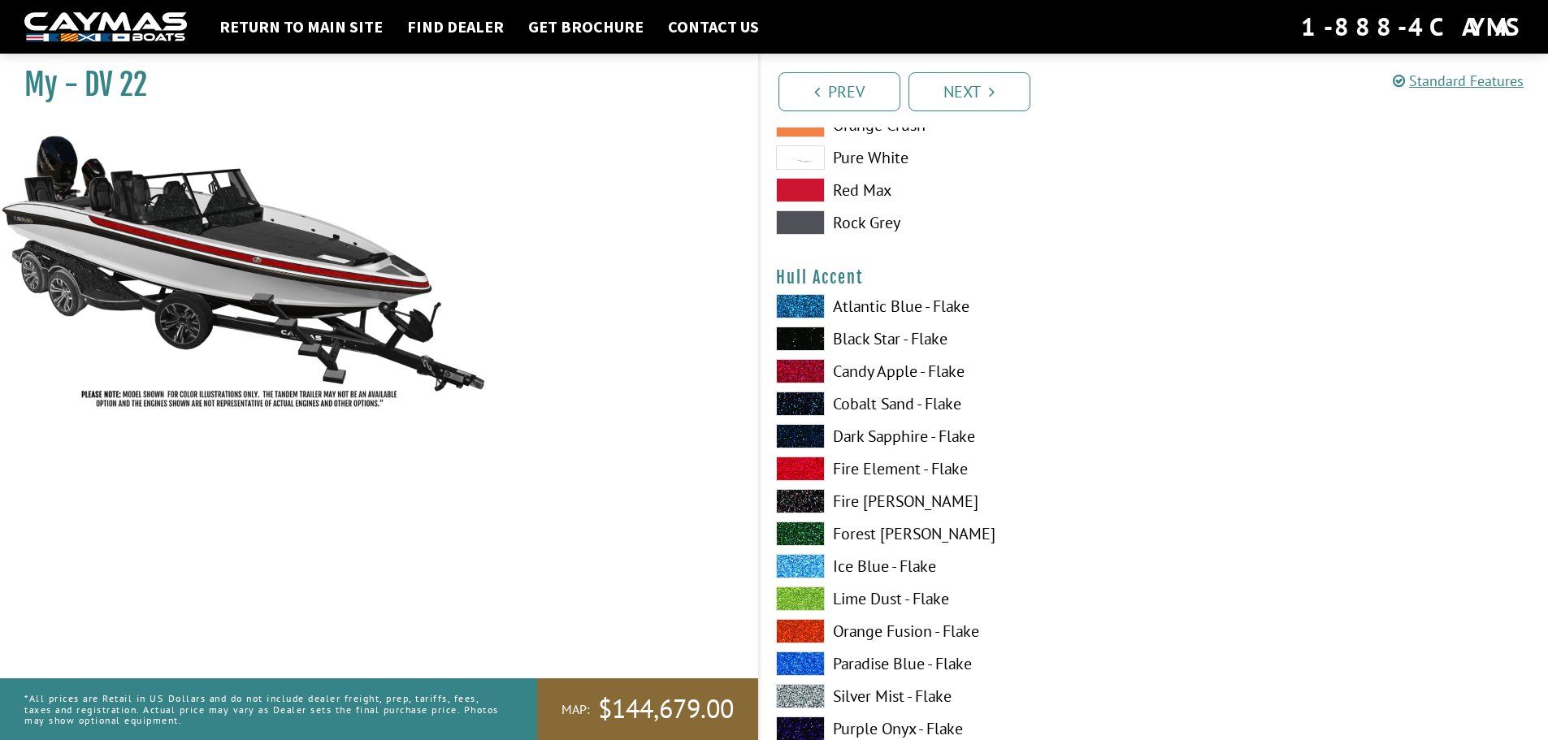
click at [804, 565] on span at bounding box center [800, 566] width 49 height 24
click at [795, 605] on span at bounding box center [800, 599] width 49 height 24
click at [802, 364] on span at bounding box center [800, 371] width 49 height 24
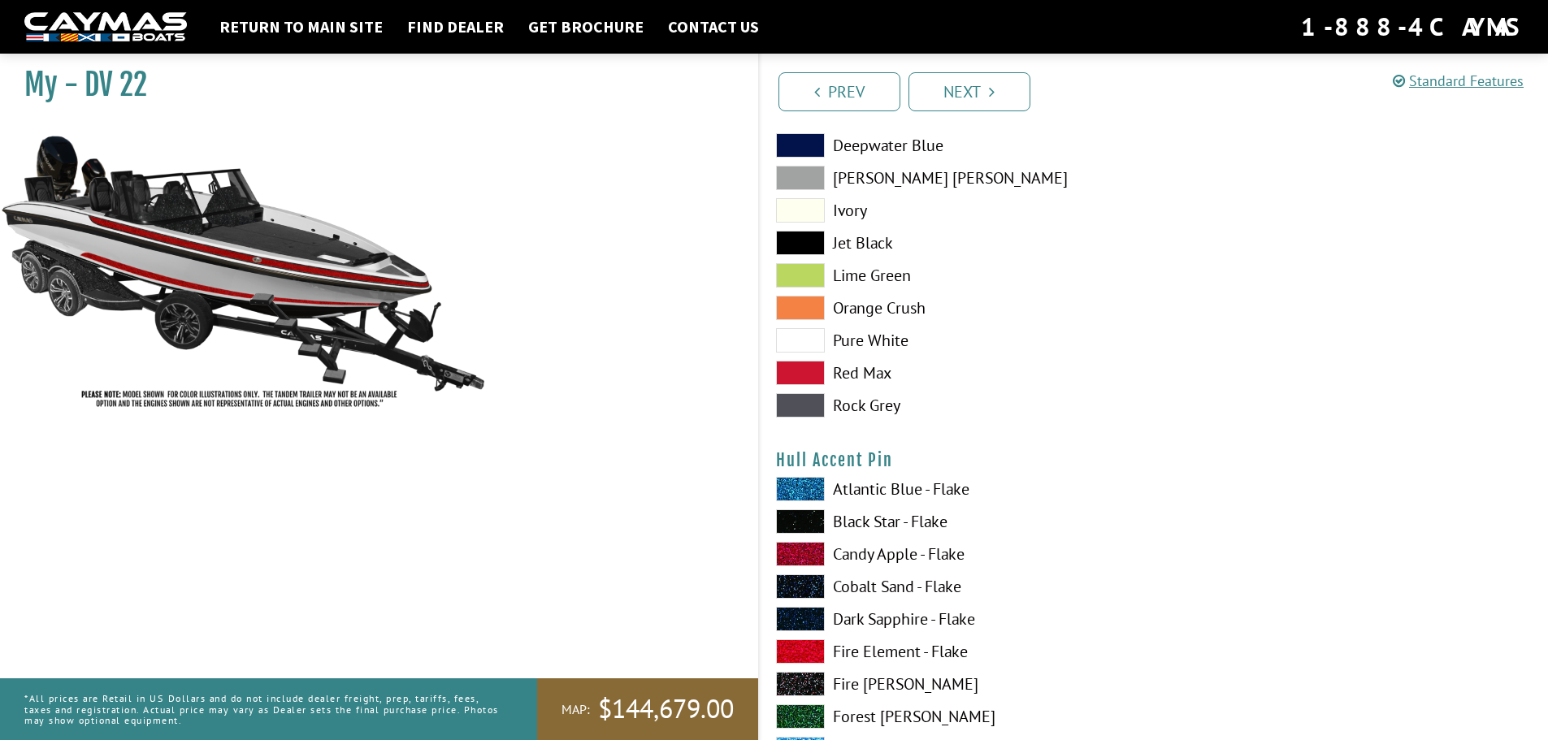
scroll to position [4958, 0]
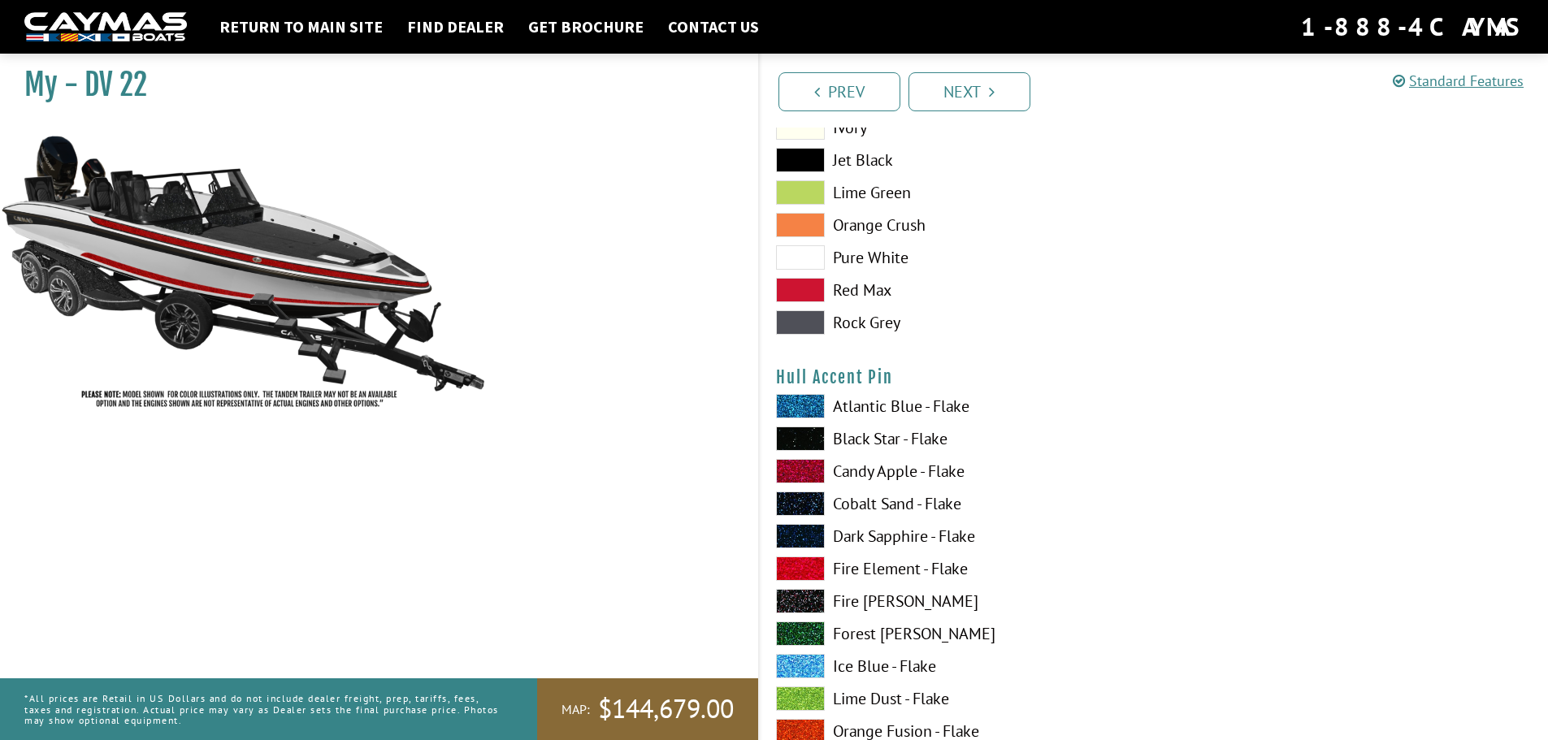
click at [796, 403] on span at bounding box center [800, 406] width 49 height 24
click at [795, 405] on span at bounding box center [800, 406] width 49 height 24
click at [792, 440] on span at bounding box center [800, 439] width 49 height 24
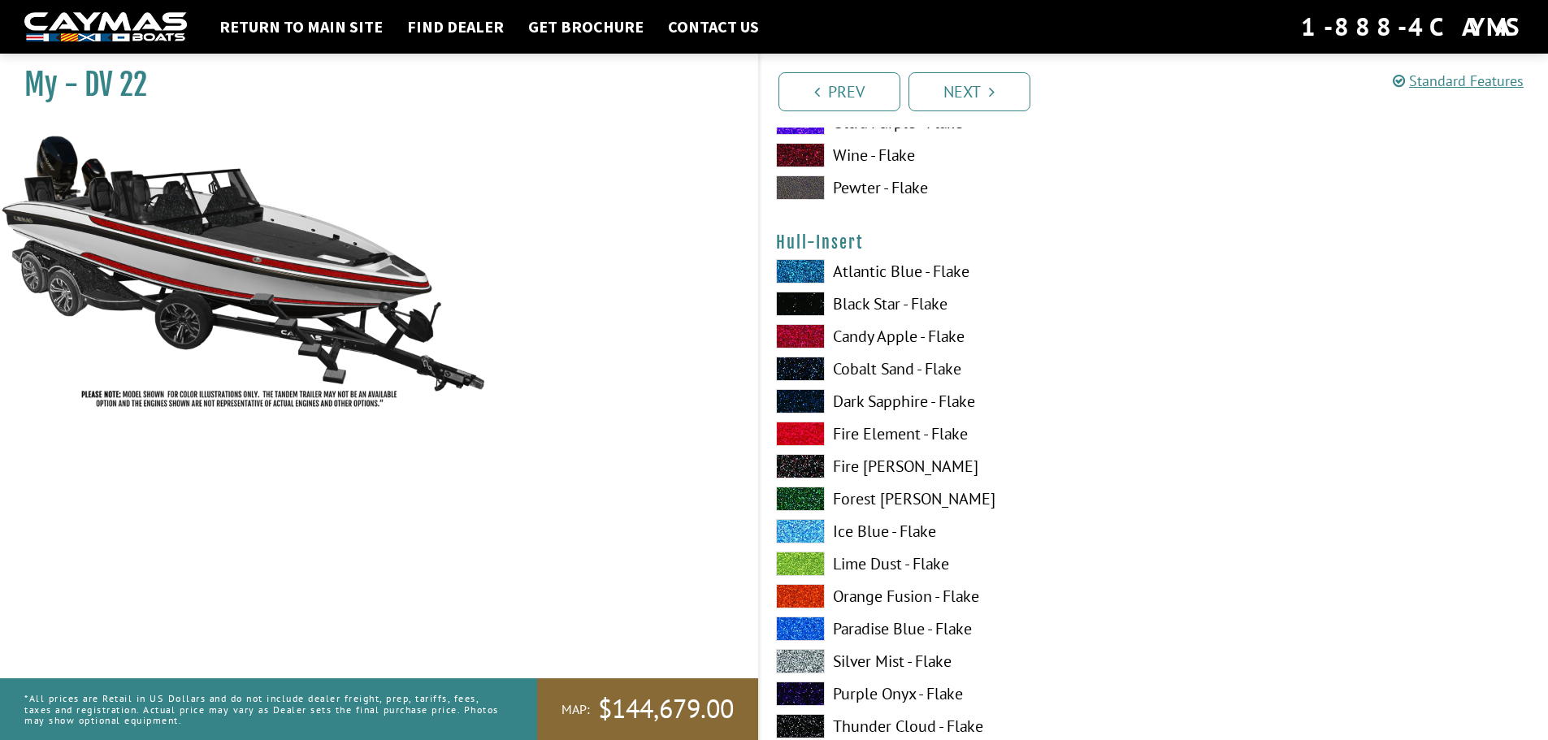
scroll to position [5770, 0]
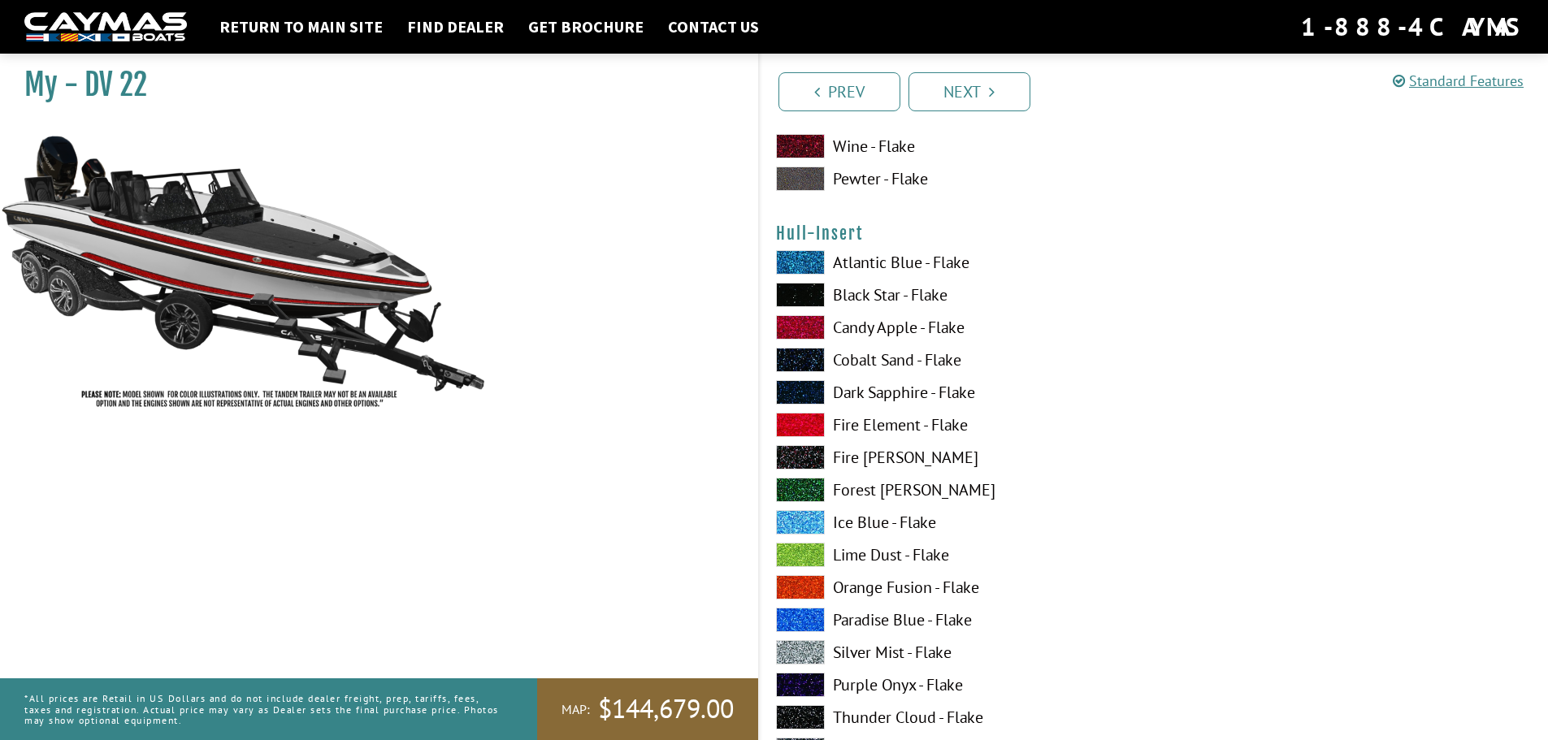
click at [792, 557] on span at bounding box center [800, 555] width 49 height 24
click at [813, 330] on span at bounding box center [800, 327] width 49 height 24
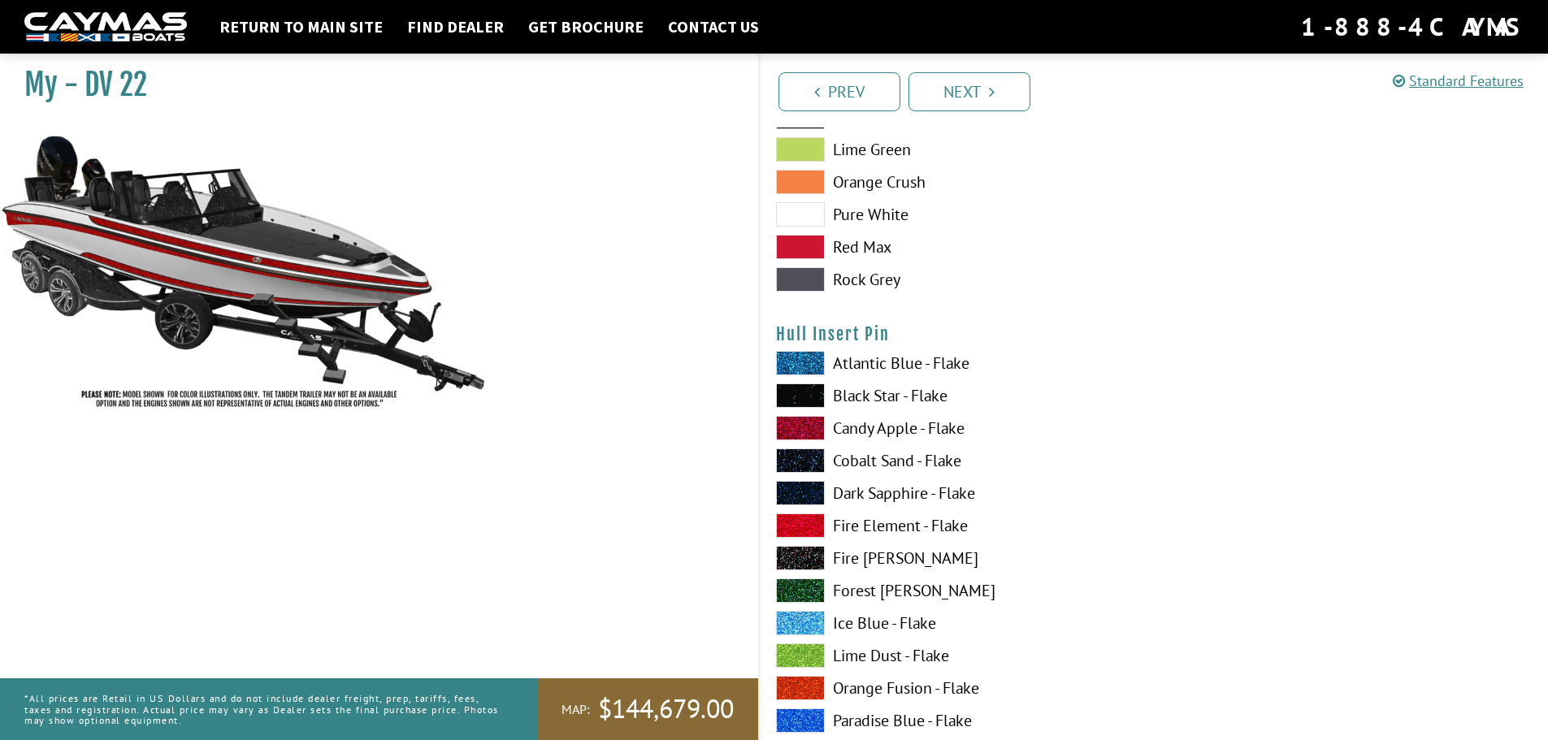
scroll to position [6664, 0]
click at [793, 645] on span at bounding box center [800, 655] width 49 height 24
click at [804, 420] on span at bounding box center [800, 427] width 49 height 24
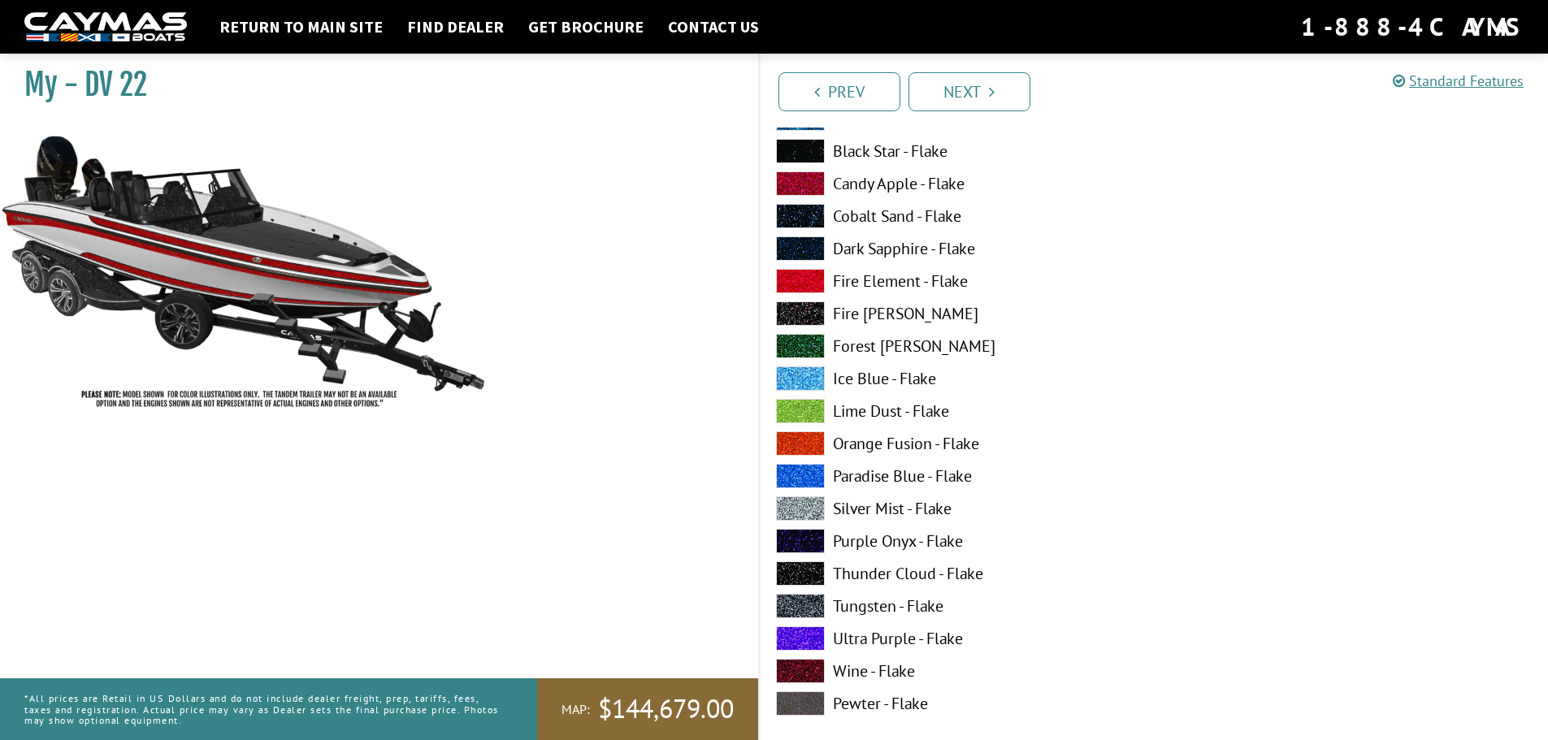
scroll to position [7314, 0]
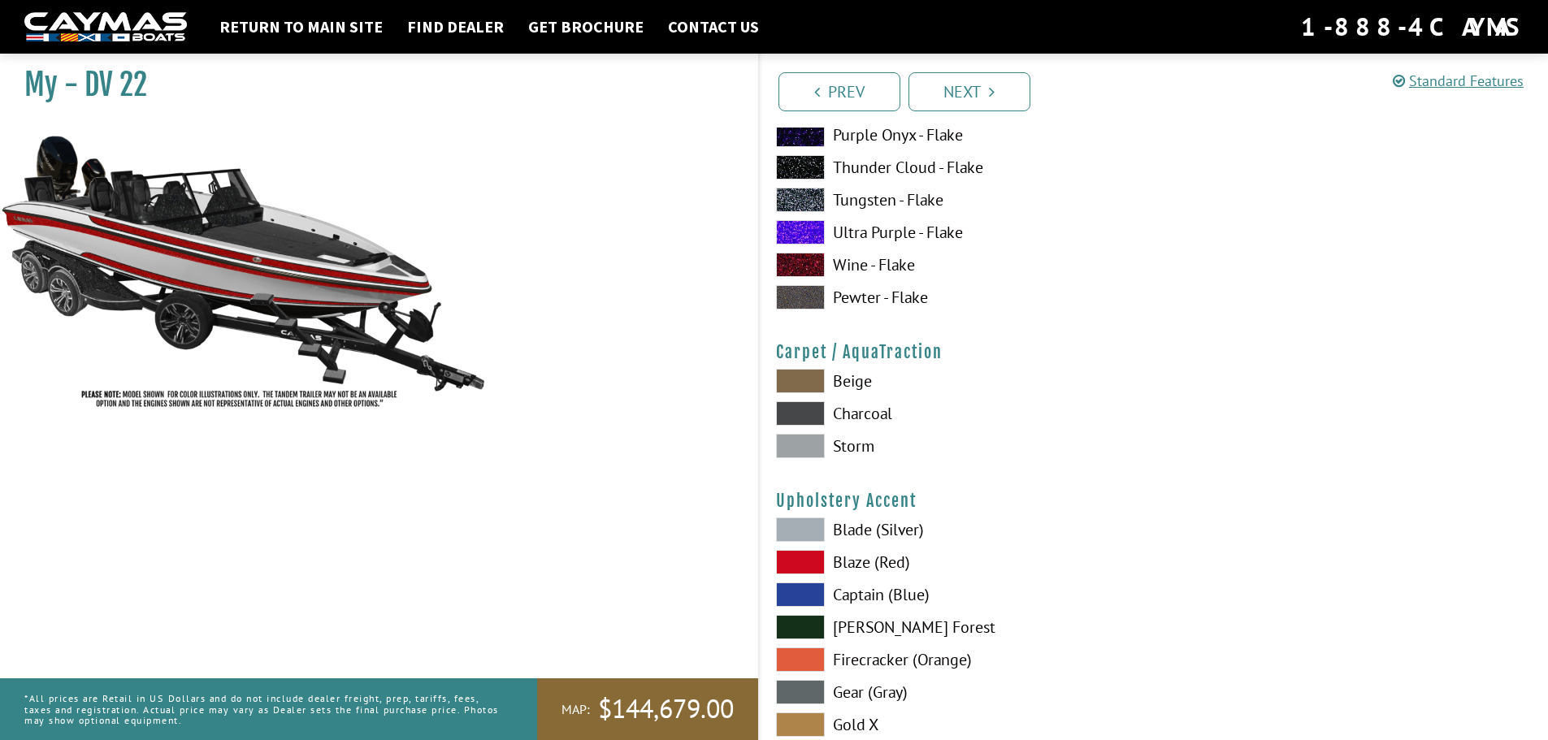
click at [793, 369] on span at bounding box center [800, 381] width 49 height 24
click at [803, 418] on span at bounding box center [800, 413] width 49 height 24
click at [801, 445] on span at bounding box center [800, 446] width 49 height 24
click at [801, 378] on span at bounding box center [800, 381] width 49 height 24
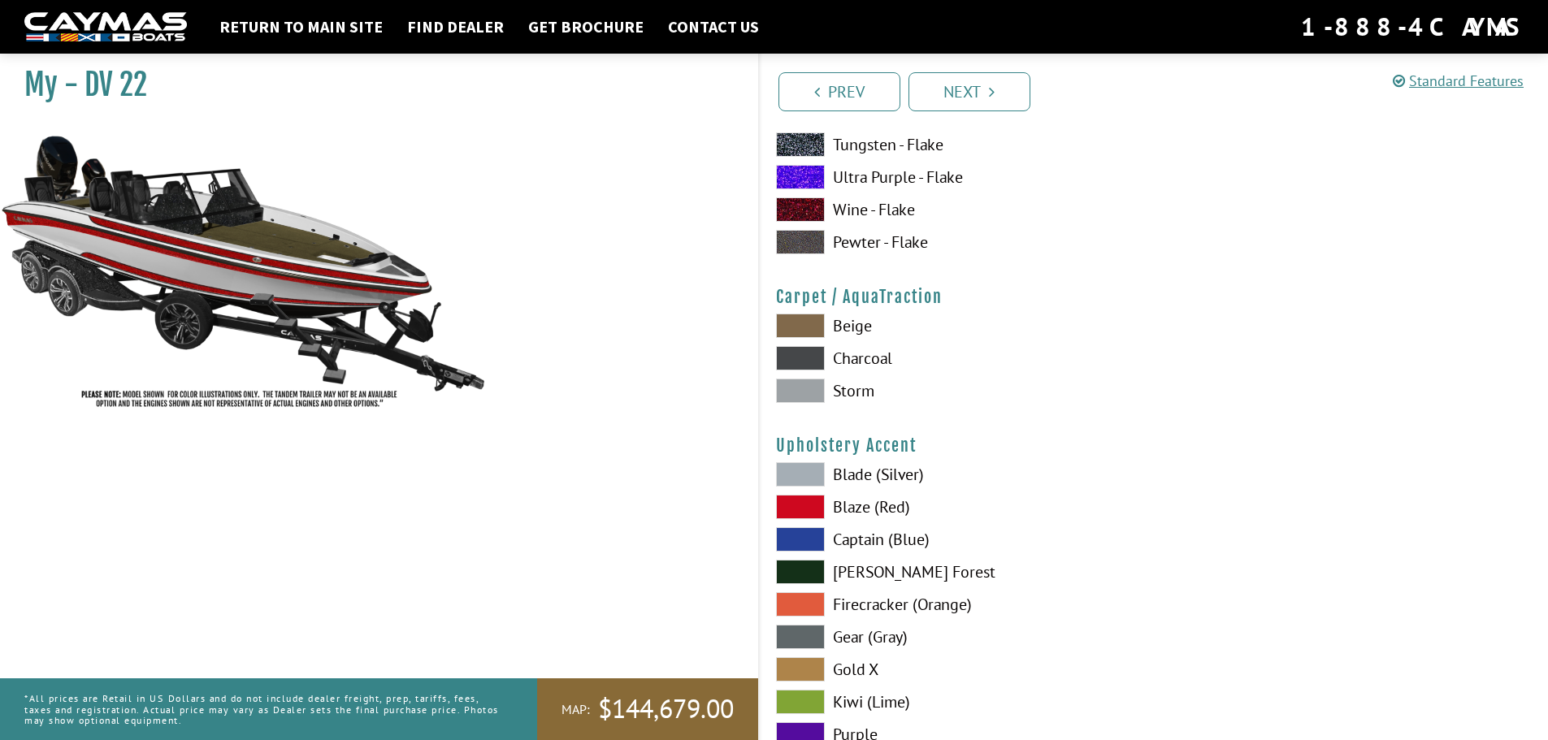
scroll to position [7477, 0]
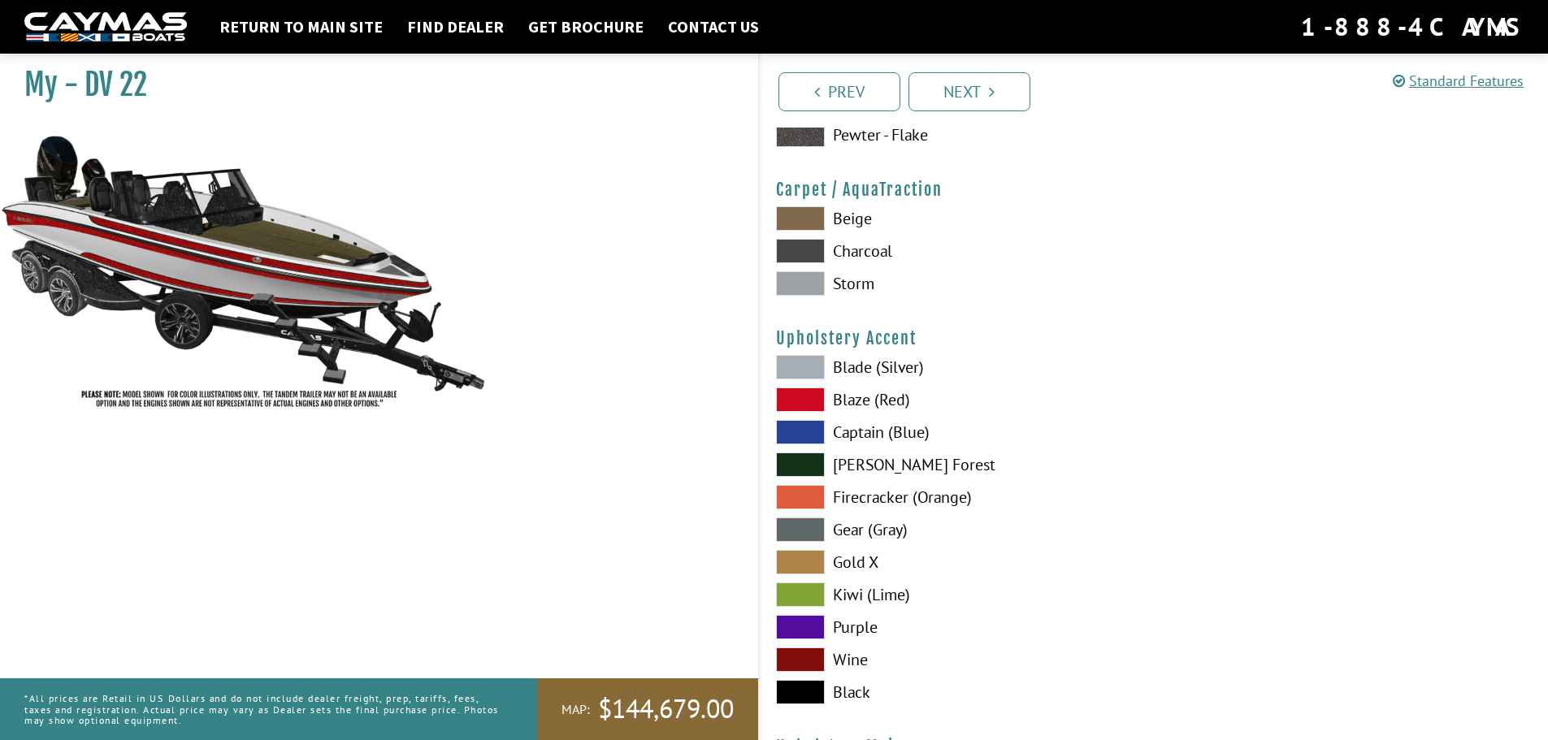
click at [803, 406] on span at bounding box center [800, 400] width 49 height 24
click at [797, 650] on span at bounding box center [800, 660] width 49 height 24
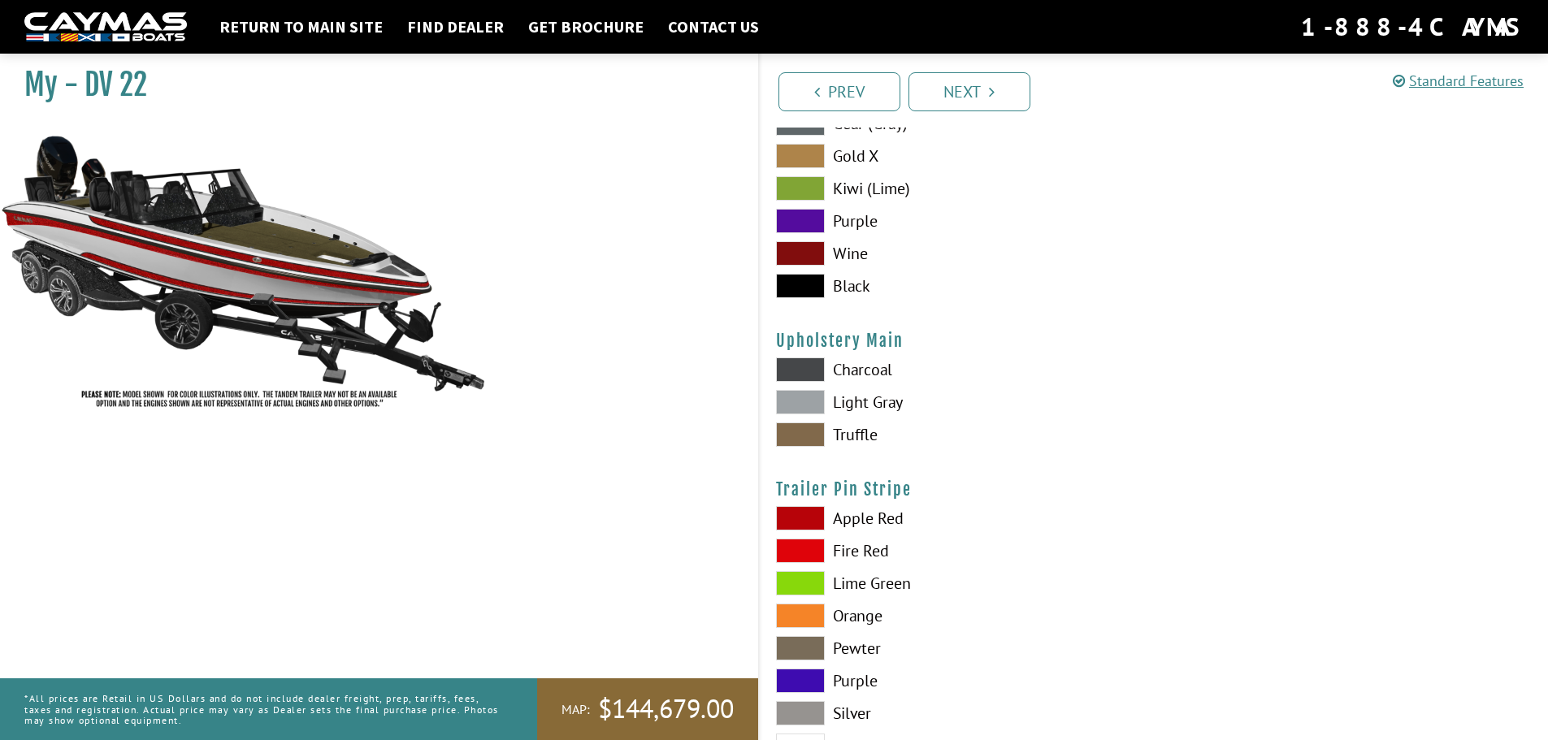
click at [803, 547] on span at bounding box center [800, 551] width 49 height 24
click at [801, 514] on span at bounding box center [800, 518] width 49 height 24
click at [804, 708] on span at bounding box center [800, 713] width 49 height 24
click at [805, 435] on span at bounding box center [800, 435] width 49 height 24
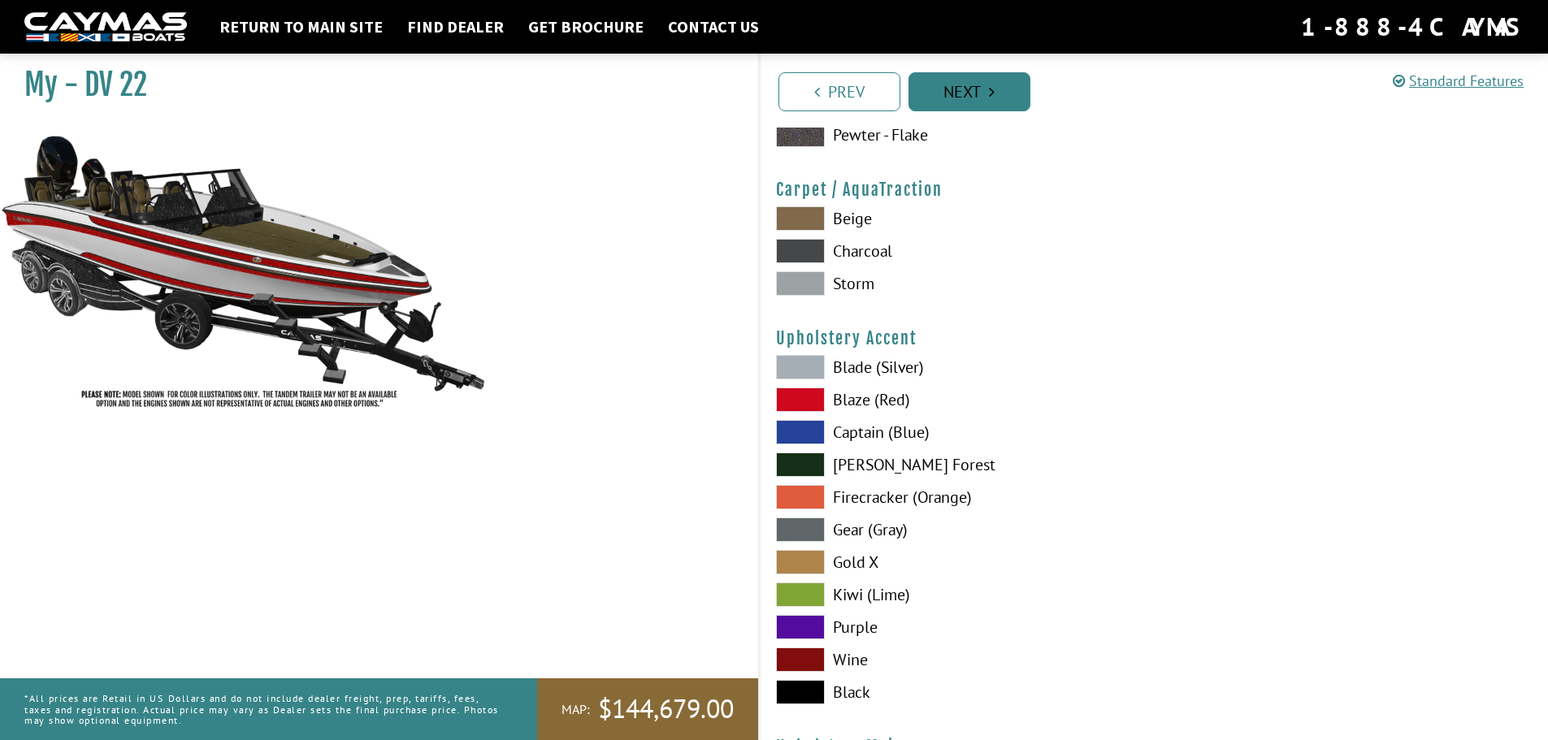
click at [975, 106] on link "Next" at bounding box center [970, 91] width 122 height 39
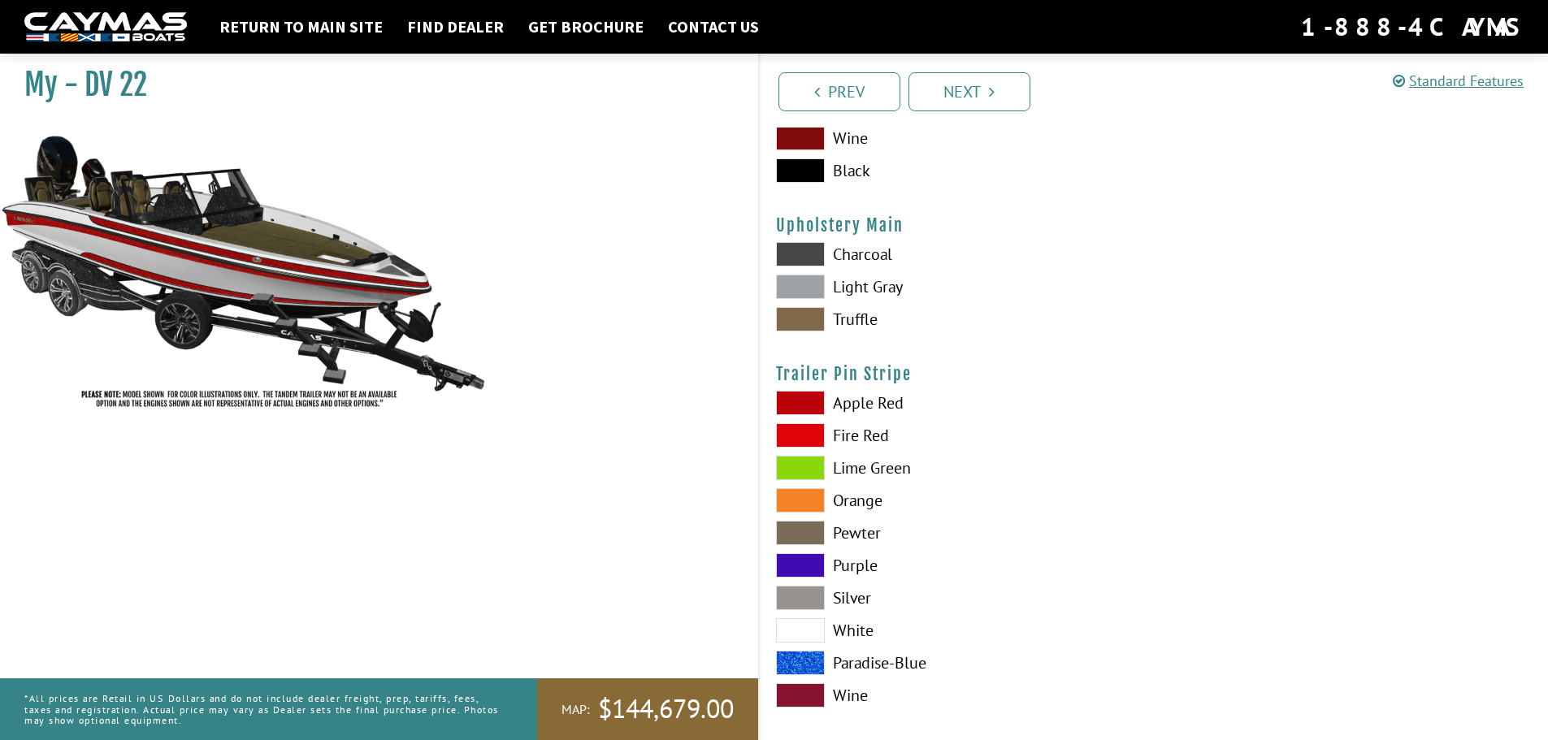
scroll to position [8038, 0]
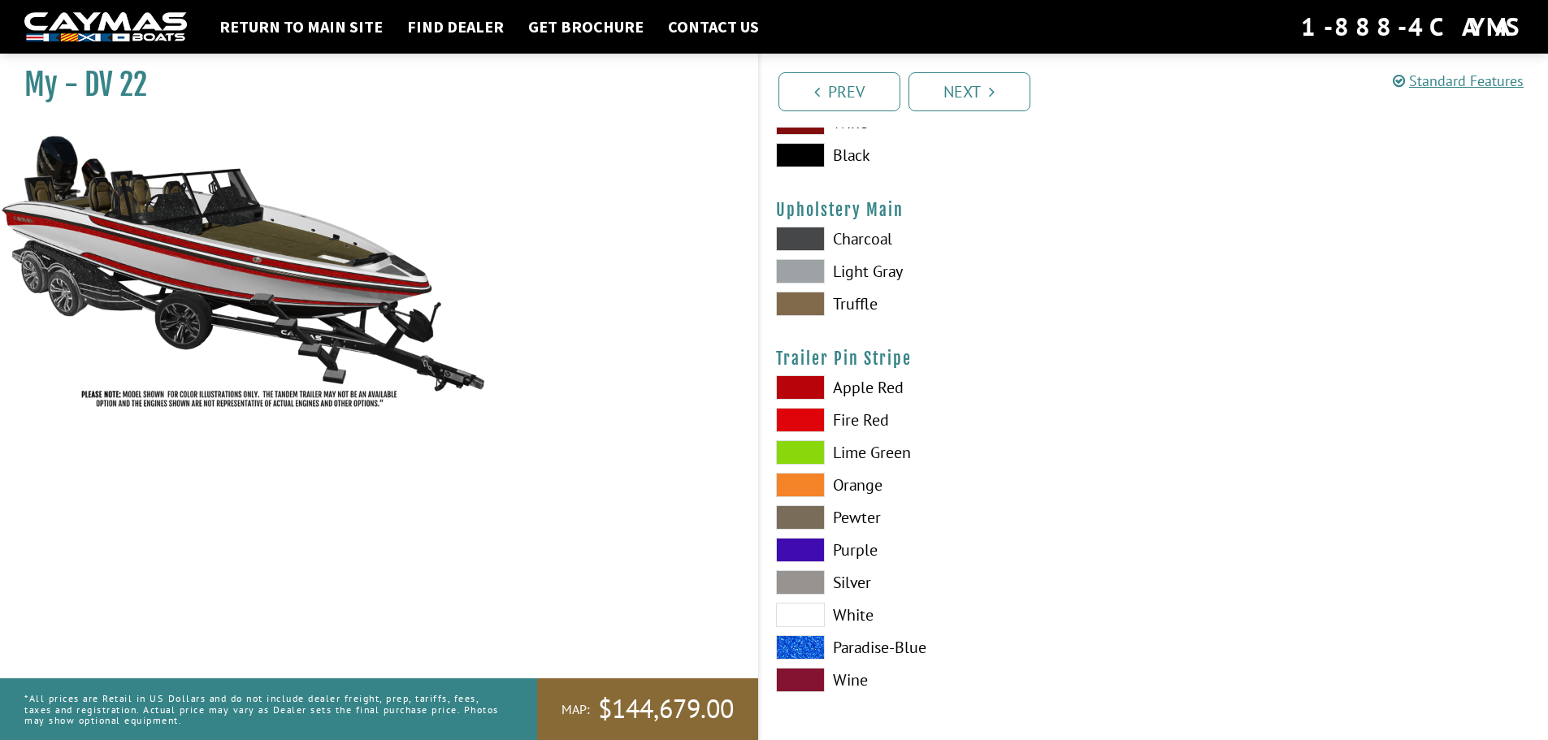
click at [802, 618] on span at bounding box center [800, 615] width 49 height 24
click at [983, 88] on link "Next" at bounding box center [970, 91] width 122 height 39
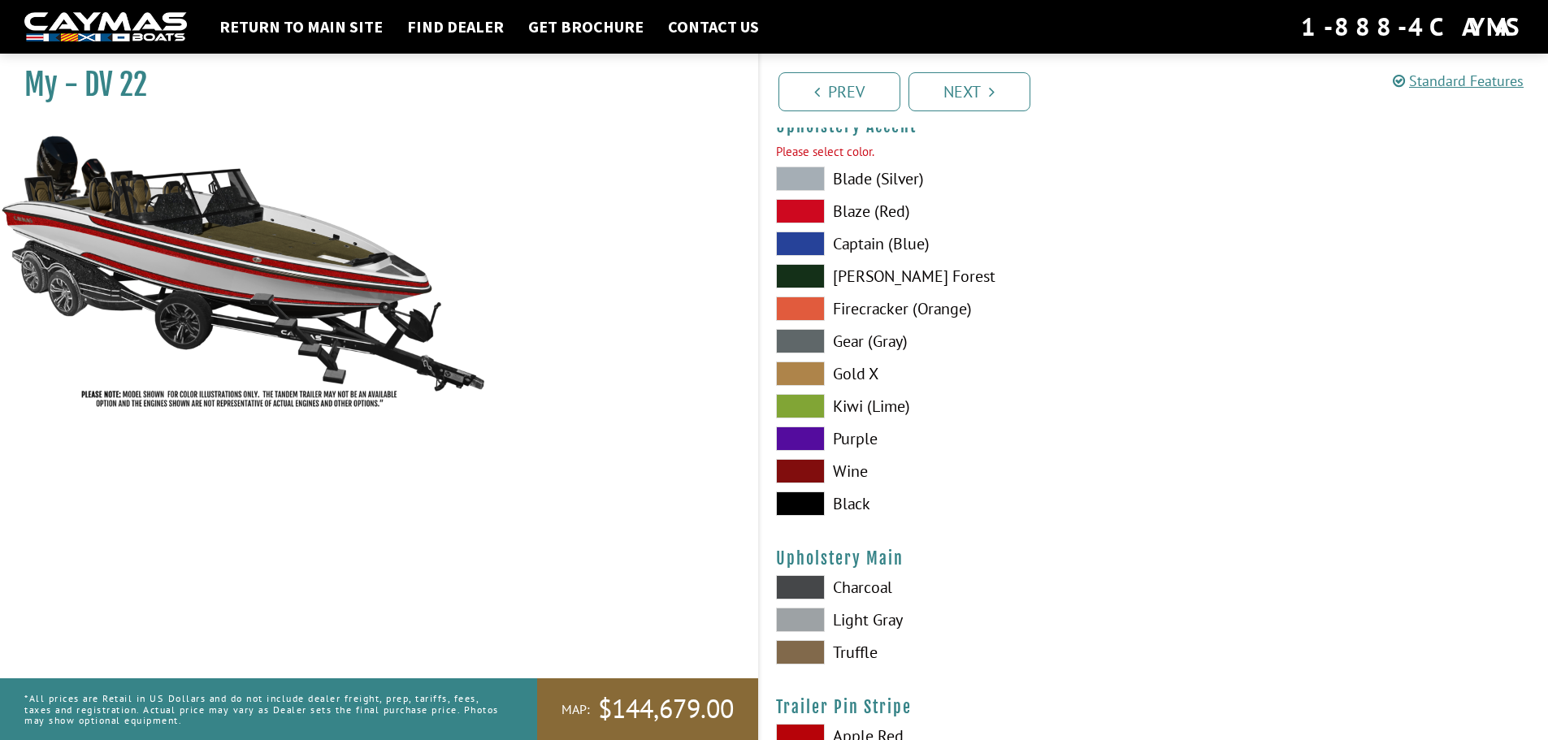
scroll to position [7670, 0]
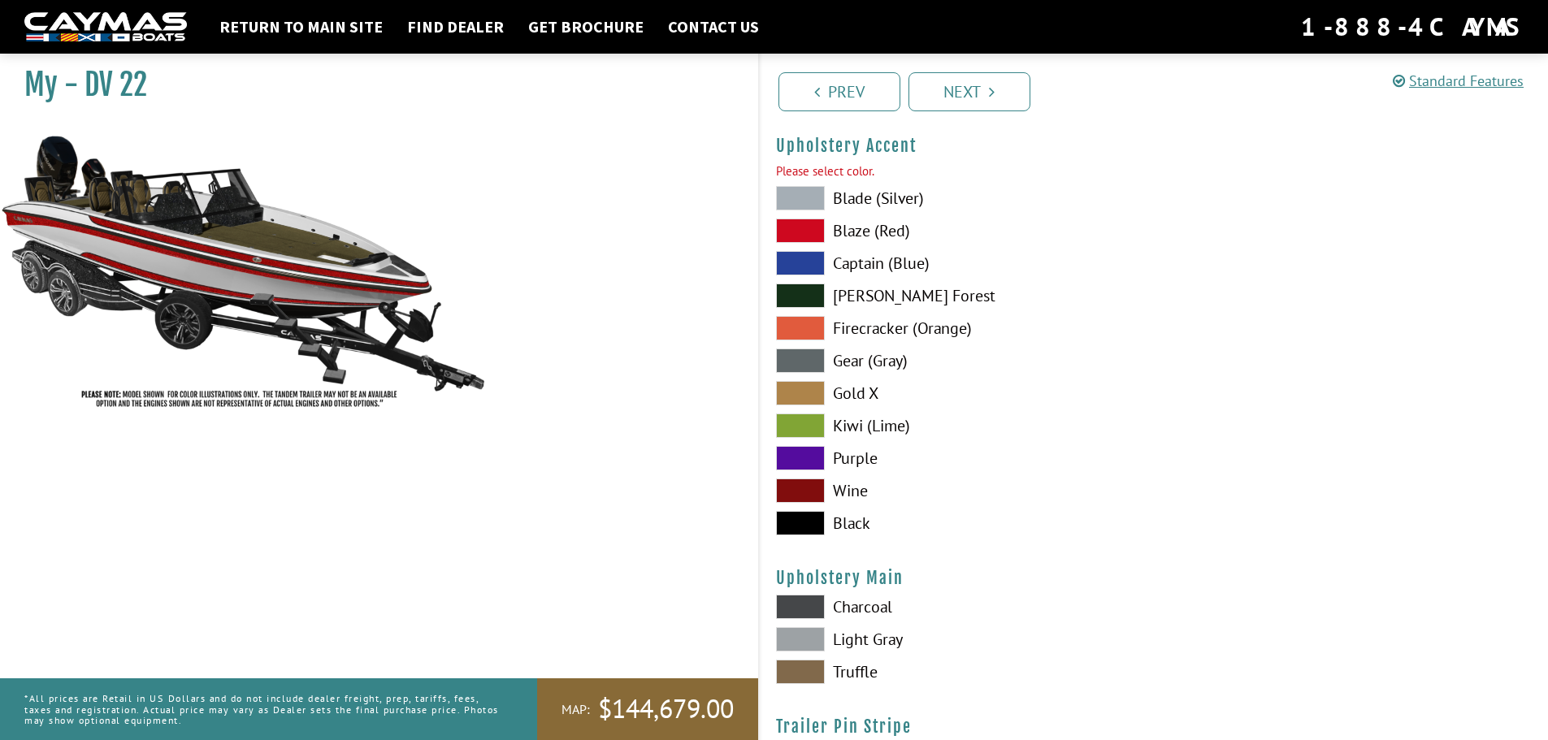
click at [804, 459] on span at bounding box center [800, 458] width 49 height 24
click at [803, 521] on span at bounding box center [800, 523] width 49 height 24
click at [788, 228] on span at bounding box center [800, 231] width 49 height 24
click at [809, 522] on span at bounding box center [800, 523] width 49 height 24
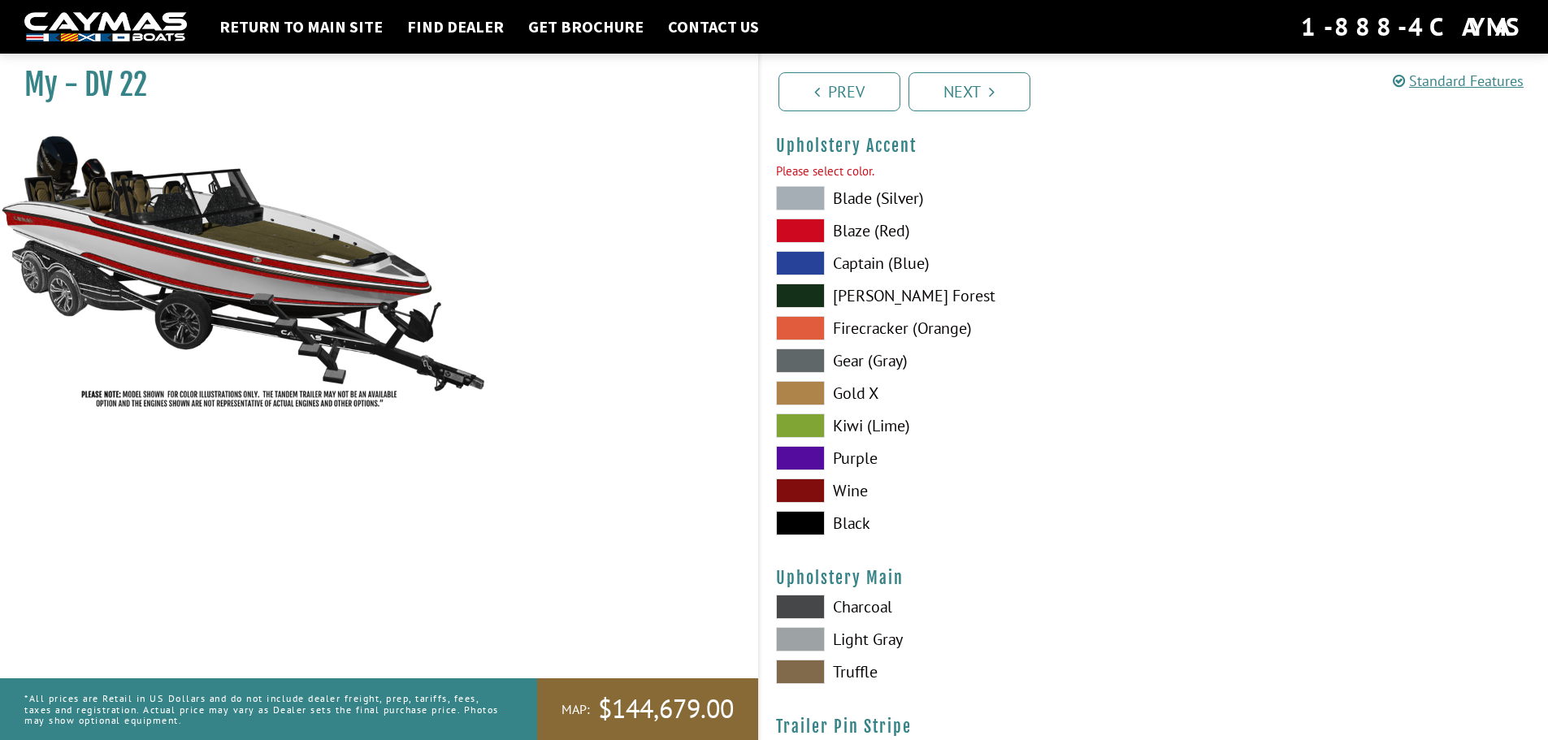
click at [808, 359] on span at bounding box center [800, 361] width 49 height 24
click at [802, 526] on span at bounding box center [800, 523] width 49 height 24
click at [975, 102] on link "Next" at bounding box center [970, 91] width 122 height 39
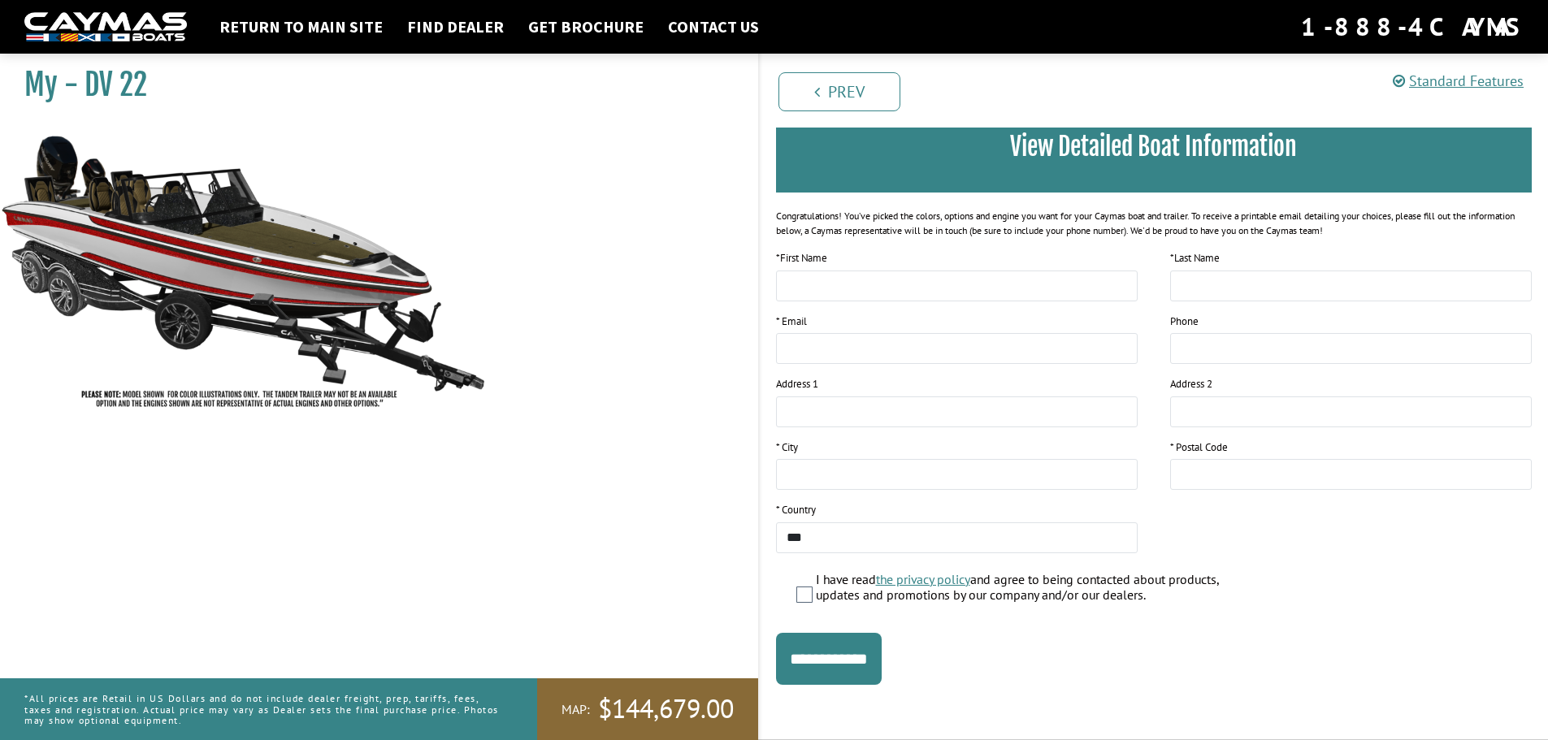
scroll to position [0, 0]
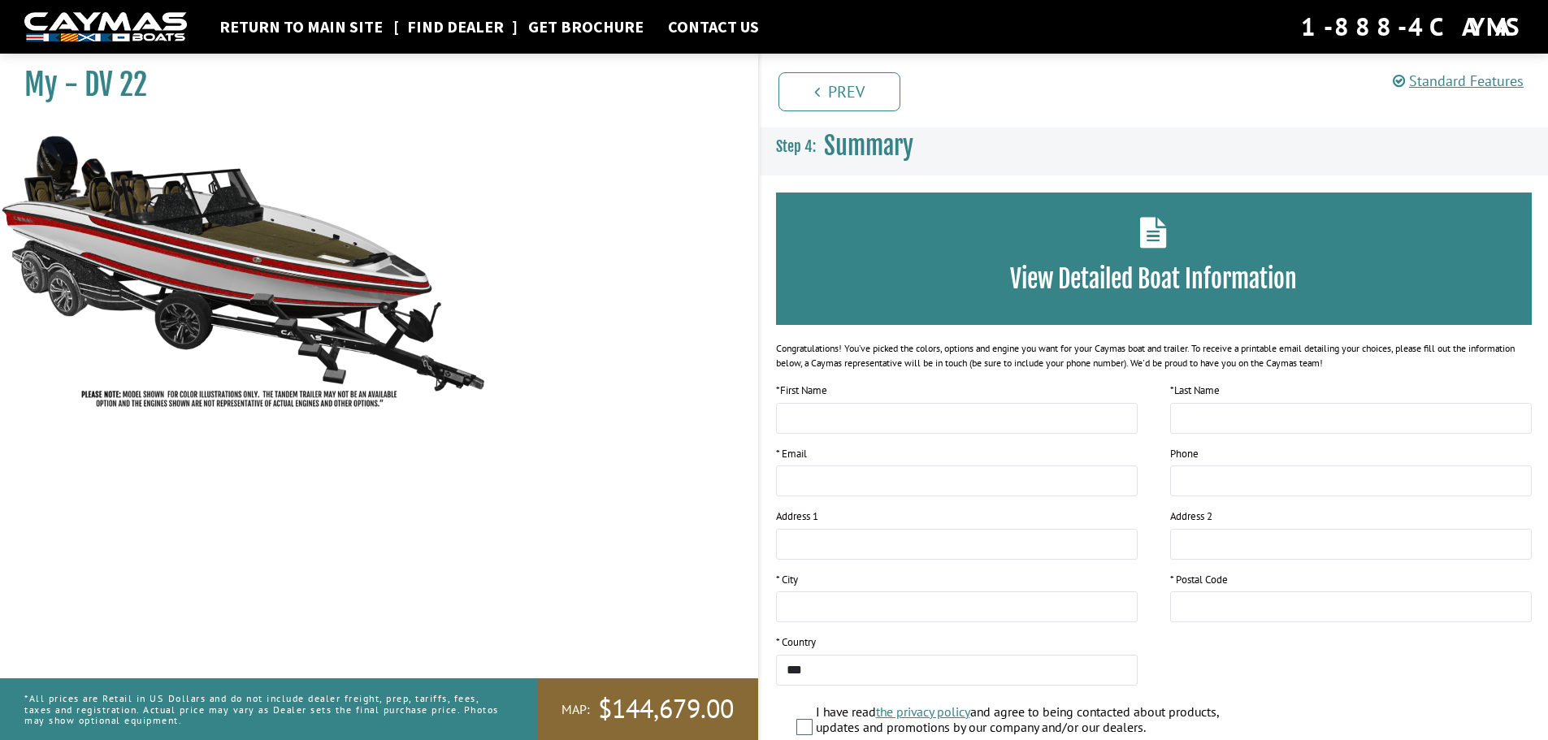
click at [453, 32] on link "Find Dealer" at bounding box center [455, 26] width 113 height 21
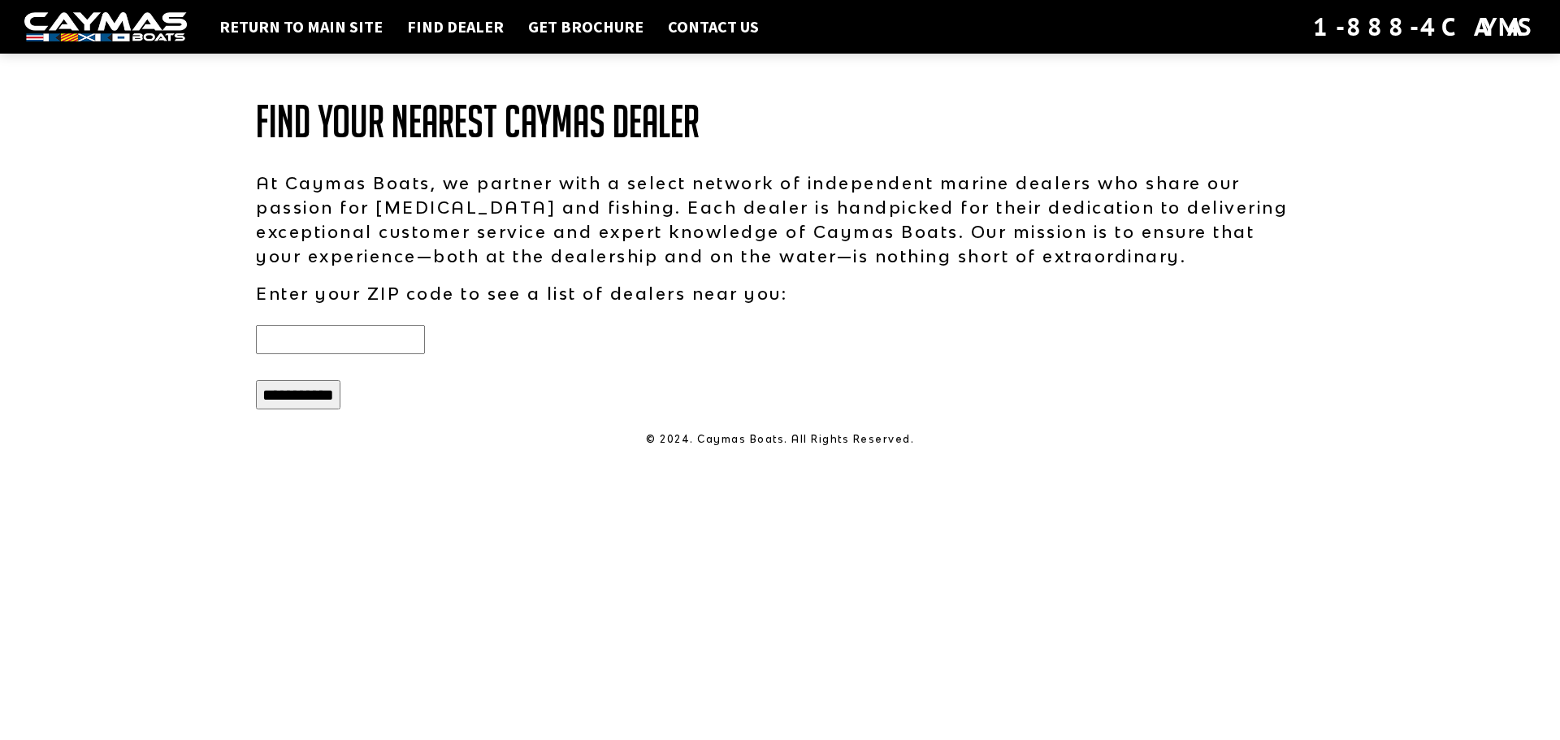
click at [358, 341] on input "text" at bounding box center [340, 339] width 169 height 29
type input "*****"
click at [320, 401] on input "**********" at bounding box center [298, 394] width 85 height 29
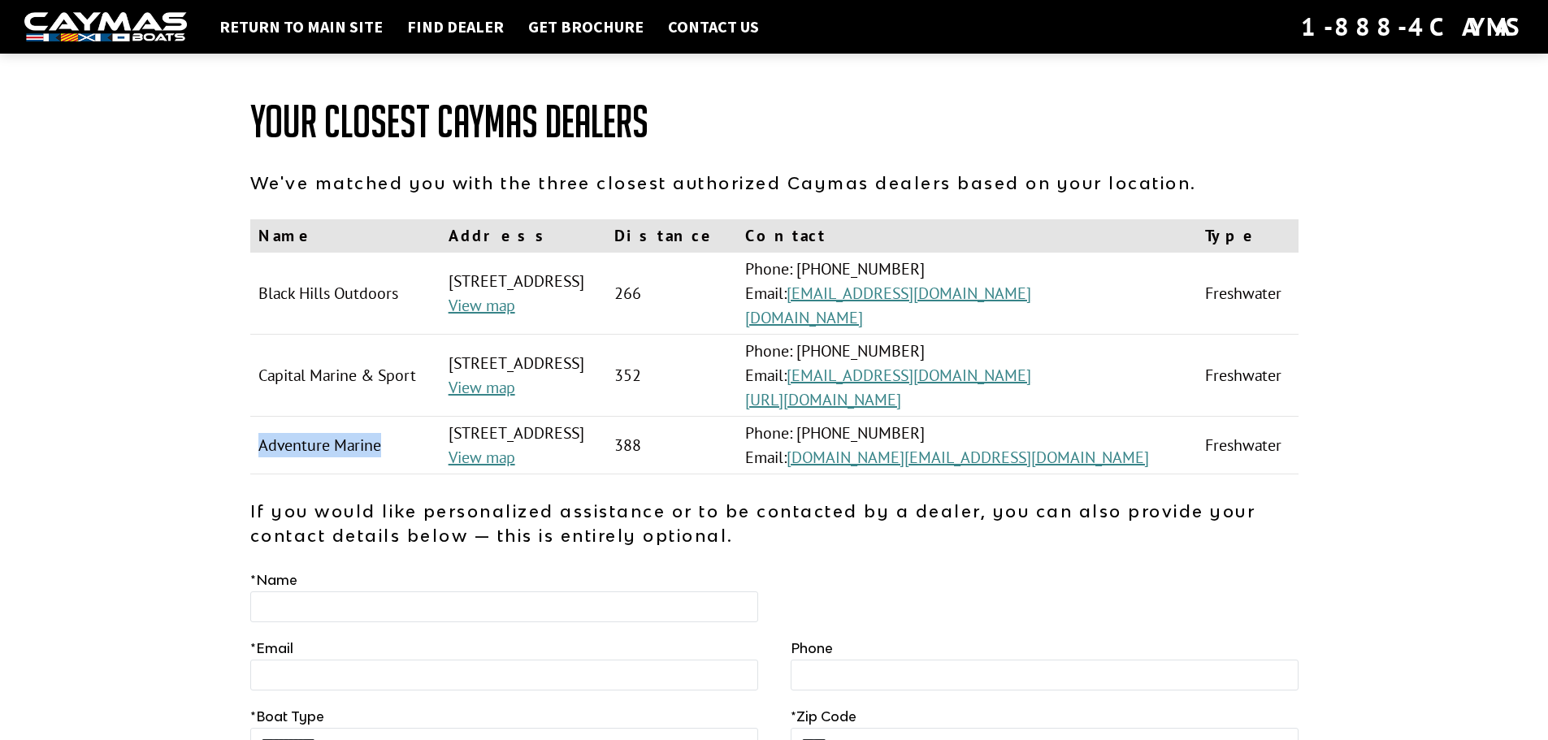
drag, startPoint x: 260, startPoint y: 440, endPoint x: 381, endPoint y: 422, distance: 122.5
click at [381, 422] on td "Adventure Marine" at bounding box center [345, 446] width 190 height 58
